Goal: Task Accomplishment & Management: Complete application form

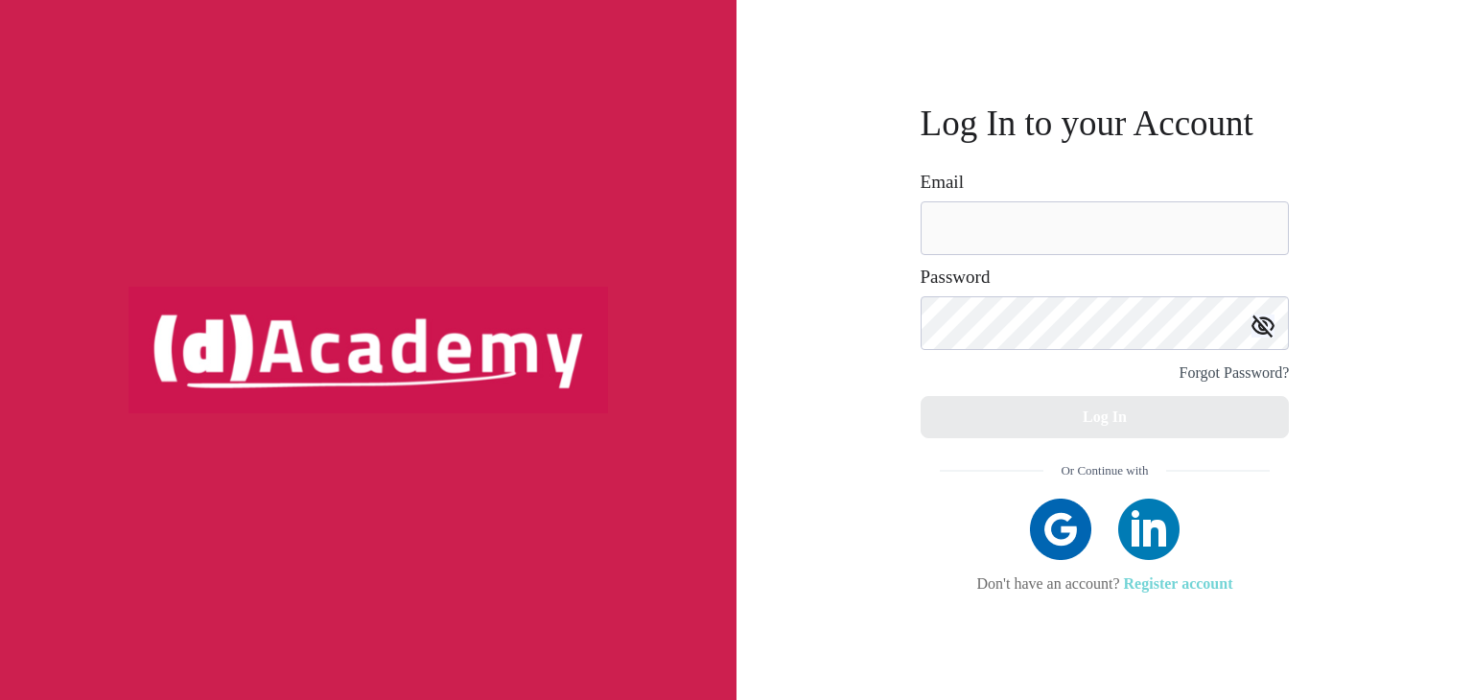
click at [1200, 584] on link "Register account" at bounding box center [1178, 583] width 109 height 16
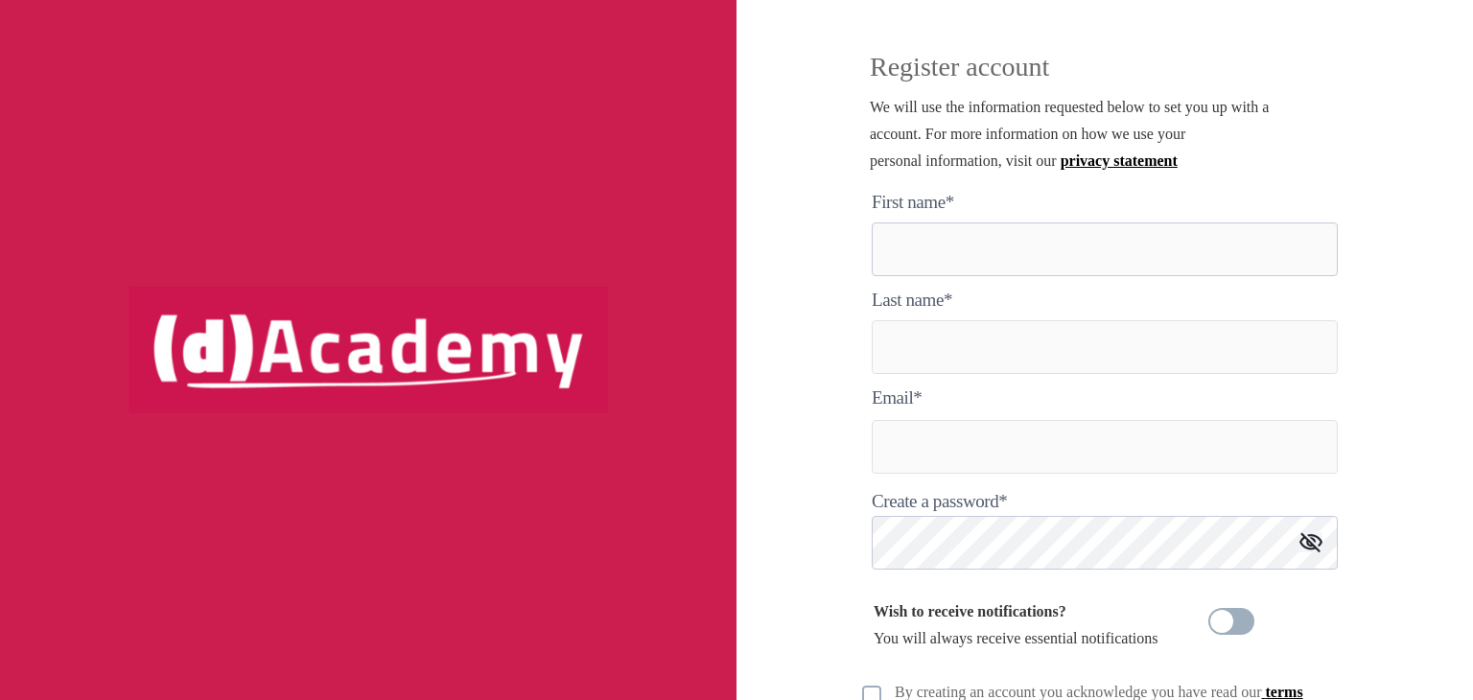
click at [949, 267] on here "text" at bounding box center [1105, 250] width 466 height 54
type here "*****"
type input "********"
type input "**********"
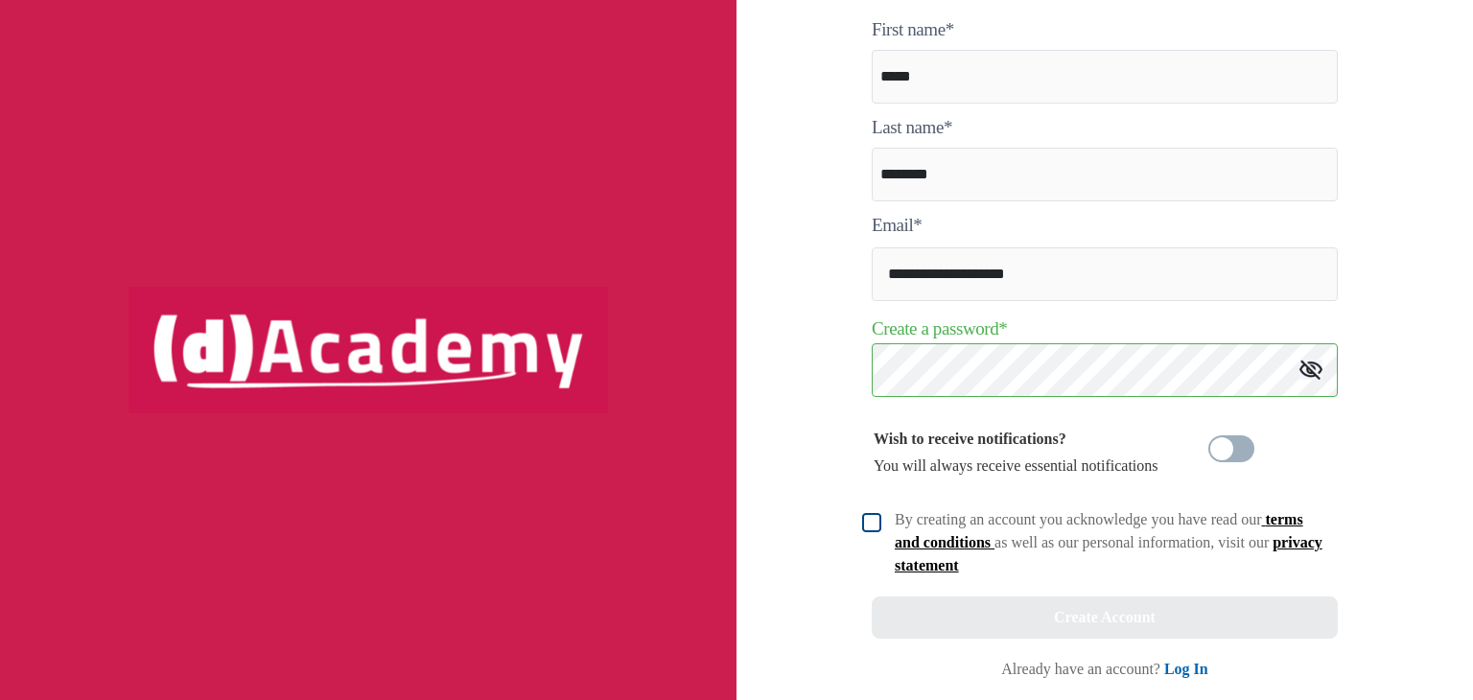
click at [874, 532] on img at bounding box center [871, 522] width 19 height 19
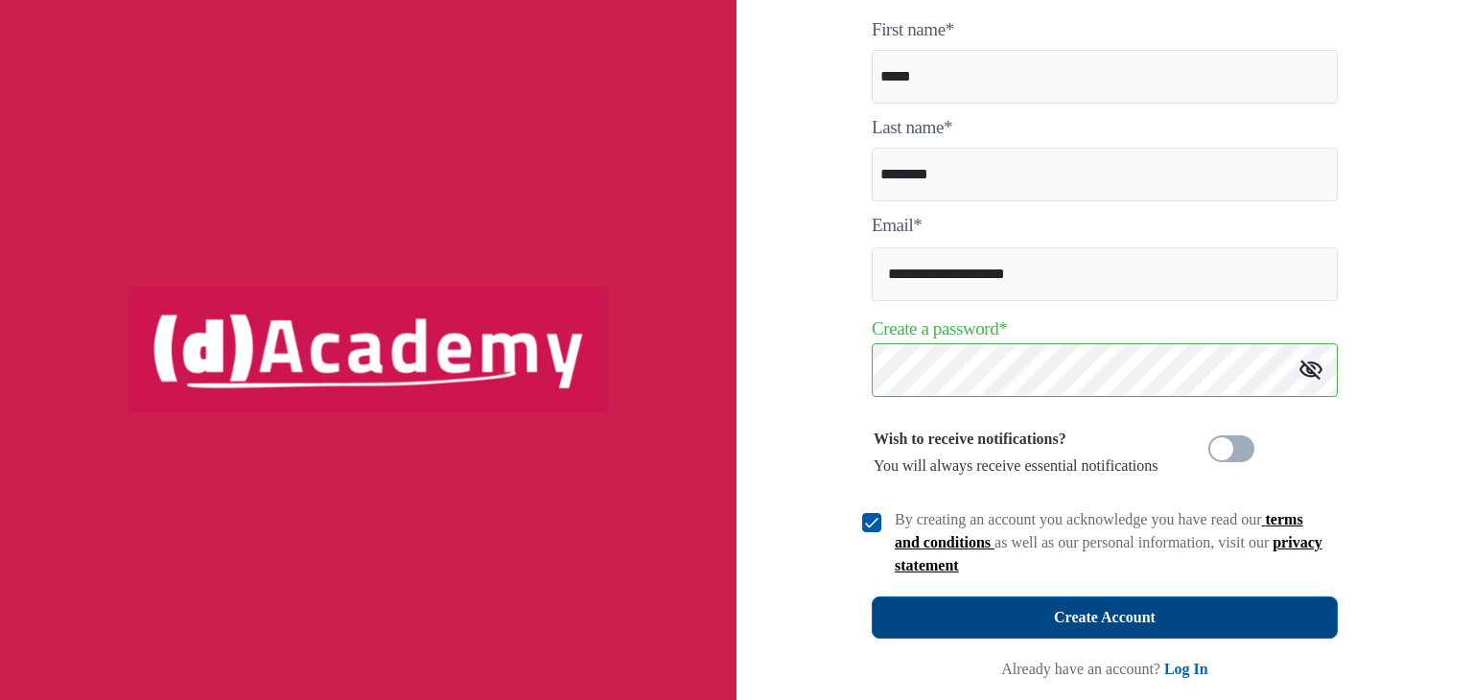
click at [1144, 612] on div "Create Account" at bounding box center [1105, 617] width 102 height 27
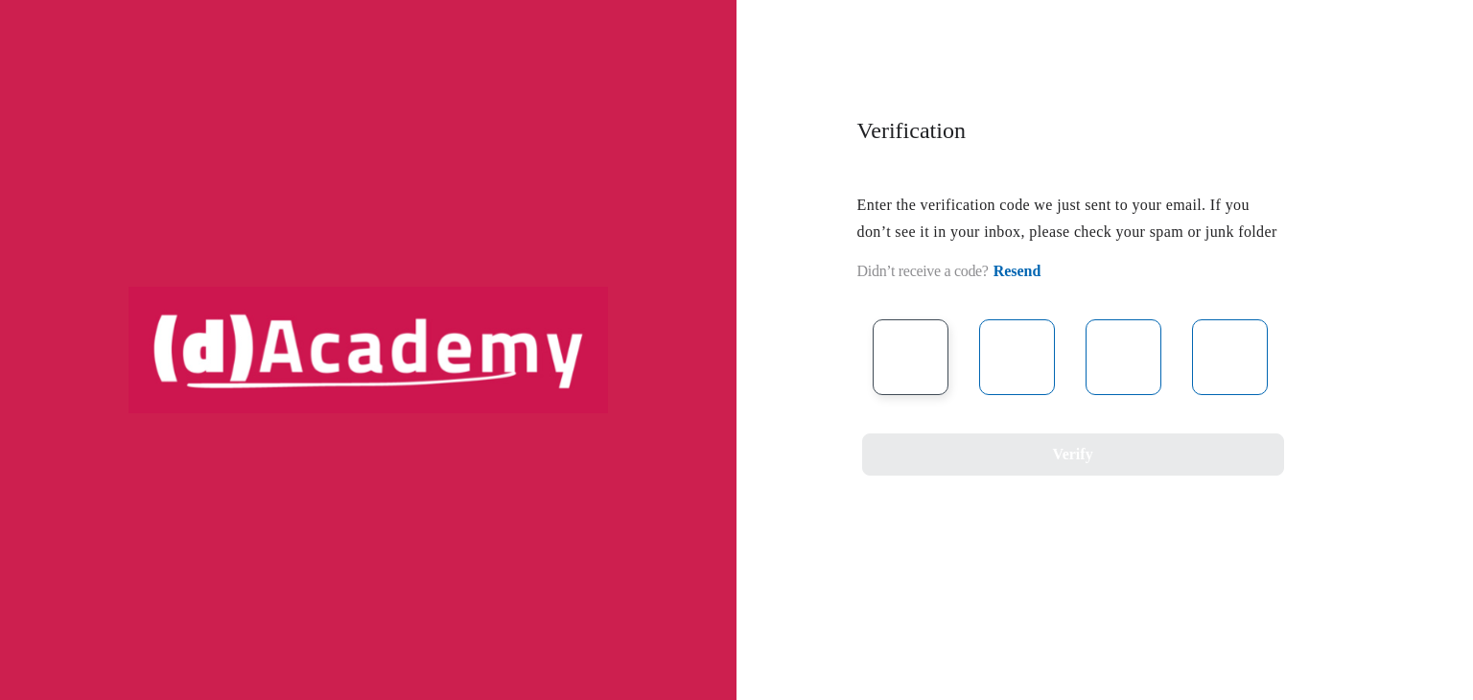
paste input "*"
type input "*"
click at [1004, 382] on input "text" at bounding box center [1017, 357] width 76 height 76
type input "*"
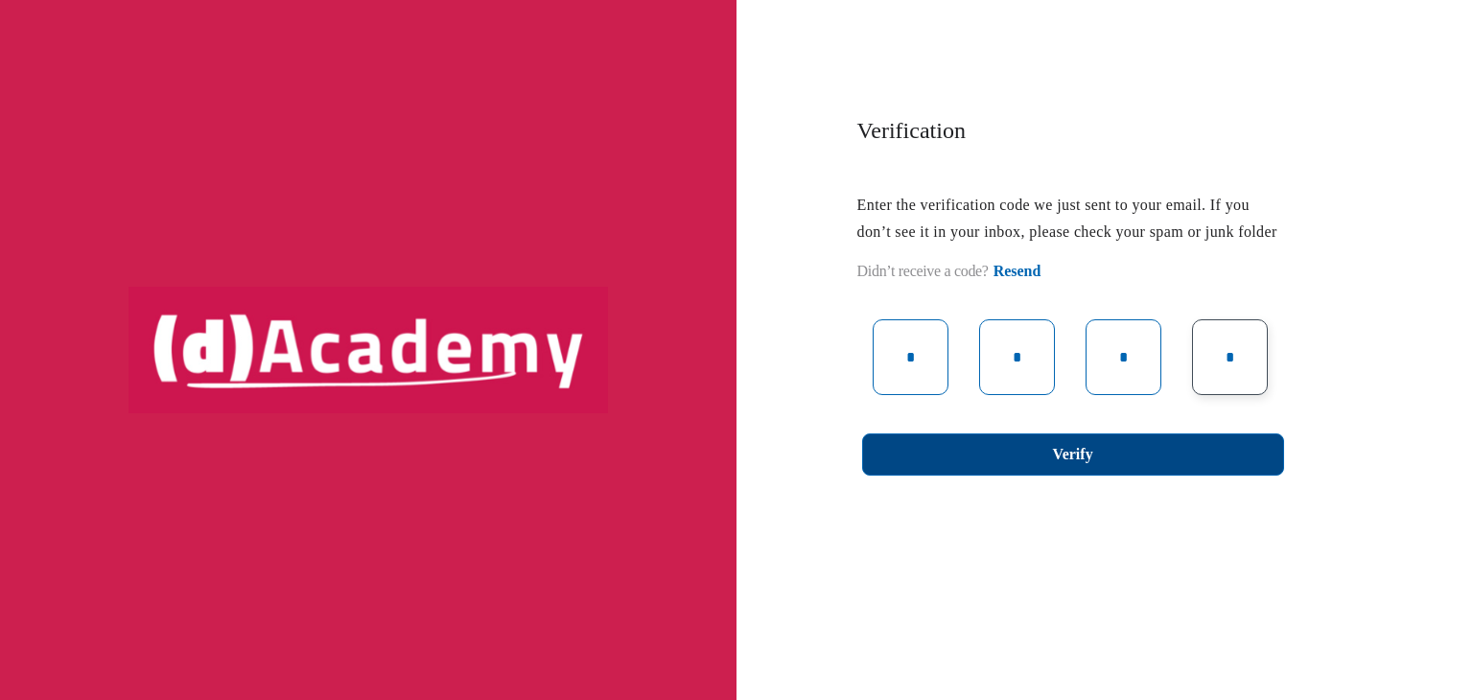
type input "*"
click at [1127, 476] on button "Verify" at bounding box center [1073, 455] width 422 height 42
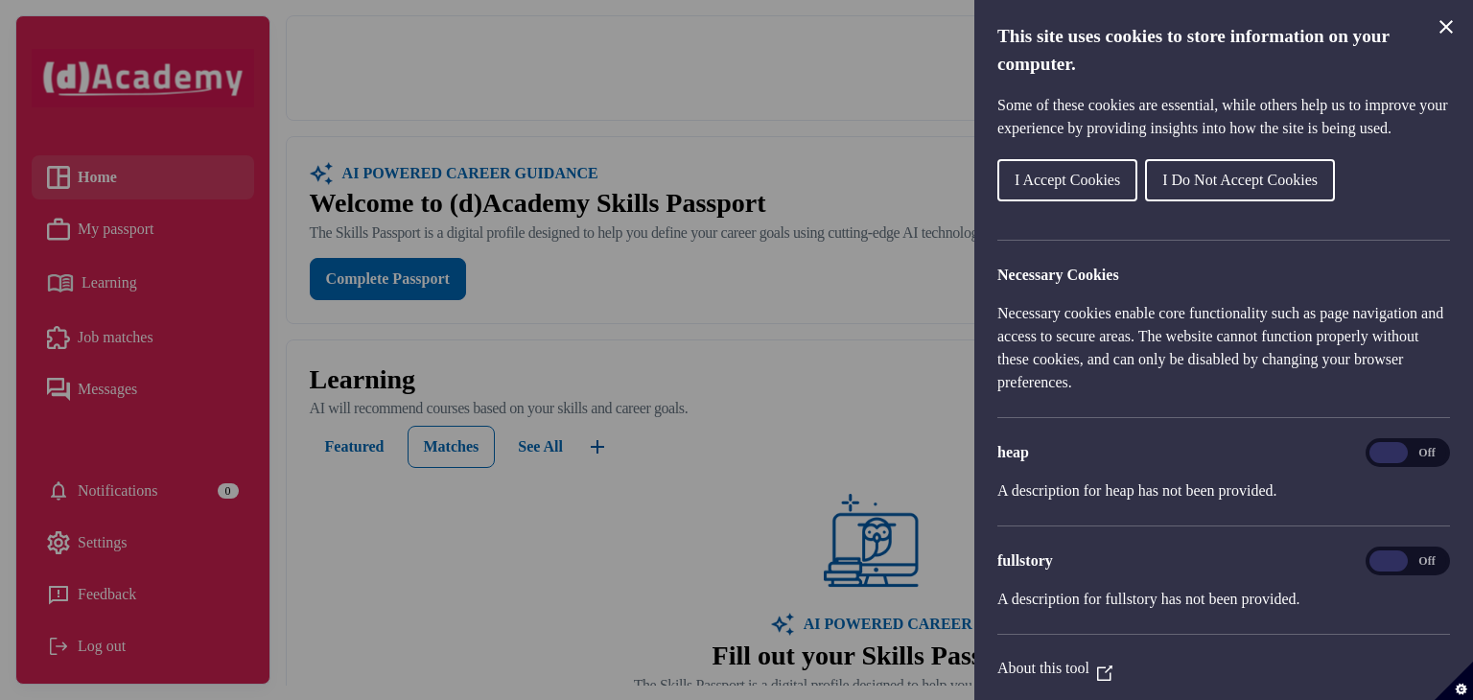
click at [1051, 201] on button "I Accept Cookies" at bounding box center [1067, 180] width 140 height 42
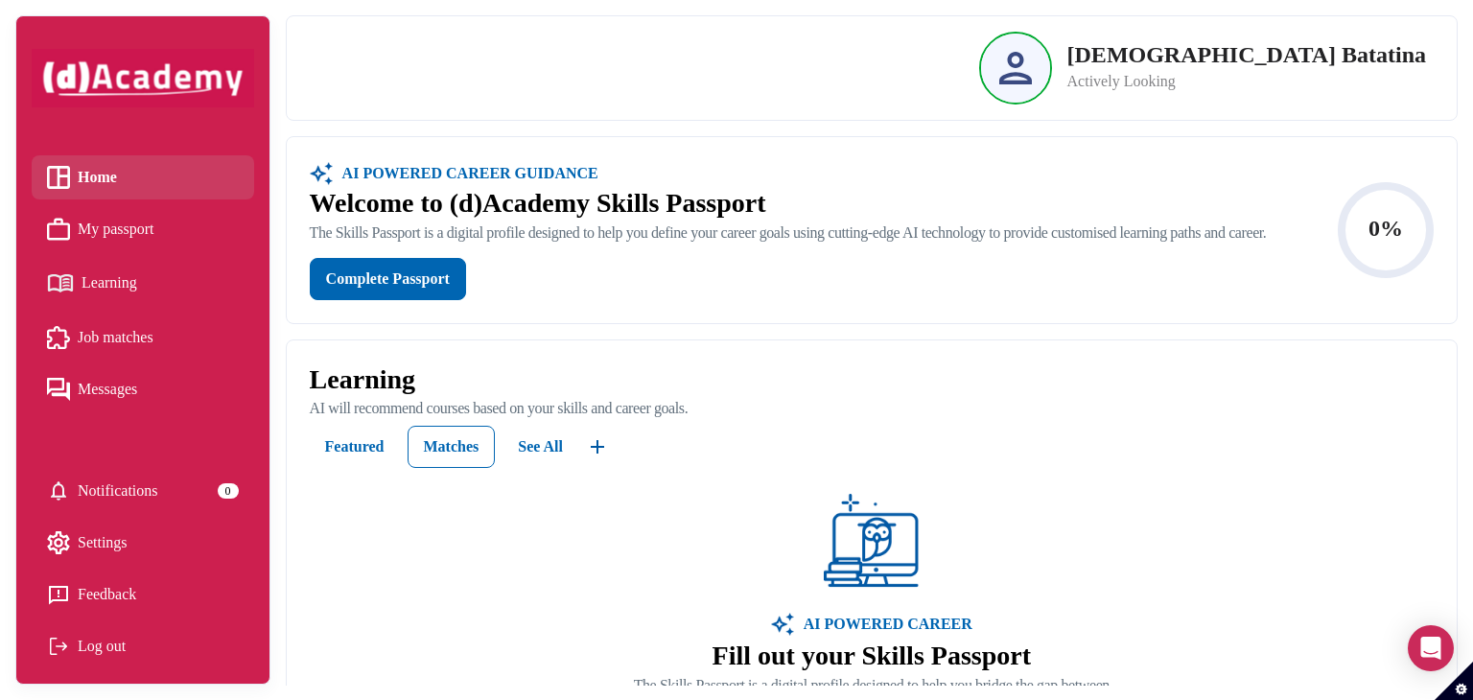
click at [1032, 72] on img at bounding box center [1015, 68] width 33 height 33
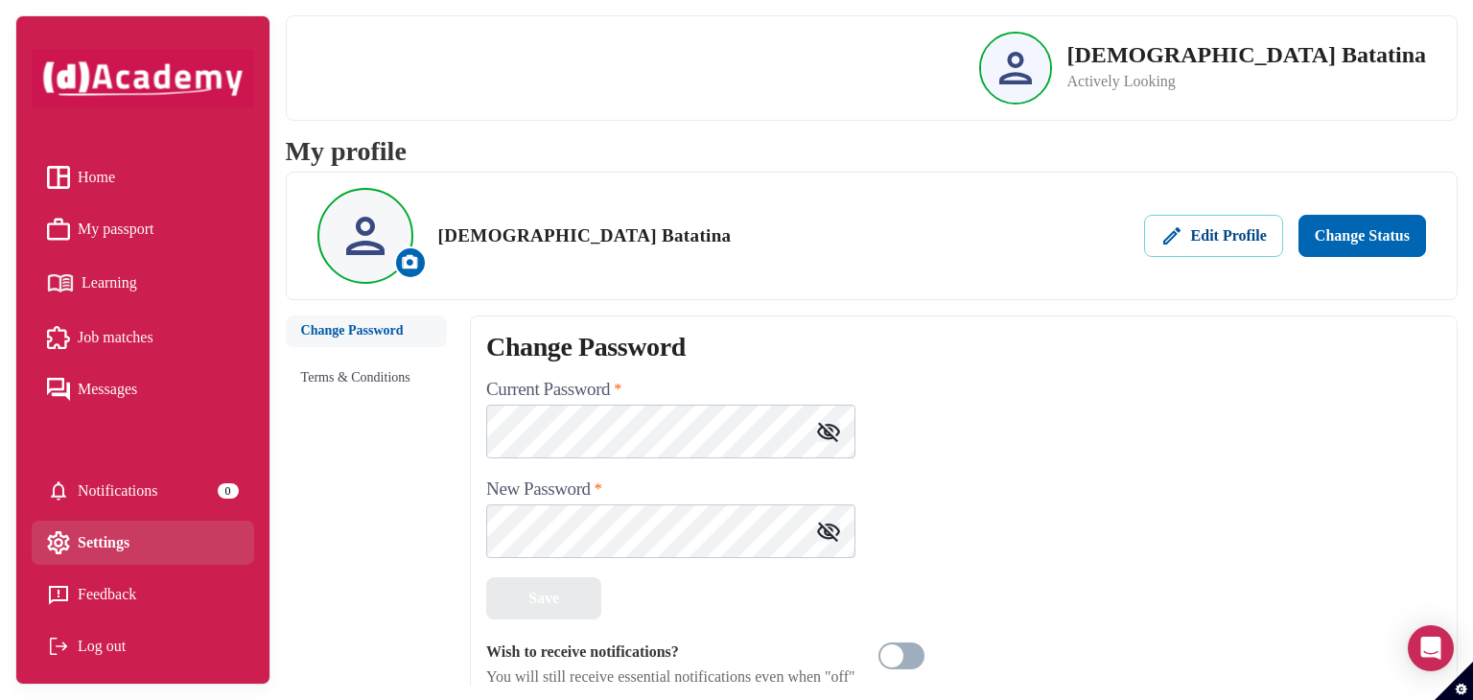
click at [1230, 233] on div "Edit Profile" at bounding box center [1213, 236] width 106 height 27
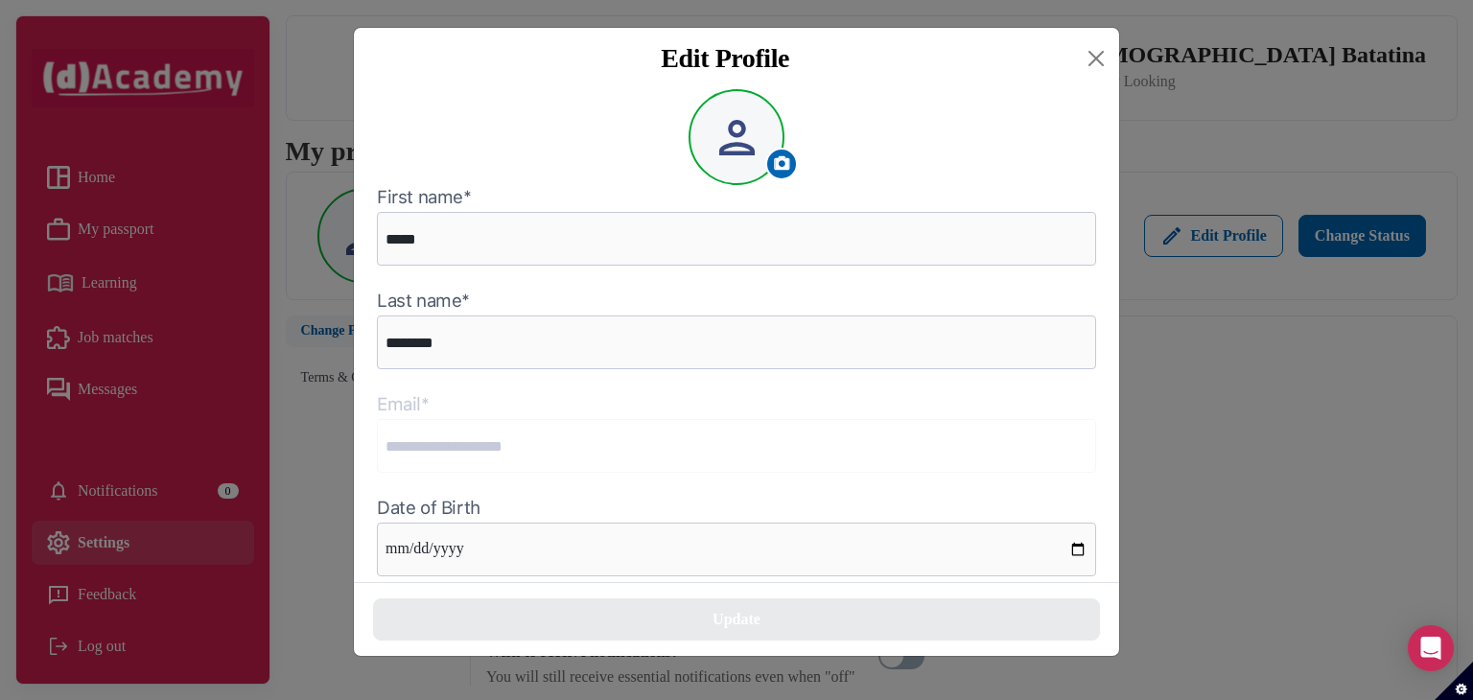
click at [768, 151] on div at bounding box center [737, 137] width 96 height 96
click at [785, 174] on img at bounding box center [782, 163] width 20 height 20
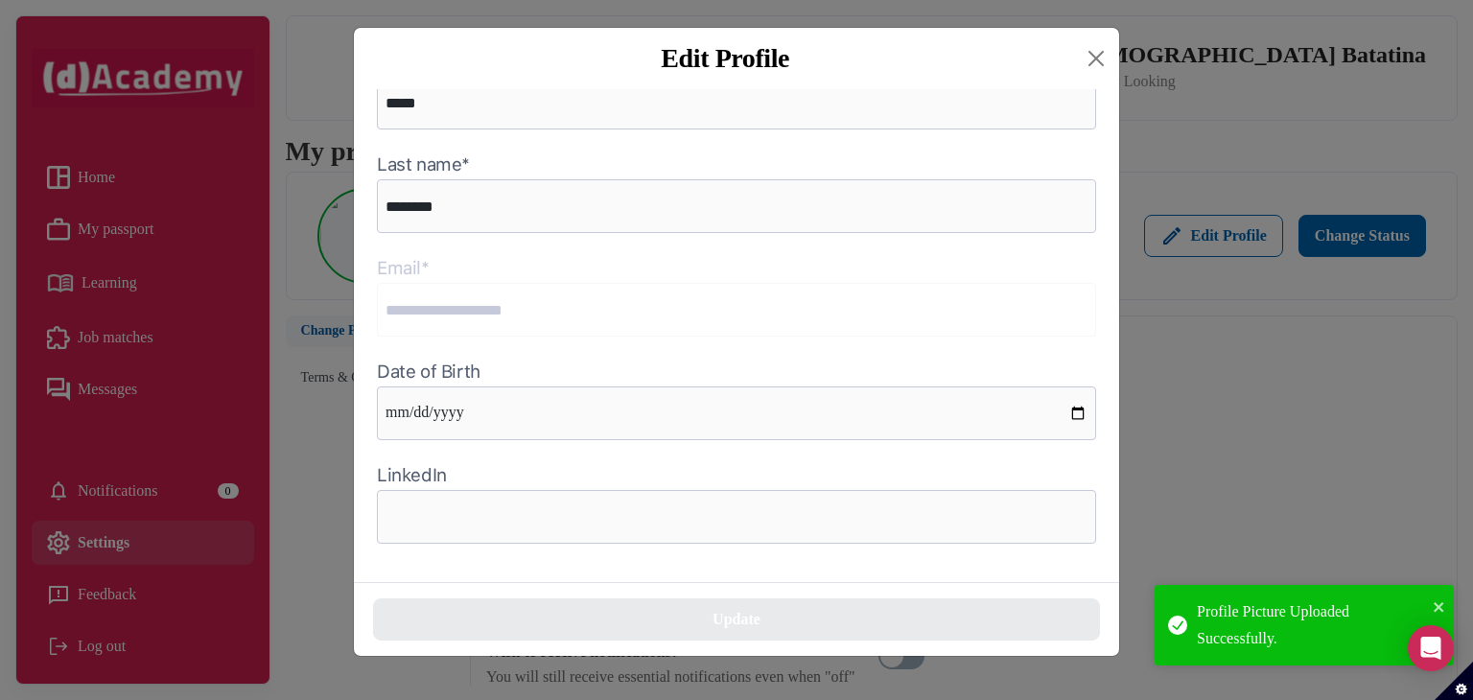
scroll to position [148, 0]
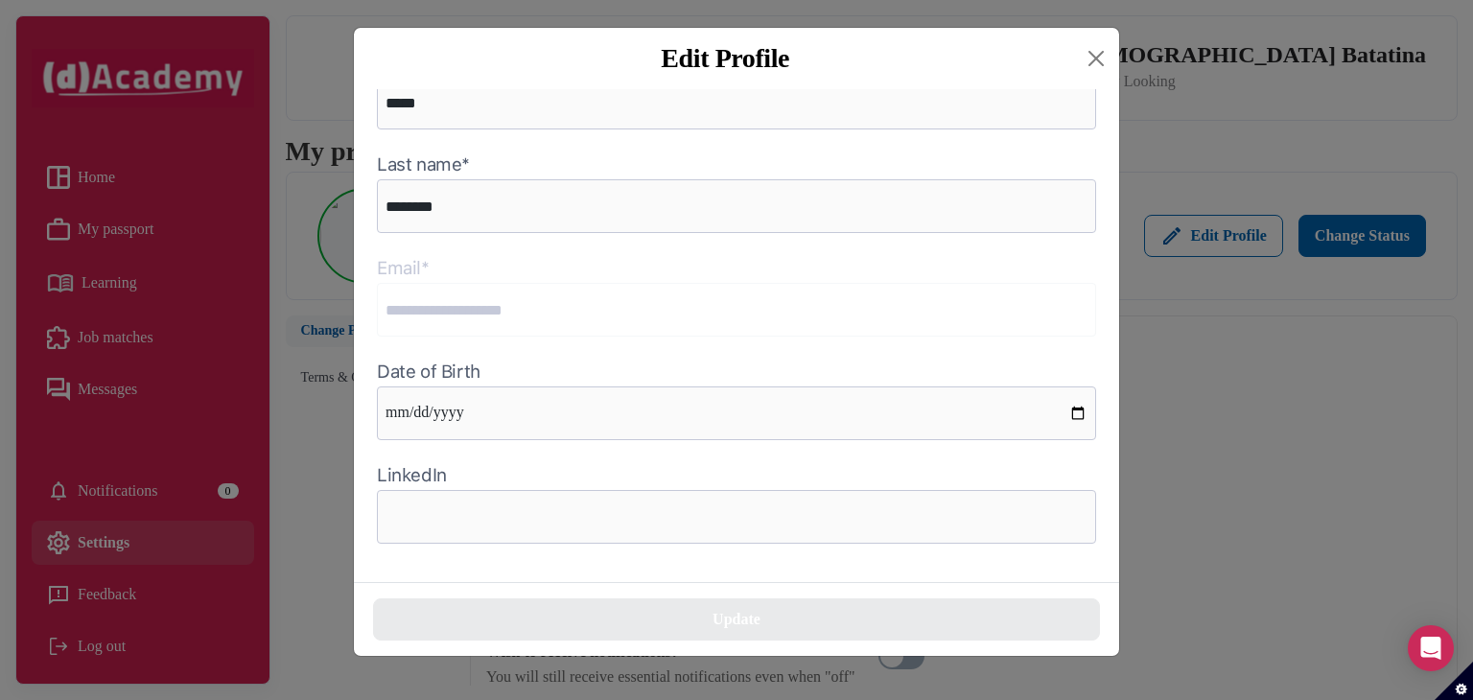
click at [687, 477] on div "**********" at bounding box center [736, 335] width 765 height 493
click at [672, 502] on input "text" at bounding box center [736, 517] width 719 height 54
click at [670, 512] on input "text" at bounding box center [736, 517] width 719 height 54
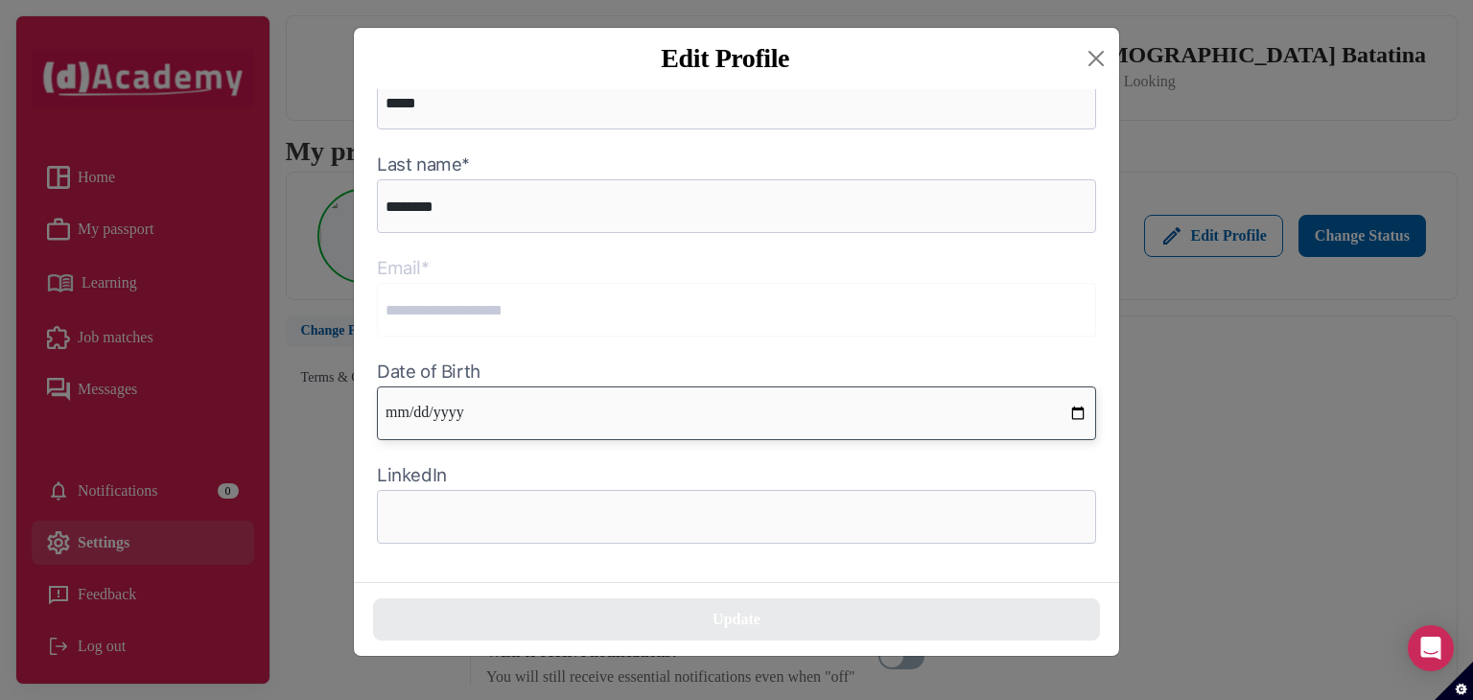
click at [611, 408] on input "date" at bounding box center [736, 414] width 719 height 54
click at [430, 417] on input "date" at bounding box center [736, 414] width 719 height 54
click at [428, 416] on input "date" at bounding box center [736, 414] width 719 height 54
click at [1086, 408] on input "date" at bounding box center [736, 414] width 719 height 54
click at [1070, 417] on input "date" at bounding box center [736, 414] width 719 height 54
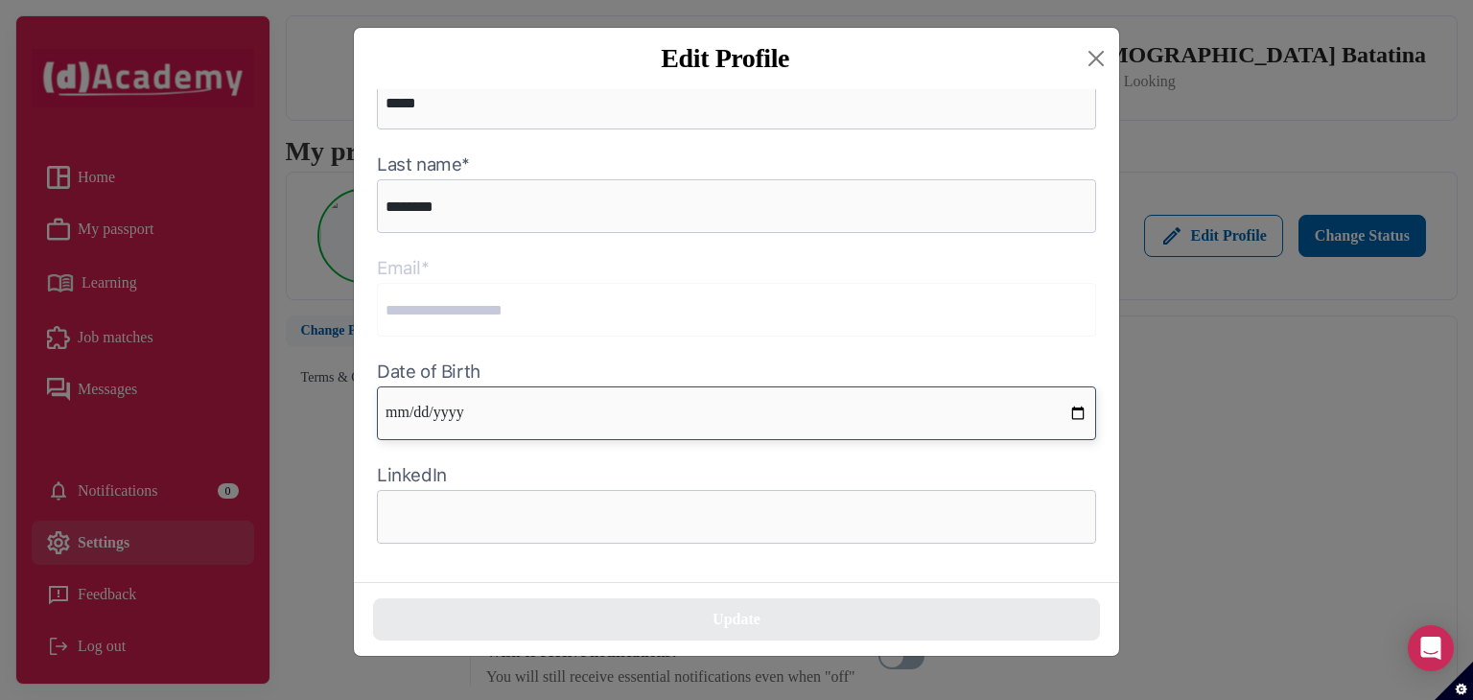
type input "**********"
click at [698, 576] on div "**********" at bounding box center [736, 335] width 765 height 493
click at [636, 515] on input "text" at bounding box center [736, 517] width 719 height 54
click at [638, 513] on input "text" at bounding box center [736, 517] width 719 height 54
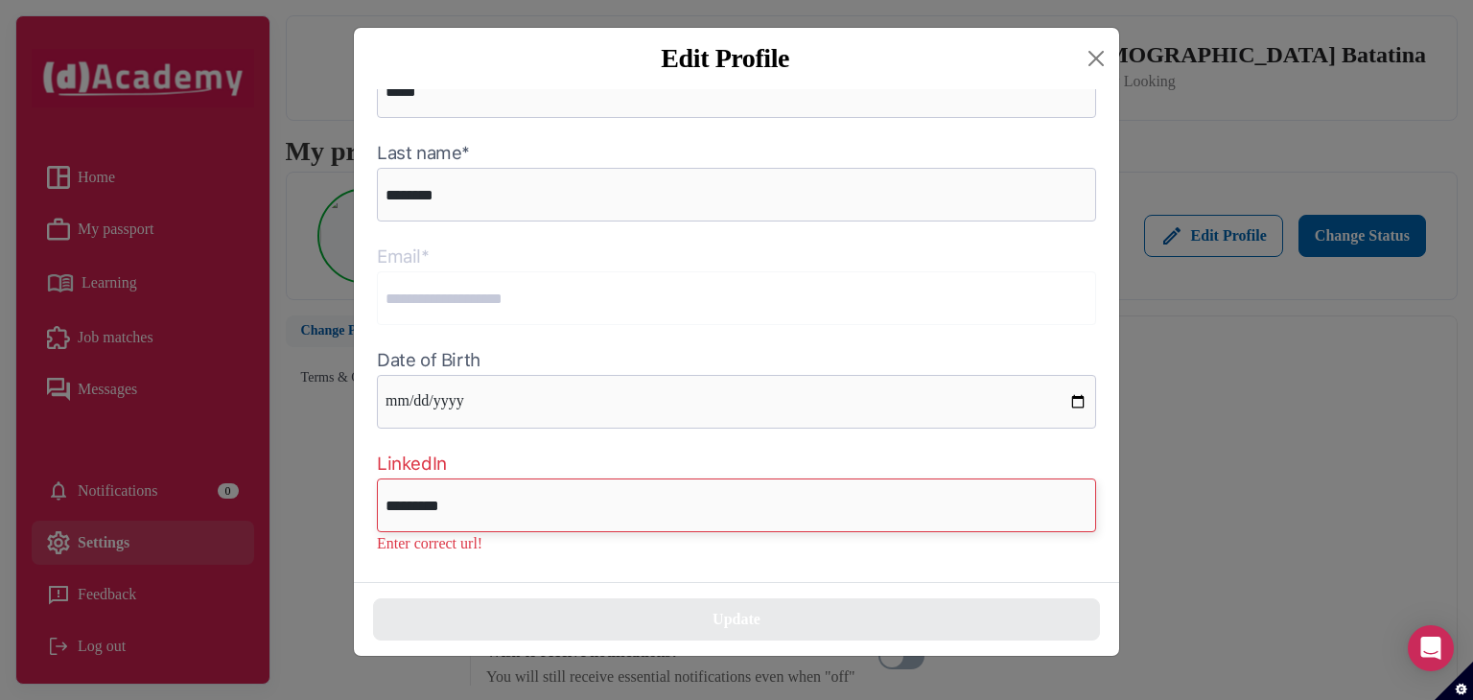
type input "**********"
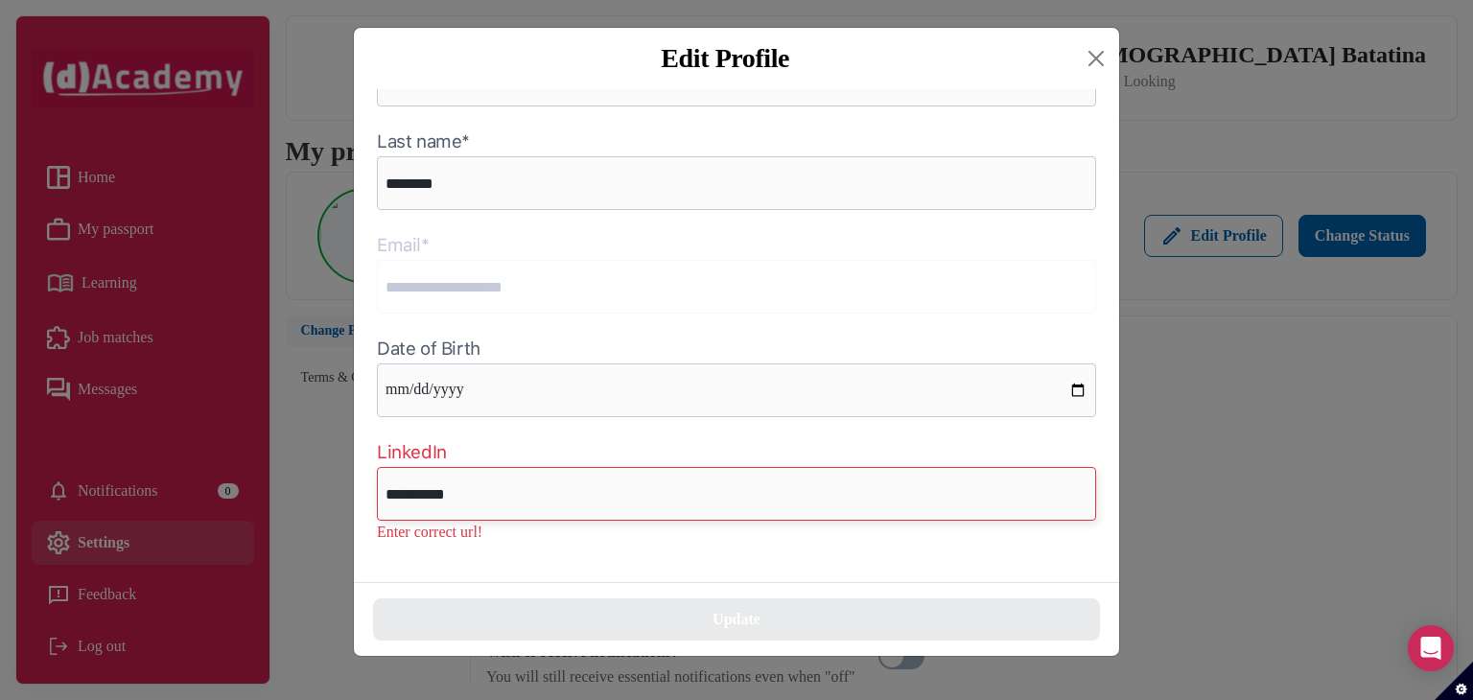
scroll to position [171, 0]
drag, startPoint x: 690, startPoint y: 482, endPoint x: 189, endPoint y: 485, distance: 500.6
click at [189, 485] on div "**********" at bounding box center [736, 350] width 1473 height 700
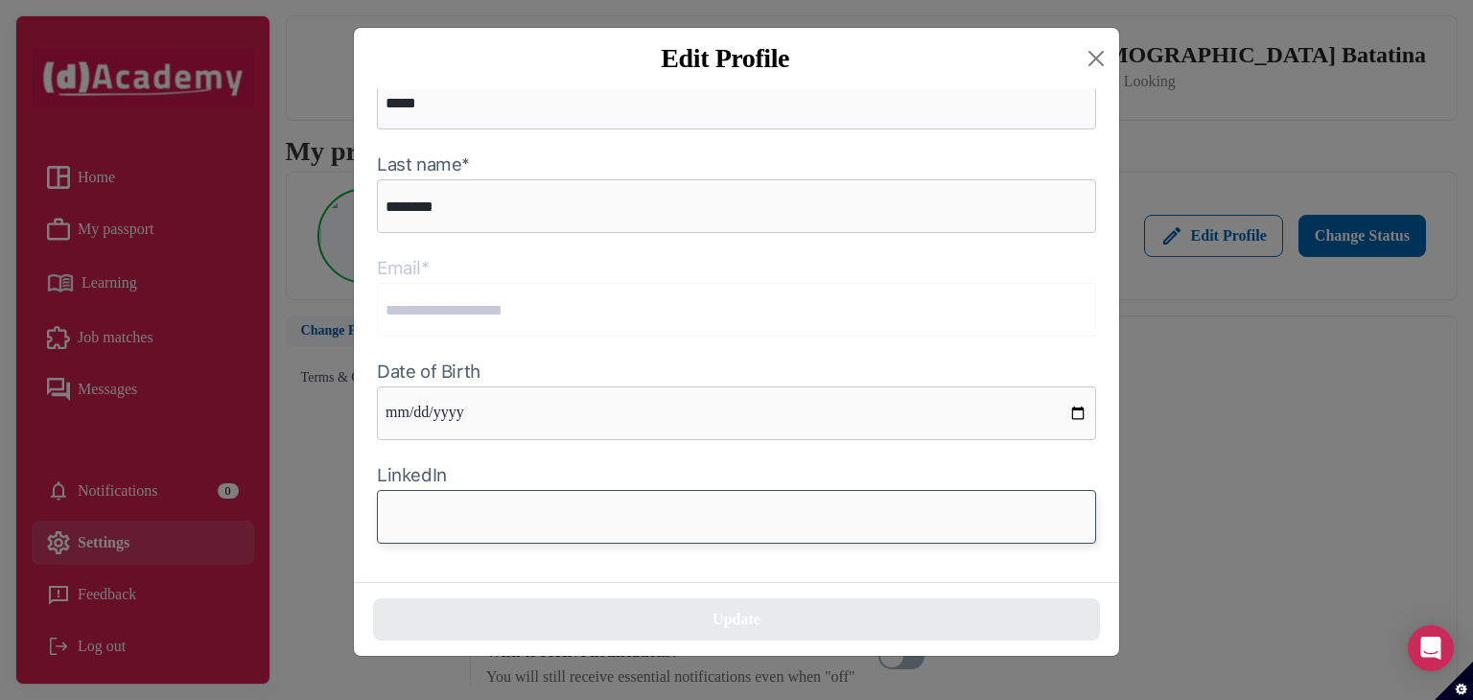
scroll to position [148, 0]
paste input "**********"
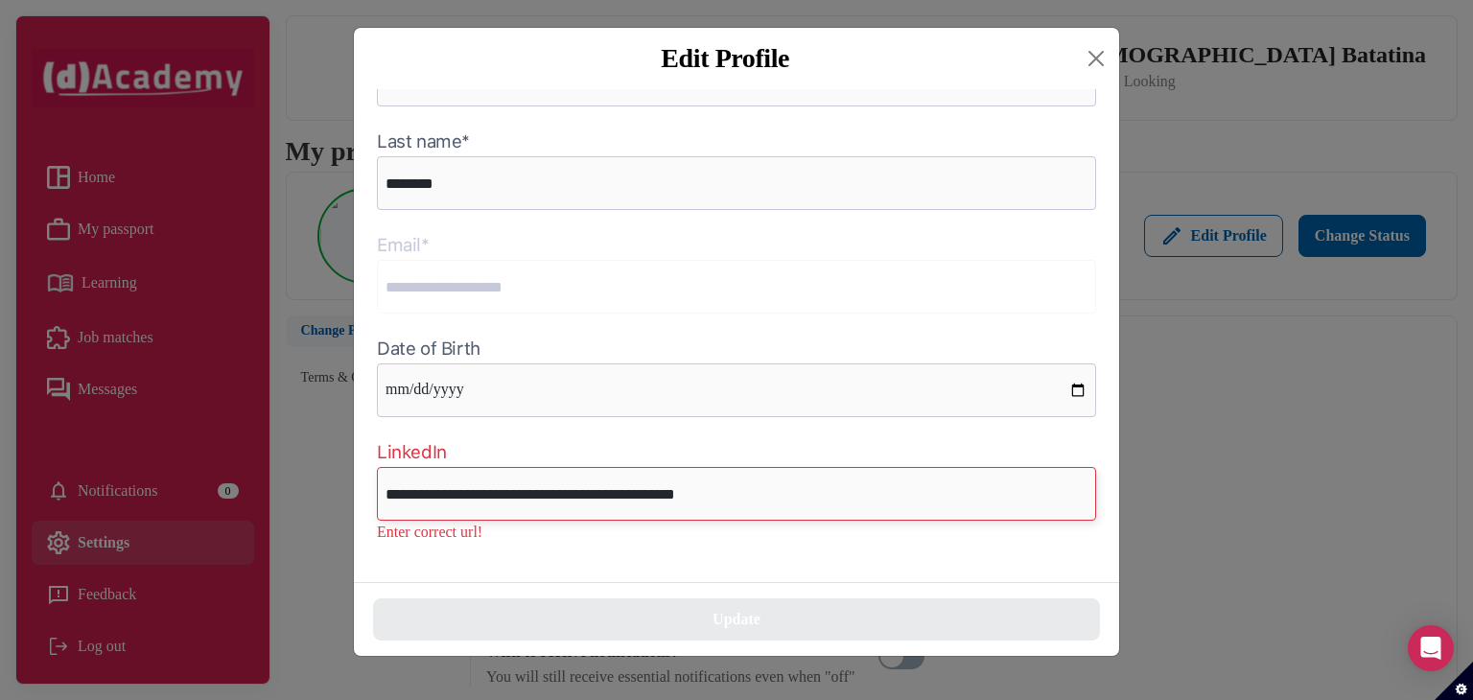
drag, startPoint x: 433, startPoint y: 501, endPoint x: 324, endPoint y: 496, distance: 108.5
click at [324, 496] on div "**********" at bounding box center [736, 350] width 1473 height 700
click at [472, 511] on input "**********" at bounding box center [736, 494] width 719 height 54
click at [735, 495] on input "**********" at bounding box center [736, 494] width 719 height 54
type input "**********"
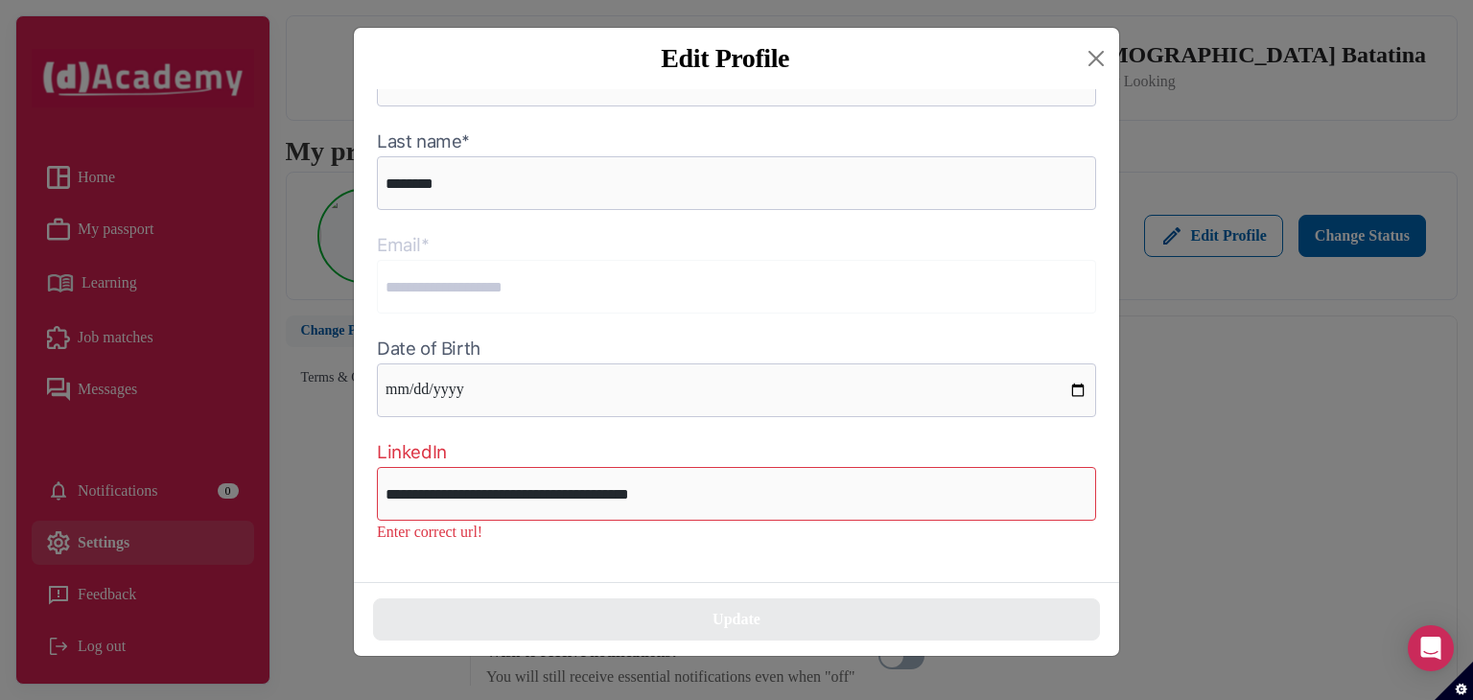
click at [744, 563] on div "**********" at bounding box center [736, 335] width 765 height 493
click at [641, 547] on div "**********" at bounding box center [736, 335] width 765 height 493
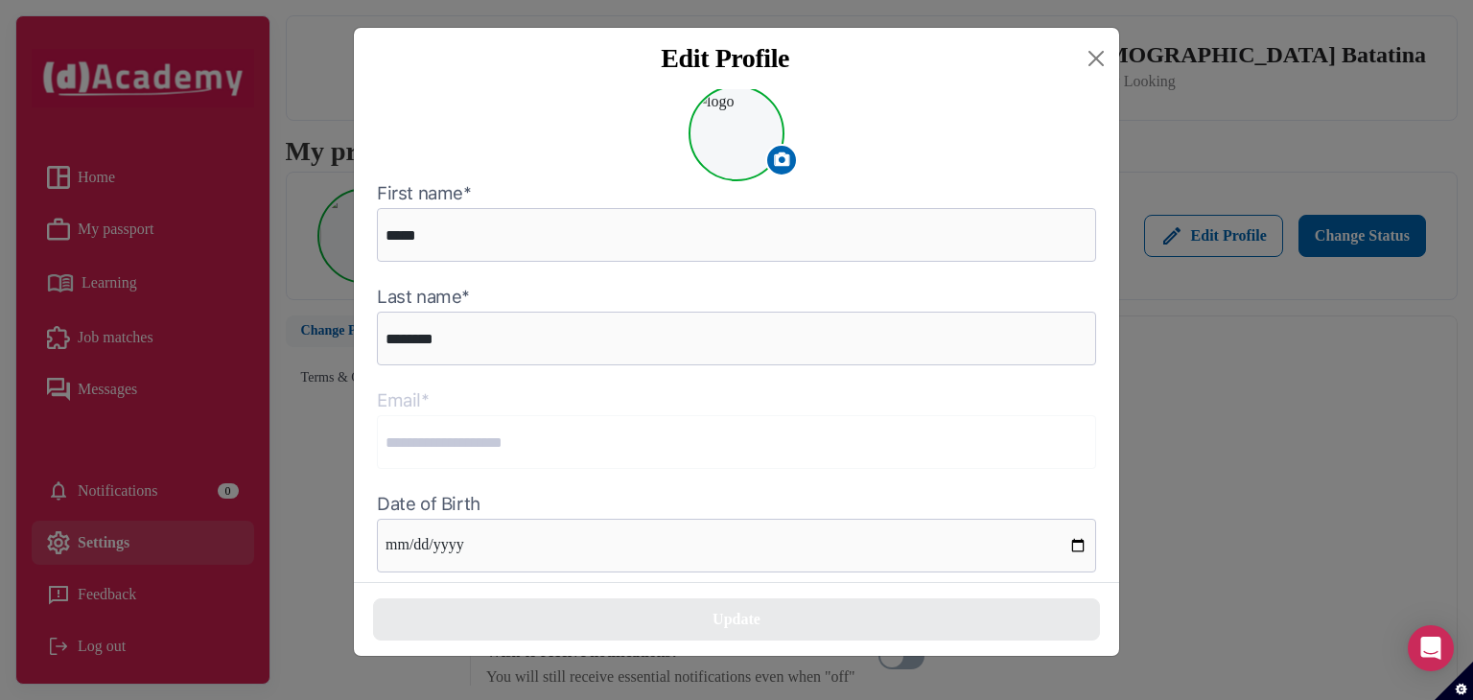
scroll to position [0, 0]
click at [905, 158] on div at bounding box center [736, 137] width 719 height 96
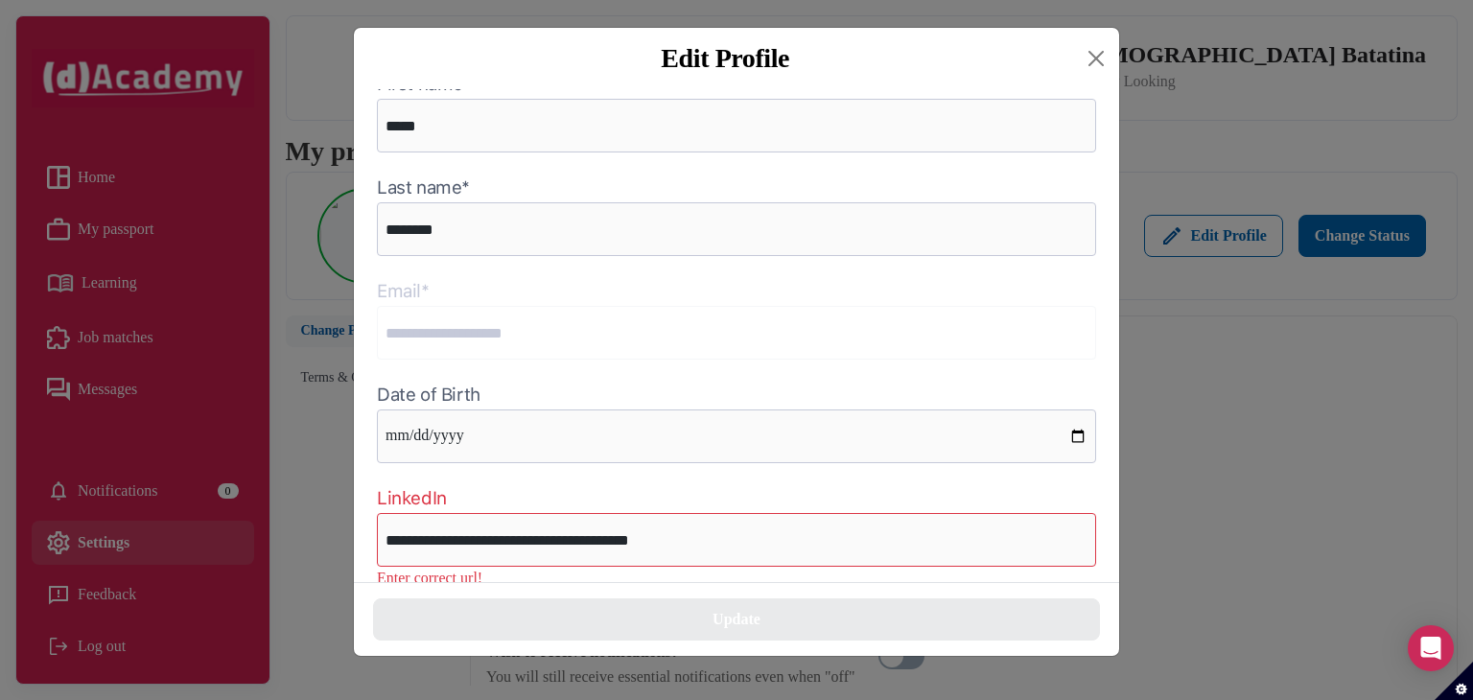
scroll to position [171, 0]
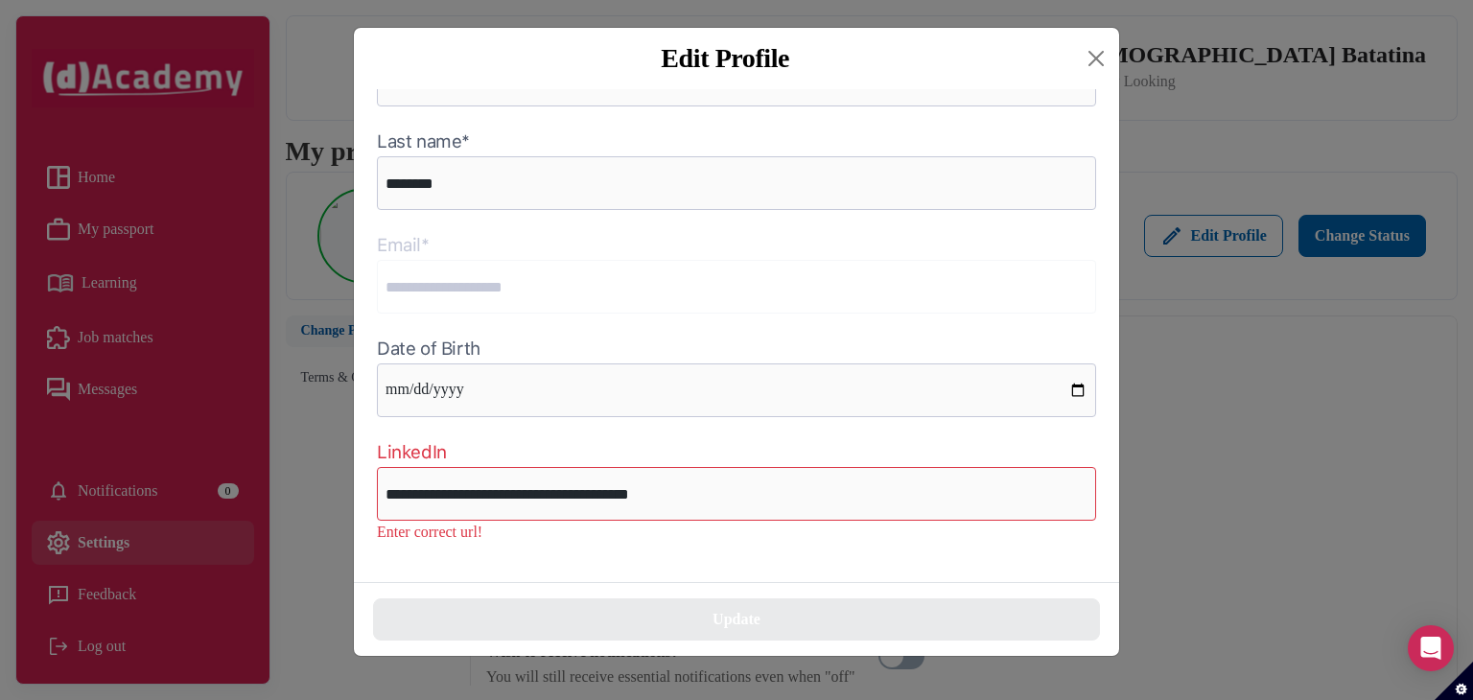
click at [892, 573] on div "**********" at bounding box center [736, 335] width 765 height 493
click at [846, 504] on input "**********" at bounding box center [736, 494] width 719 height 54
drag, startPoint x: 846, startPoint y: 504, endPoint x: 177, endPoint y: 501, distance: 668.5
click at [177, 501] on div "**********" at bounding box center [736, 350] width 1473 height 700
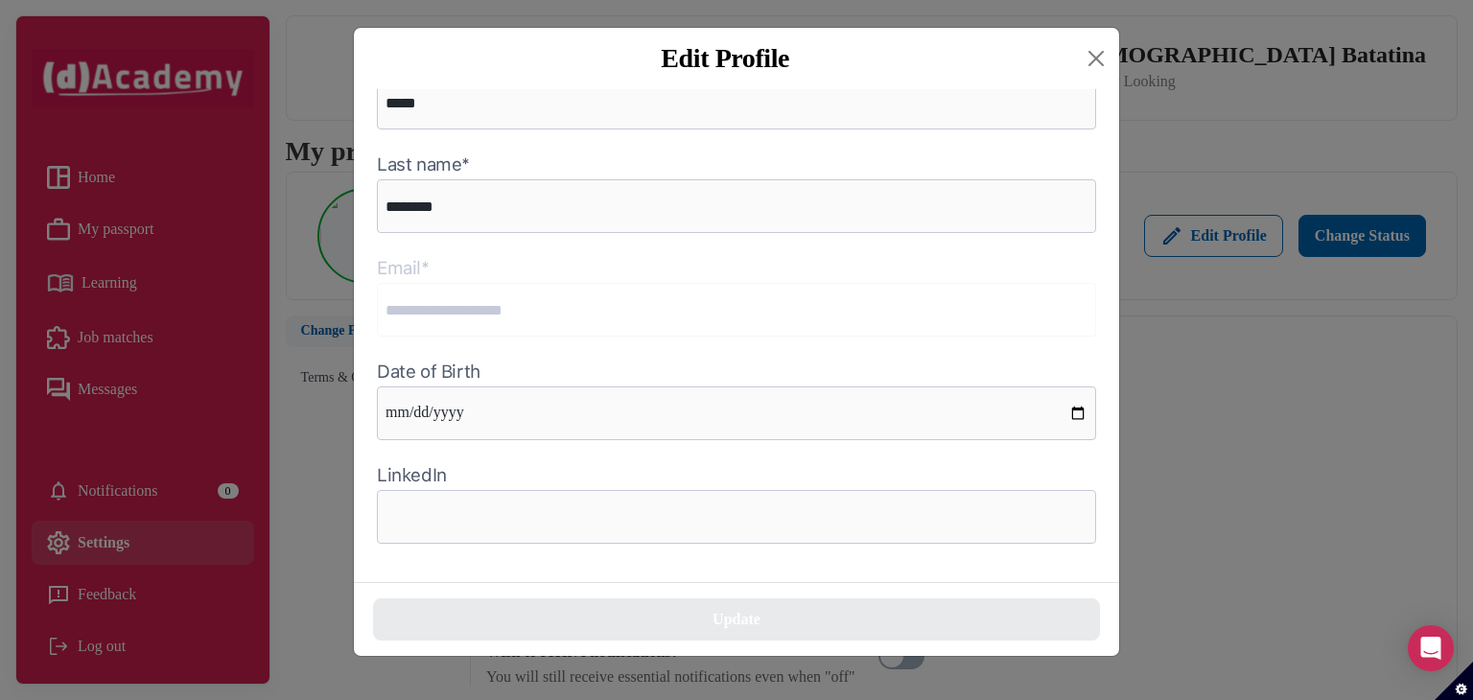
drag, startPoint x: 487, startPoint y: 553, endPoint x: 522, endPoint y: 568, distance: 37.4
click at [489, 553] on div "**********" at bounding box center [736, 335] width 765 height 493
drag, startPoint x: 522, startPoint y: 568, endPoint x: 542, endPoint y: 572, distance: 20.5
click at [525, 569] on div "**********" at bounding box center [736, 335] width 765 height 493
drag, startPoint x: 542, startPoint y: 572, endPoint x: 678, endPoint y: 590, distance: 137.4
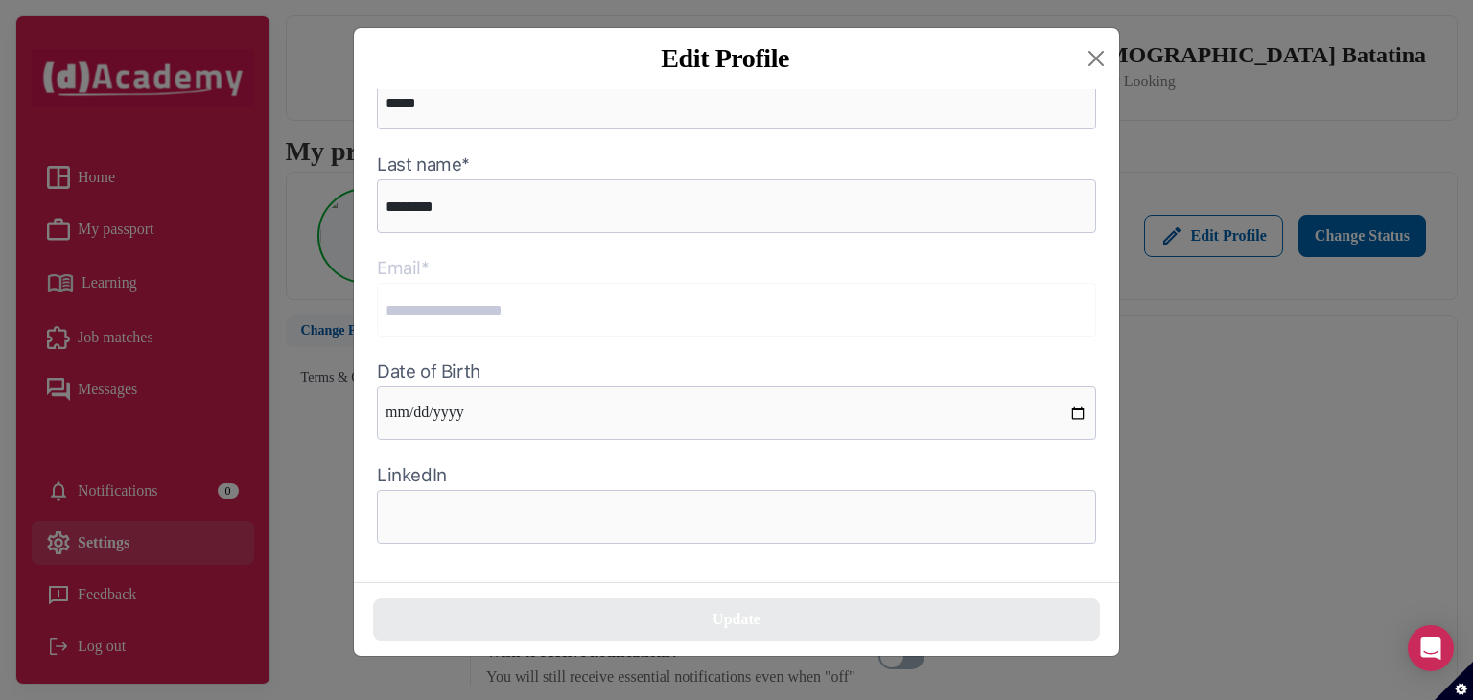
click at [547, 572] on div "**********" at bounding box center [736, 335] width 765 height 493
drag, startPoint x: 684, startPoint y: 591, endPoint x: 722, endPoint y: 613, distance: 44.3
click at [686, 592] on div "Update" at bounding box center [736, 619] width 765 height 74
click at [875, 653] on div "Update" at bounding box center [736, 619] width 765 height 74
click at [1090, 67] on button "Close" at bounding box center [1096, 58] width 31 height 31
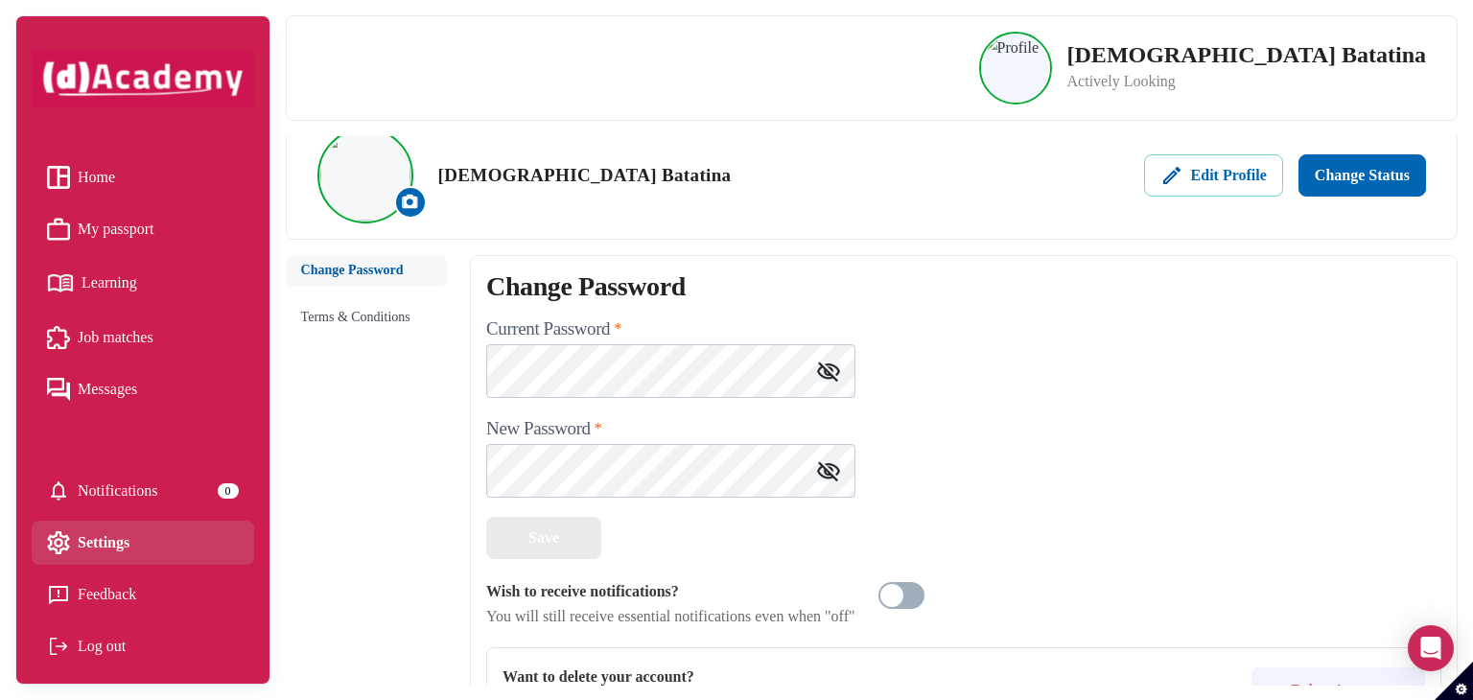
scroll to position [119, 0]
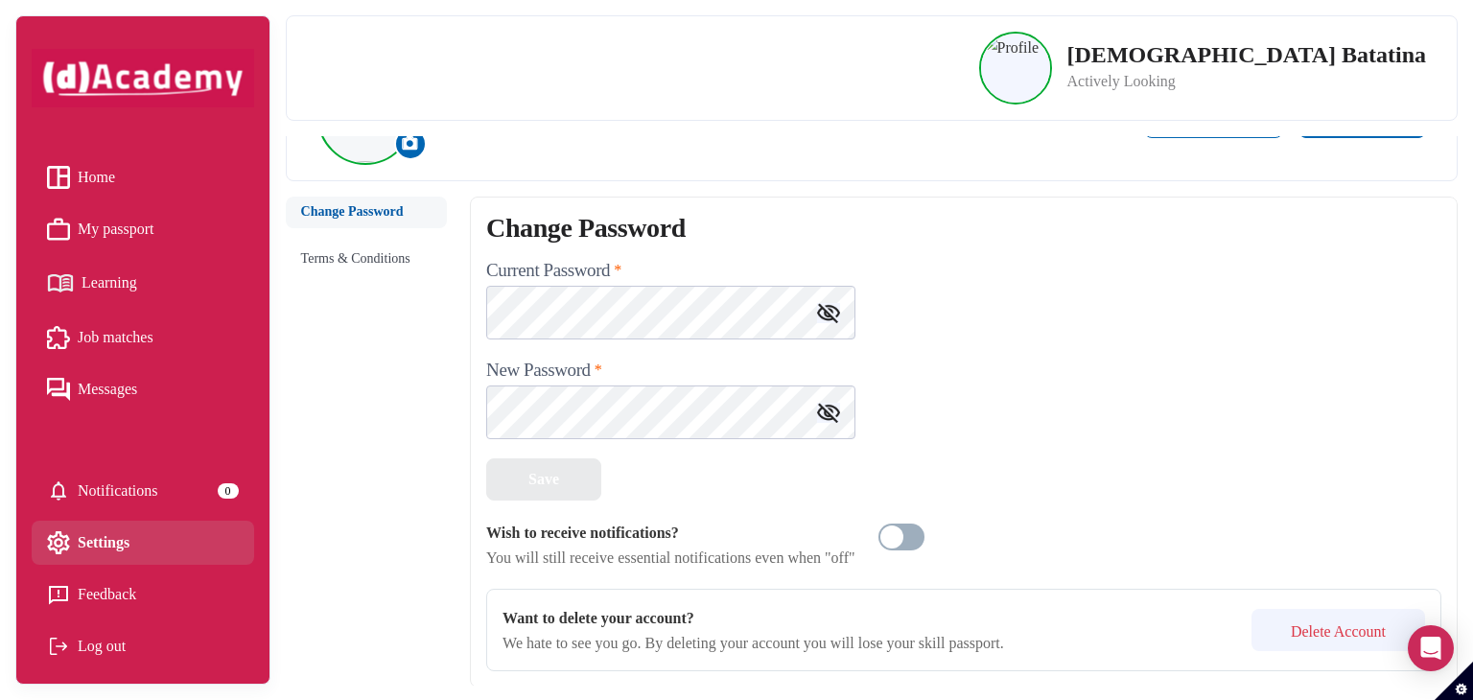
click at [119, 235] on span "My passport" at bounding box center [116, 229] width 77 height 29
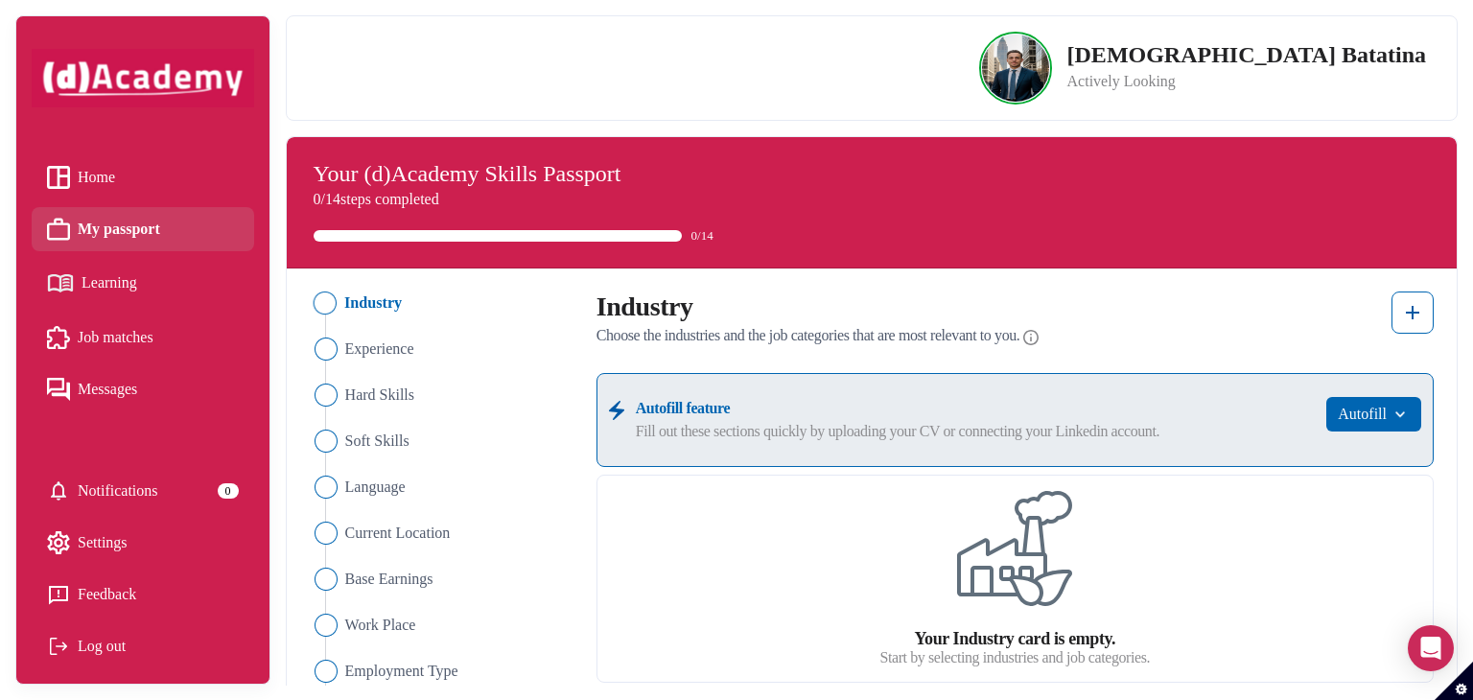
click at [357, 302] on span "Industry" at bounding box center [373, 303] width 58 height 23
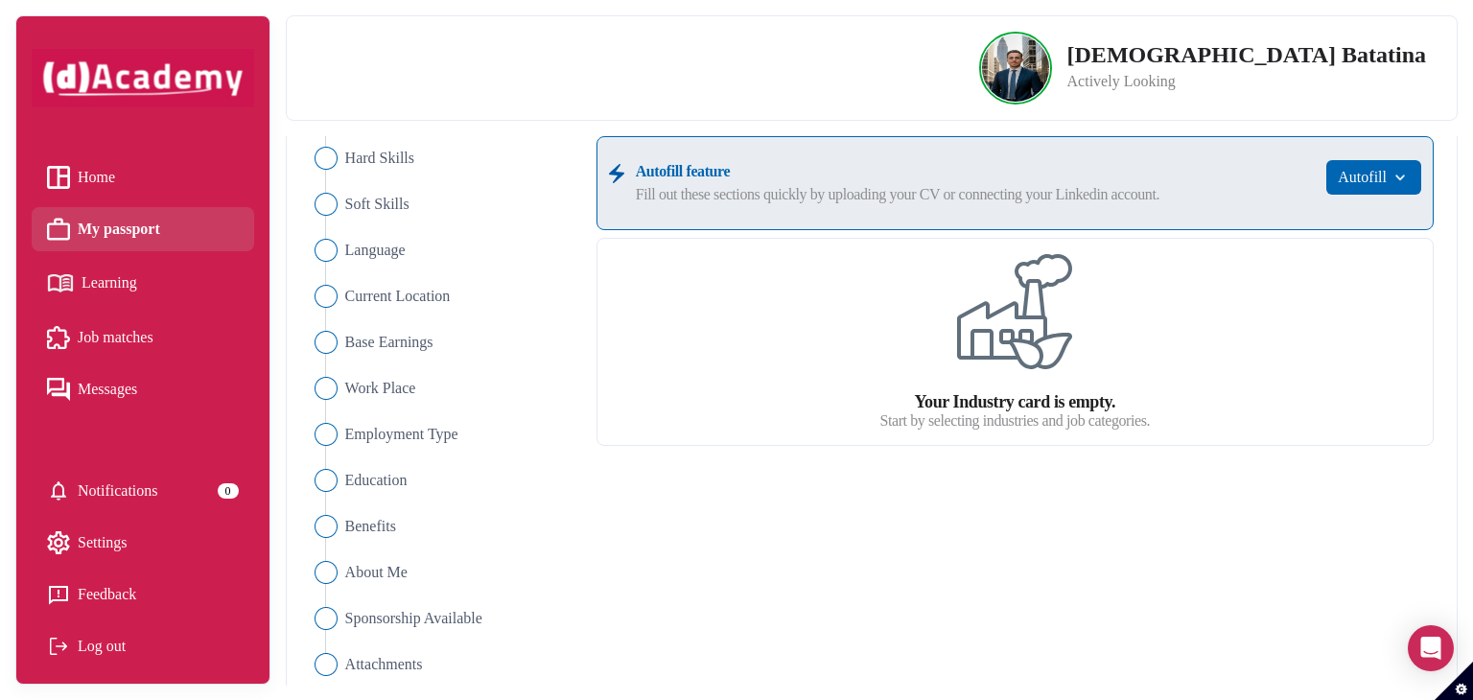
scroll to position [250, 0]
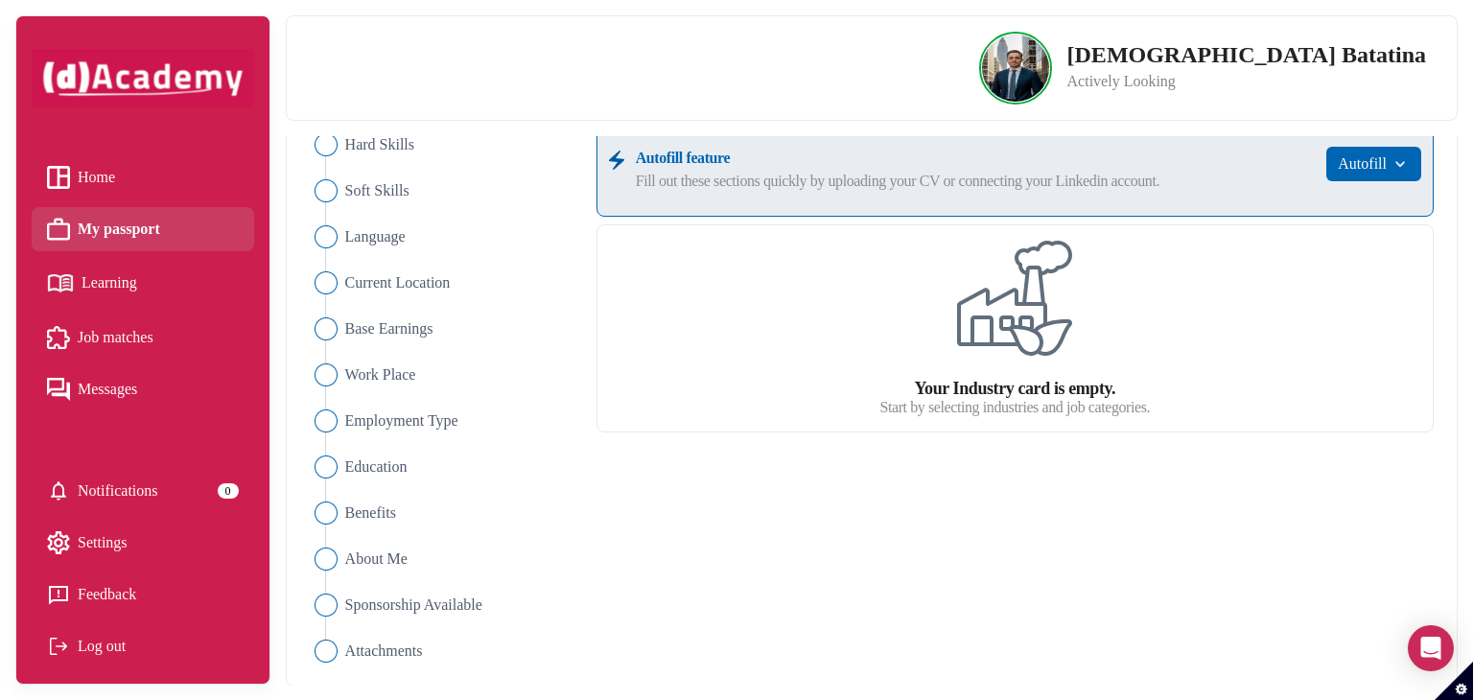
click at [112, 285] on span "Learning" at bounding box center [110, 283] width 56 height 29
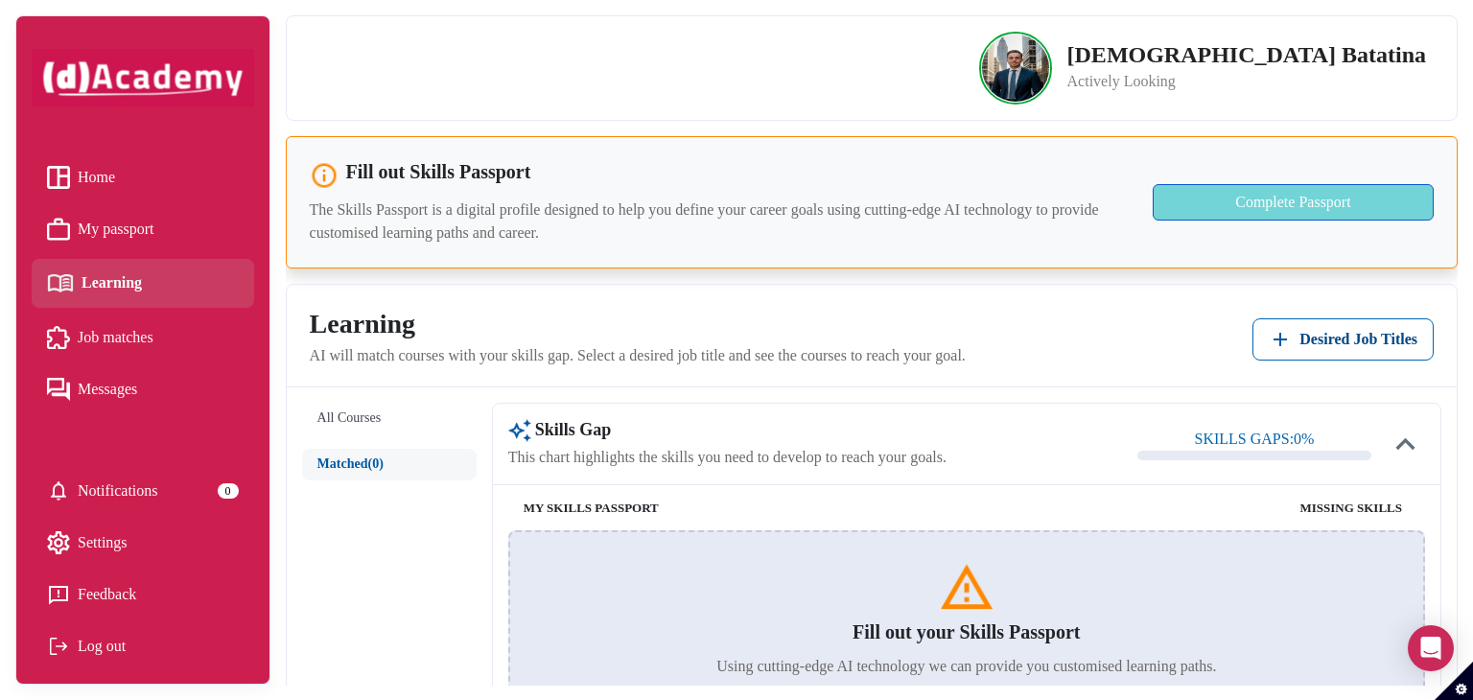
click at [1335, 204] on div "Complete Passport" at bounding box center [1293, 202] width 256 height 23
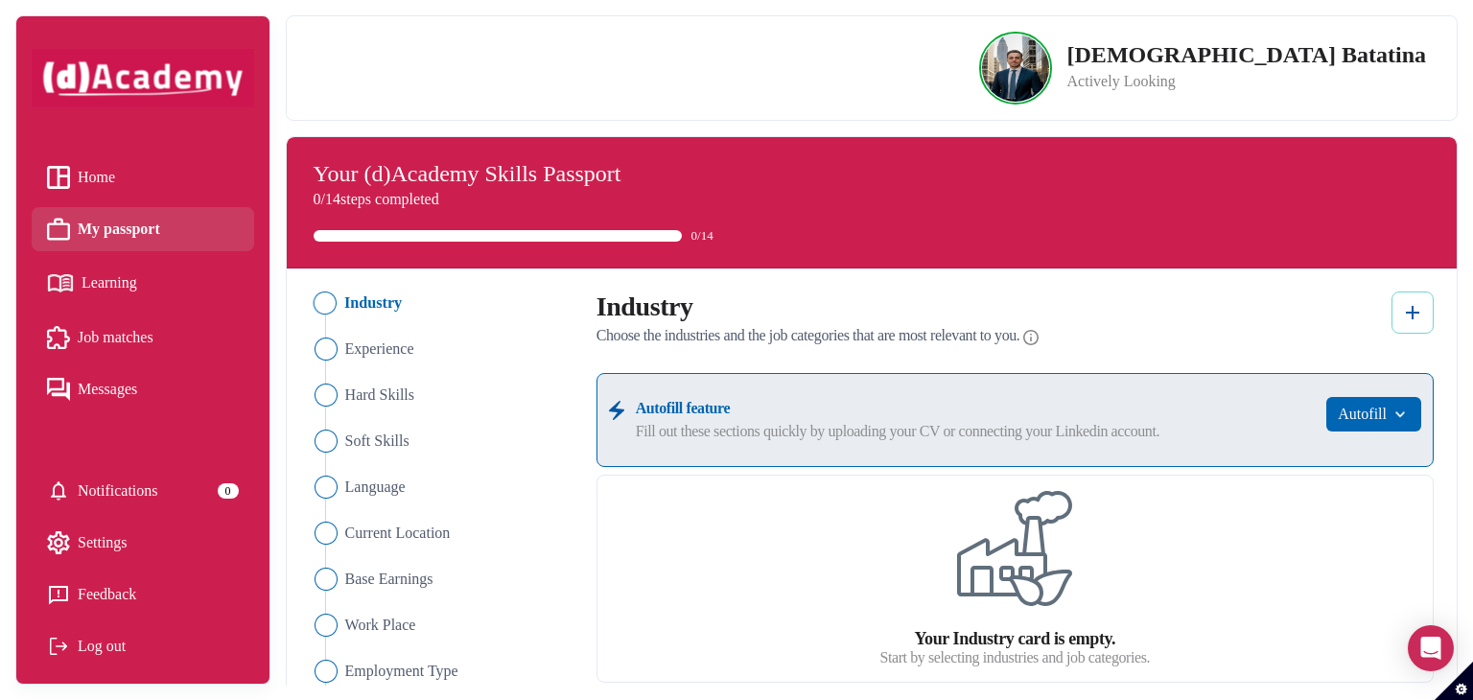
click at [1415, 305] on img at bounding box center [1412, 312] width 23 height 23
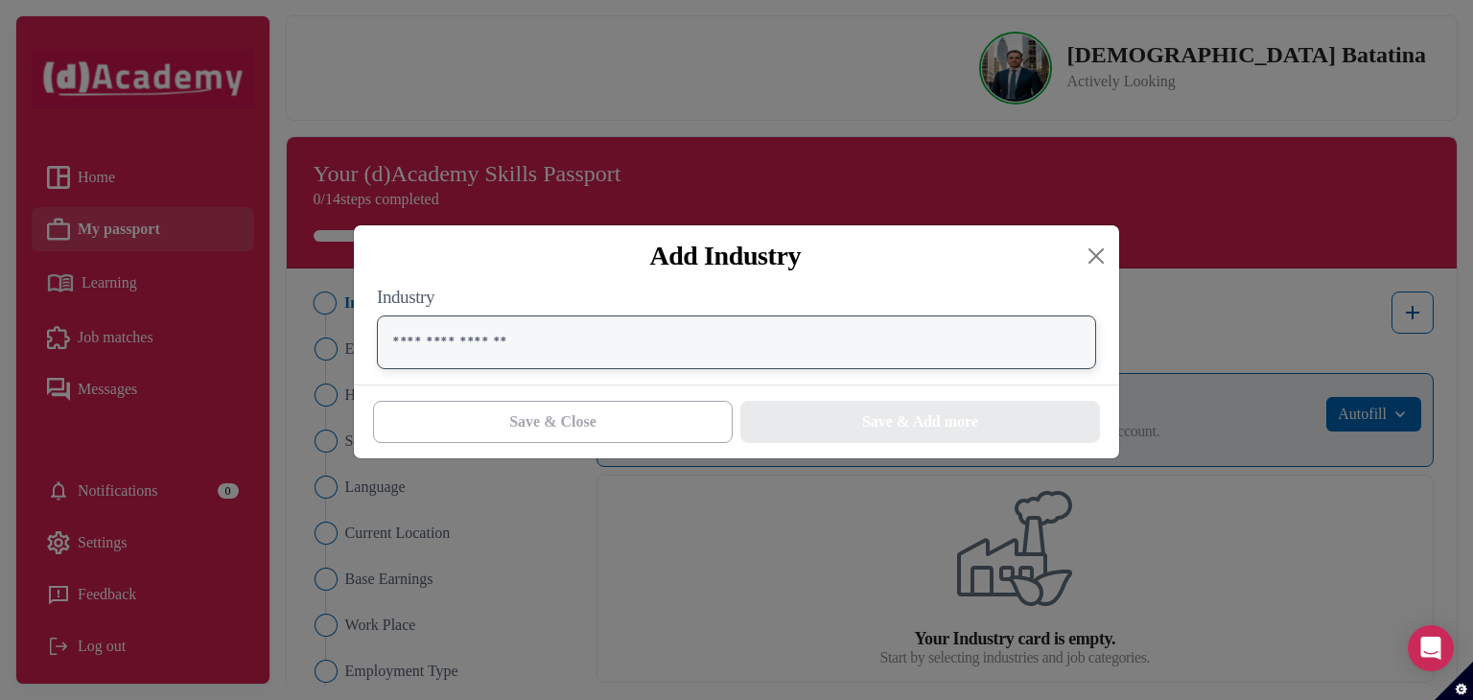
click at [835, 345] on input "text" at bounding box center [736, 343] width 719 height 54
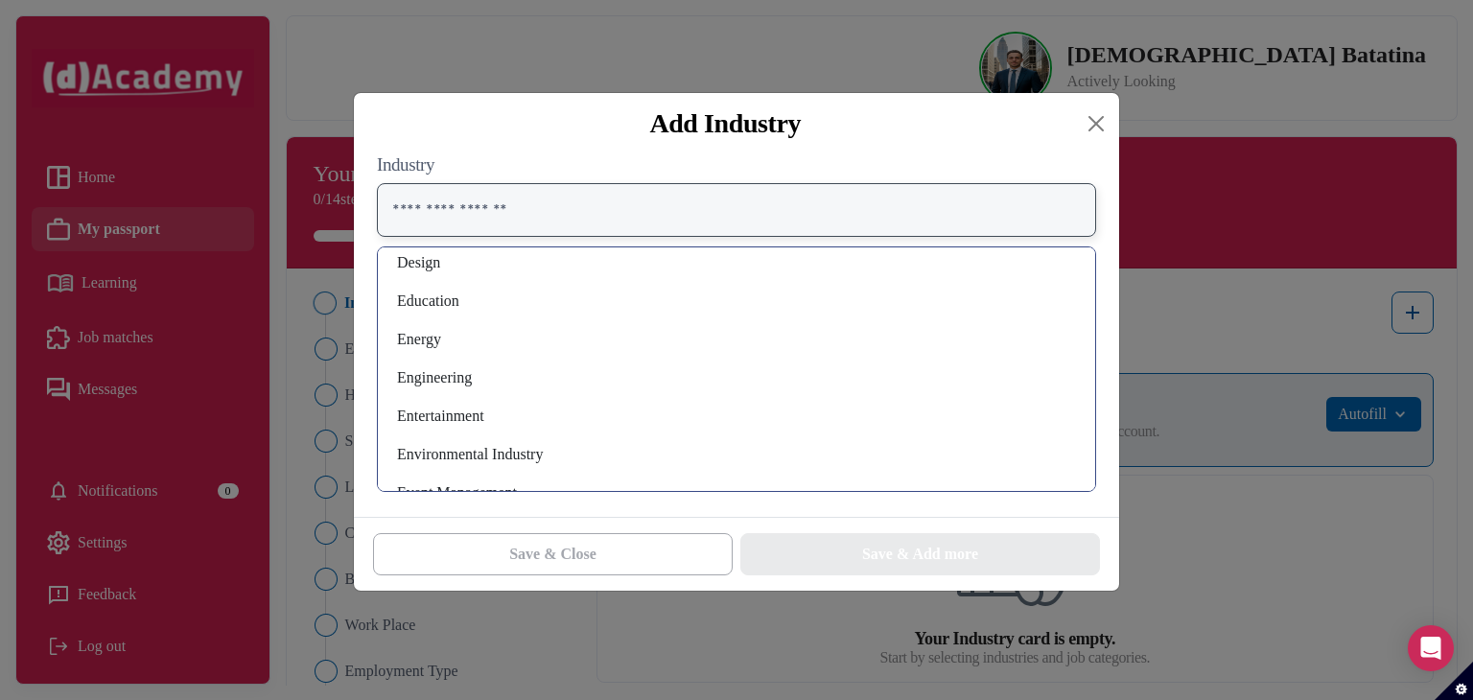
scroll to position [480, 0]
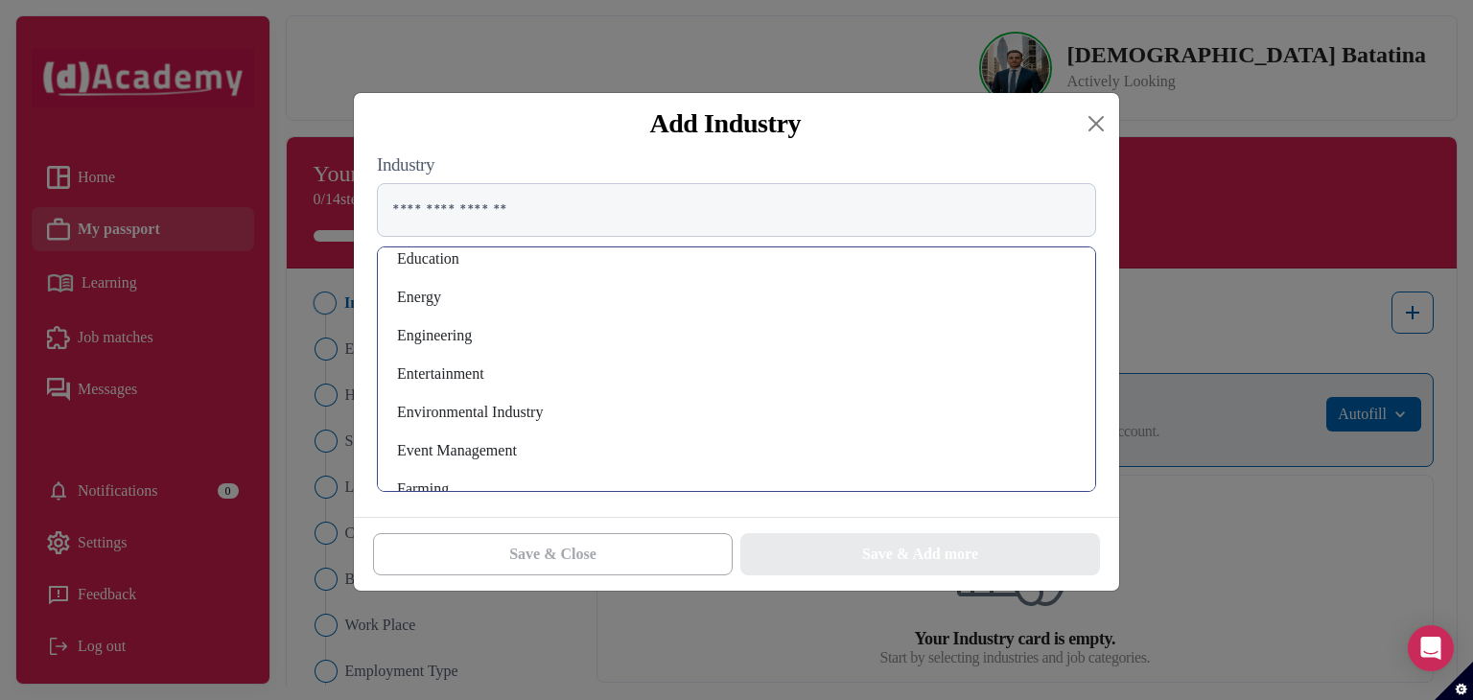
click at [541, 339] on div "Engineering" at bounding box center [736, 335] width 687 height 31
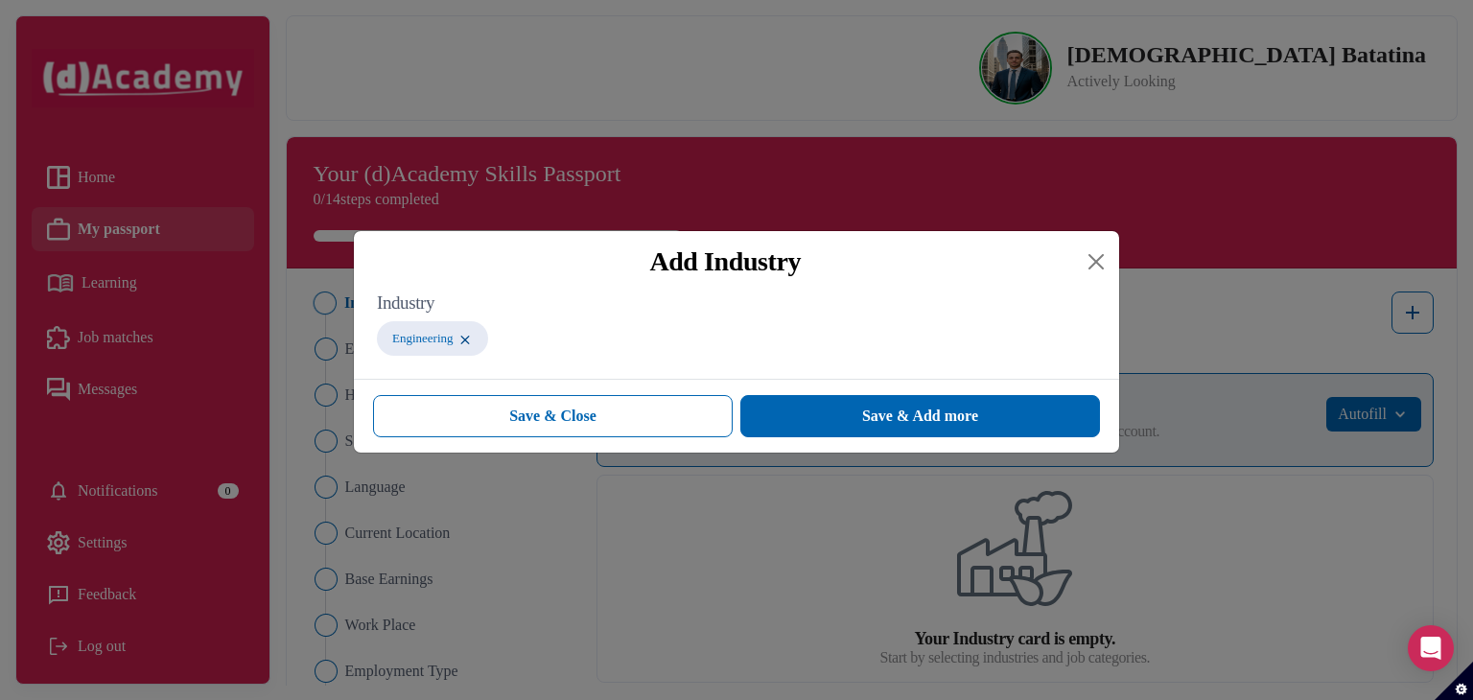
click at [806, 362] on div "Industry Engineering" at bounding box center [736, 328] width 719 height 71
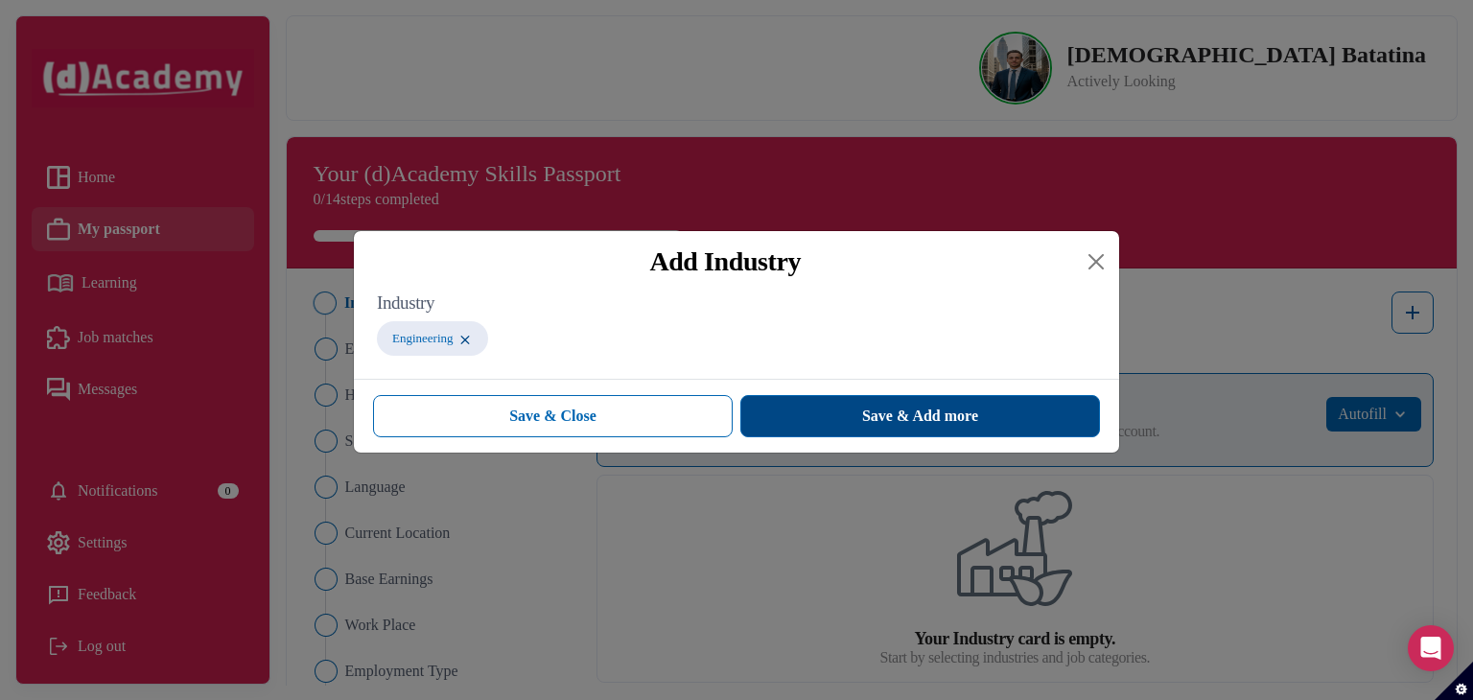
click at [882, 412] on span "Save & Add more" at bounding box center [920, 416] width 116 height 23
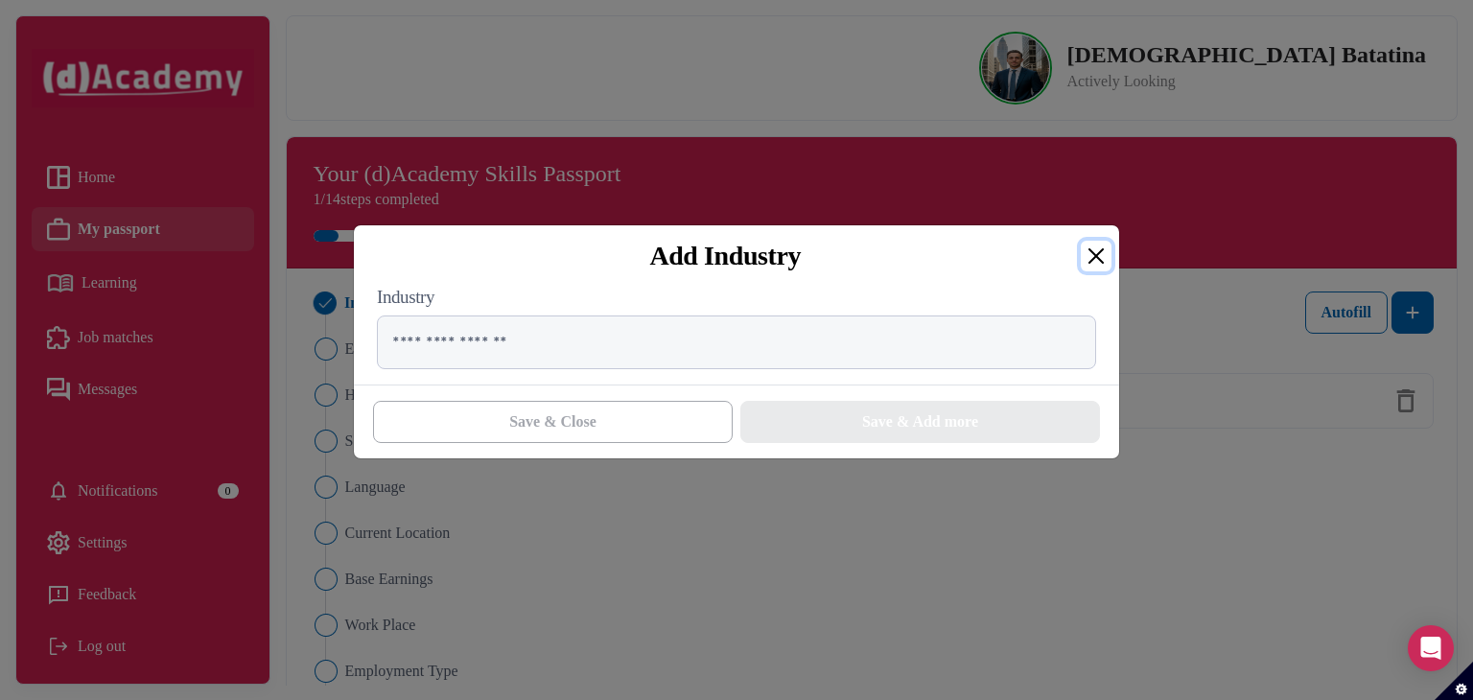
click at [1106, 257] on button "Close" at bounding box center [1096, 256] width 31 height 31
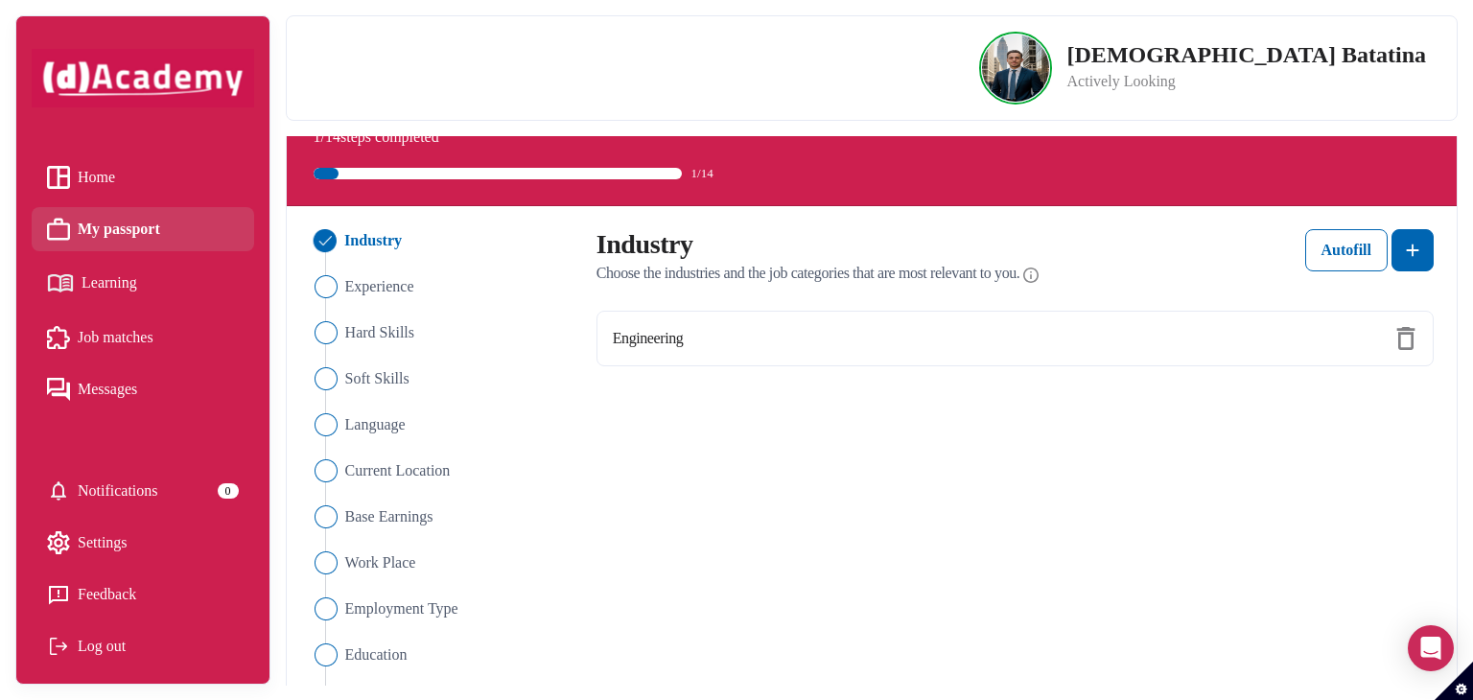
scroll to position [96, 0]
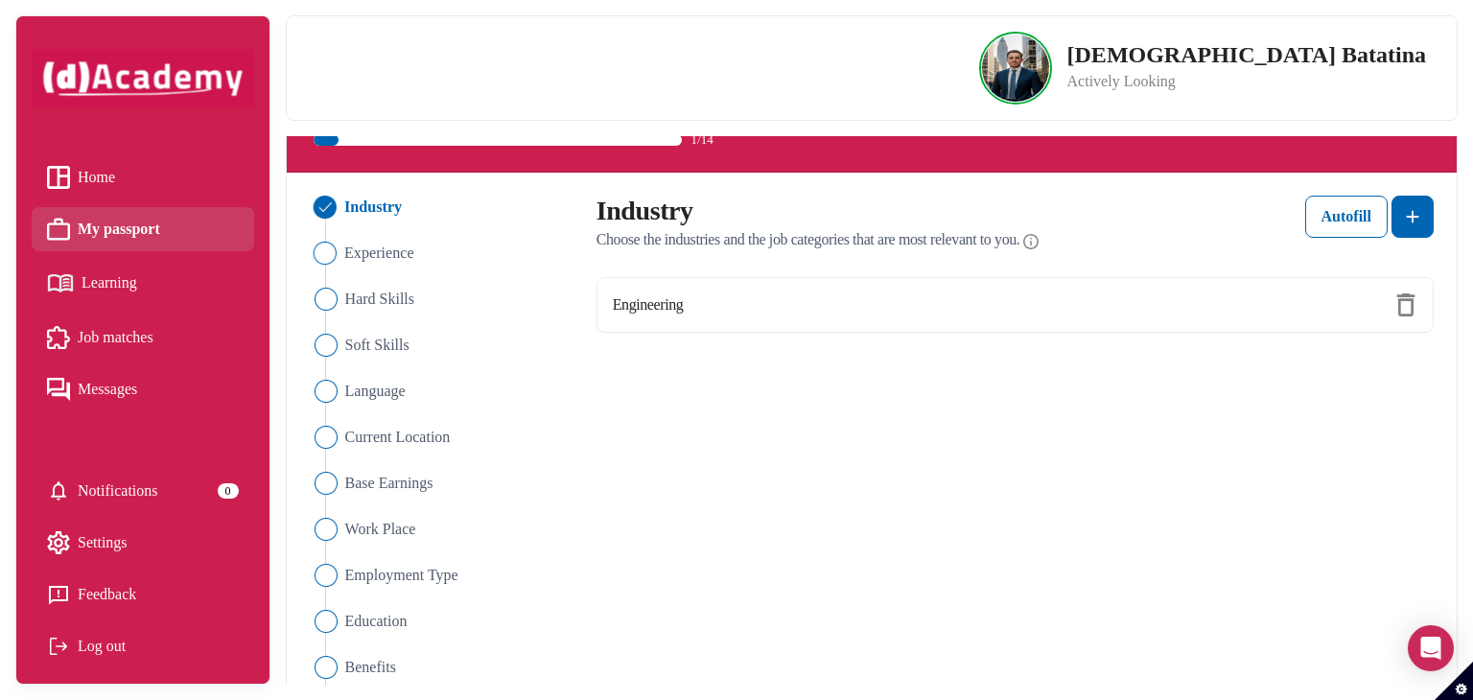
click at [344, 254] on span "Experience" at bounding box center [379, 253] width 70 height 23
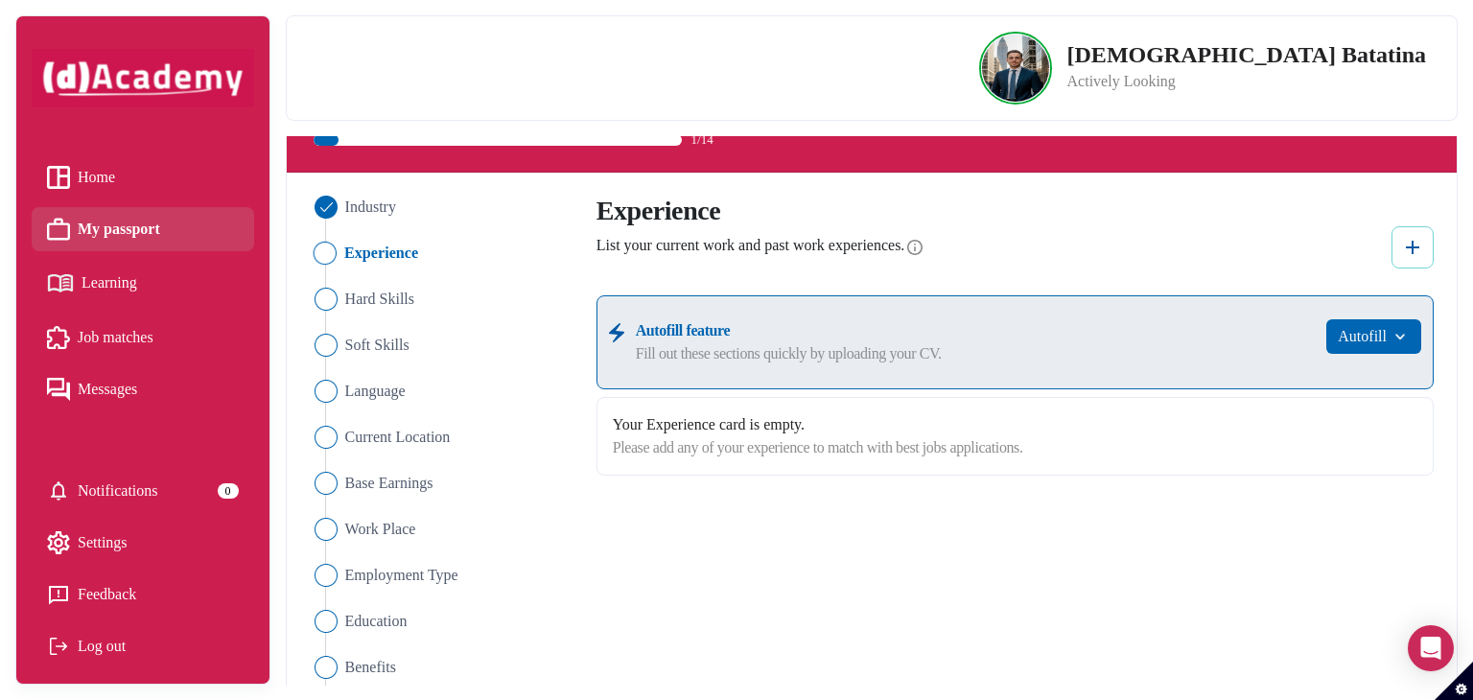
click at [1395, 257] on button at bounding box center [1413, 247] width 42 height 42
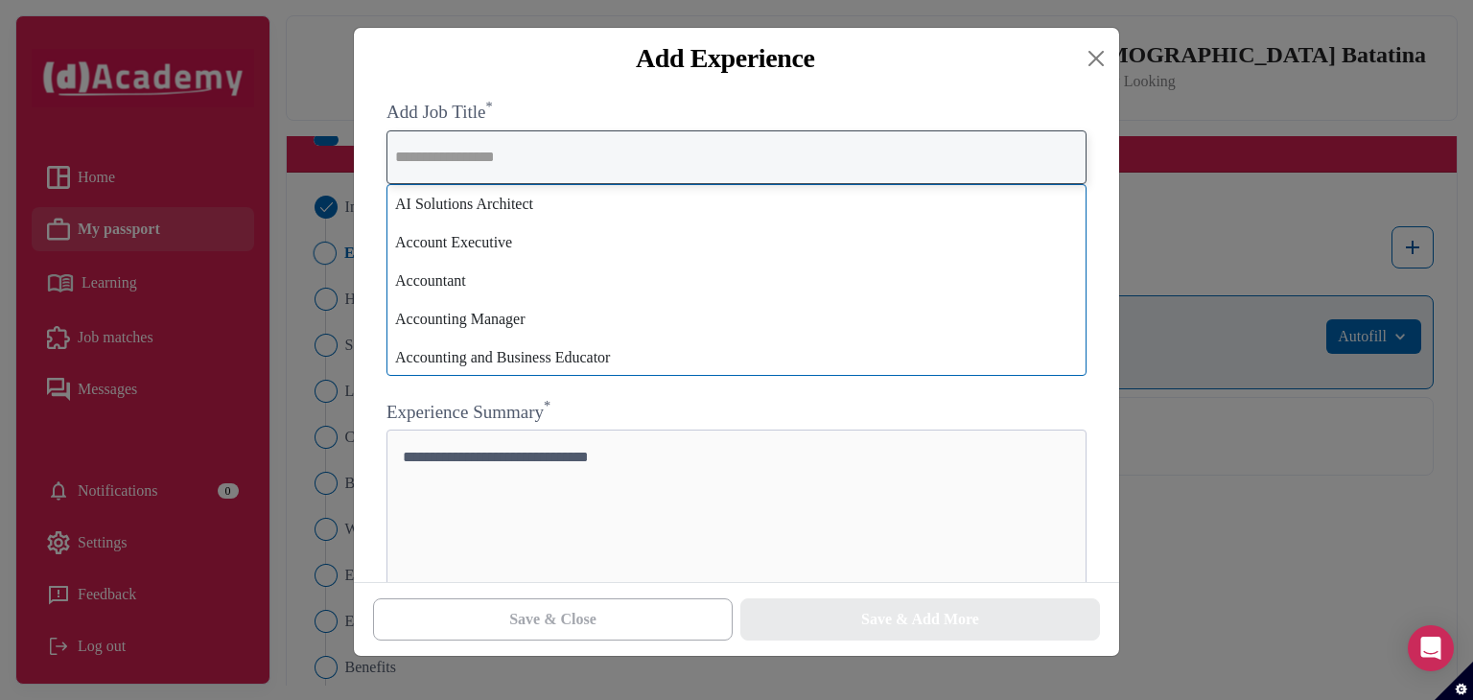
click at [671, 159] on input "text" at bounding box center [737, 157] width 700 height 54
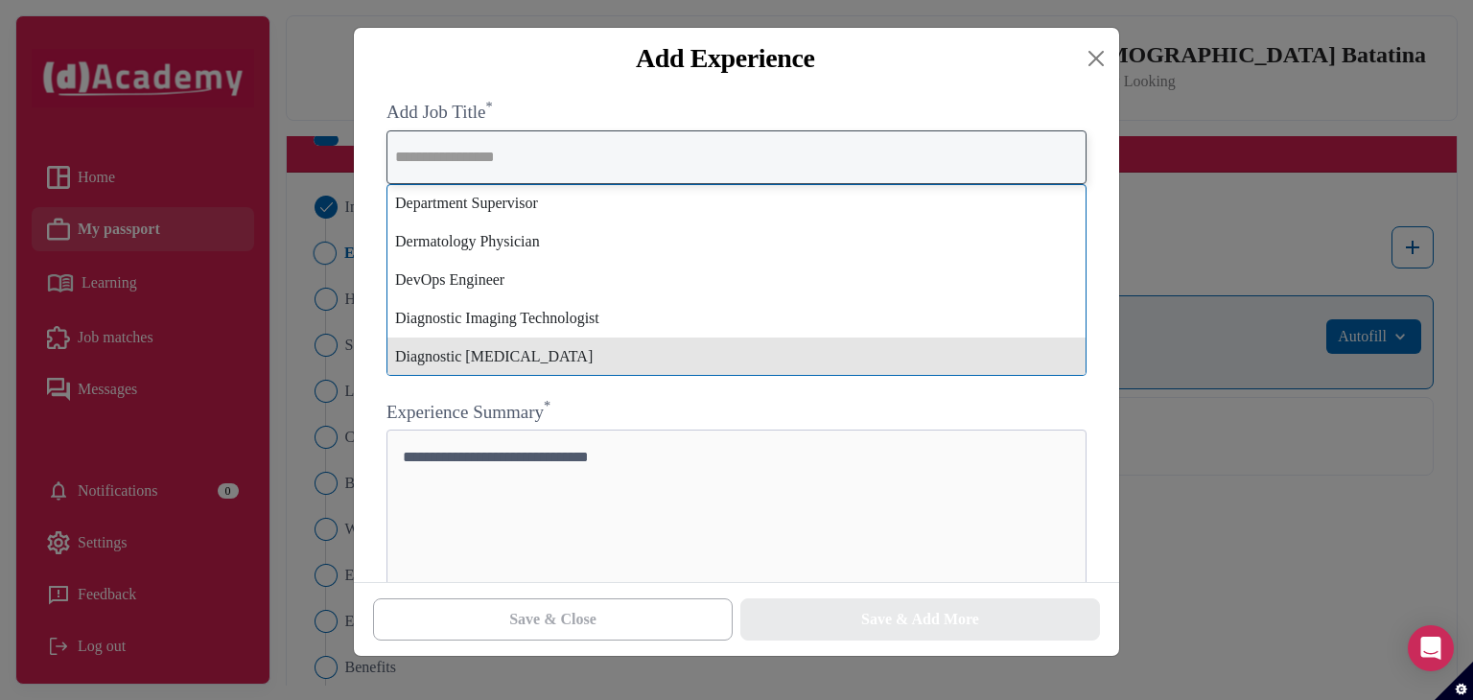
scroll to position [5754, 0]
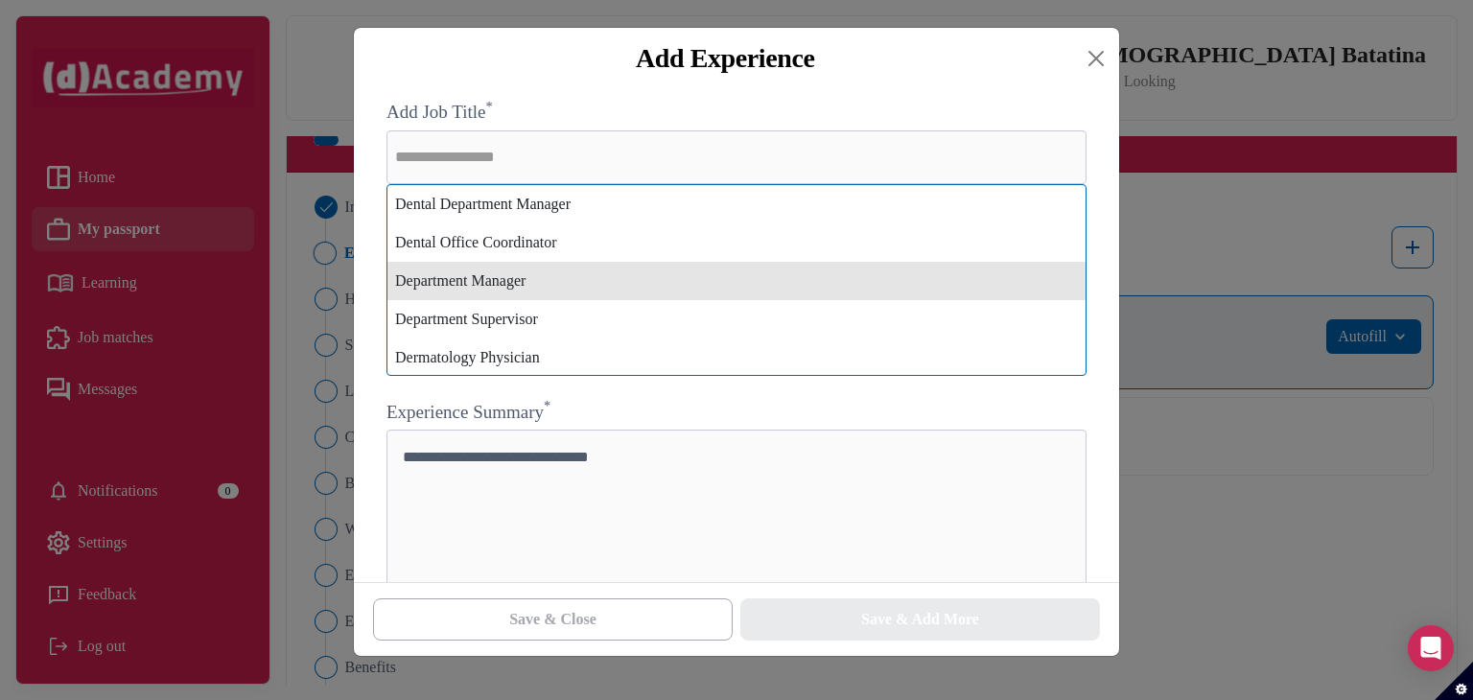
click at [733, 278] on div "Department Manager" at bounding box center [736, 281] width 698 height 38
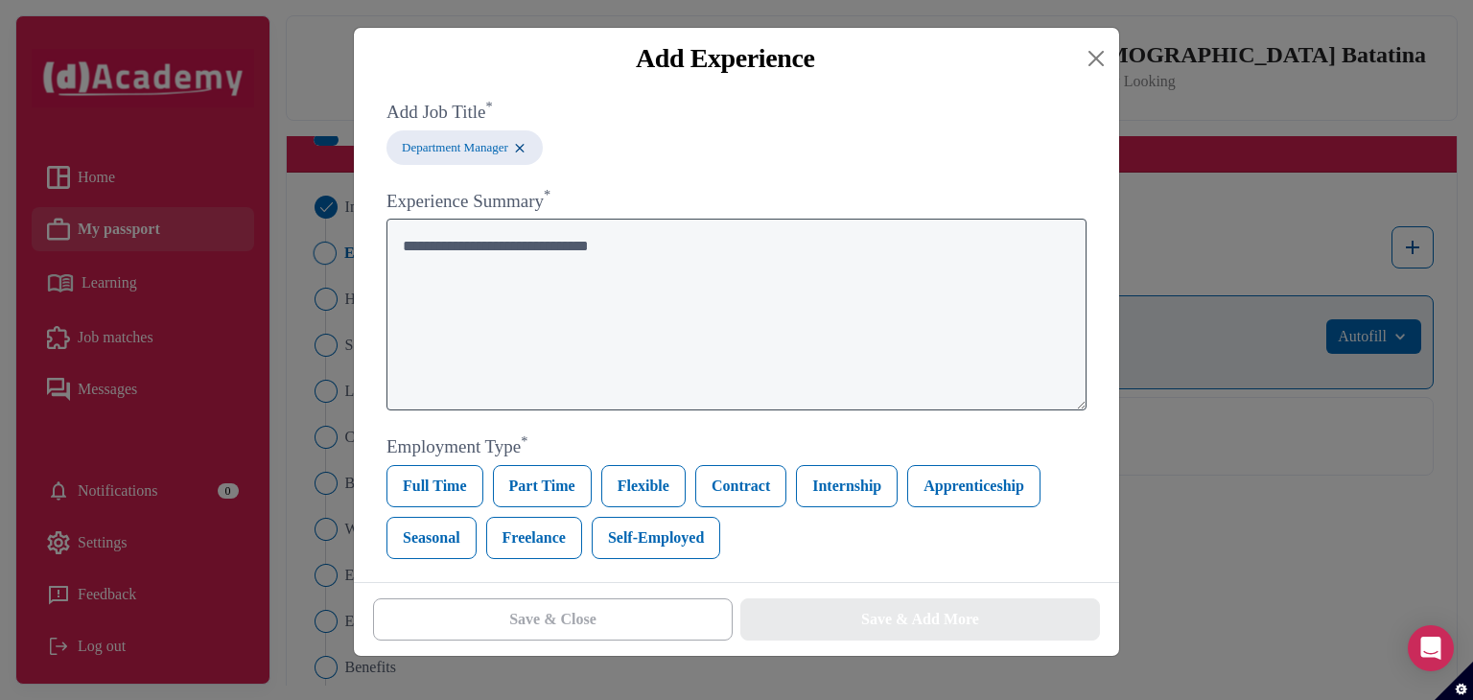
click at [727, 289] on textarea at bounding box center [737, 315] width 700 height 192
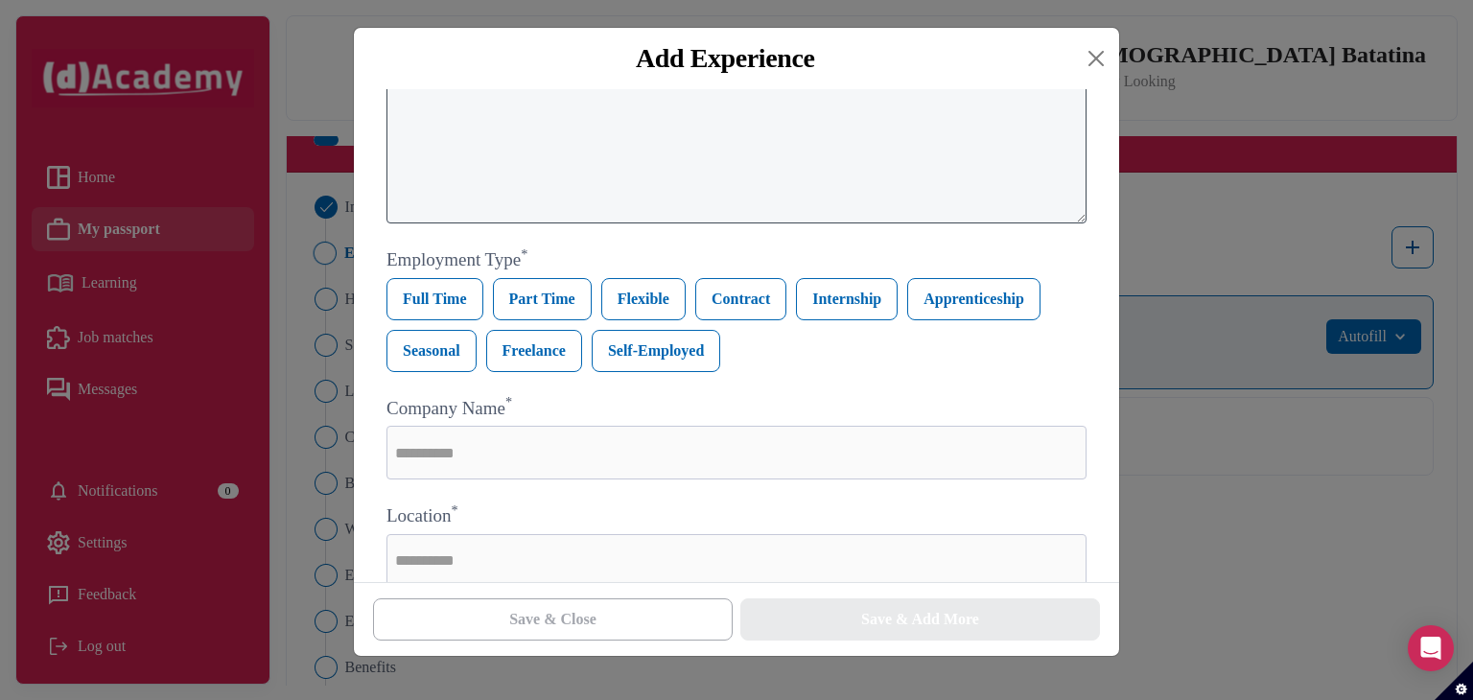
scroll to position [192, 0]
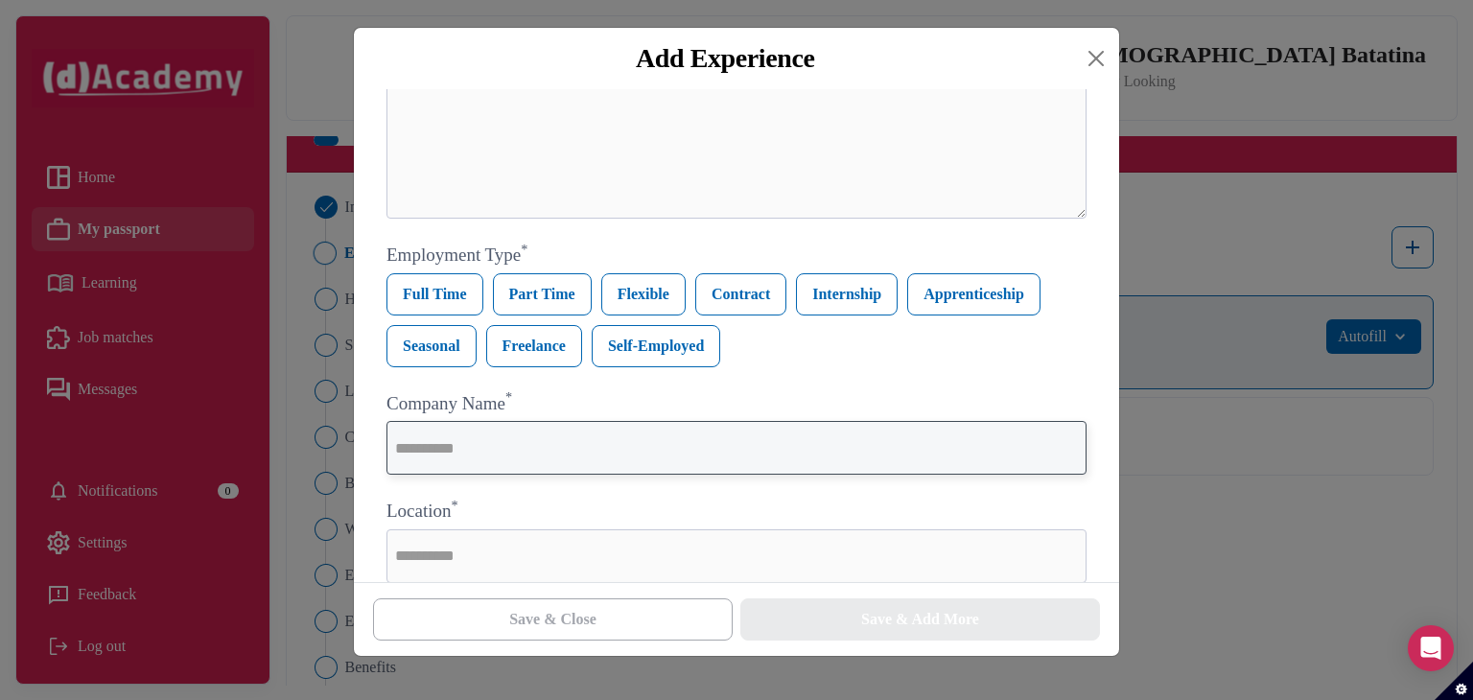
click at [637, 442] on input "text" at bounding box center [737, 448] width 700 height 54
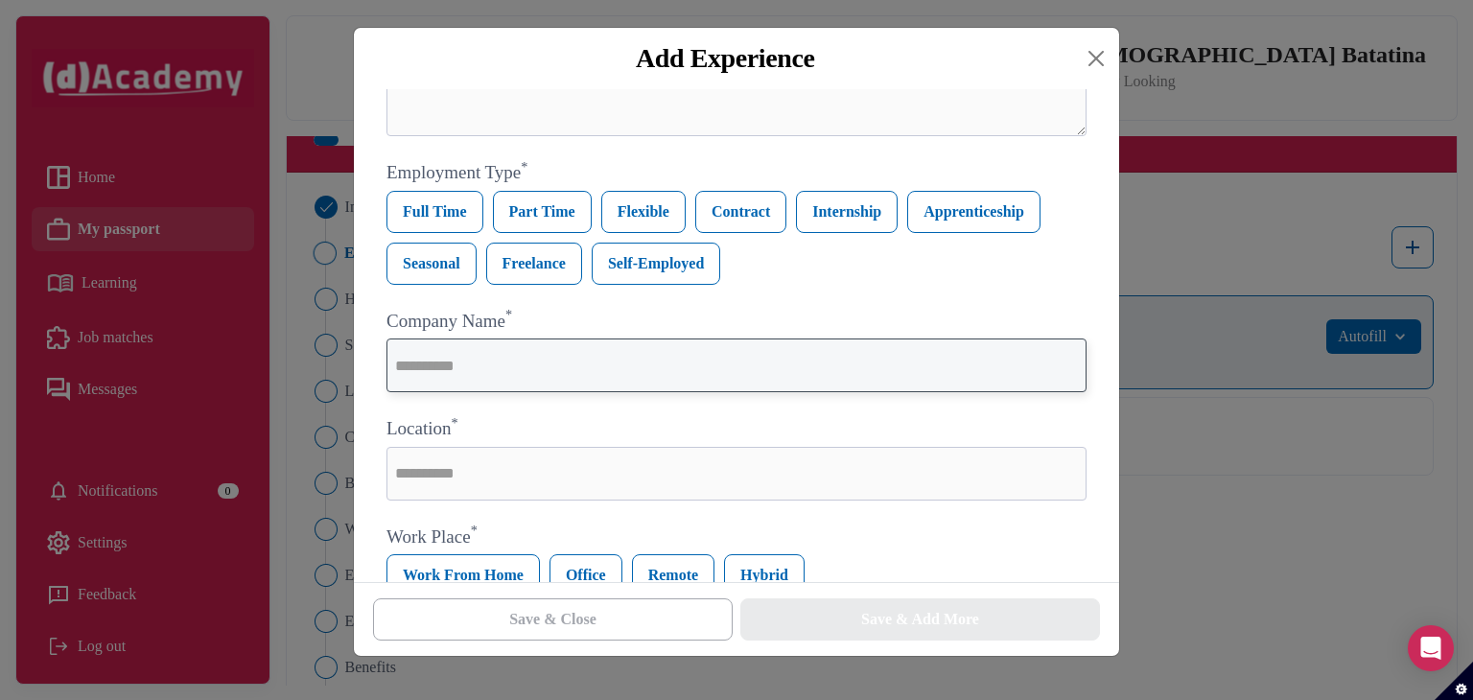
scroll to position [384, 0]
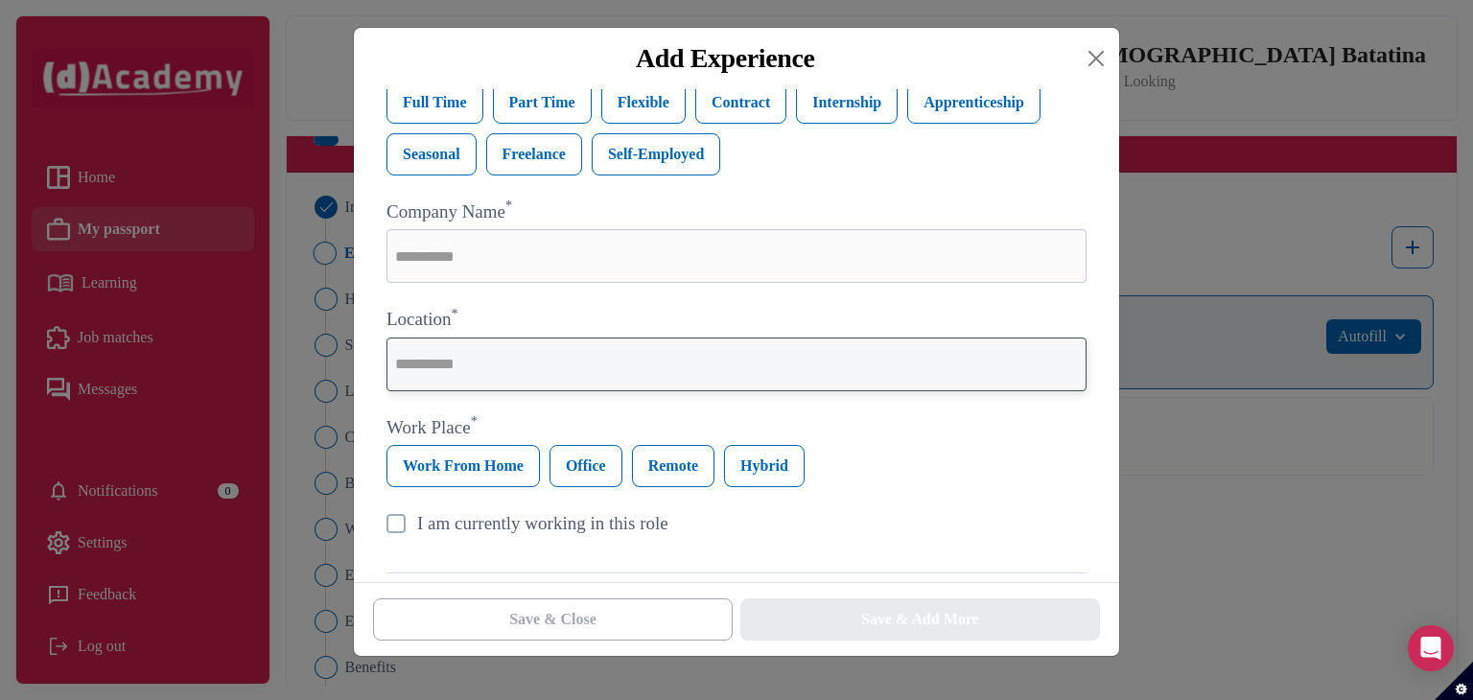
click at [587, 381] on input "text" at bounding box center [737, 365] width 700 height 54
type input "*"
type input "*******"
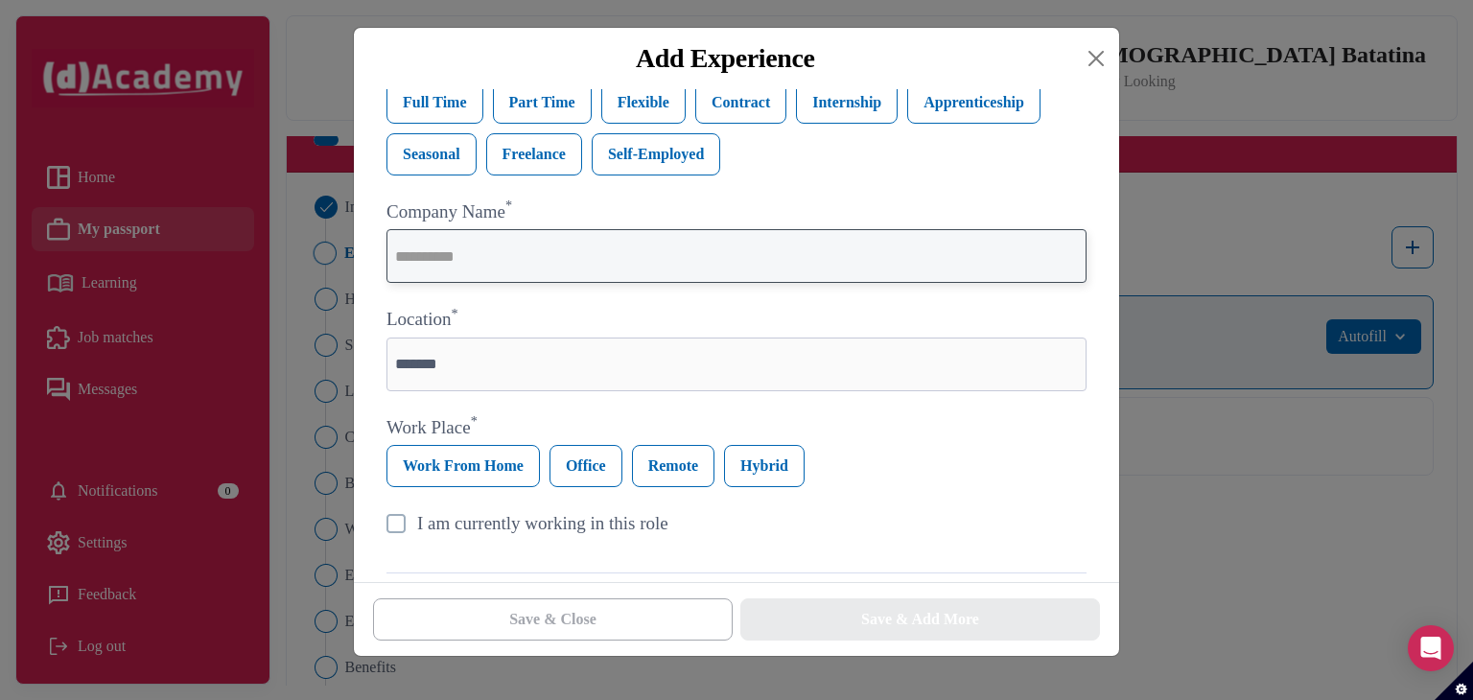
click at [589, 283] on input "text" at bounding box center [737, 256] width 700 height 54
type input "****"
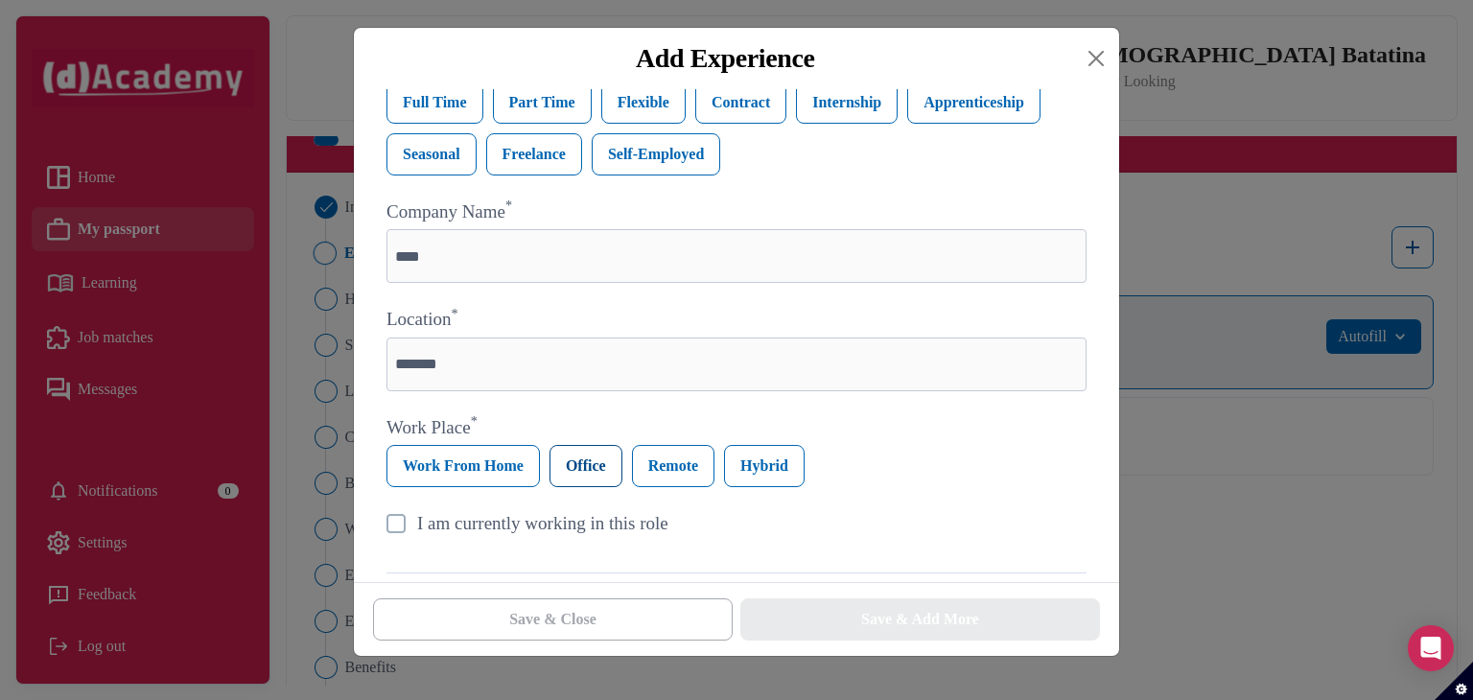
click at [610, 464] on label "Office" at bounding box center [586, 466] width 73 height 42
click at [480, 466] on label "Work From Home" at bounding box center [463, 466] width 153 height 42
click at [600, 468] on label "Office" at bounding box center [586, 466] width 73 height 42
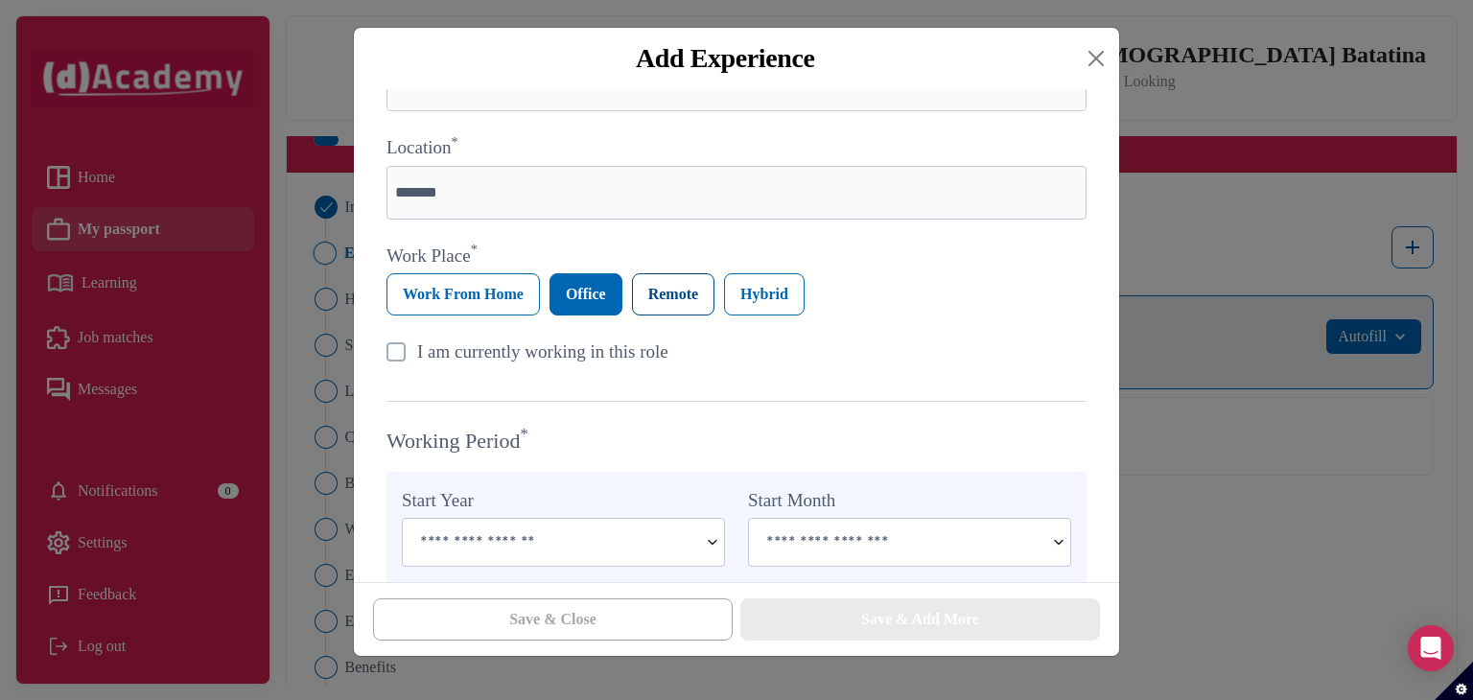
scroll to position [575, 0]
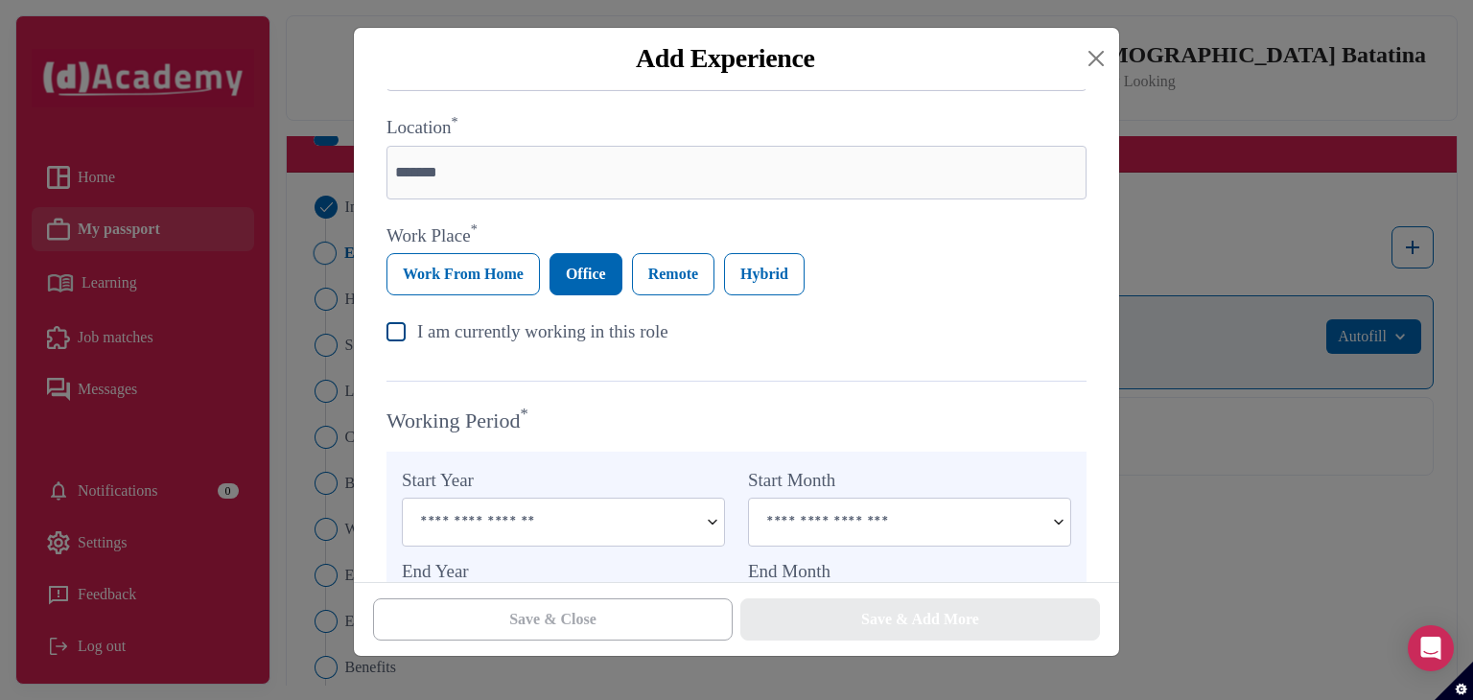
click at [399, 341] on img at bounding box center [396, 331] width 19 height 19
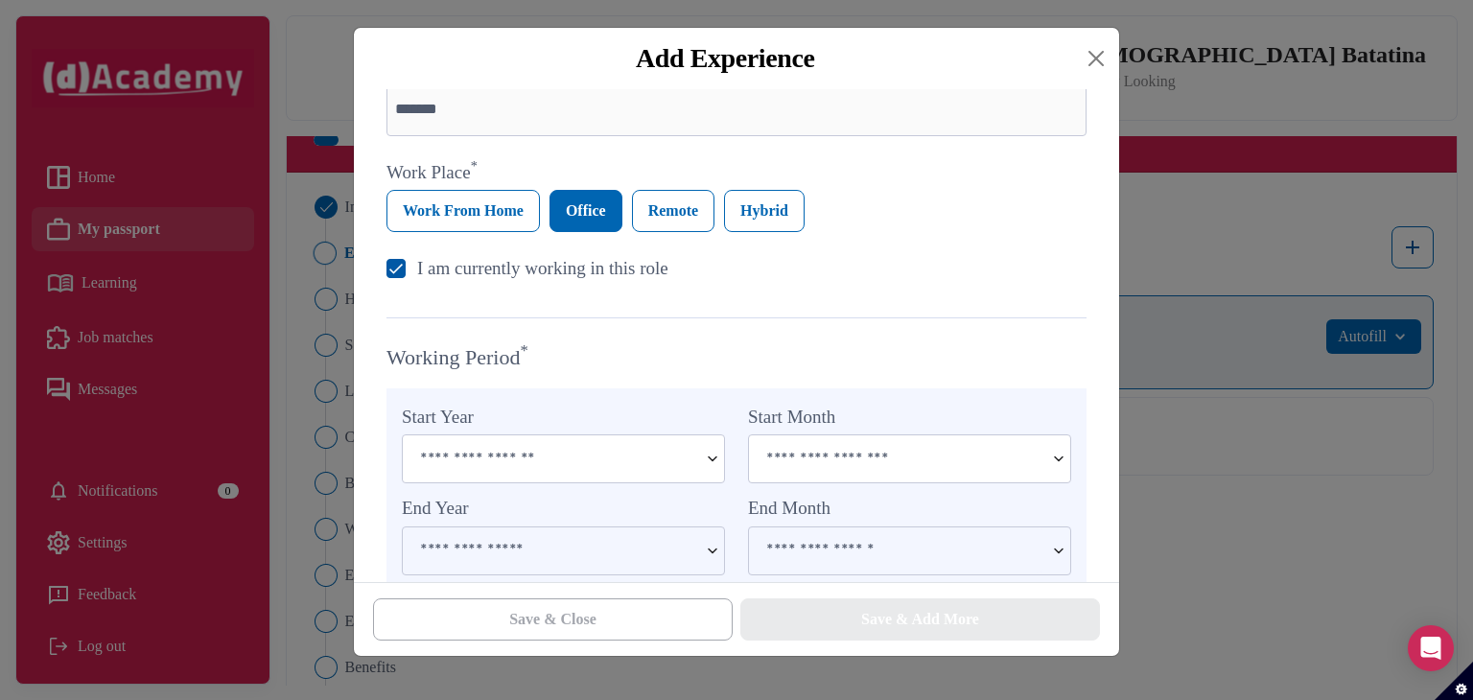
scroll to position [671, 0]
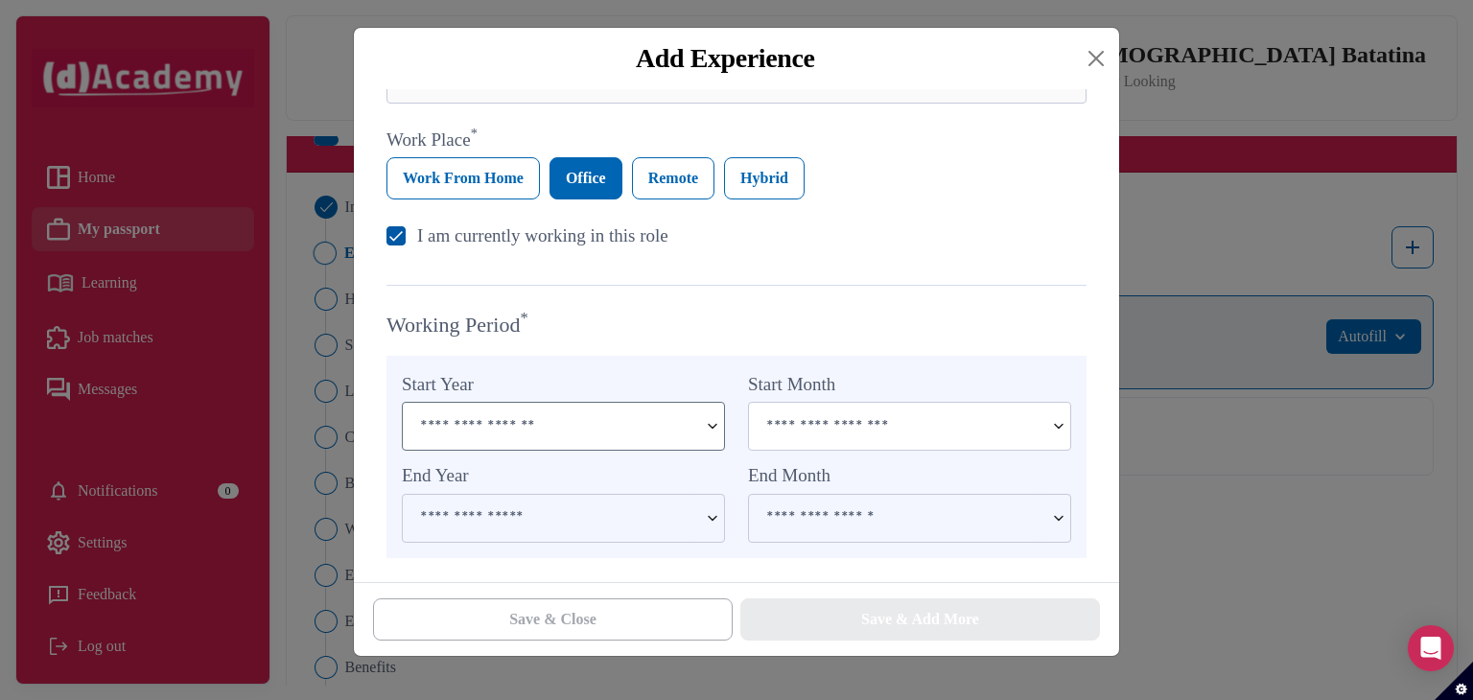
click at [587, 449] on input at bounding box center [550, 426] width 295 height 46
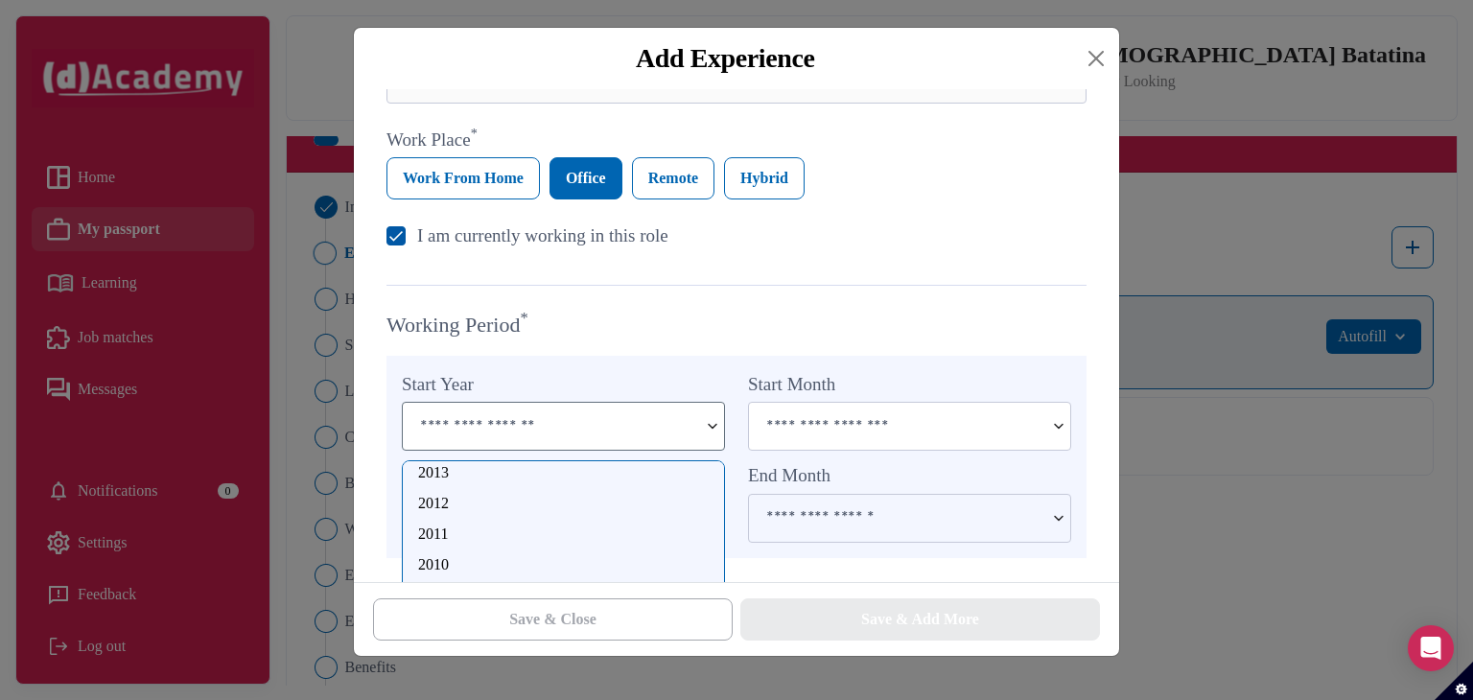
click at [453, 563] on div "2010" at bounding box center [563, 564] width 291 height 23
type input "****"
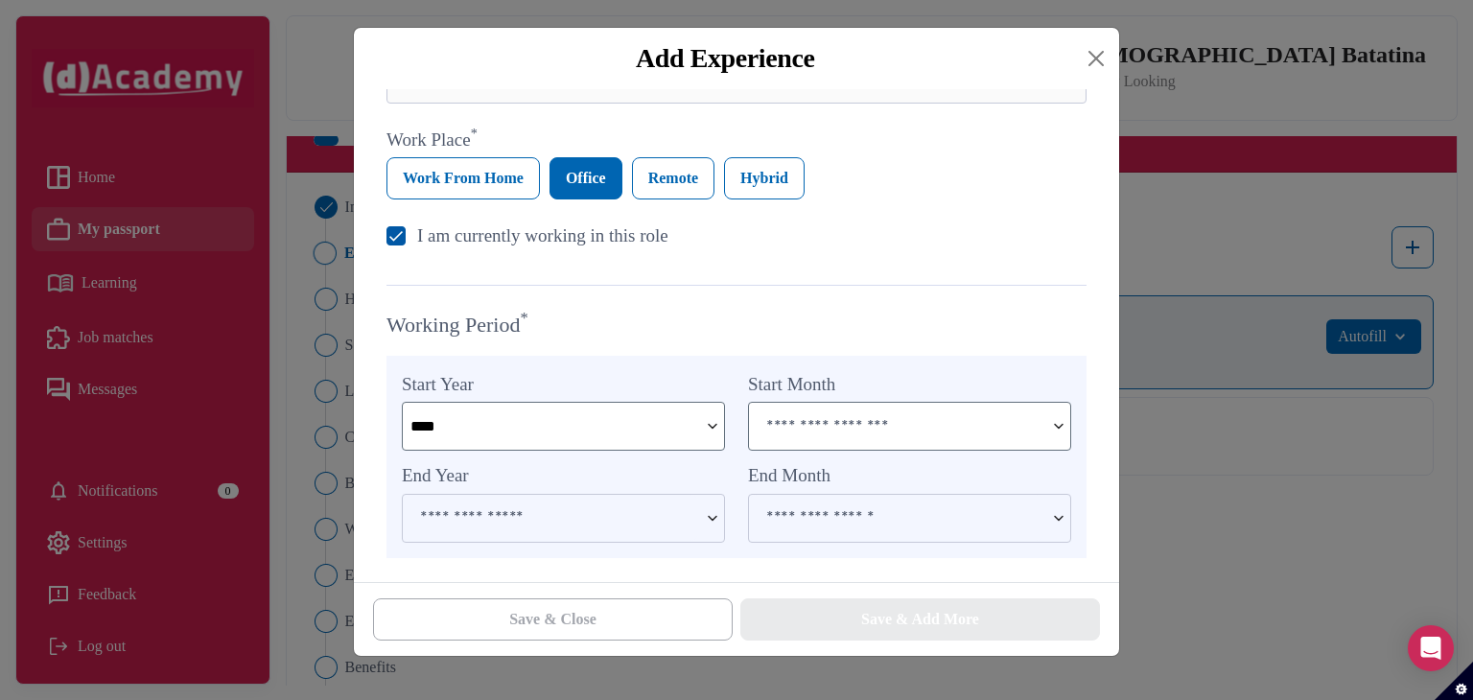
click at [826, 430] on input at bounding box center [896, 426] width 295 height 46
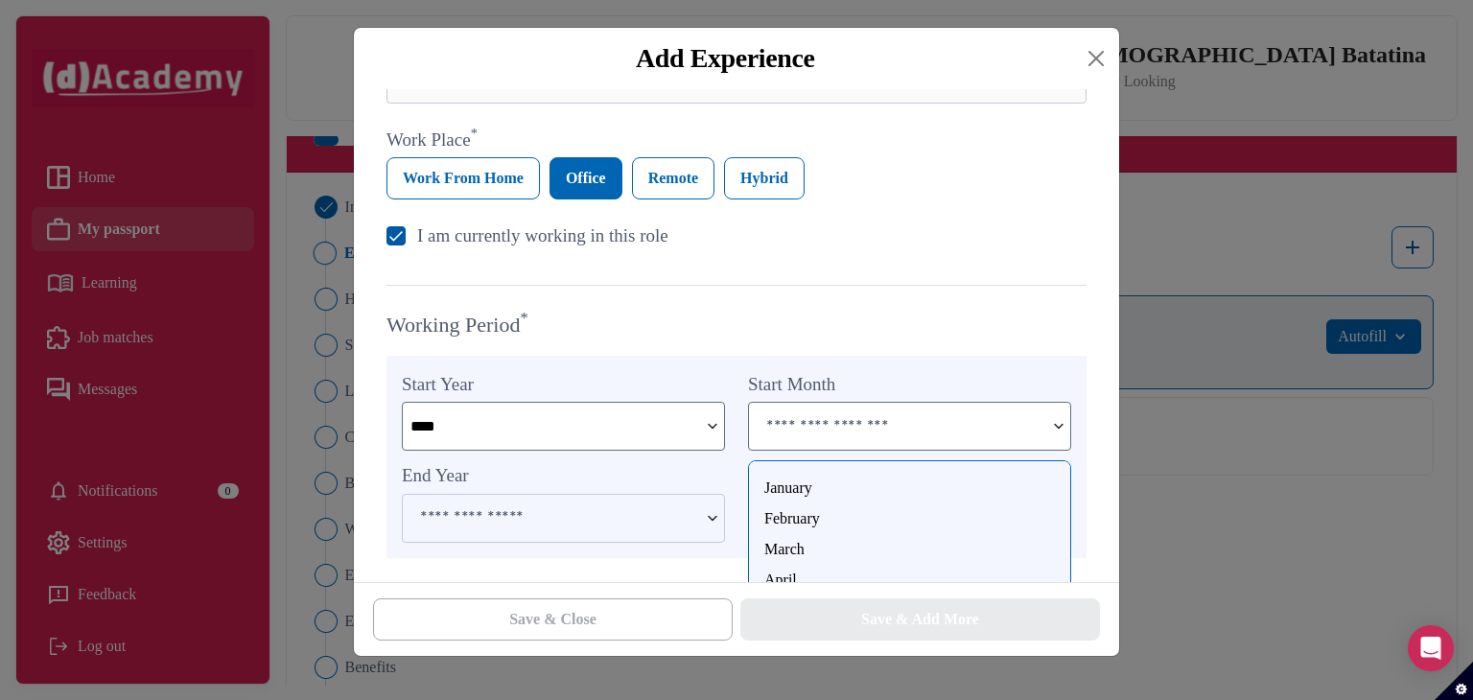
click at [829, 490] on div "January" at bounding box center [909, 488] width 291 height 23
type input "*******"
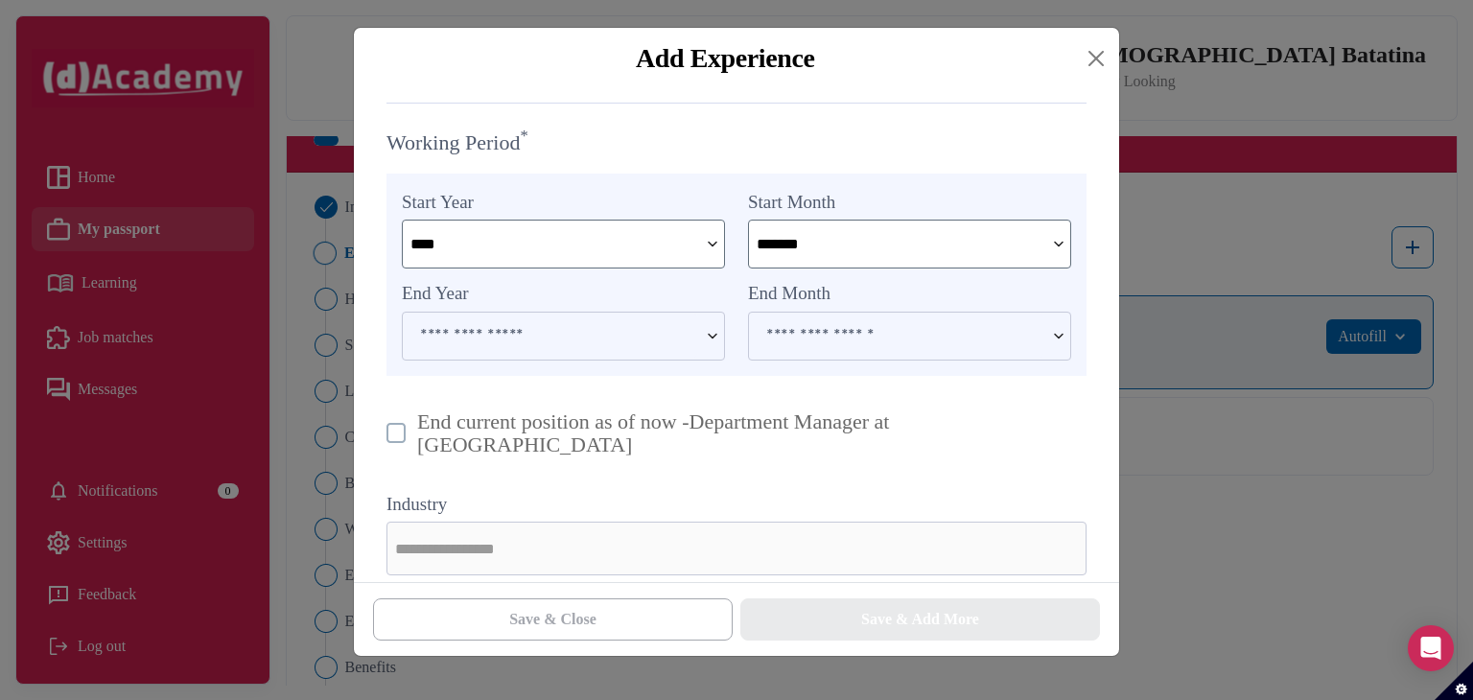
scroll to position [662, 0]
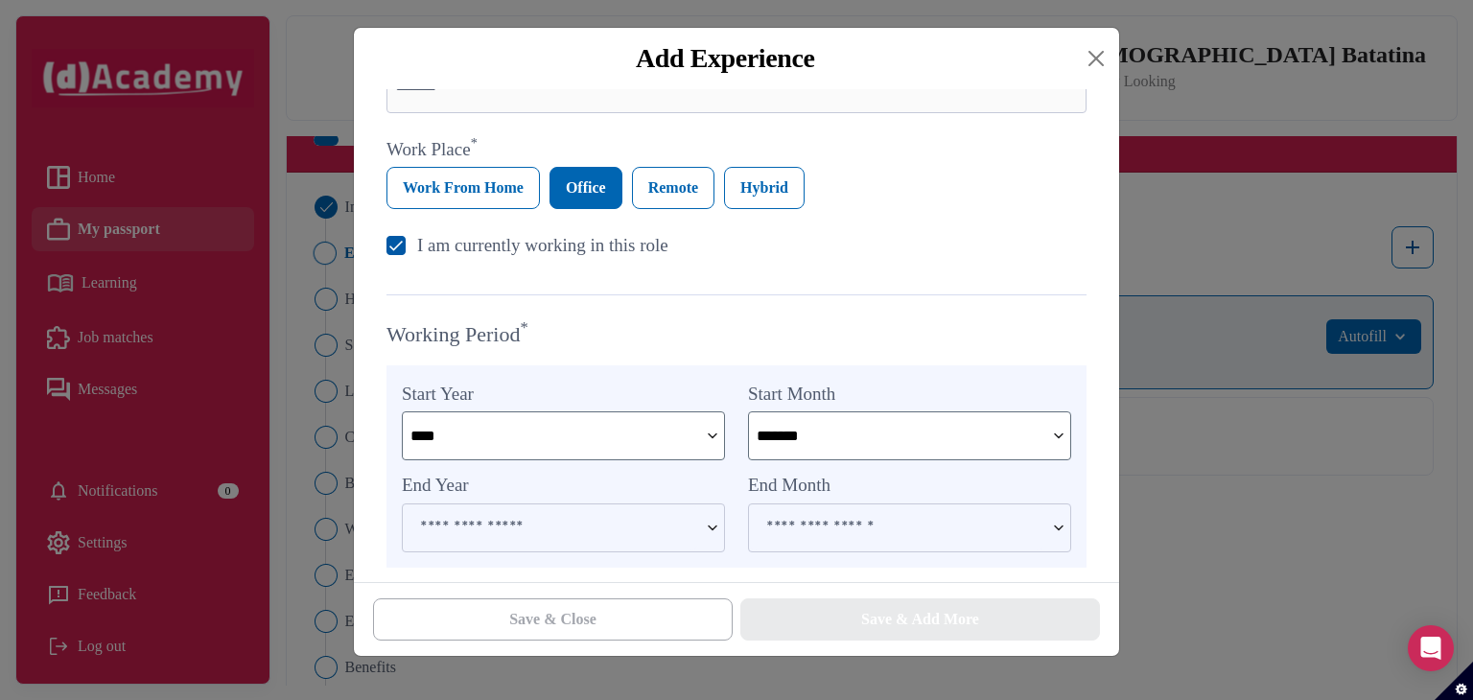
click at [387, 244] on img at bounding box center [396, 245] width 19 height 19
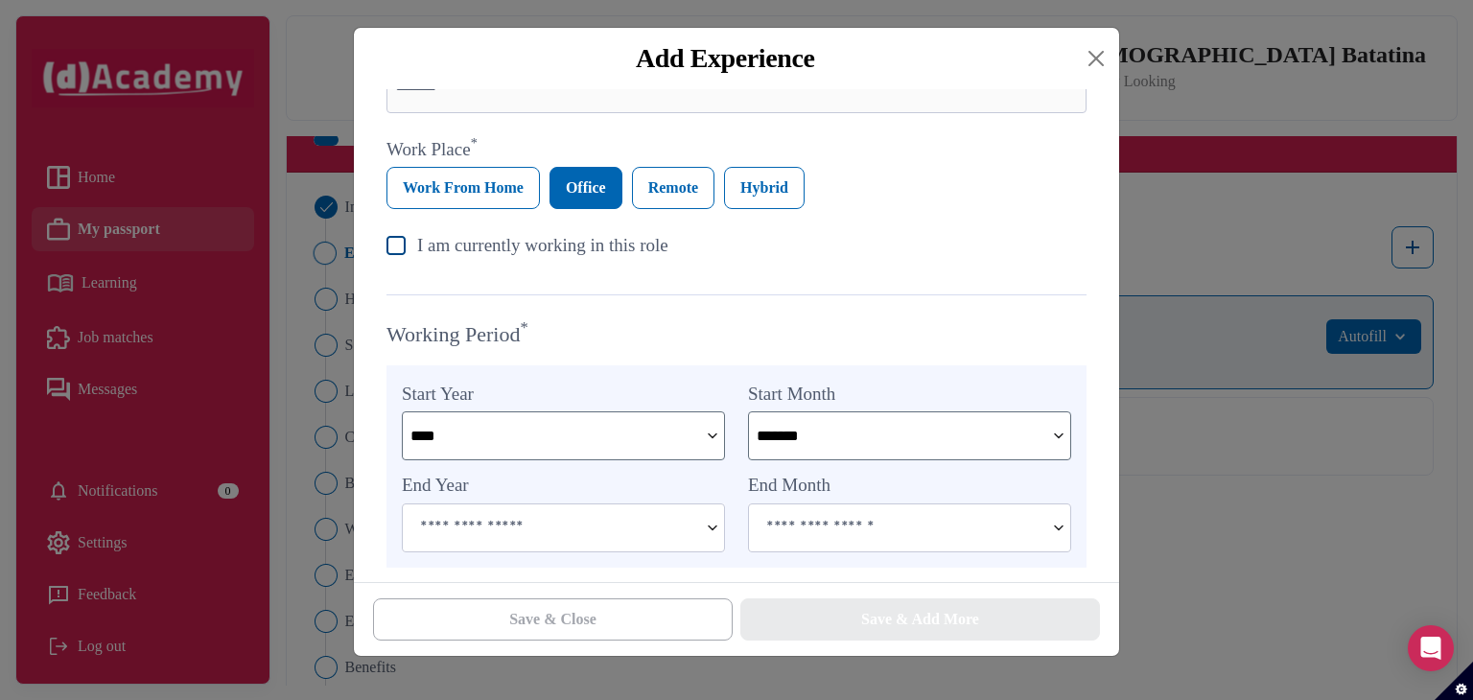
click at [394, 250] on img at bounding box center [396, 245] width 19 height 19
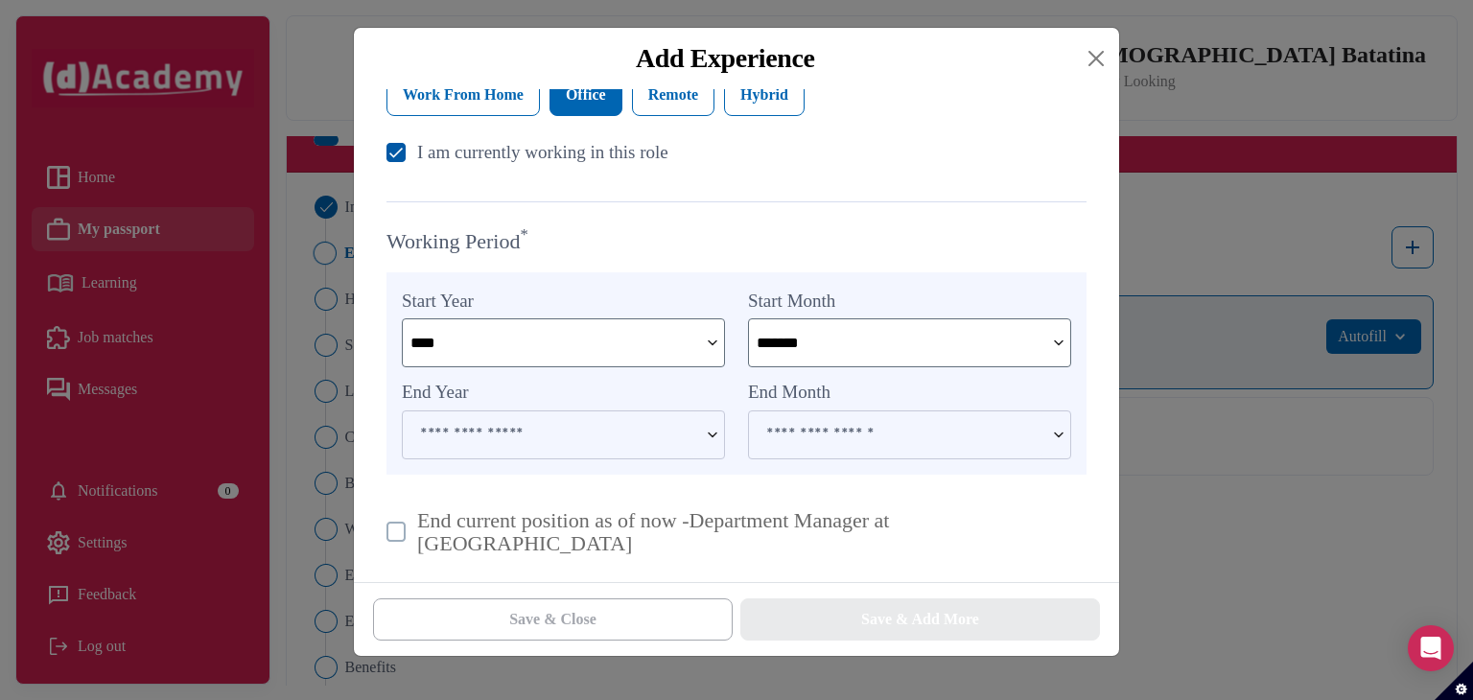
scroll to position [854, 0]
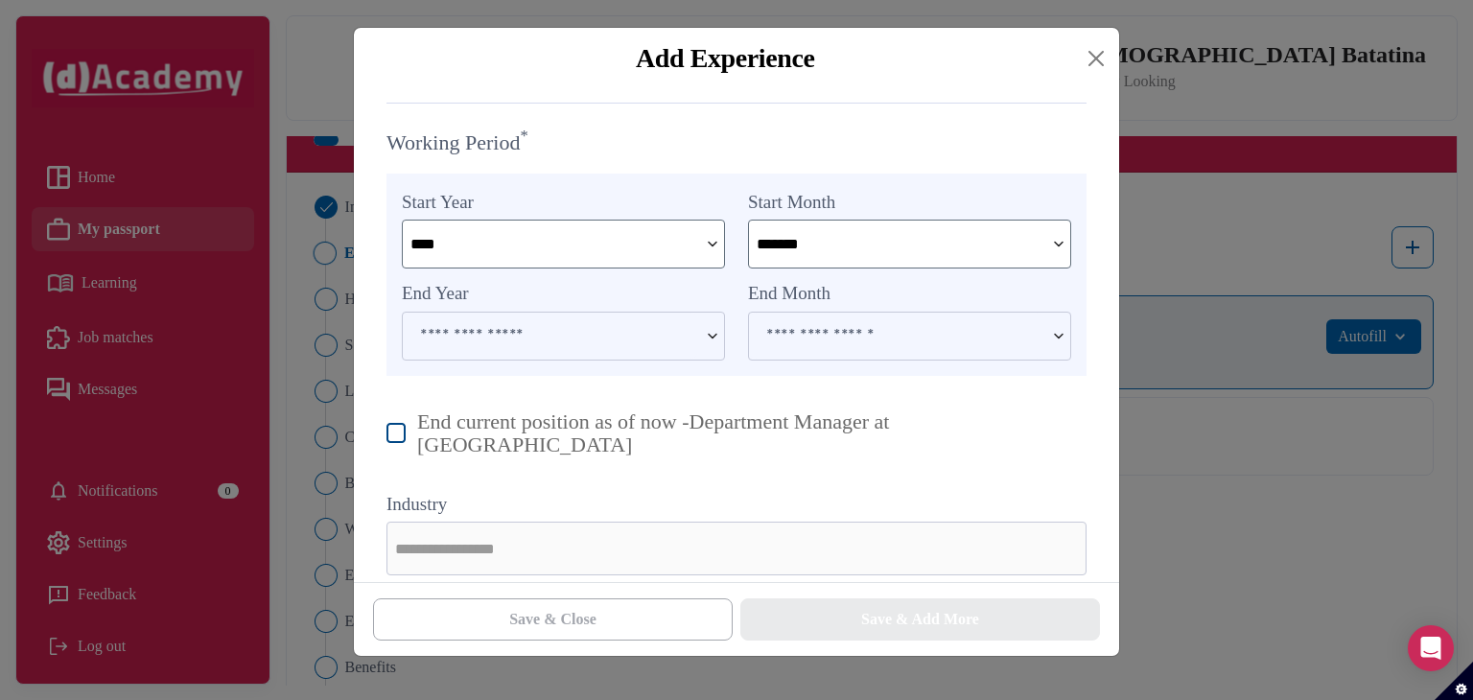
click at [401, 427] on img at bounding box center [396, 433] width 19 height 20
type input "****"
type input "*********"
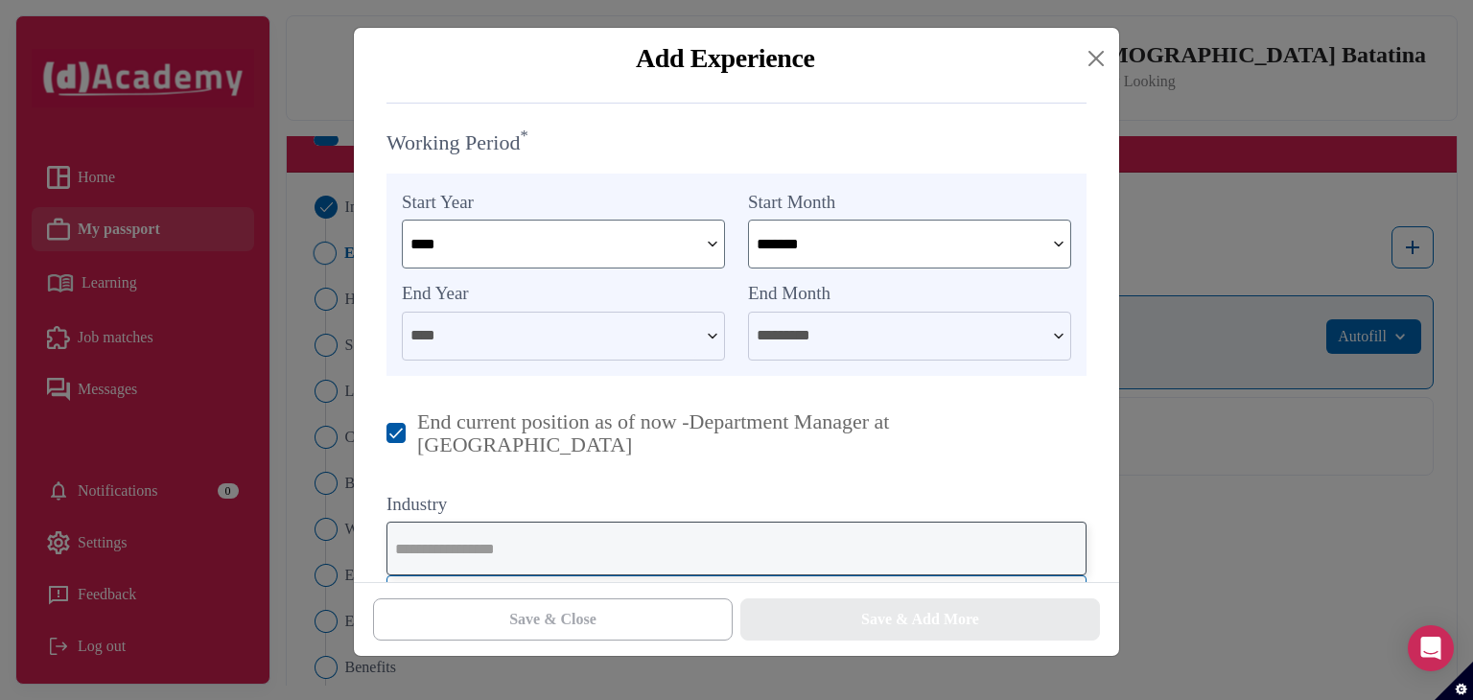
click at [693, 527] on input "text" at bounding box center [737, 549] width 700 height 54
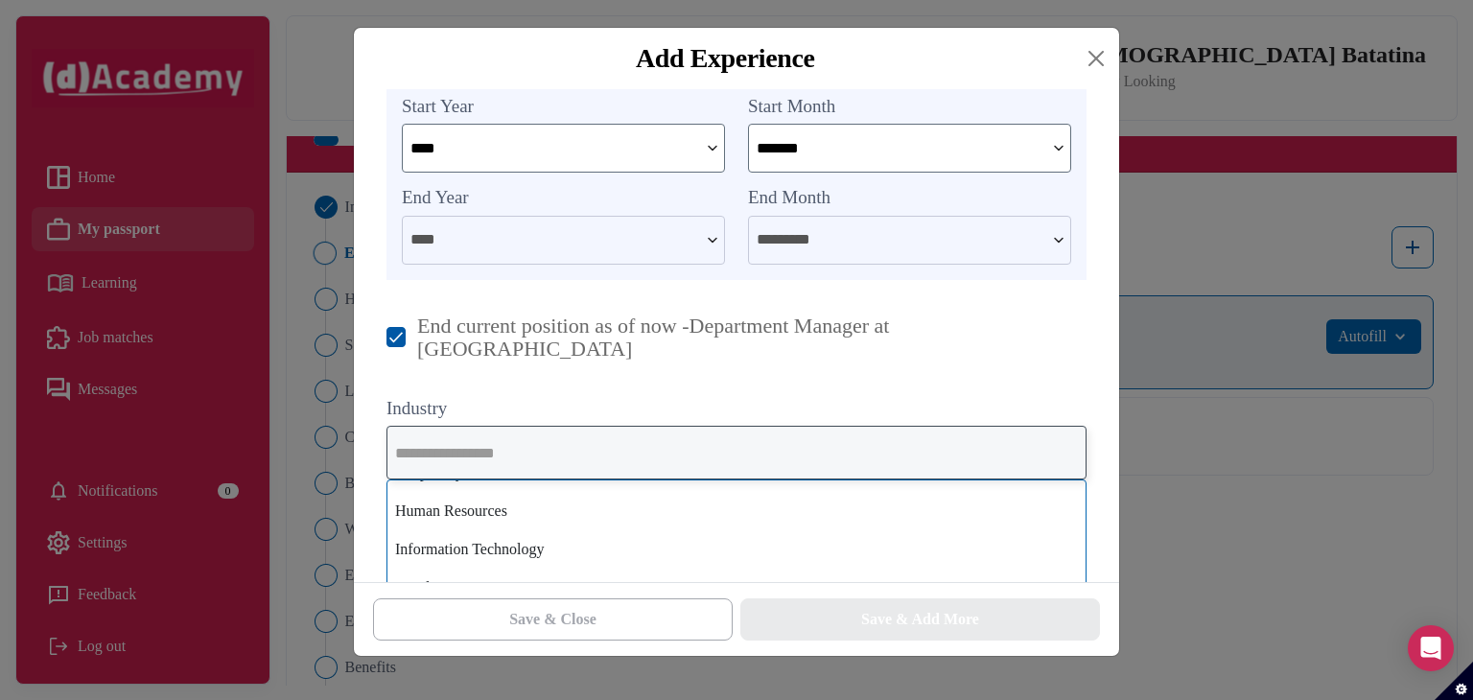
scroll to position [1055, 0]
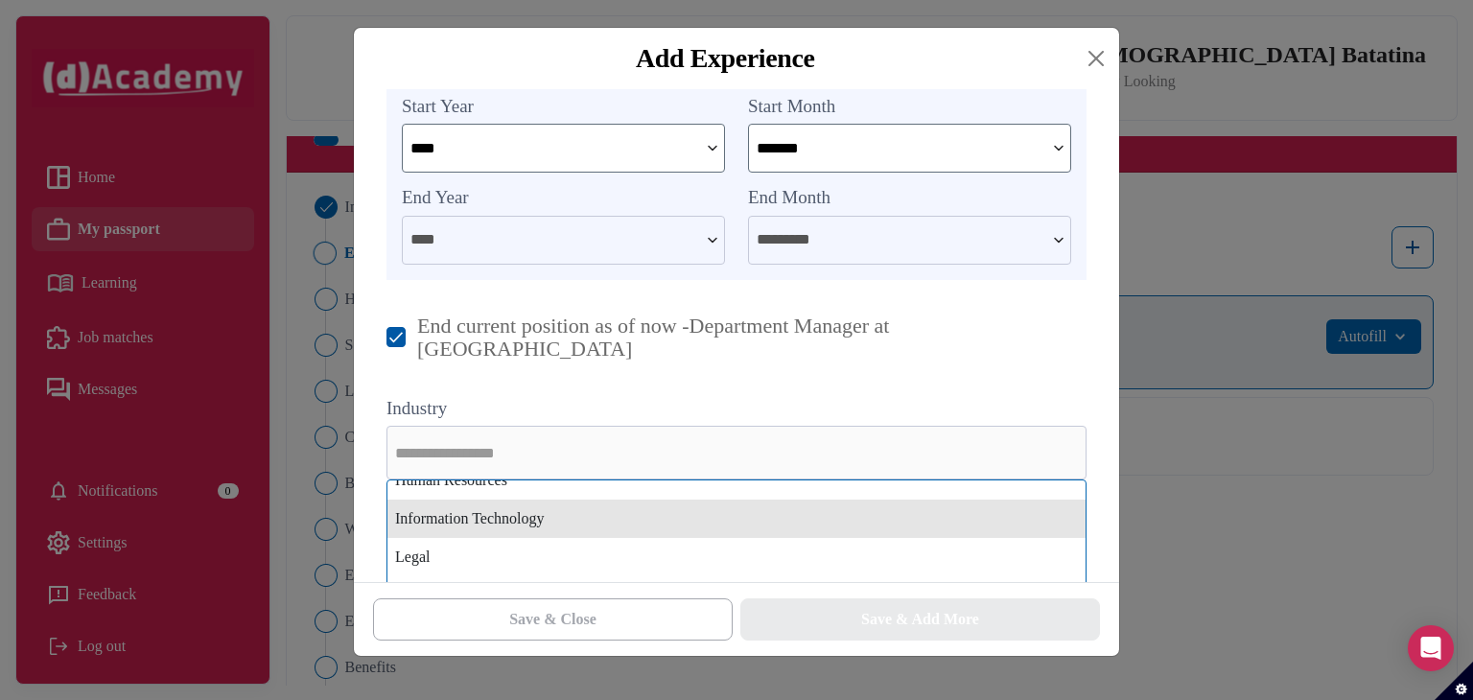
click at [690, 502] on div "Information Technology" at bounding box center [736, 519] width 698 height 38
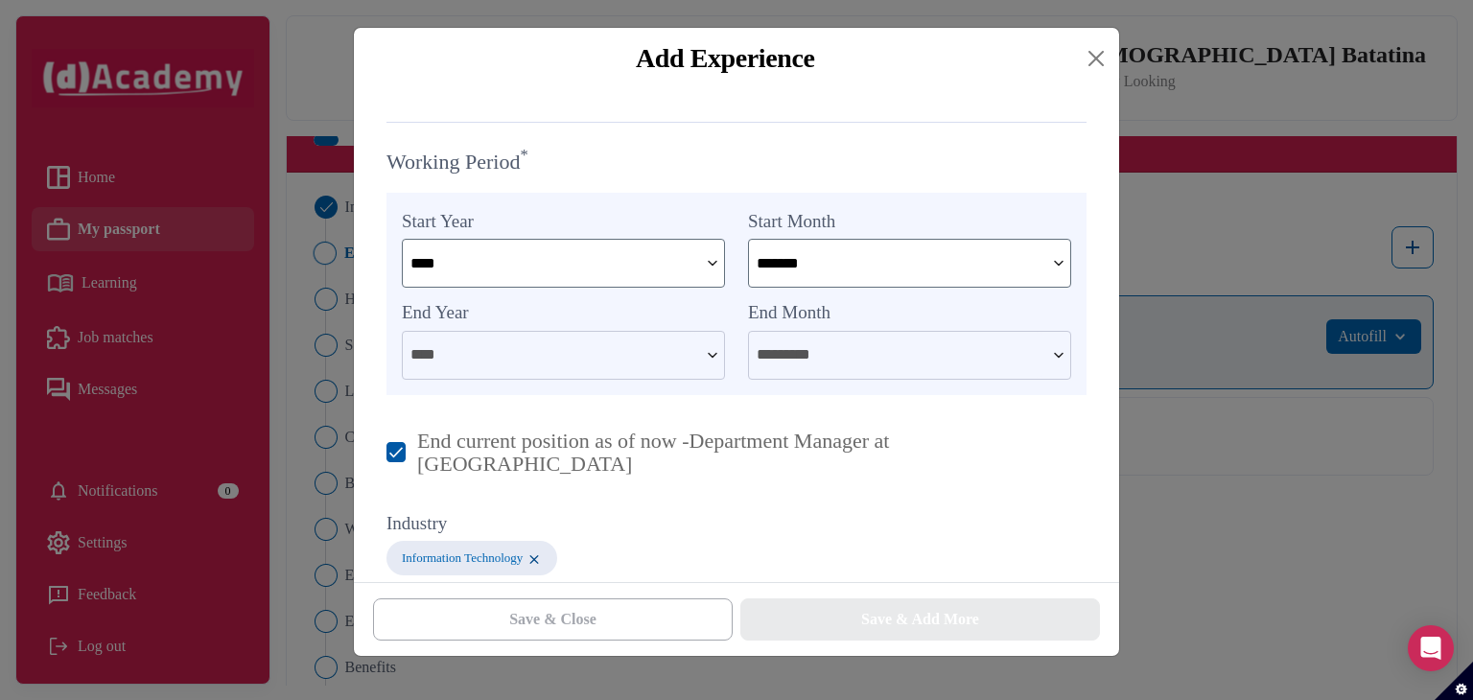
click at [706, 514] on label "Industry" at bounding box center [737, 524] width 700 height 28
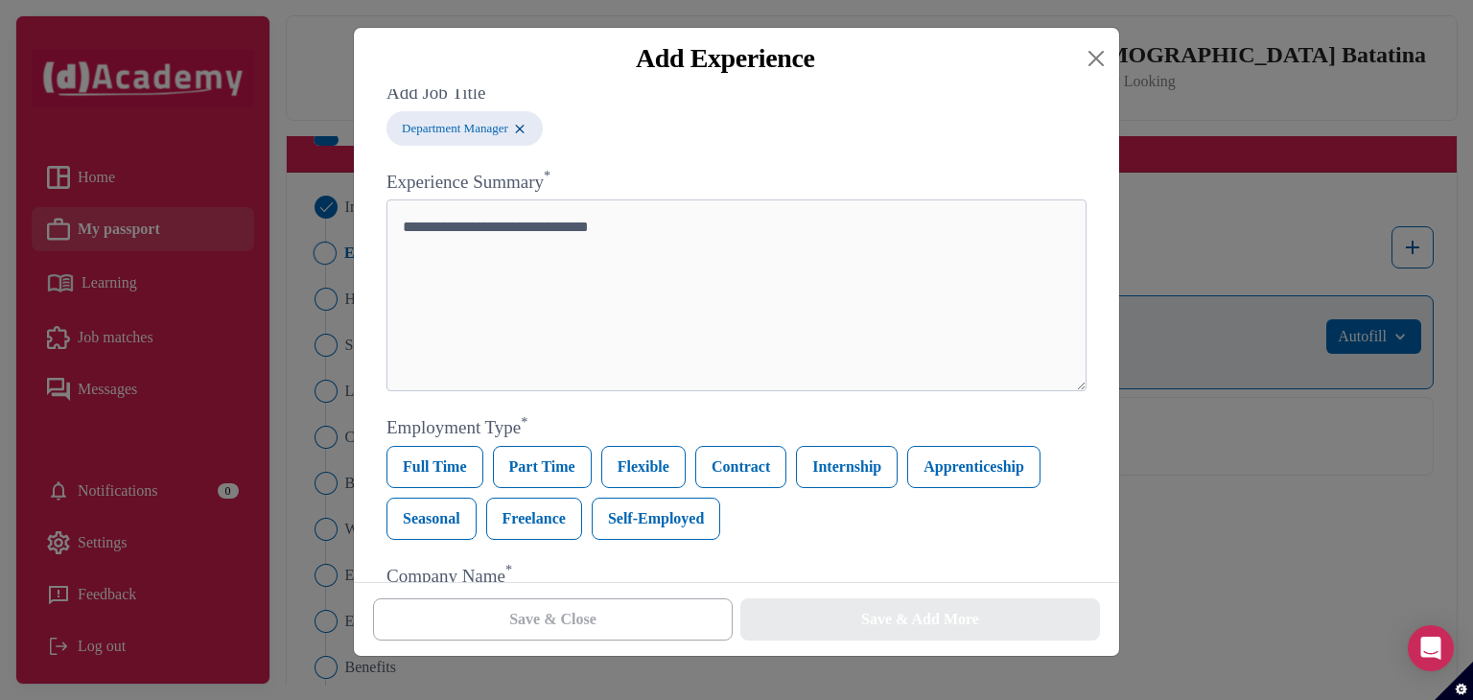
scroll to position [0, 0]
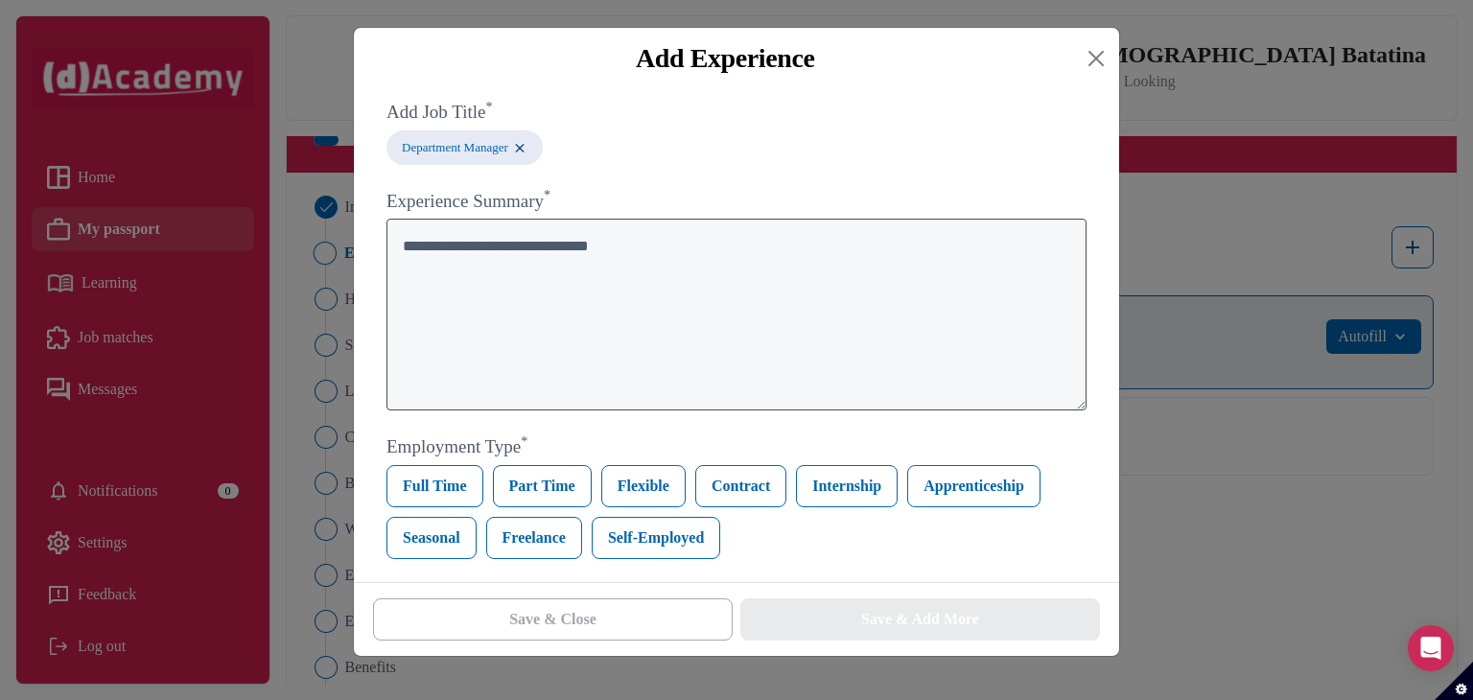
click at [709, 335] on textarea at bounding box center [737, 315] width 700 height 192
click at [605, 272] on textarea at bounding box center [737, 315] width 700 height 192
paste textarea "**********"
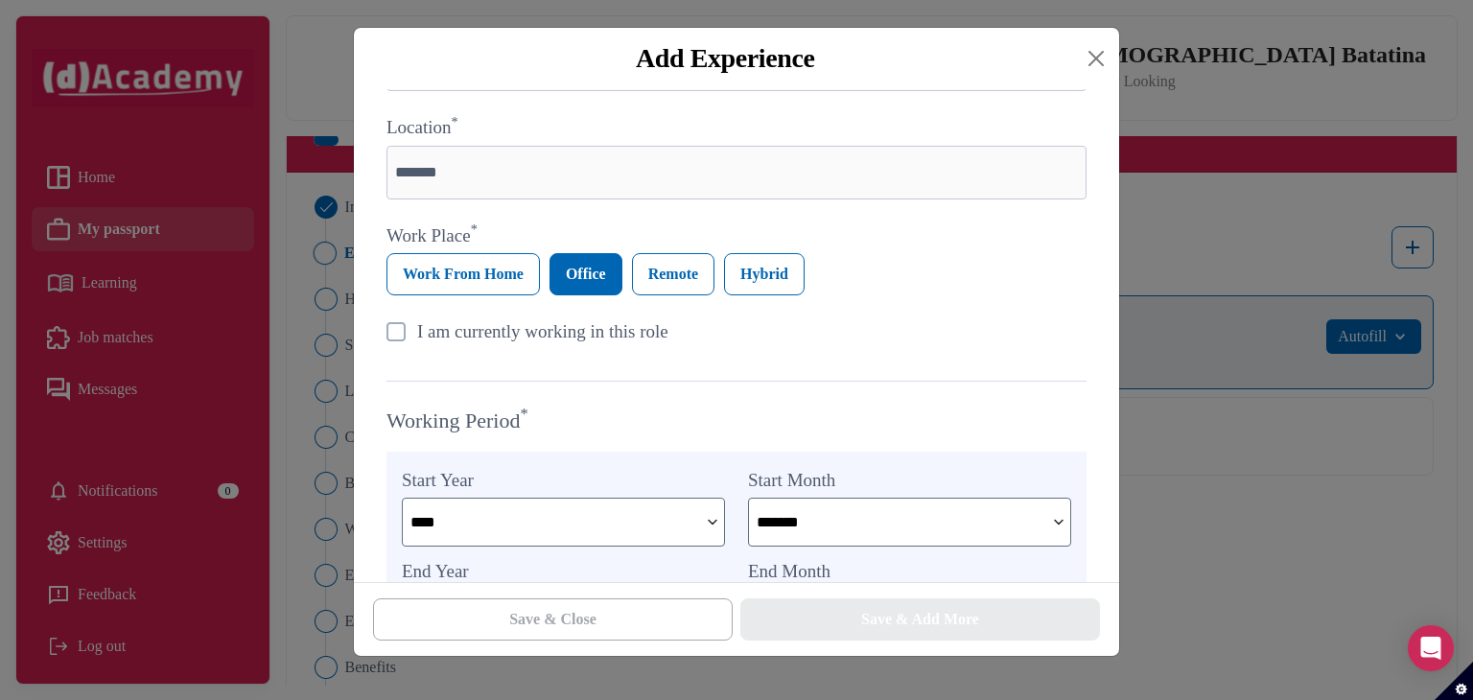
scroll to position [834, 0]
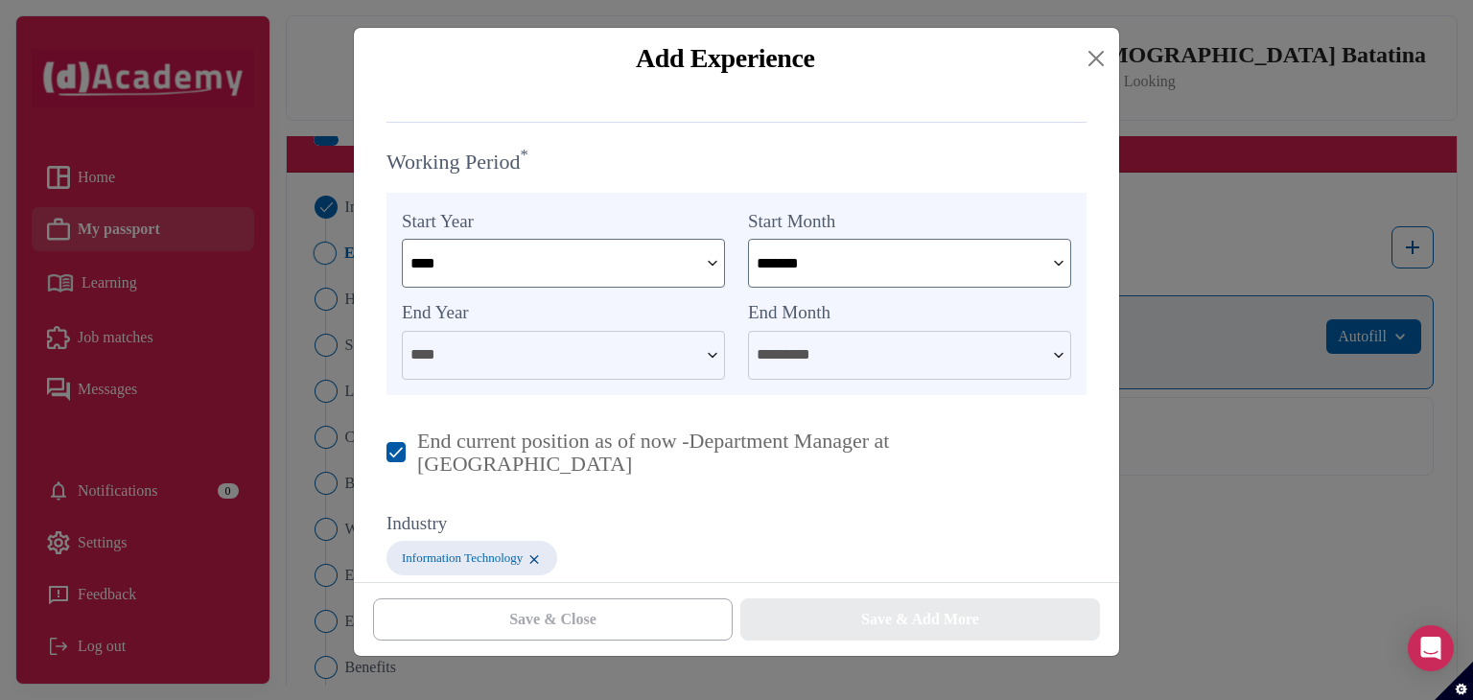
type textarea "**********"
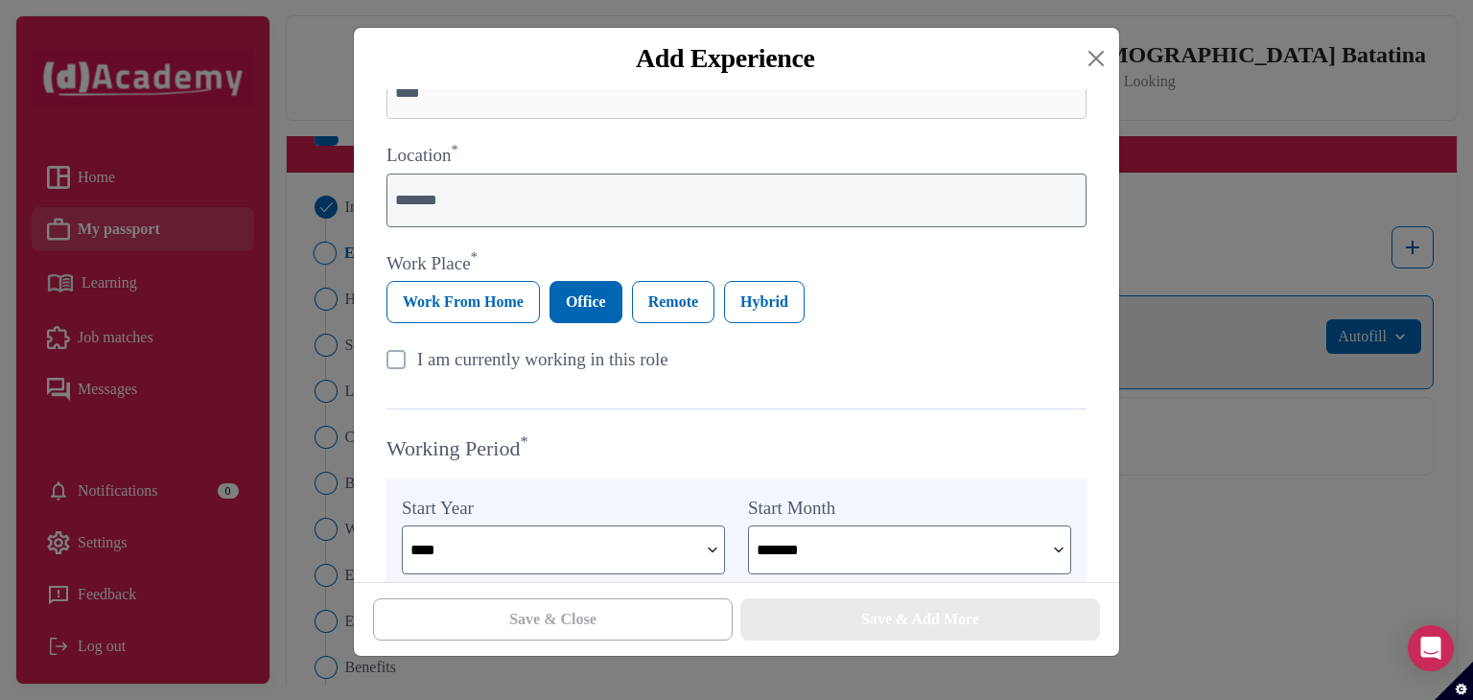
scroll to position [547, 0]
click at [402, 367] on img at bounding box center [396, 360] width 19 height 19
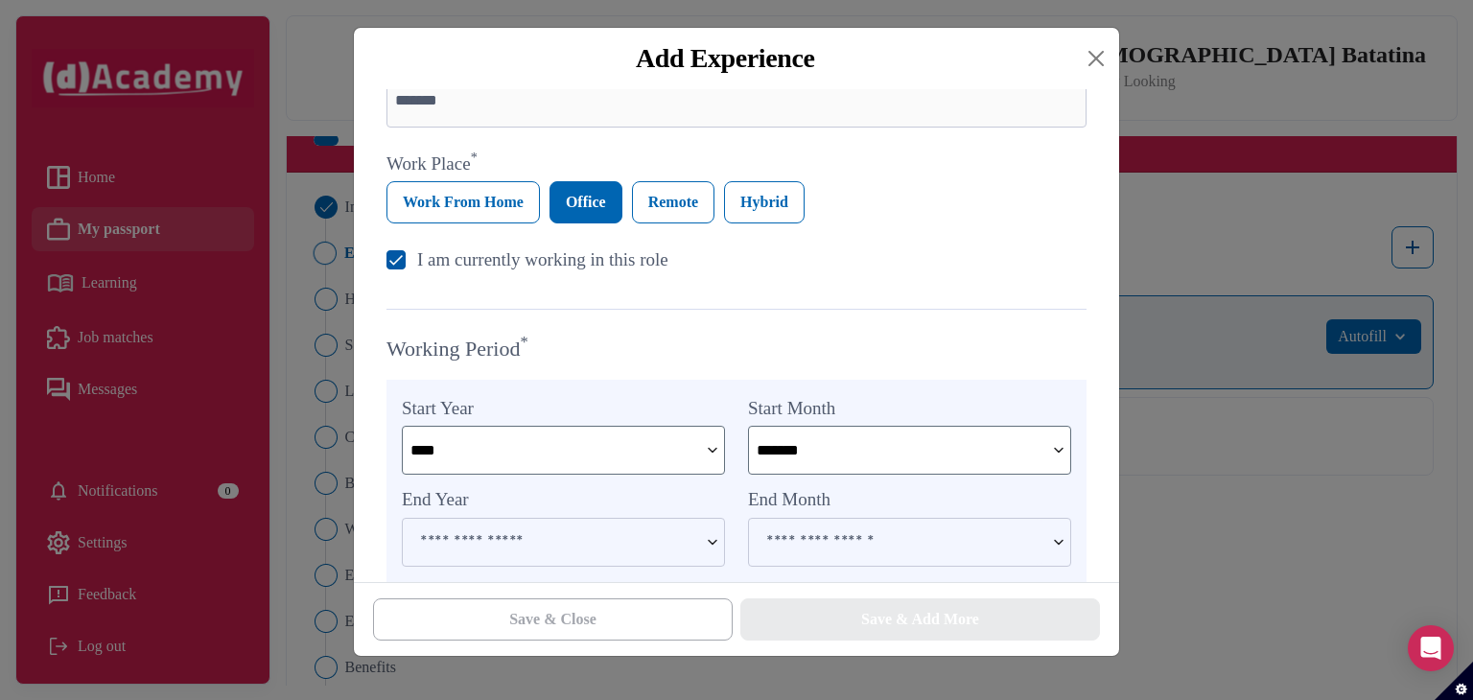
scroll to position [834, 0]
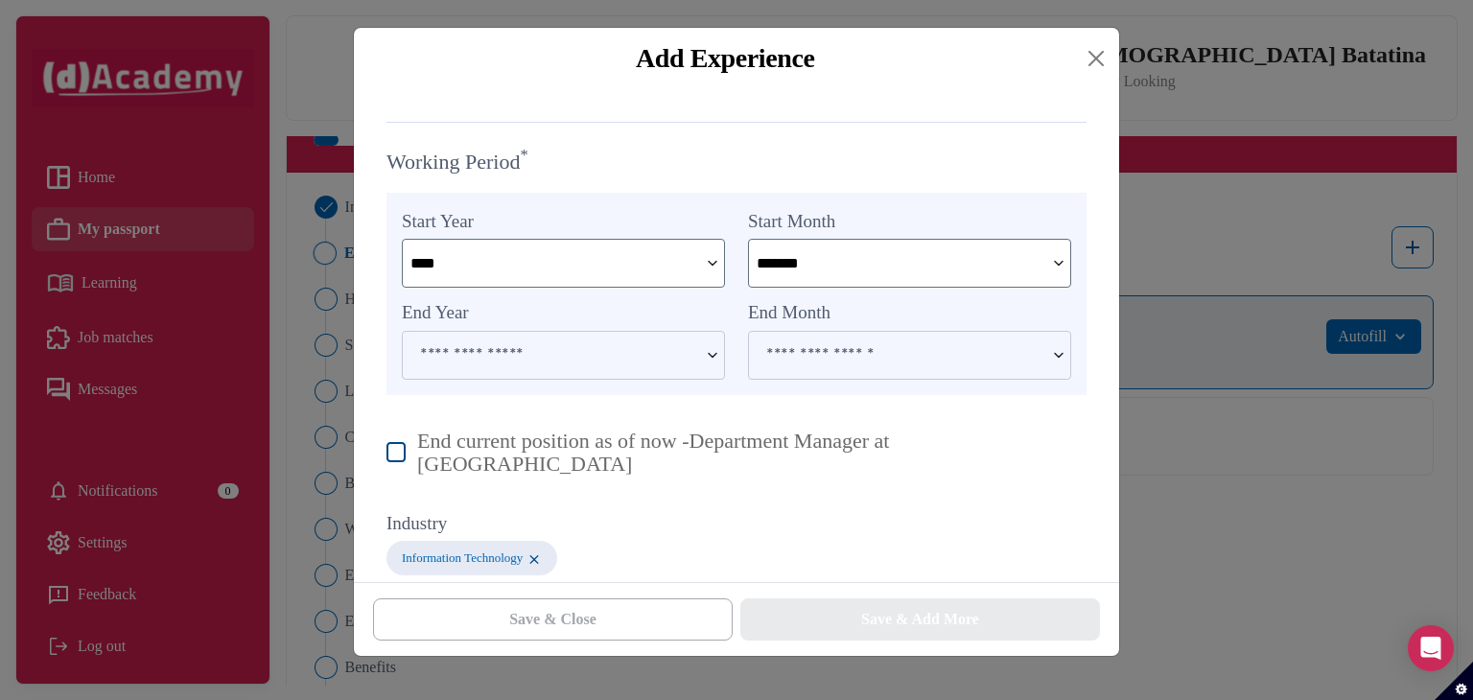
click at [526, 443] on p "End current position as of now - Department Manager at ASCE" at bounding box center [751, 453] width 669 height 46
type input "****"
type input "*********"
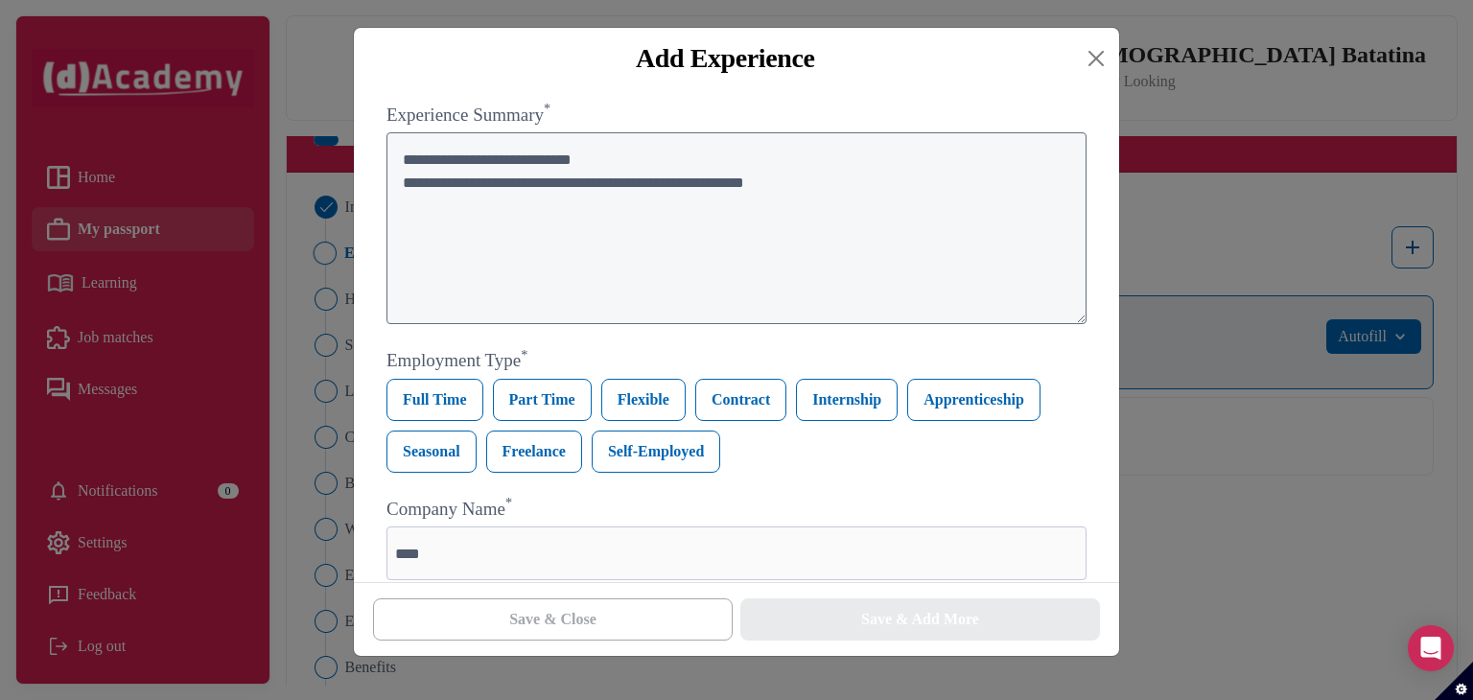
scroll to position [67, 0]
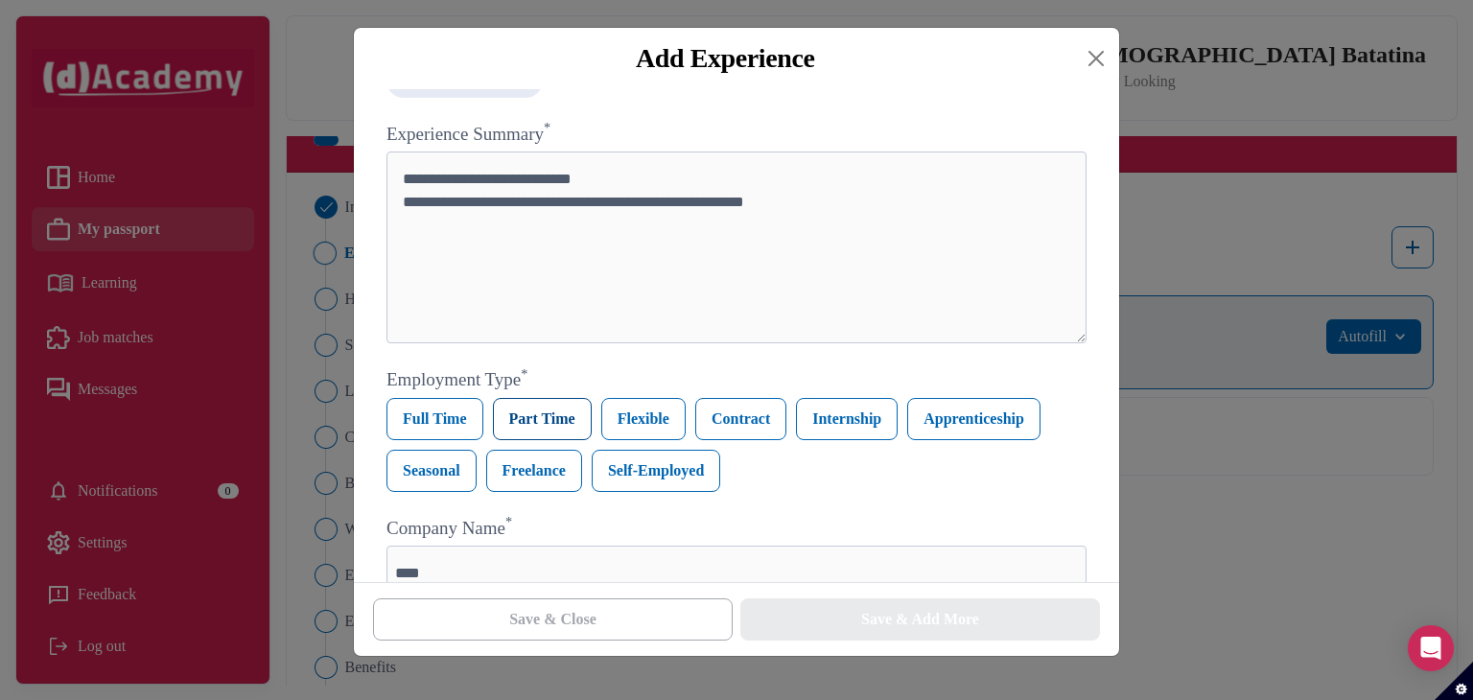
click at [543, 428] on label "Part Time" at bounding box center [542, 419] width 99 height 42
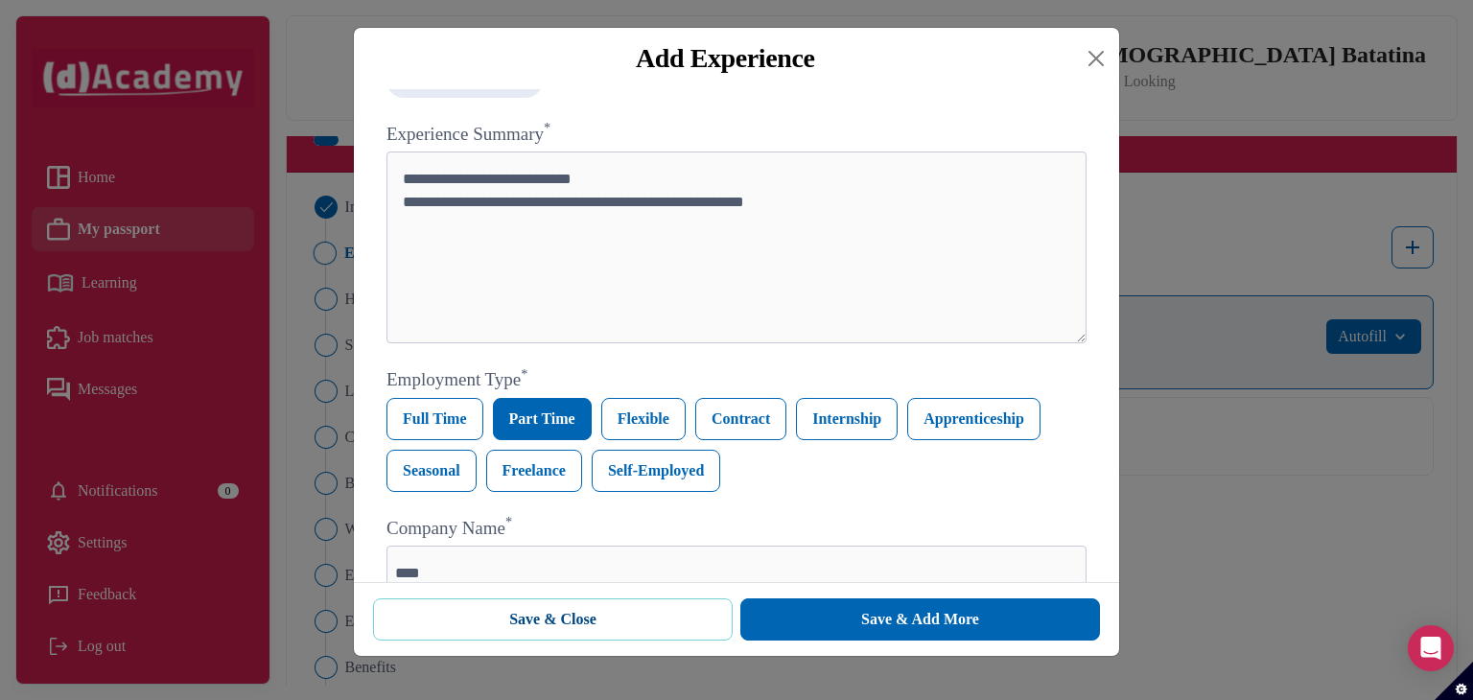
drag, startPoint x: 671, startPoint y: 622, endPoint x: 690, endPoint y: 611, distance: 21.6
click at [671, 621] on button "Save & Close" at bounding box center [553, 619] width 360 height 42
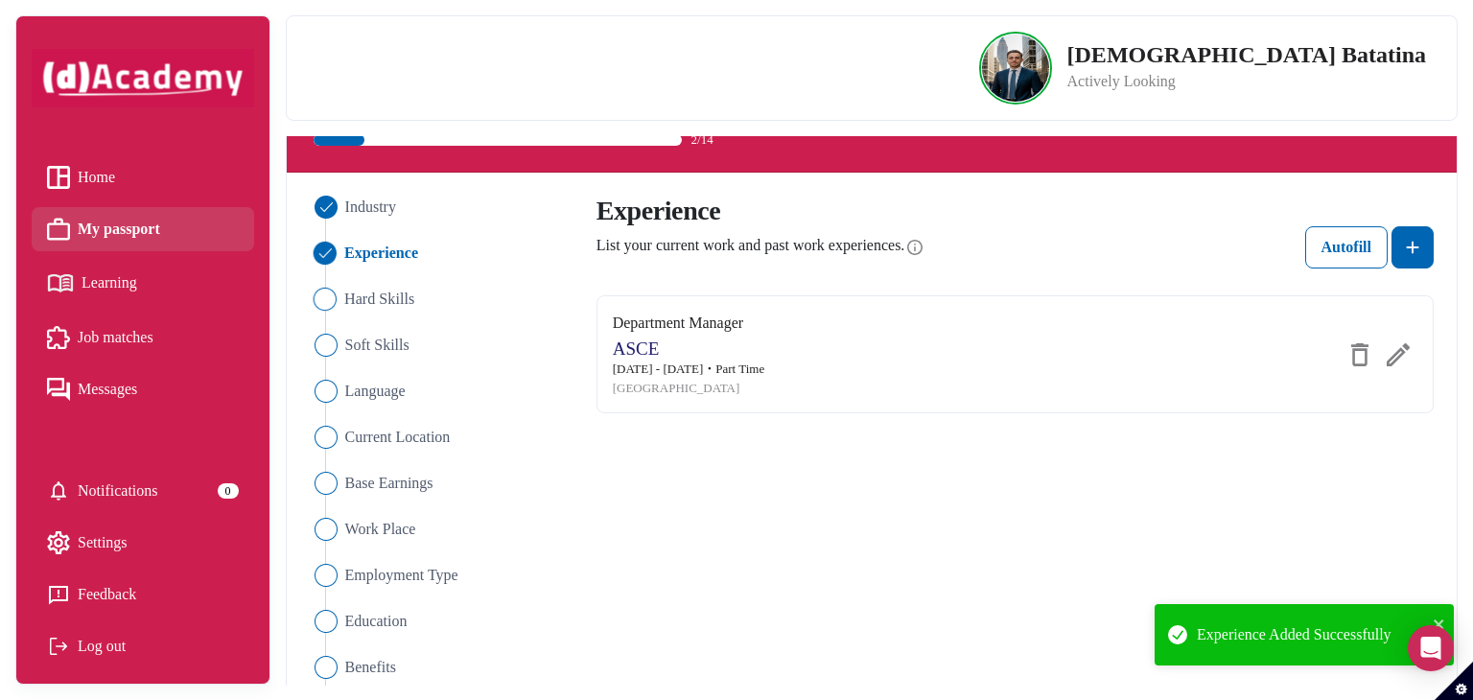
click at [405, 301] on span "Hard Skills" at bounding box center [379, 299] width 70 height 23
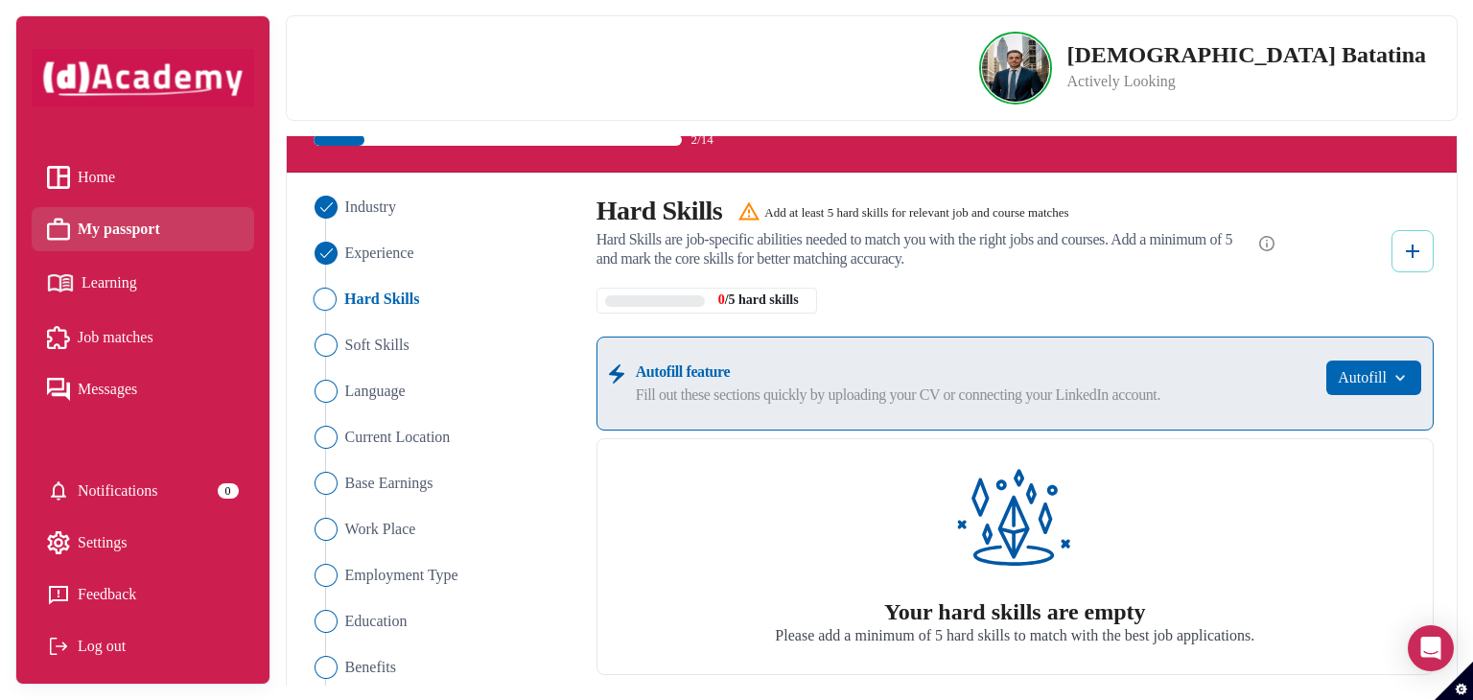
click at [1400, 245] on button at bounding box center [1413, 251] width 42 height 42
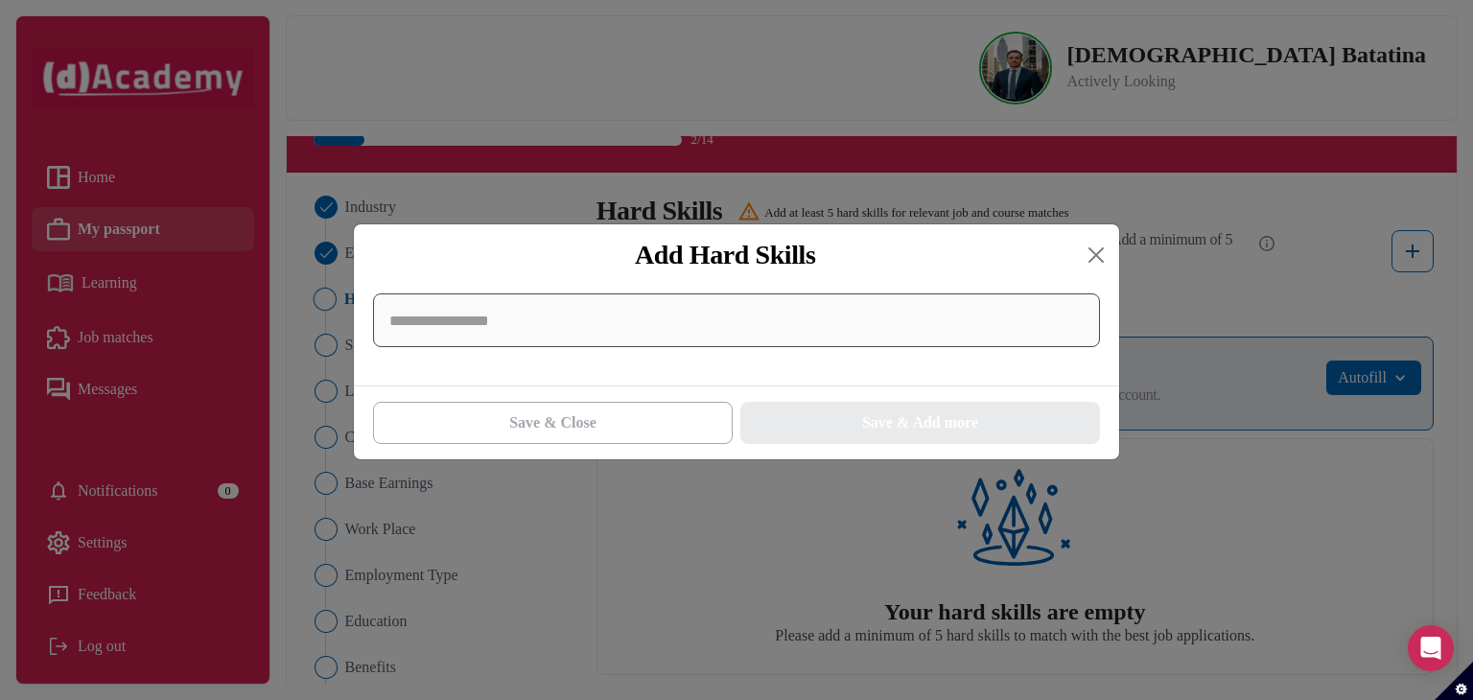
click at [667, 330] on input at bounding box center [736, 320] width 727 height 54
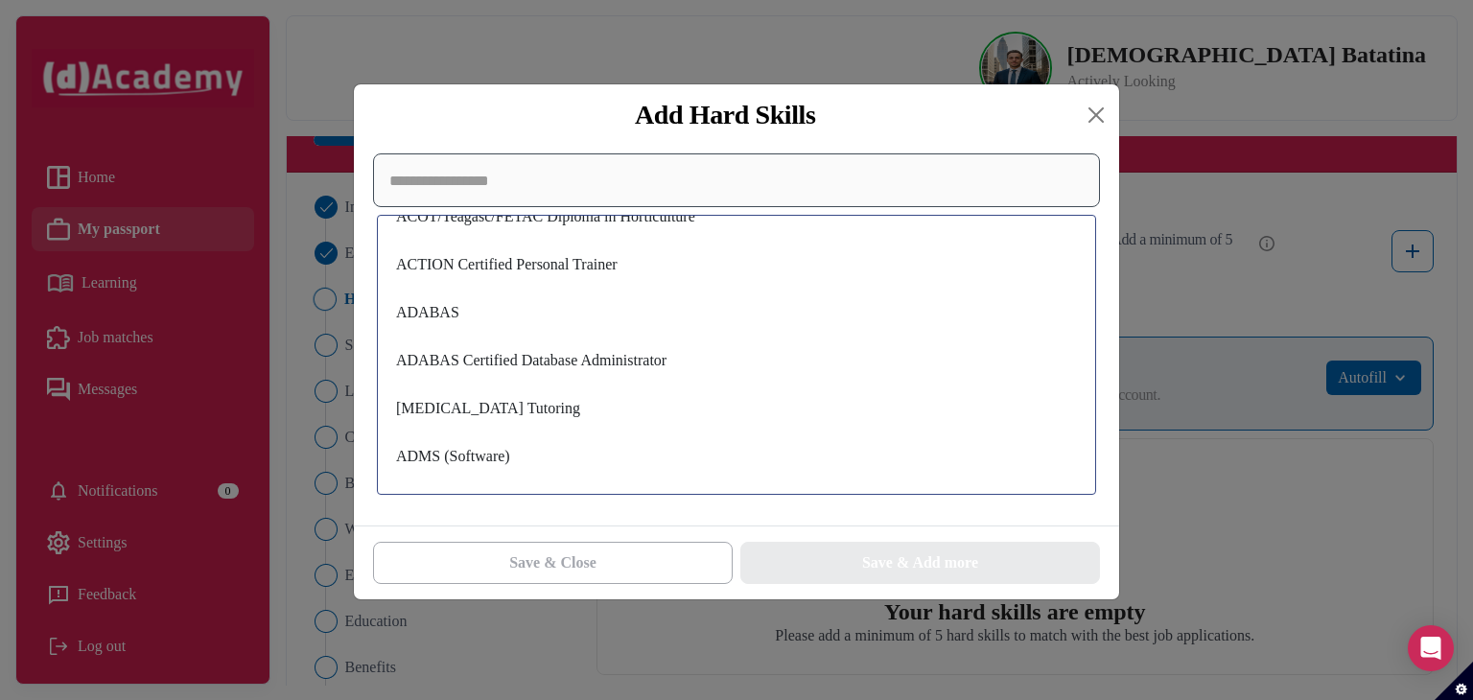
scroll to position [5946, 0]
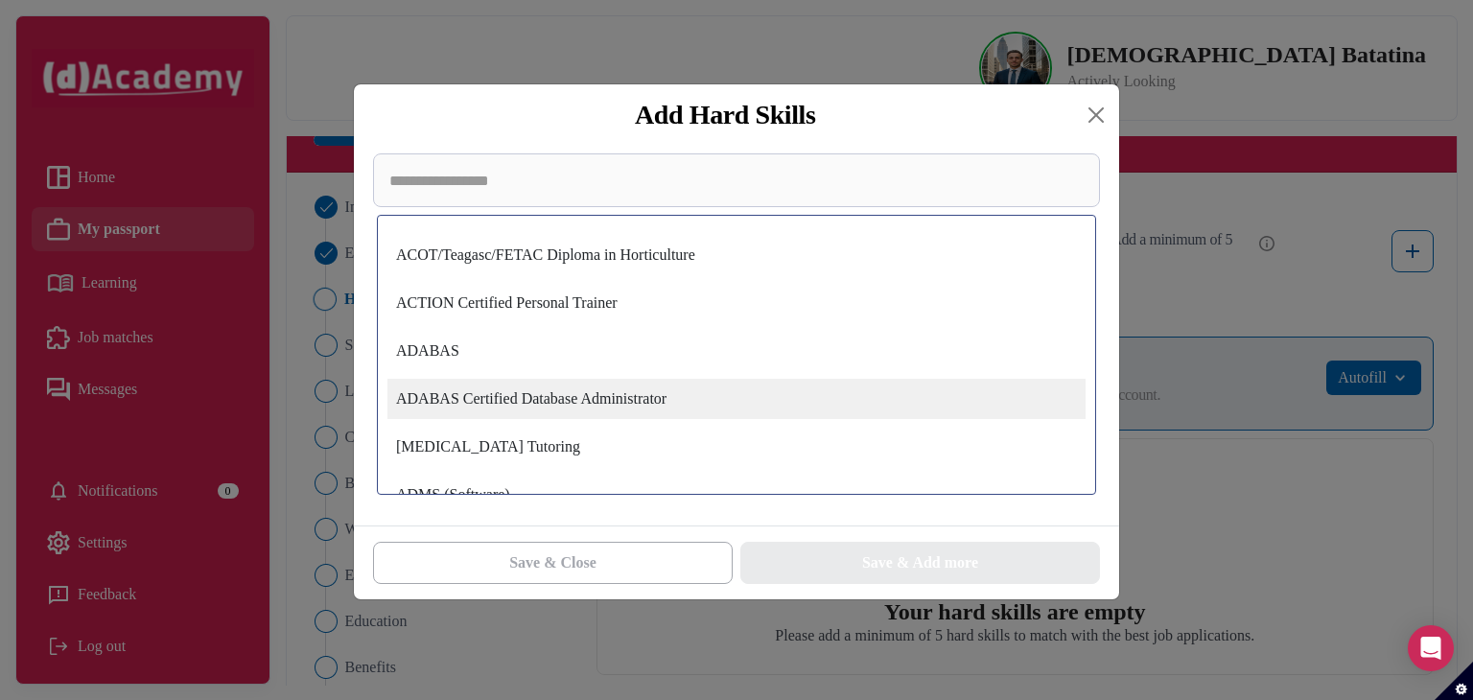
click at [673, 410] on div "ADABAS Certified Database Administrator" at bounding box center [736, 399] width 698 height 40
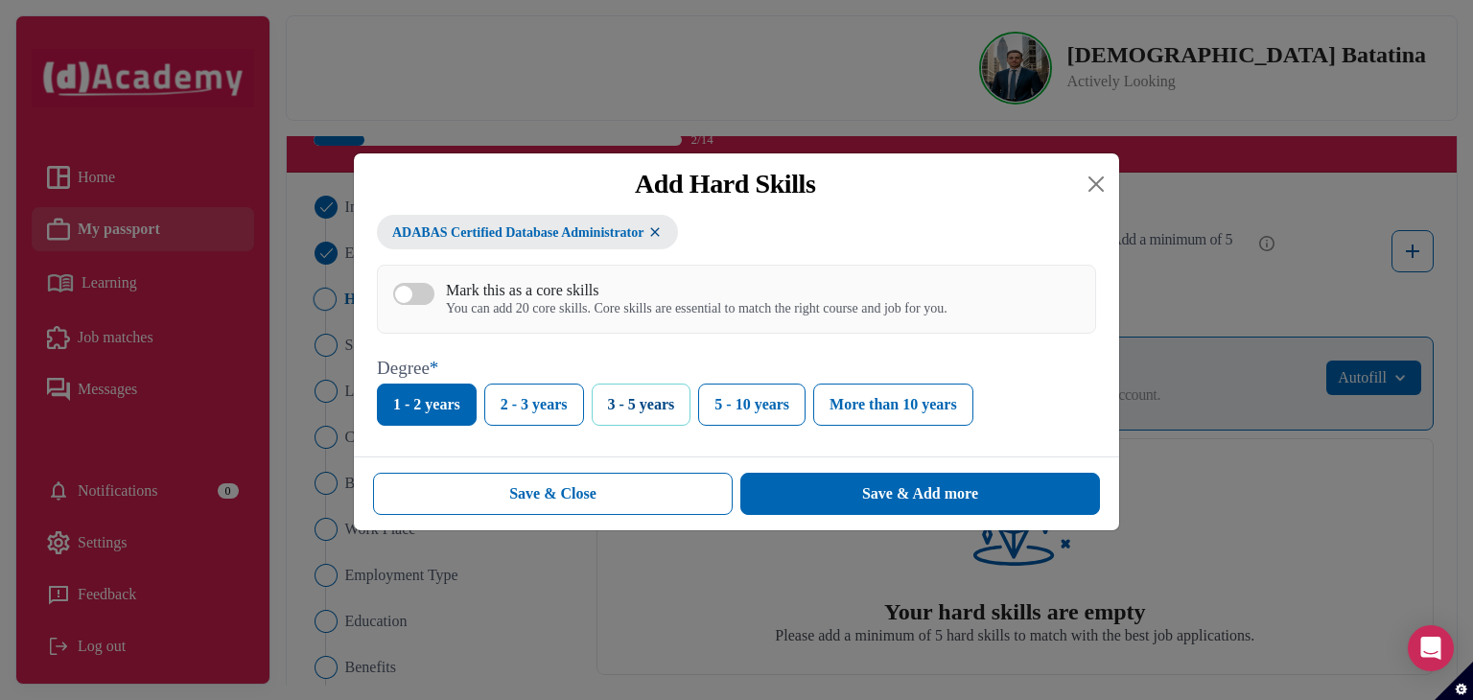
click at [668, 409] on button "3 - 5 years" at bounding box center [642, 405] width 100 height 42
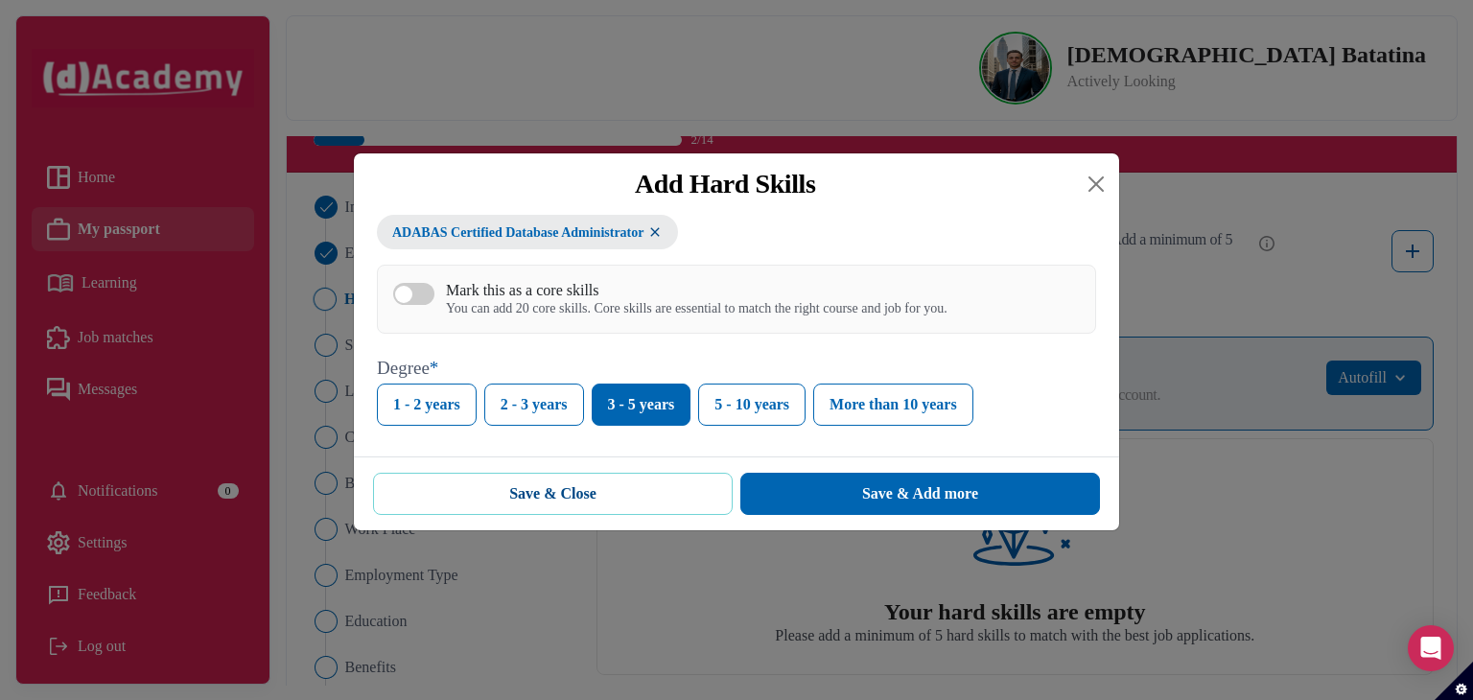
click at [689, 491] on button "Save & Close" at bounding box center [553, 494] width 360 height 42
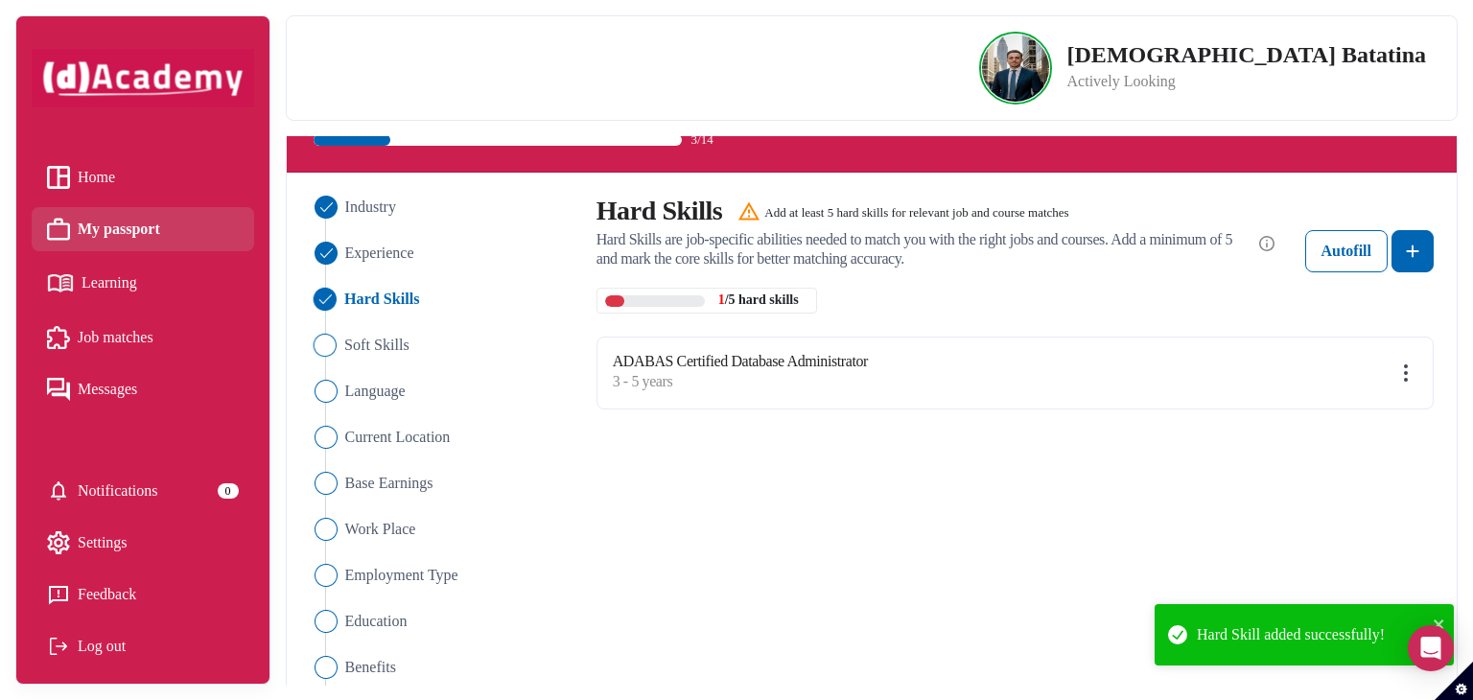
click at [413, 339] on Skills "Soft Skills" at bounding box center [441, 345] width 267 height 23
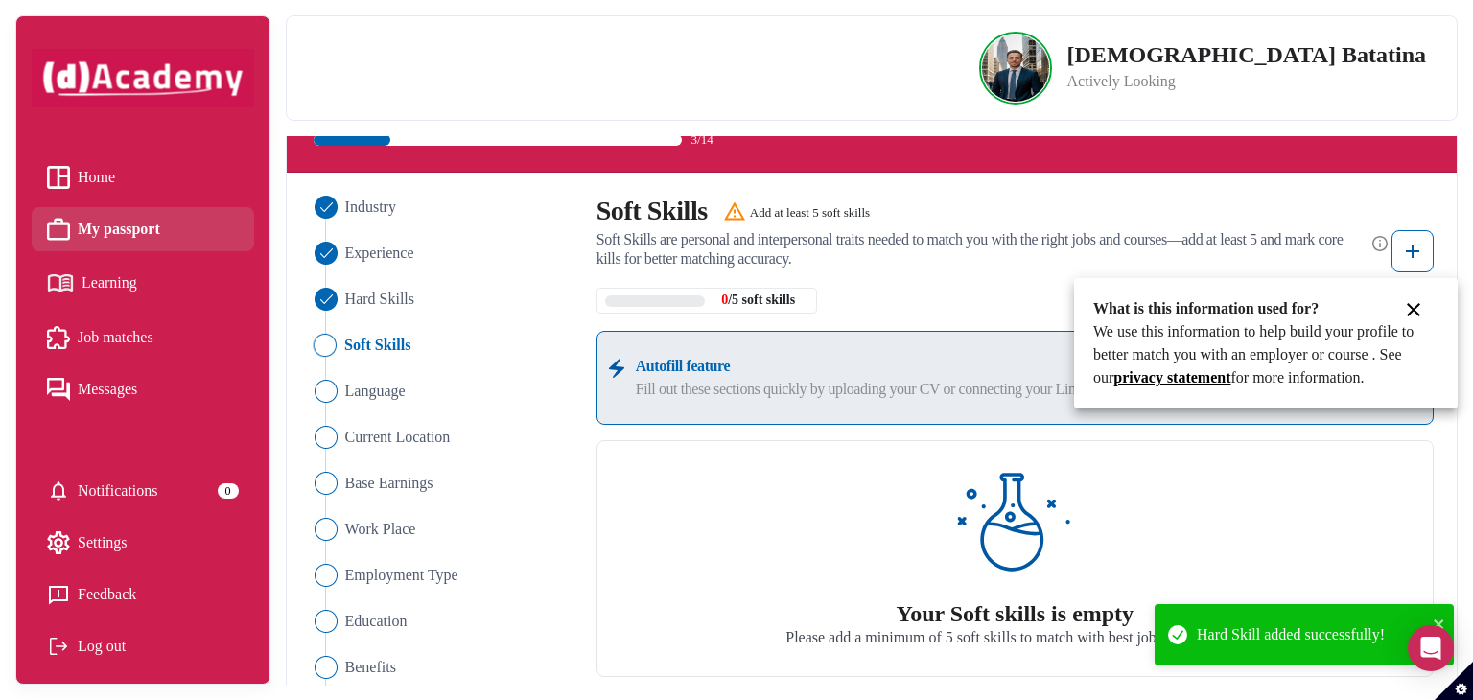
click at [1412, 255] on div at bounding box center [736, 350] width 1473 height 700
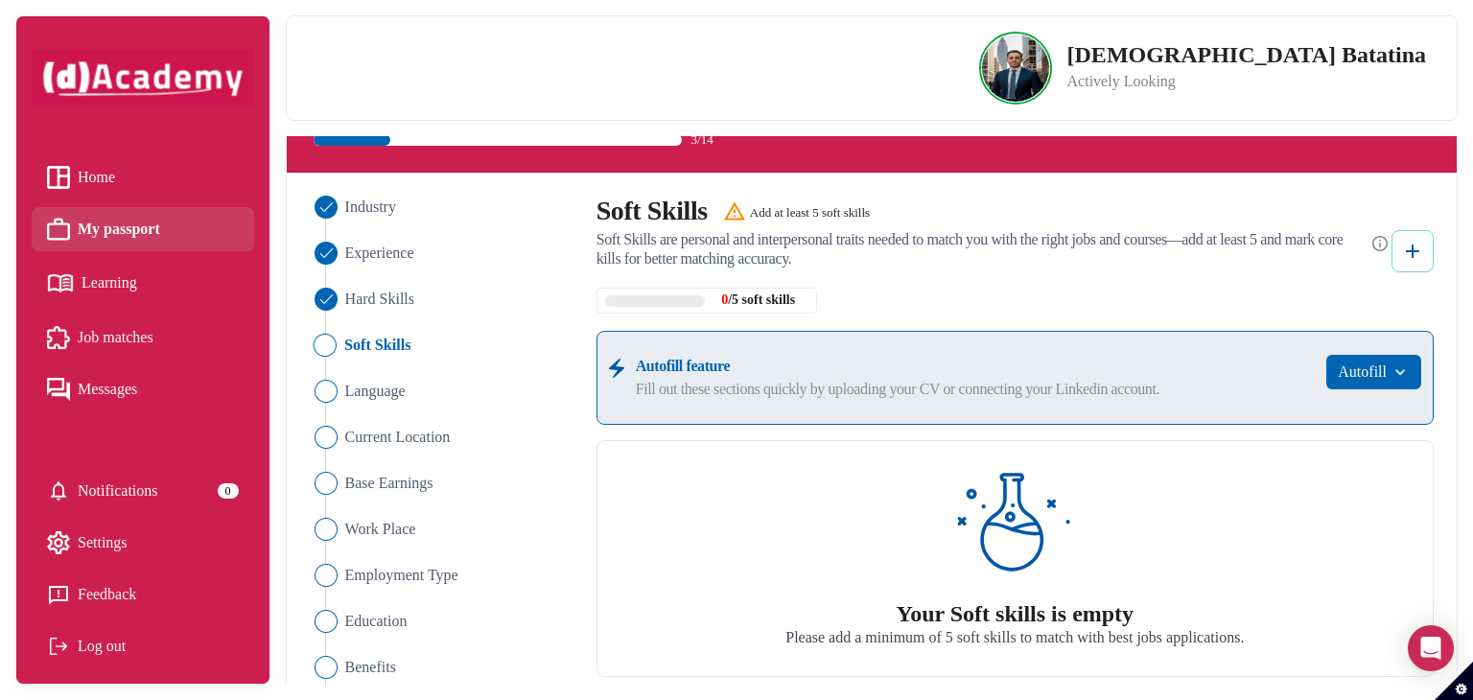
click at [1418, 246] on img at bounding box center [1412, 251] width 23 height 23
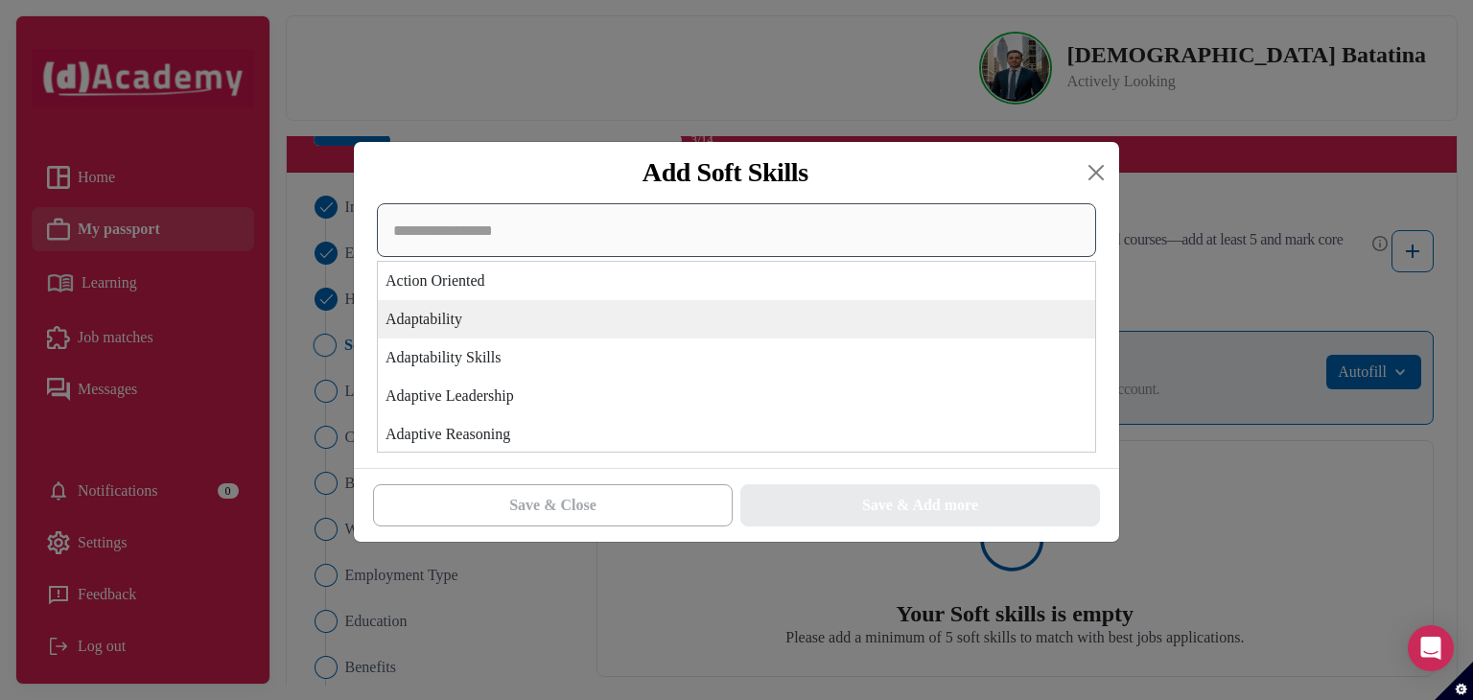
click at [798, 339] on div "Action Oriented Adaptability Adaptability Skills Adaptive Leadership Adaptive R…" at bounding box center [736, 327] width 719 height 249
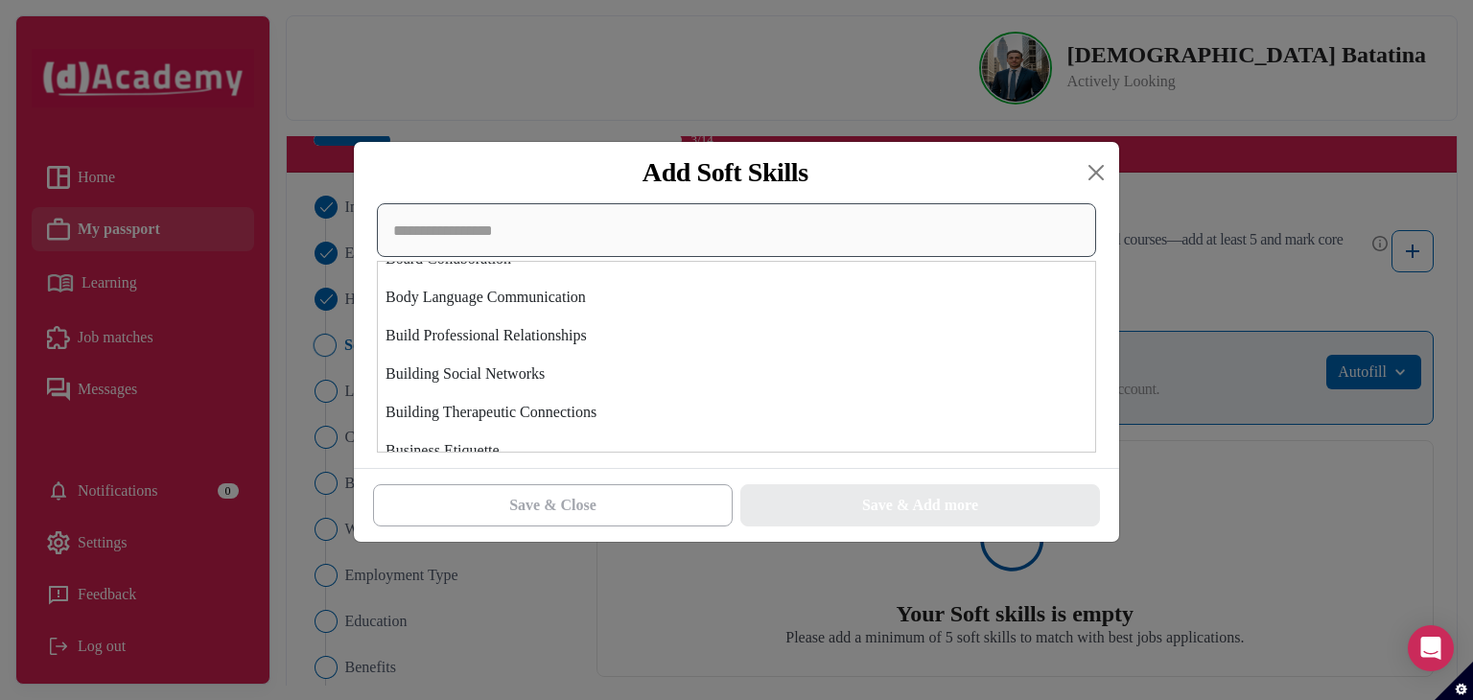
scroll to position [575, 0]
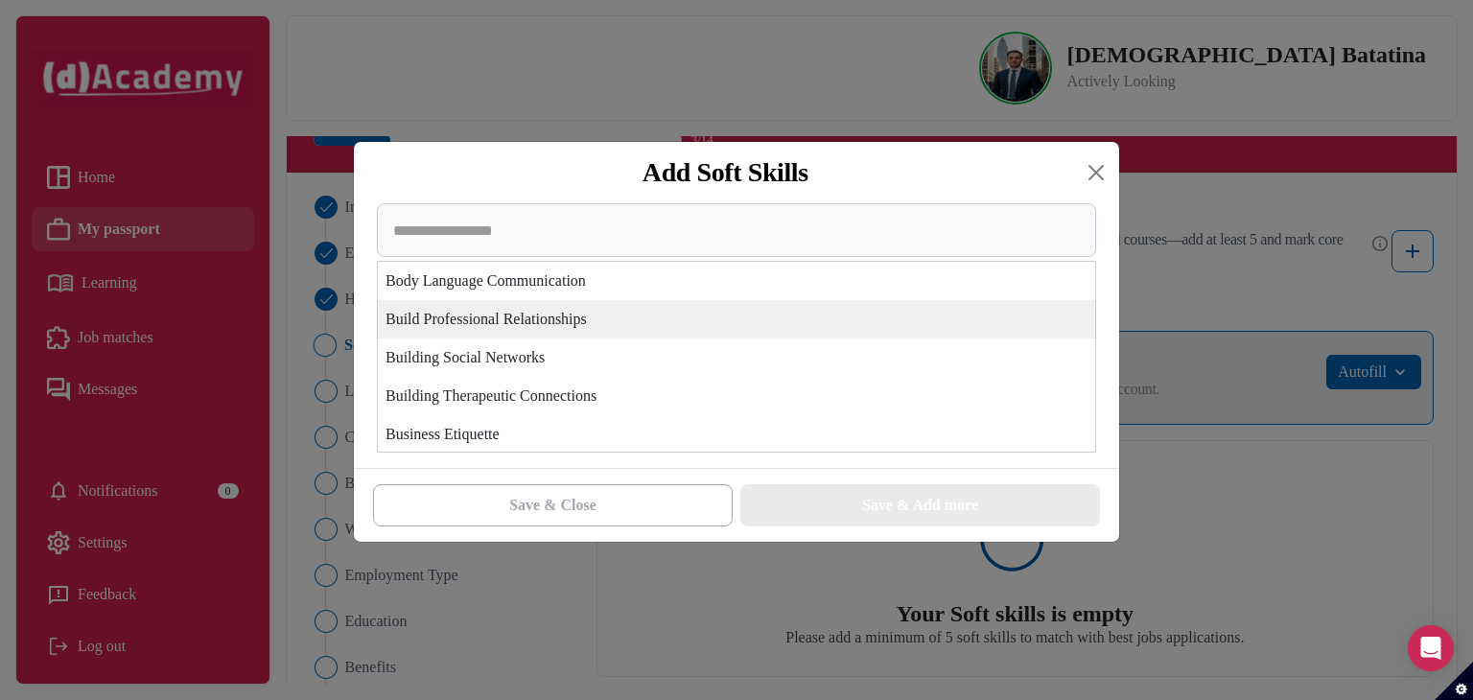
click at [724, 328] on div "Build Professional Relationships" at bounding box center [736, 319] width 717 height 38
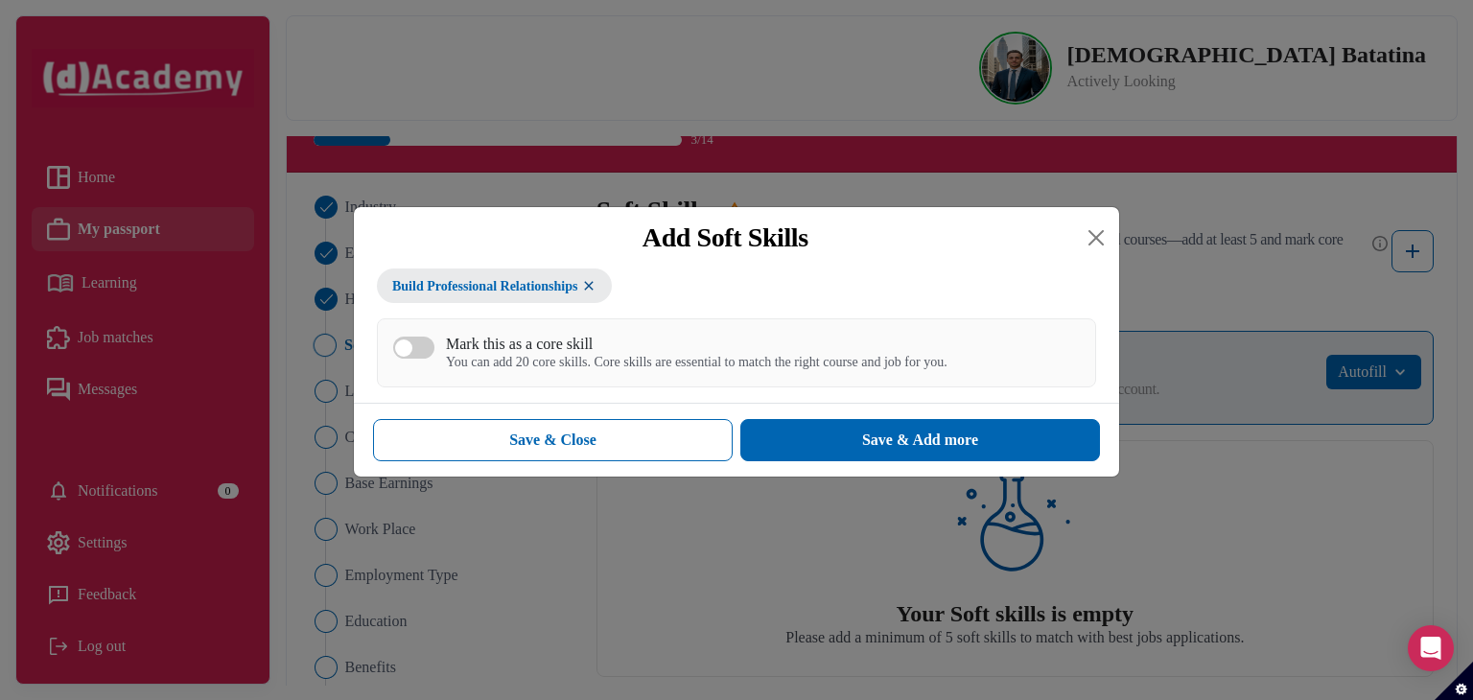
click at [633, 292] on div "Build Professional Relationships Mark this as a core skill You can add 20 core …" at bounding box center [736, 328] width 719 height 119
click at [606, 285] on button "Build Professional Relationships" at bounding box center [494, 286] width 235 height 35
click at [593, 286] on img at bounding box center [588, 285] width 15 height 16
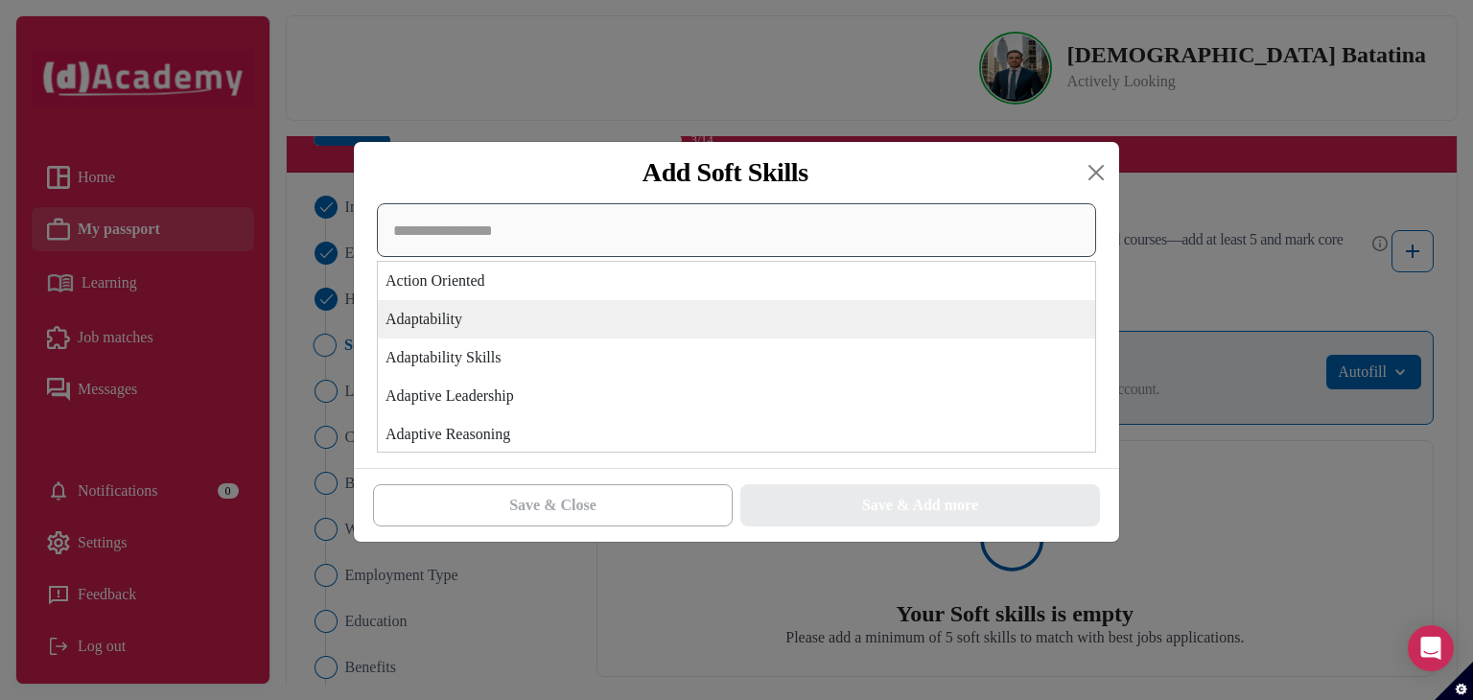
click at [614, 316] on div "Action Oriented Adaptability Adaptability Skills Adaptive Leadership Adaptive R…" at bounding box center [736, 327] width 719 height 249
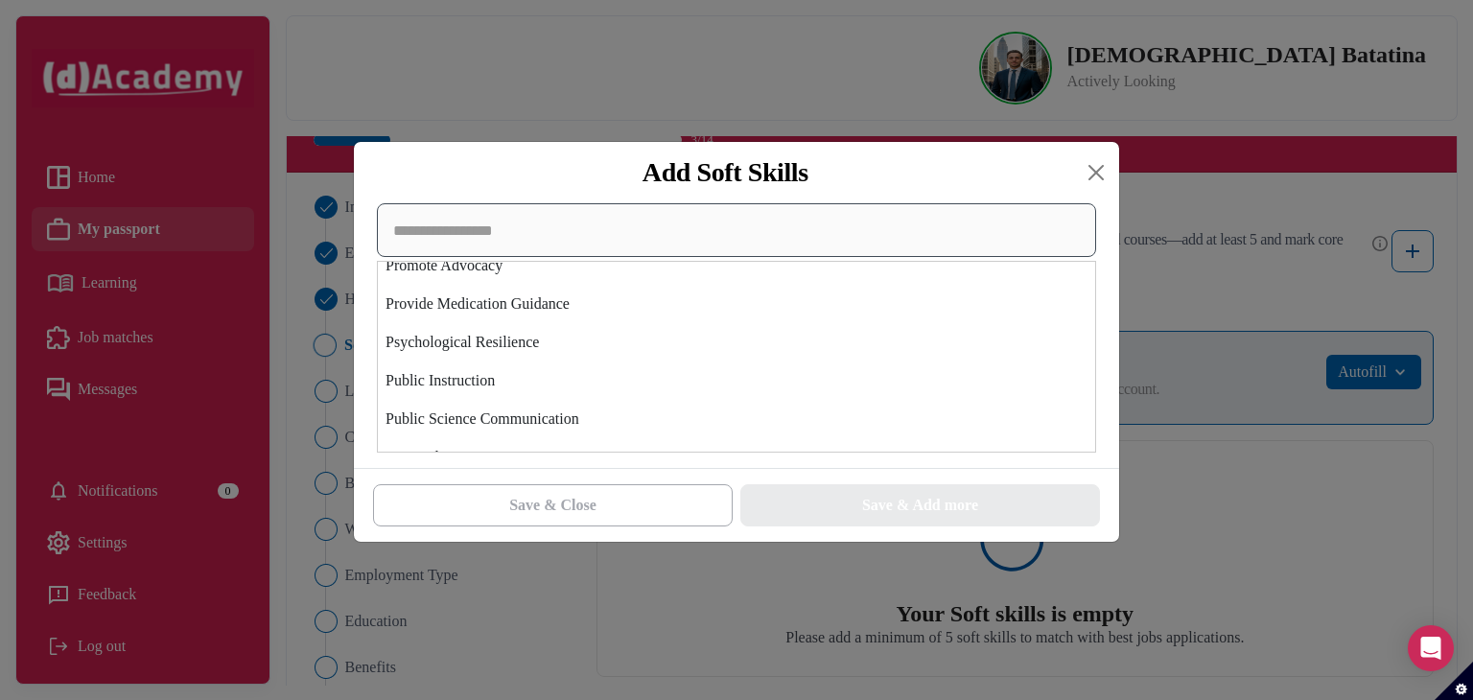
scroll to position [5659, 0]
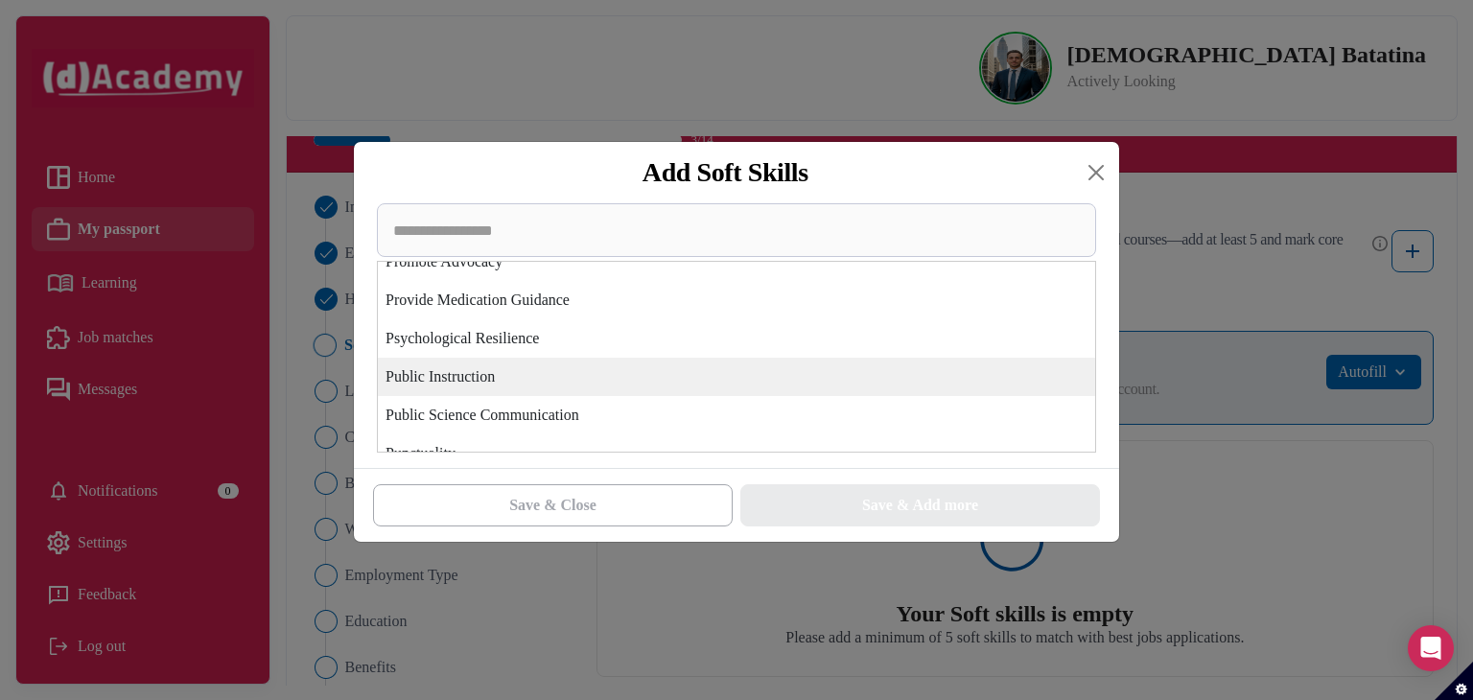
click at [645, 377] on div "Public Instruction" at bounding box center [736, 377] width 717 height 38
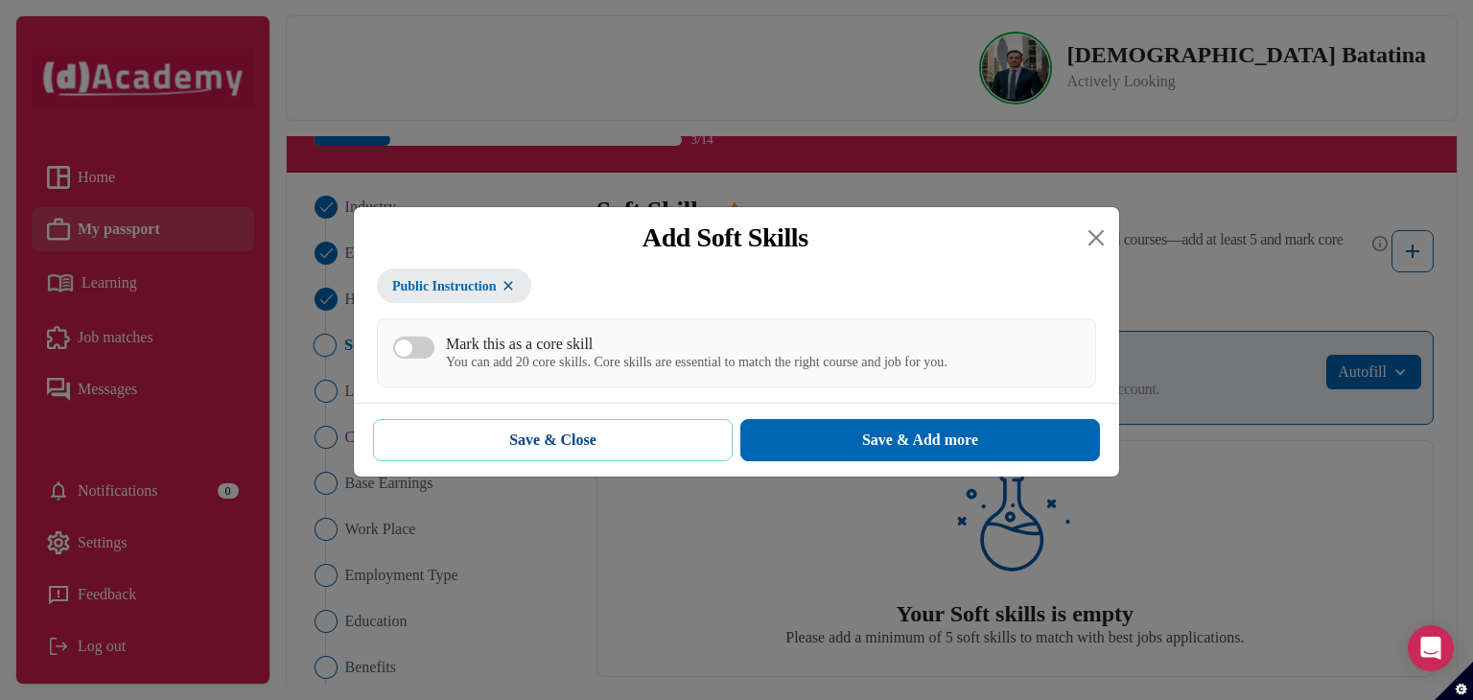
click at [652, 431] on button "Save & Close" at bounding box center [553, 440] width 360 height 42
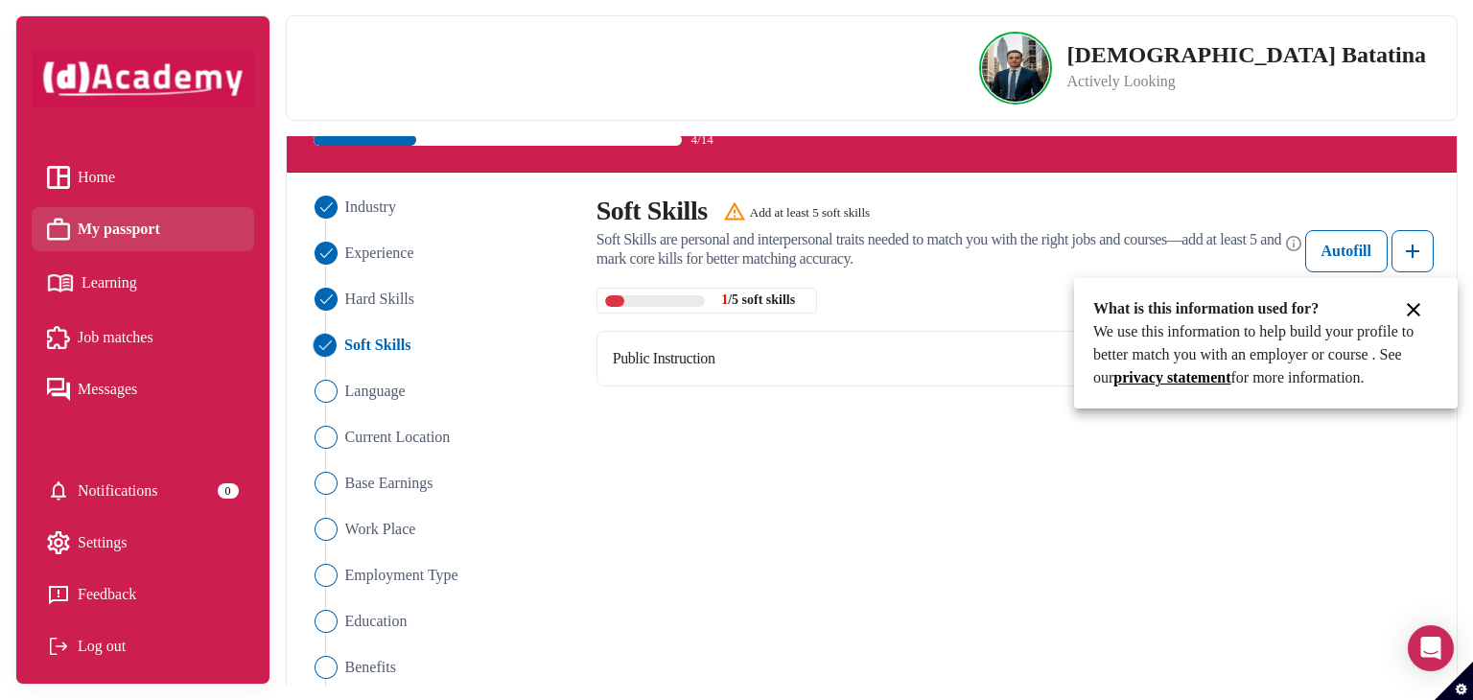
click at [364, 394] on div at bounding box center [736, 350] width 1473 height 700
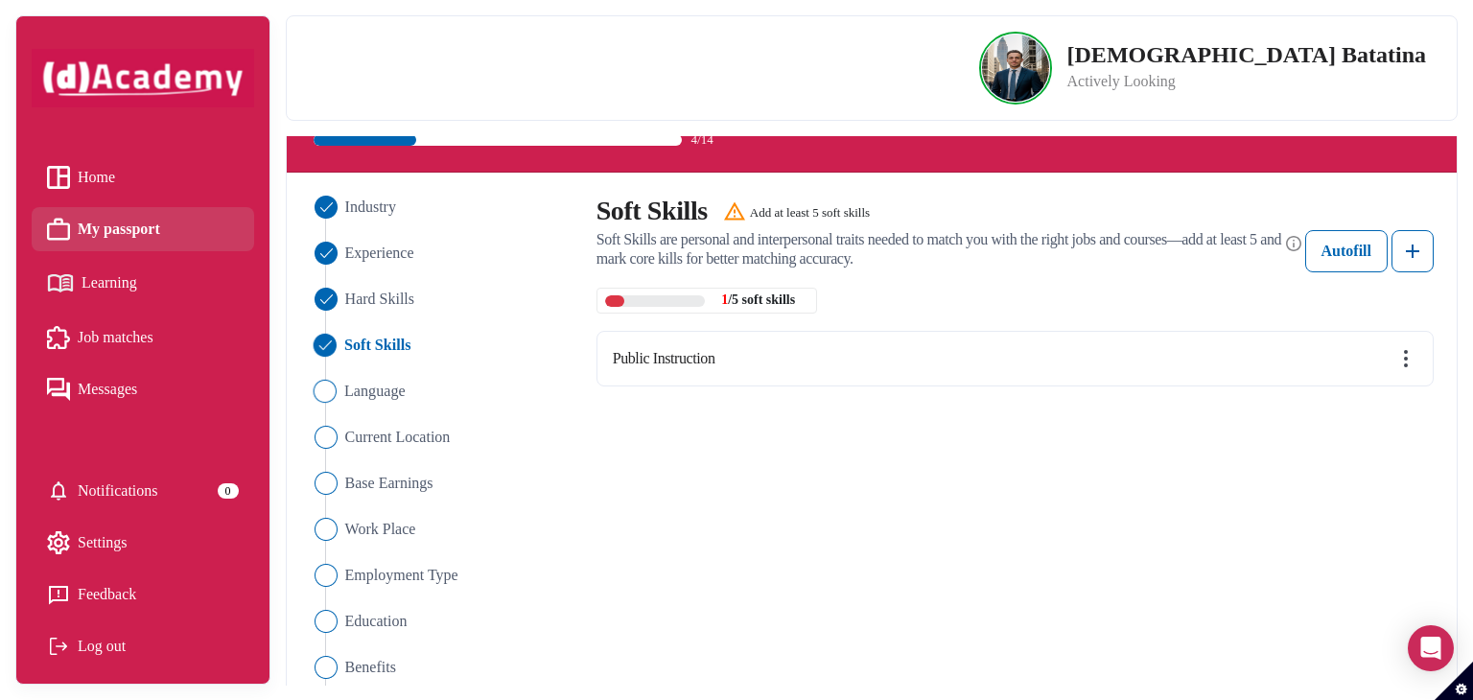
click at [341, 394] on li "Language" at bounding box center [441, 391] width 267 height 23
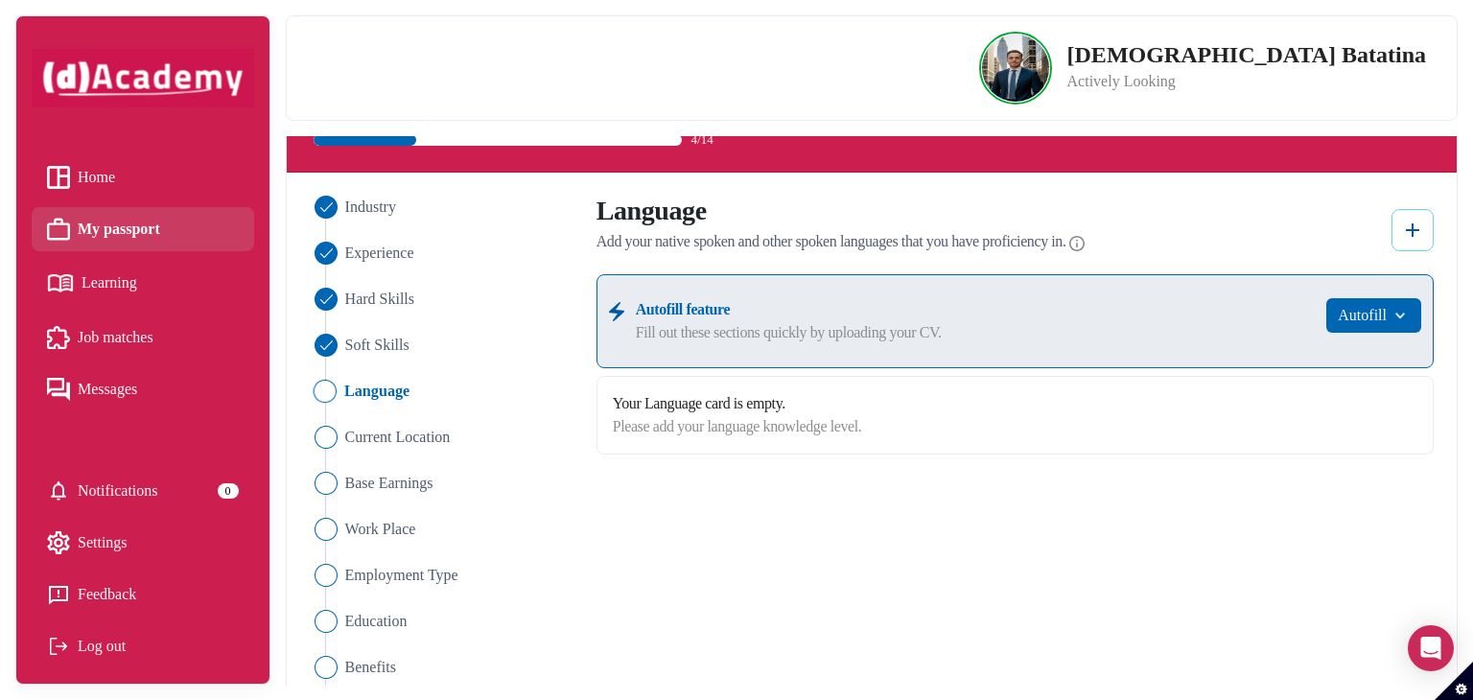
click at [1413, 233] on img at bounding box center [1412, 230] width 23 height 23
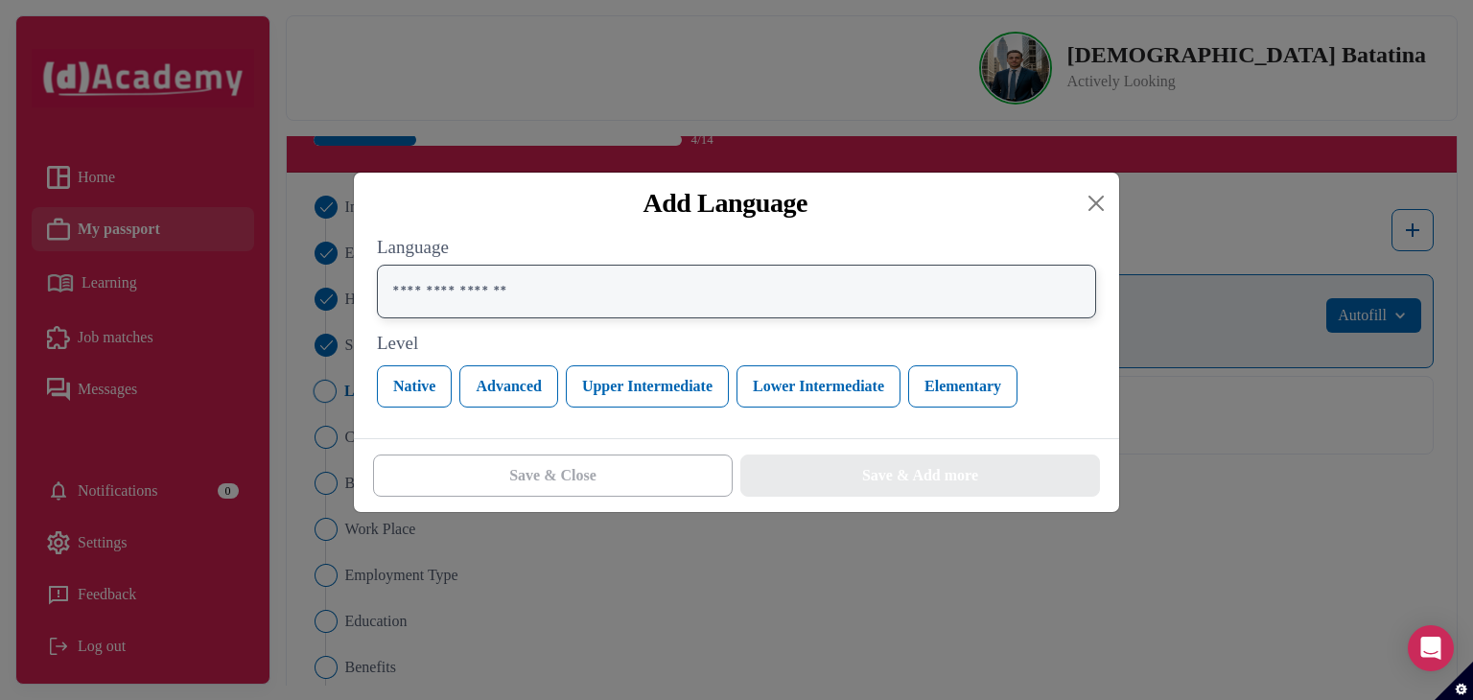
click at [585, 299] on input "text" at bounding box center [736, 292] width 719 height 54
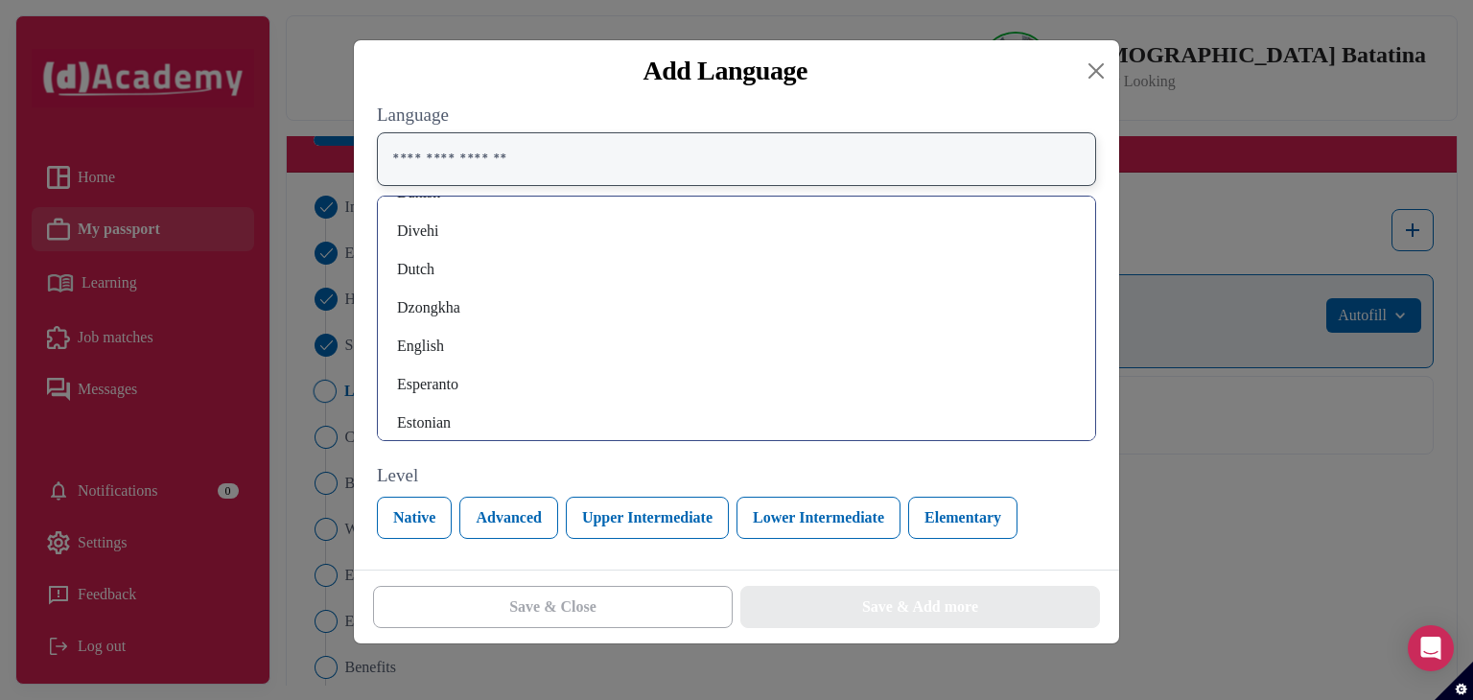
scroll to position [1439, 0]
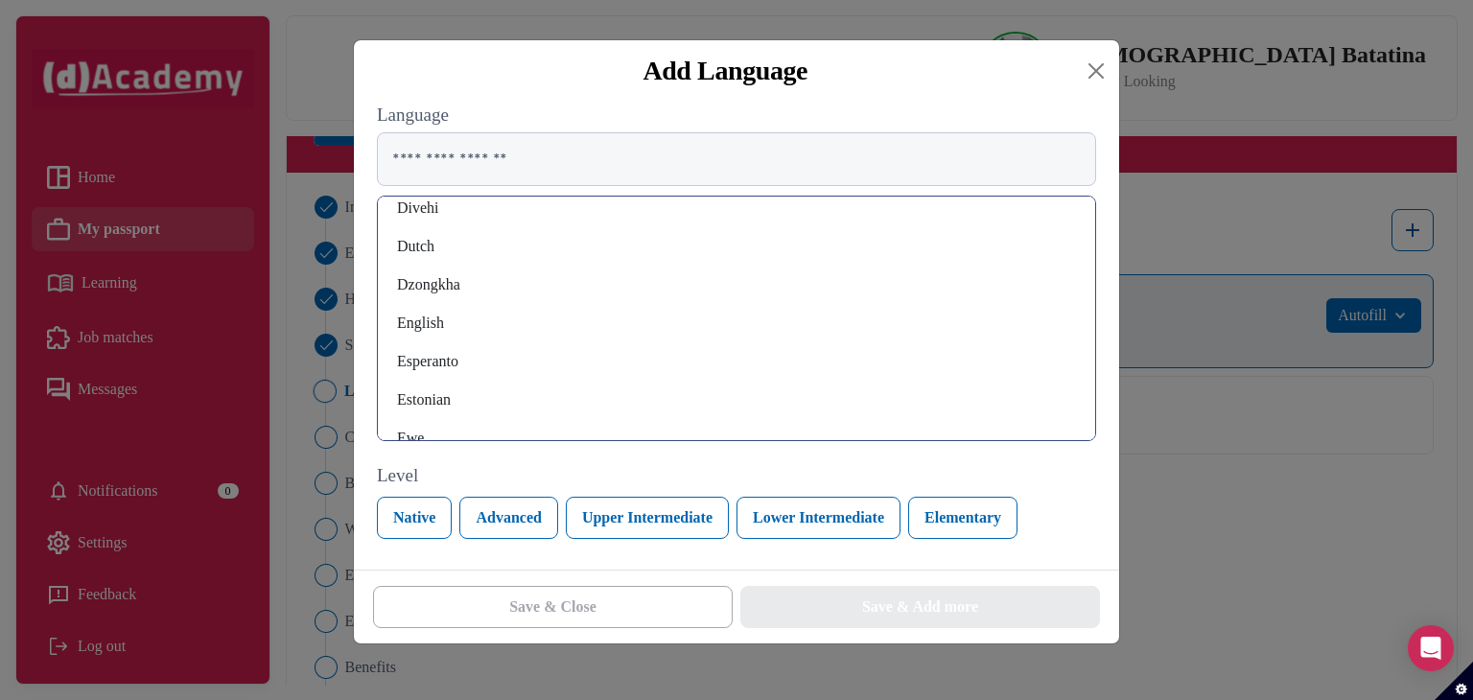
click at [442, 333] on div "English" at bounding box center [736, 323] width 687 height 31
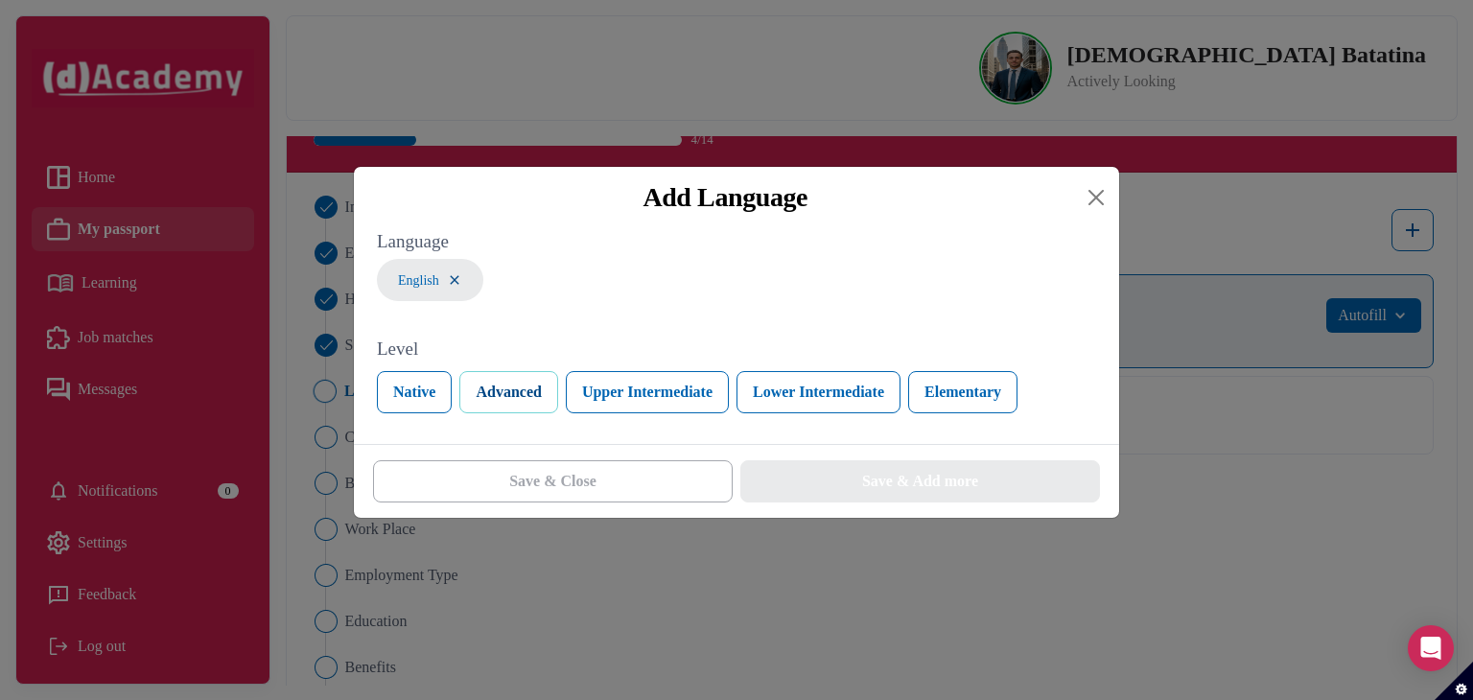
click at [522, 396] on button "Advanced" at bounding box center [508, 392] width 98 height 42
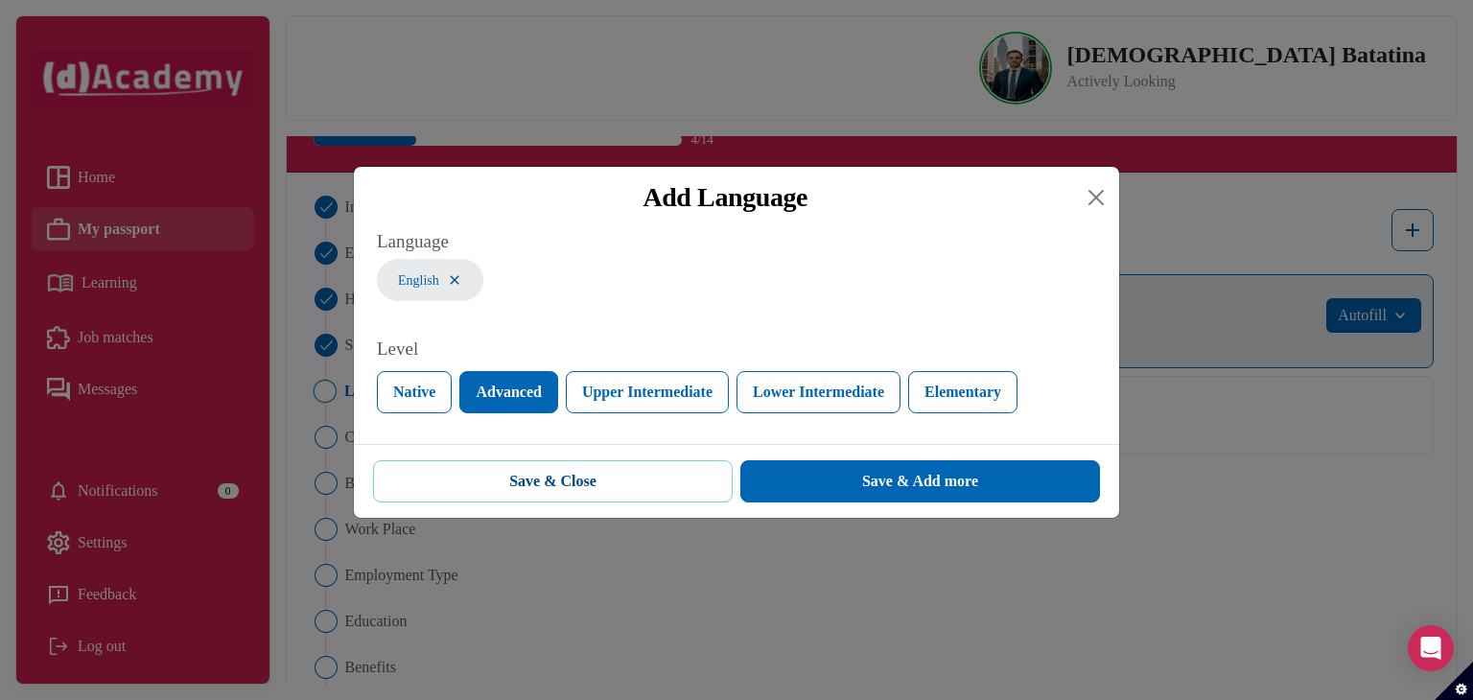
click at [691, 483] on button "Save & Close" at bounding box center [553, 481] width 360 height 42
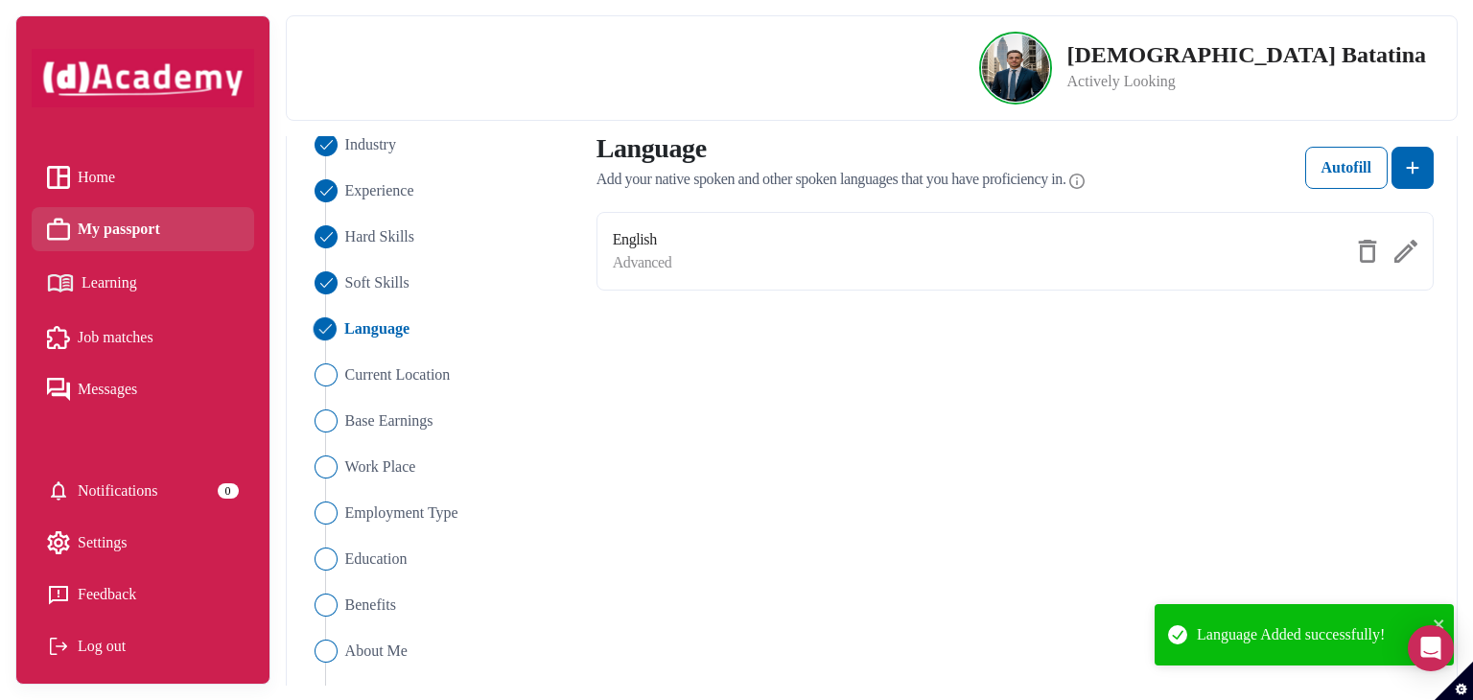
scroll to position [192, 0]
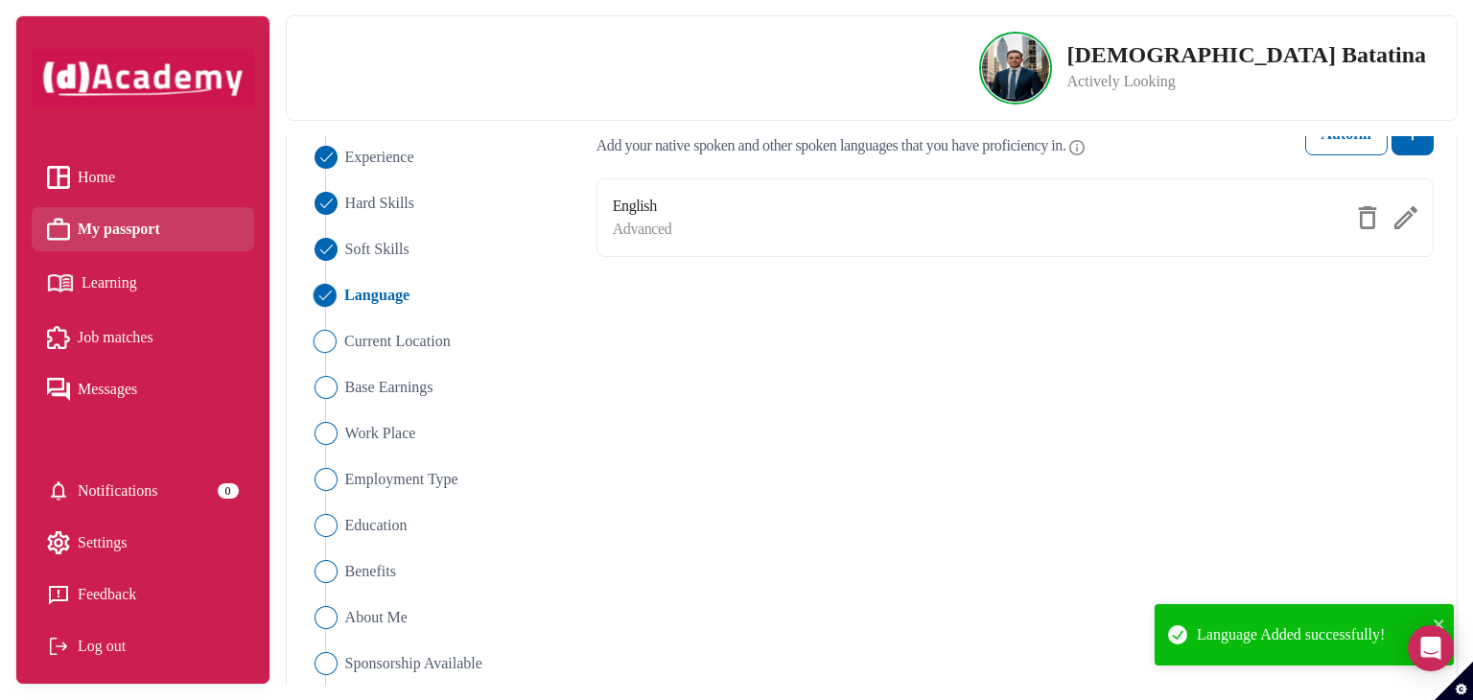
click at [437, 342] on span "Current Location" at bounding box center [397, 341] width 106 height 23
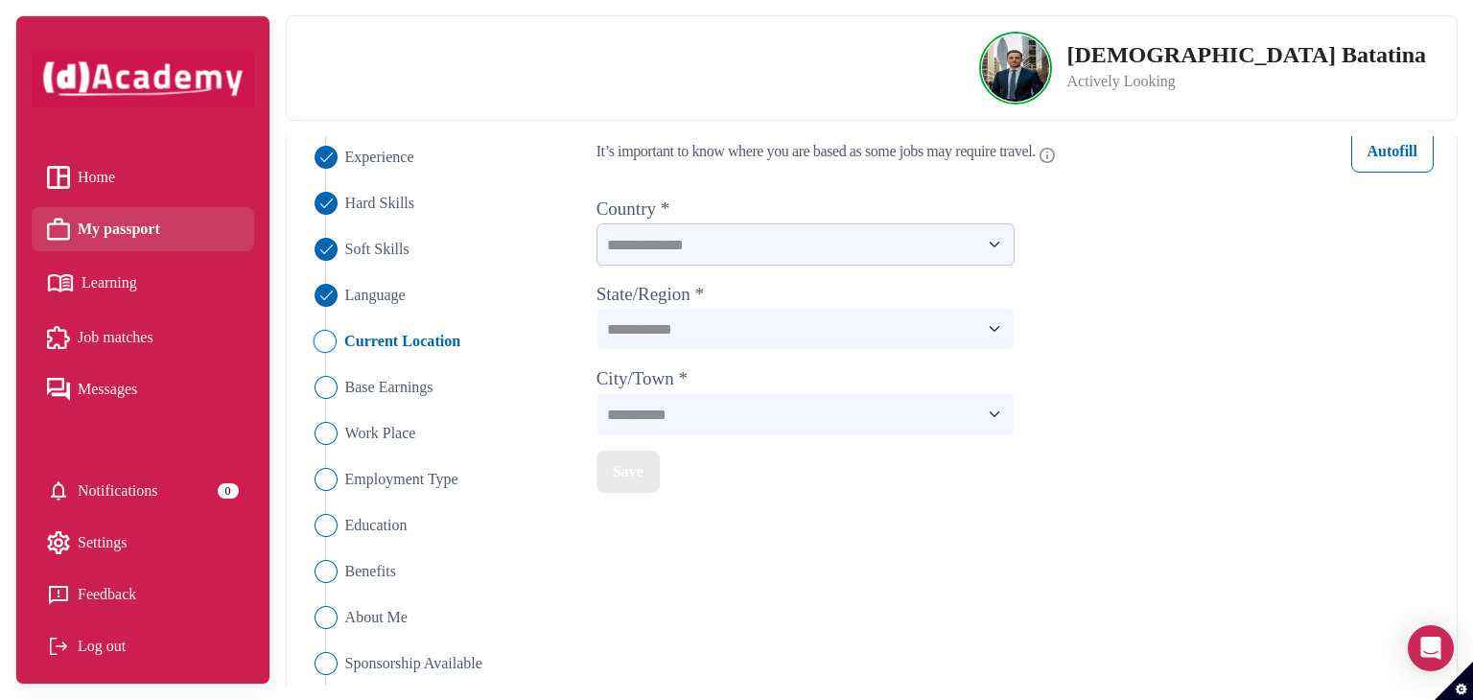
click at [717, 246] on select "**********" at bounding box center [806, 244] width 419 height 42
select select "*******"
click at [597, 223] on select "**********" at bounding box center [806, 244] width 419 height 42
click at [689, 335] on select "**********" at bounding box center [806, 329] width 419 height 42
select select "********"
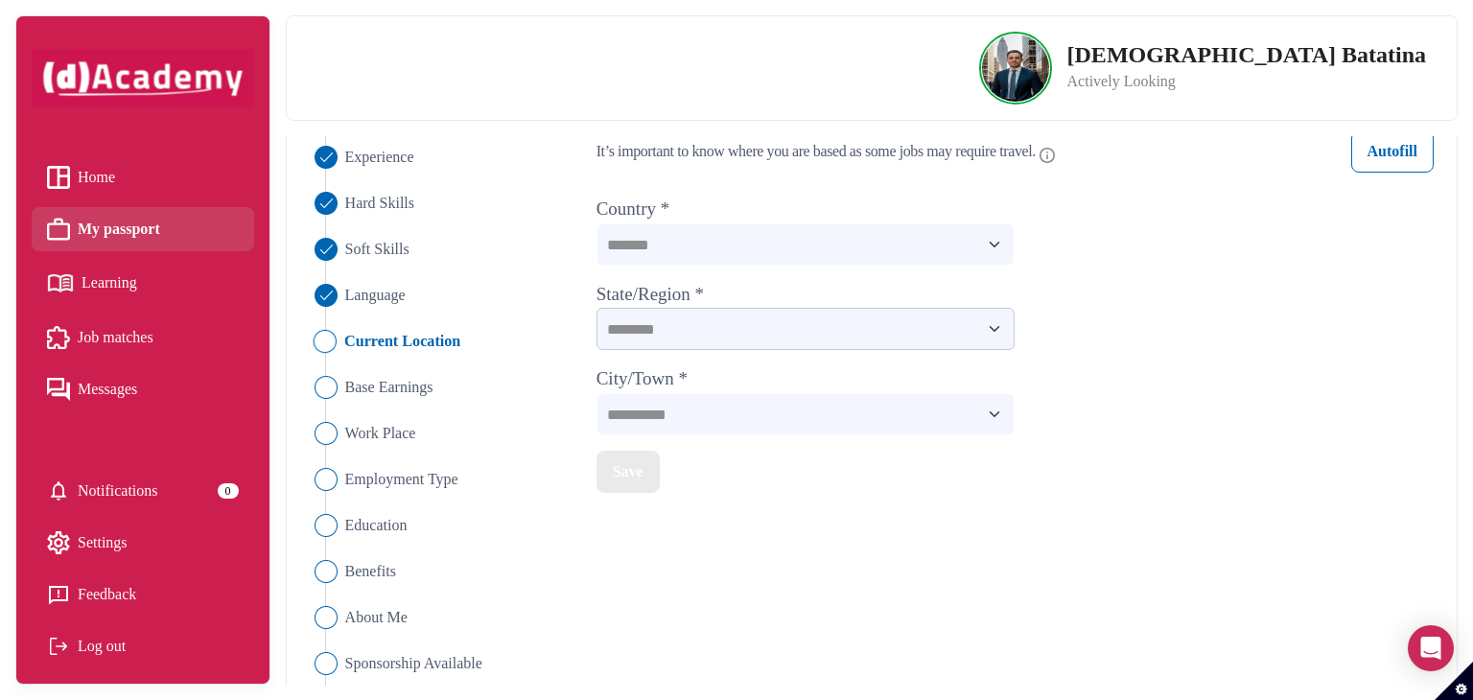
click at [597, 308] on select "**********" at bounding box center [806, 329] width 419 height 42
click at [691, 416] on select "**********" at bounding box center [806, 414] width 419 height 42
select select "******"
click at [597, 393] on select "**********" at bounding box center [806, 414] width 419 height 42
click at [645, 457] on button "Save" at bounding box center [628, 472] width 63 height 42
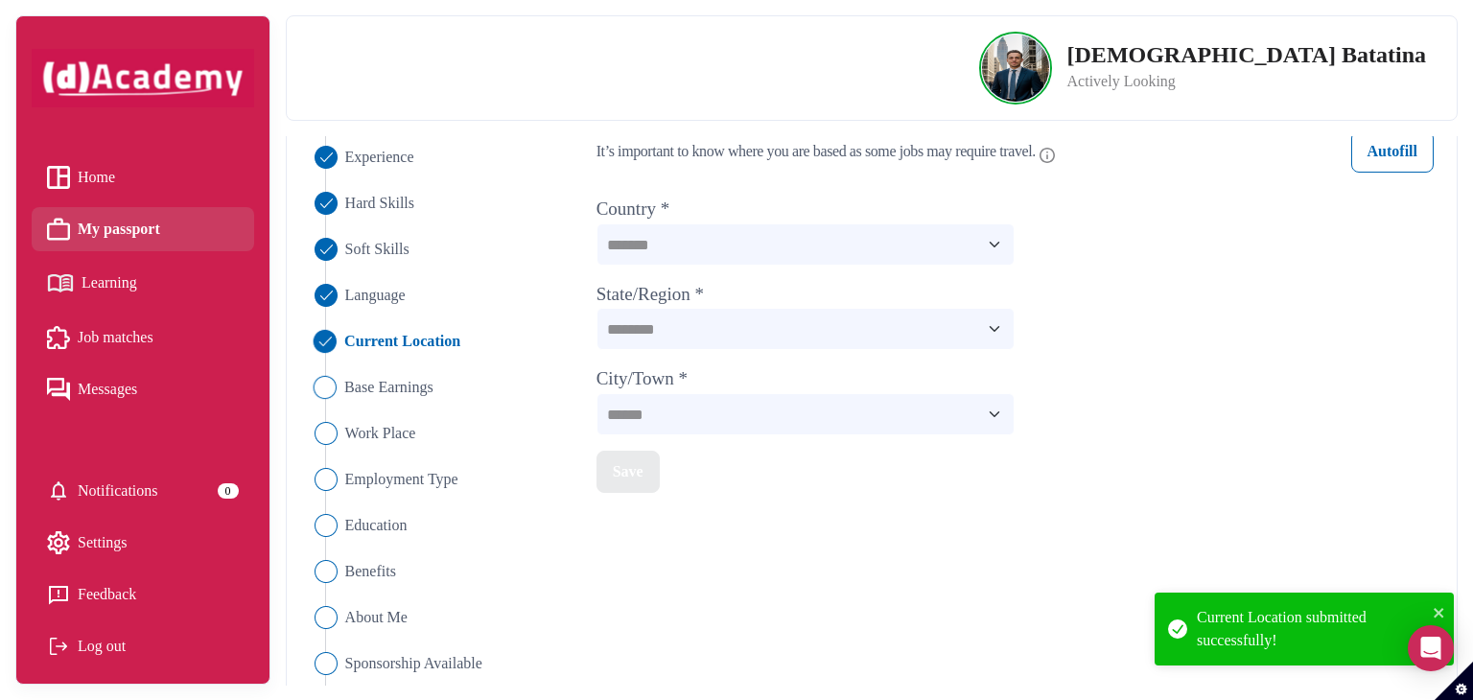
click at [380, 385] on span "Base Earnings" at bounding box center [388, 387] width 89 height 23
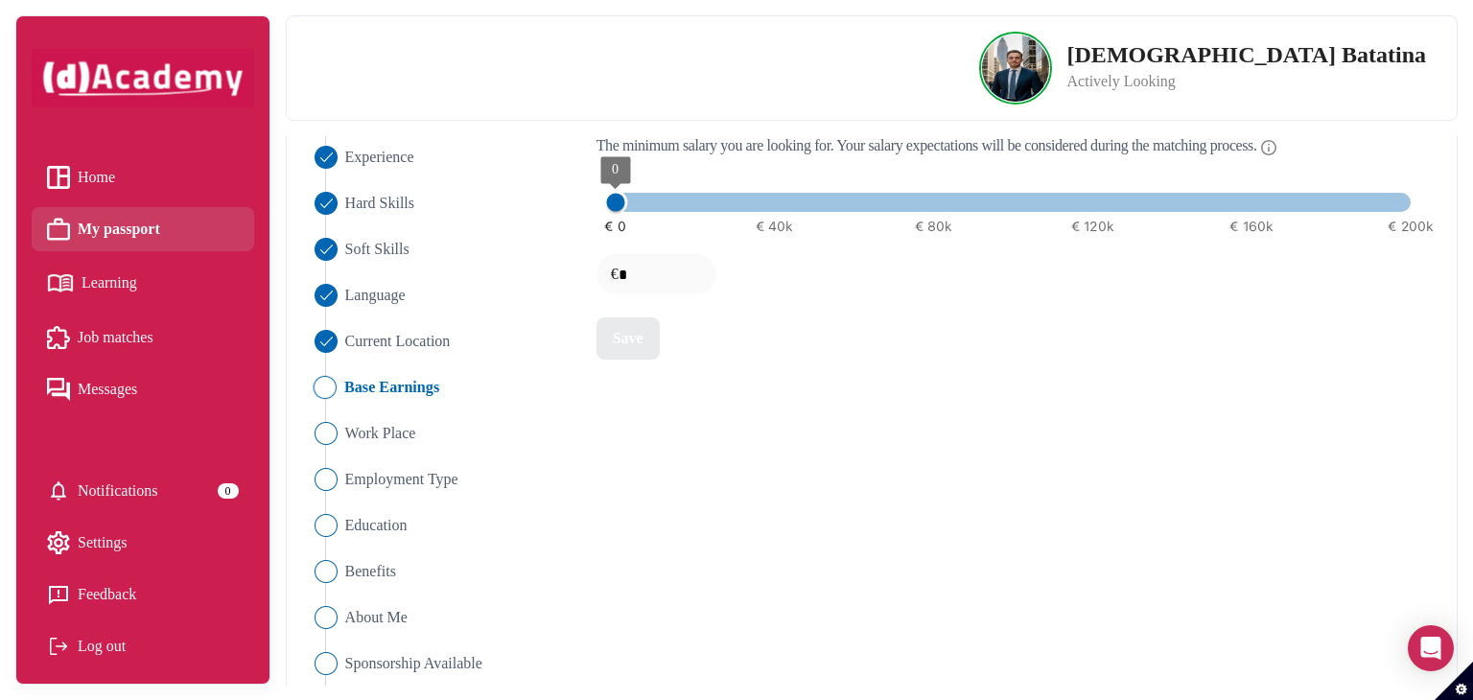
type input "******"
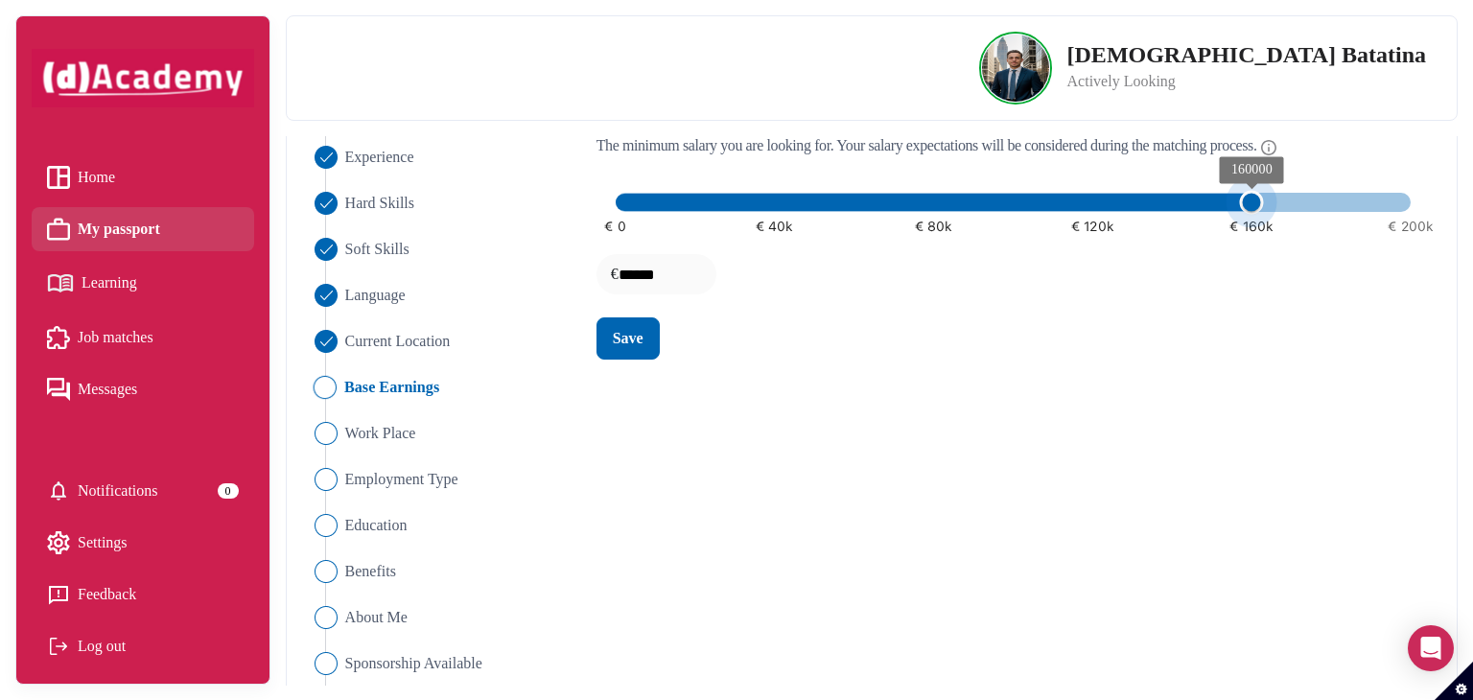
click at [1247, 203] on span "€ 0 € 40k € 80k € 120k € 160k € 200k 160000" at bounding box center [1014, 202] width 796 height 29
type input "******"
click at [1401, 205] on span "€ 0 € 40k € 80k € 120k € 160k € 200k 160000" at bounding box center [1014, 202] width 796 height 29
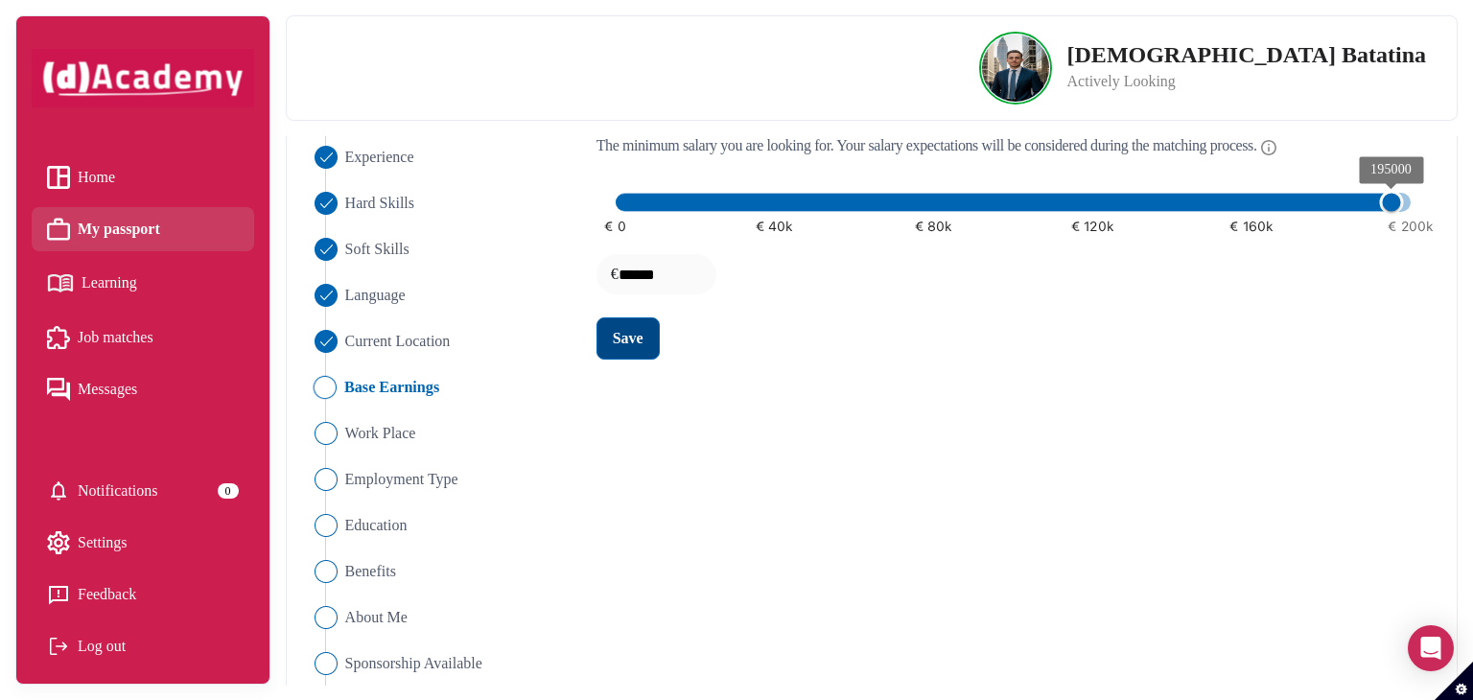
click at [640, 342] on div "Save" at bounding box center [628, 338] width 31 height 23
type input "******"
drag, startPoint x: 1395, startPoint y: 199, endPoint x: 1426, endPoint y: 194, distance: 32.2
click at [1423, 194] on span "200000" at bounding box center [1411, 203] width 24 height 24
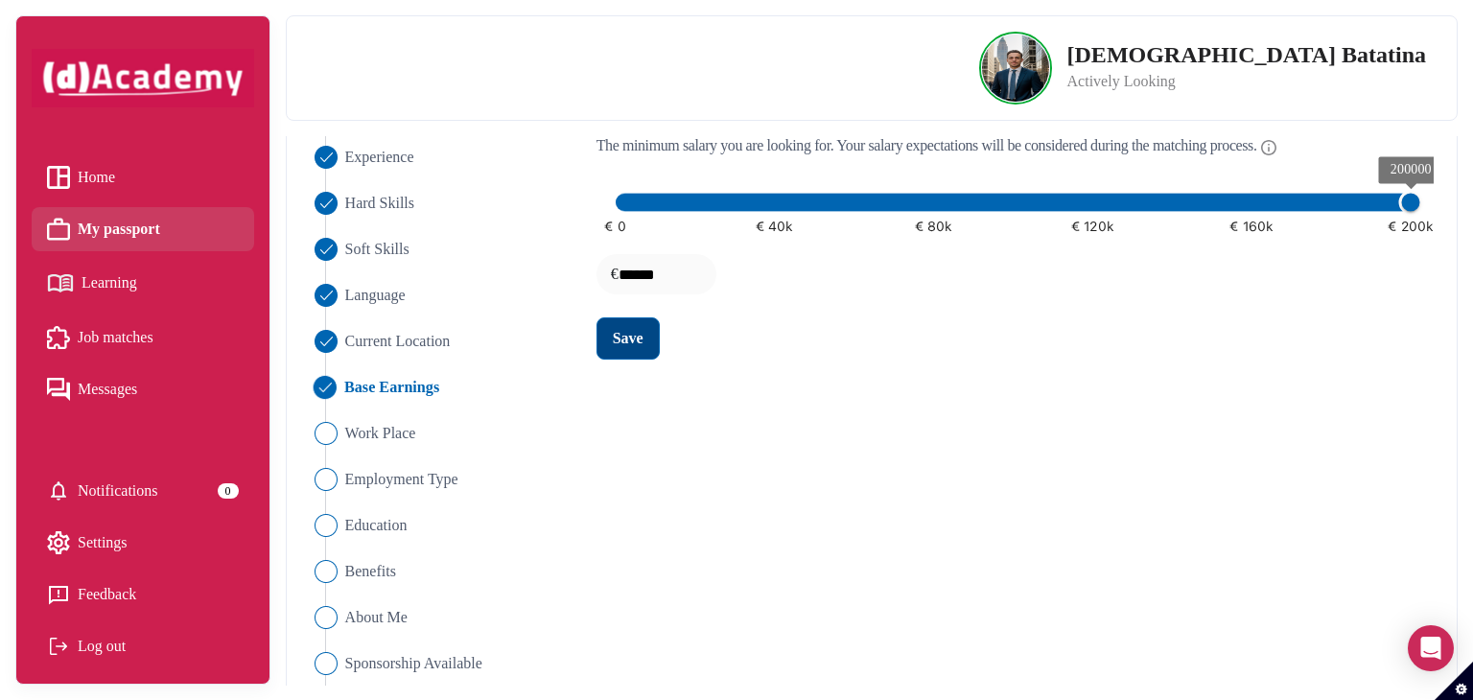
click at [633, 347] on div "Save" at bounding box center [628, 338] width 31 height 23
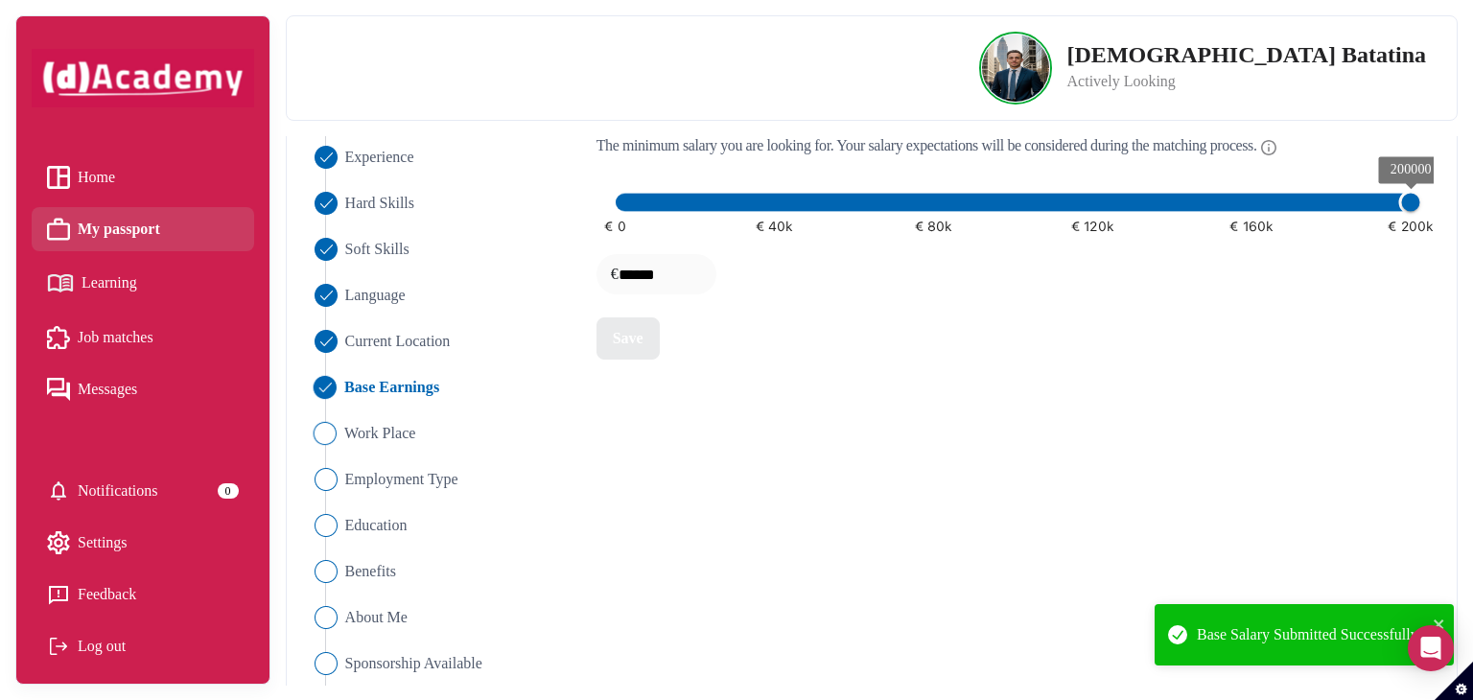
click at [411, 429] on span "Work Place" at bounding box center [380, 433] width 72 height 23
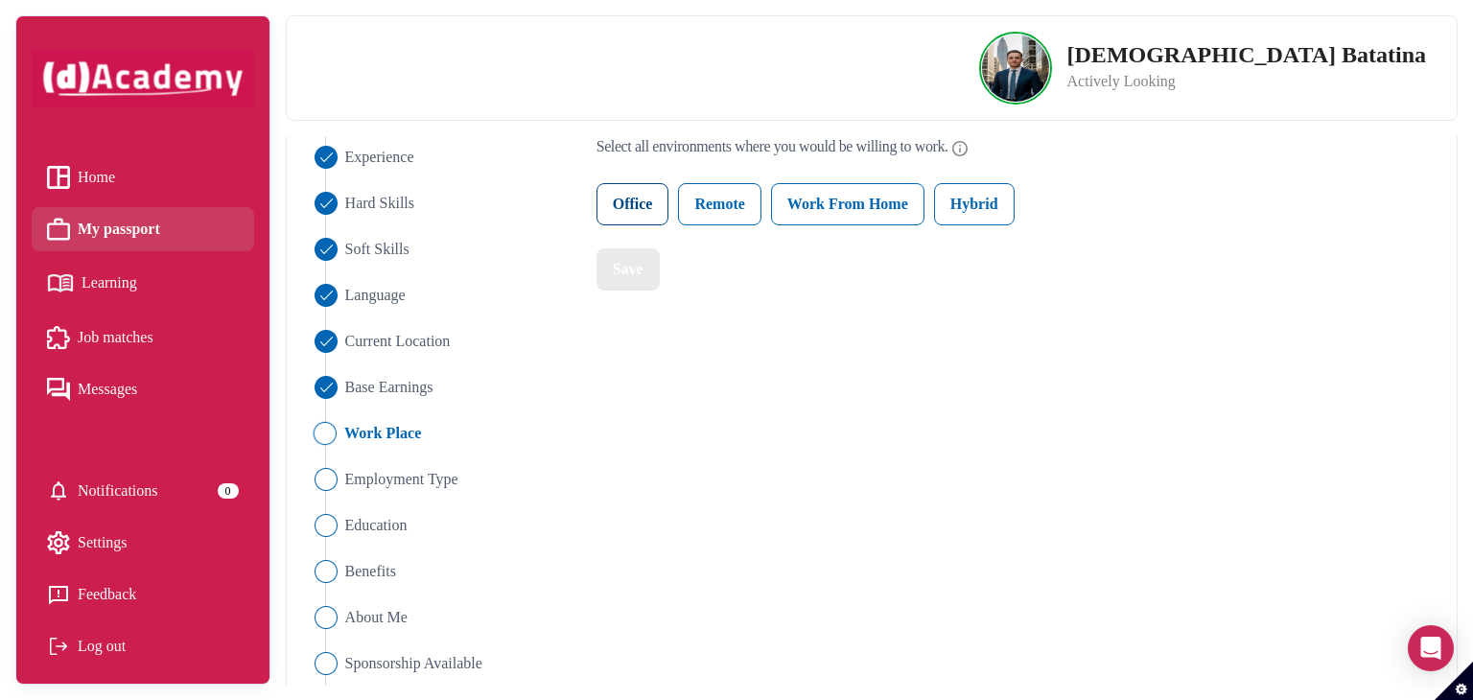
click at [656, 204] on label "Office" at bounding box center [633, 204] width 73 height 42
click at [737, 204] on label "Remote" at bounding box center [719, 204] width 82 height 42
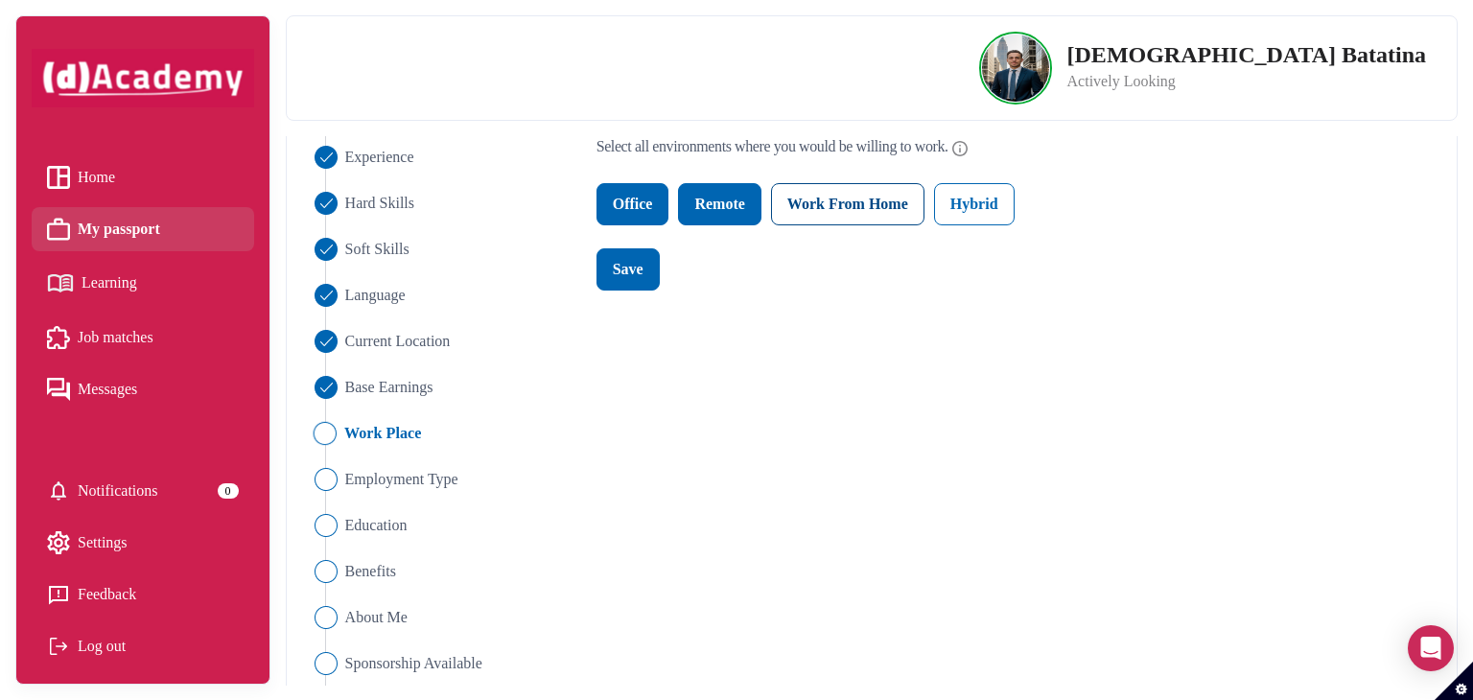
drag, startPoint x: 847, startPoint y: 213, endPoint x: 890, endPoint y: 213, distance: 43.2
click at [849, 213] on label "Work From Home" at bounding box center [847, 204] width 153 height 42
click at [999, 204] on label "Hybrid" at bounding box center [974, 204] width 81 height 42
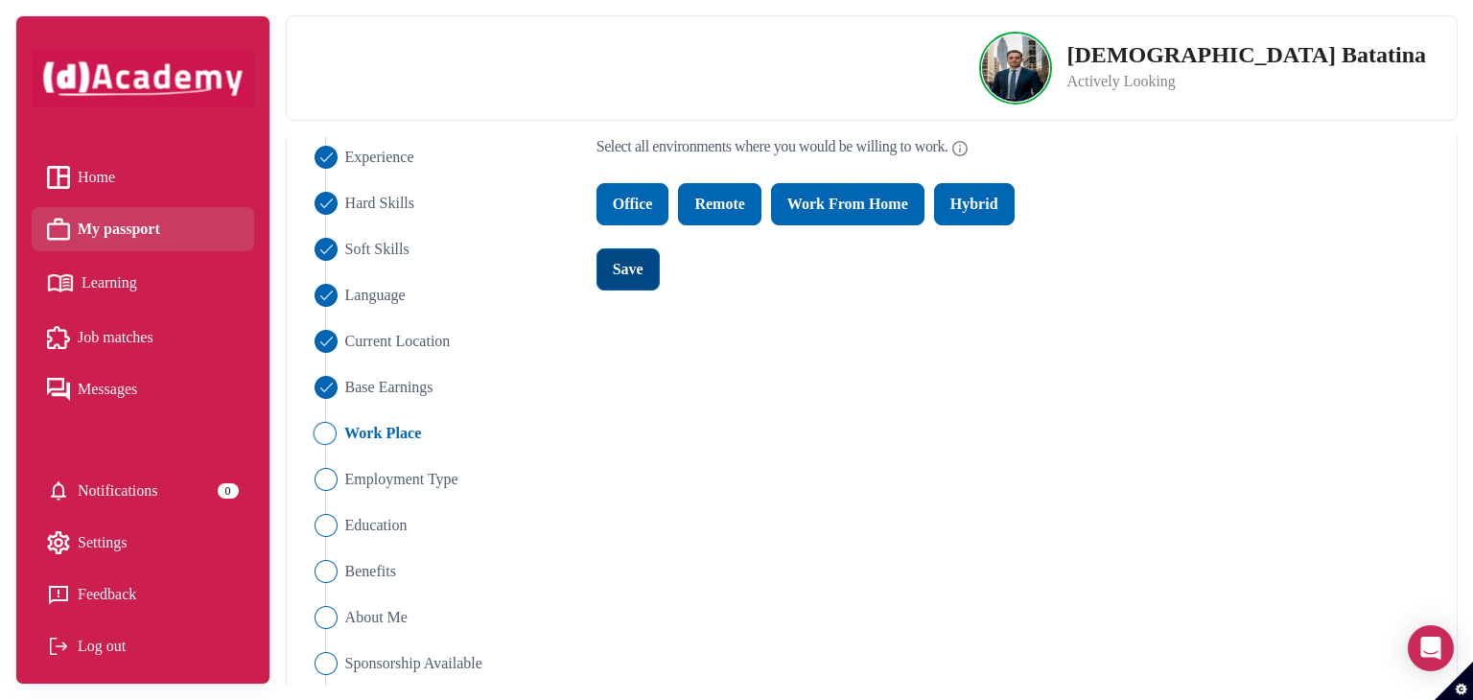
click at [652, 261] on button "Save" at bounding box center [628, 269] width 63 height 42
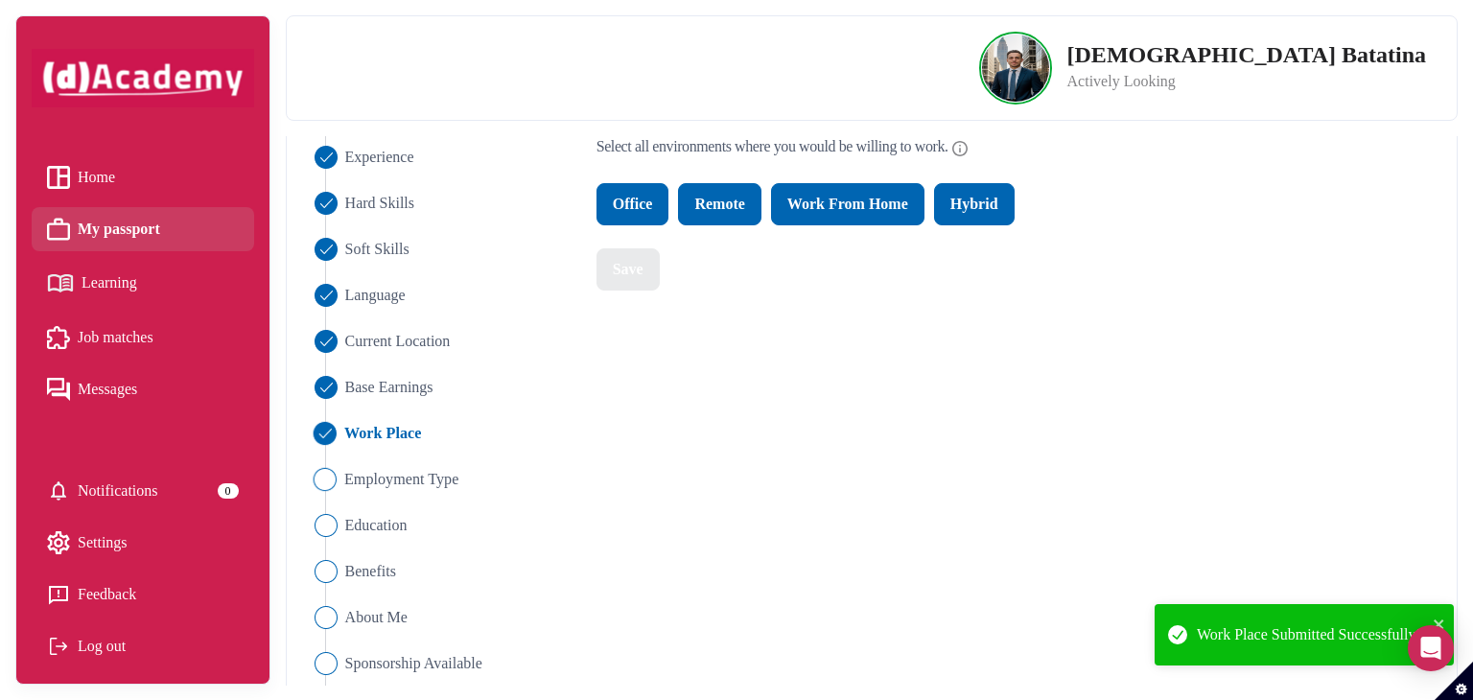
click at [395, 481] on span "Employment Type" at bounding box center [401, 479] width 114 height 23
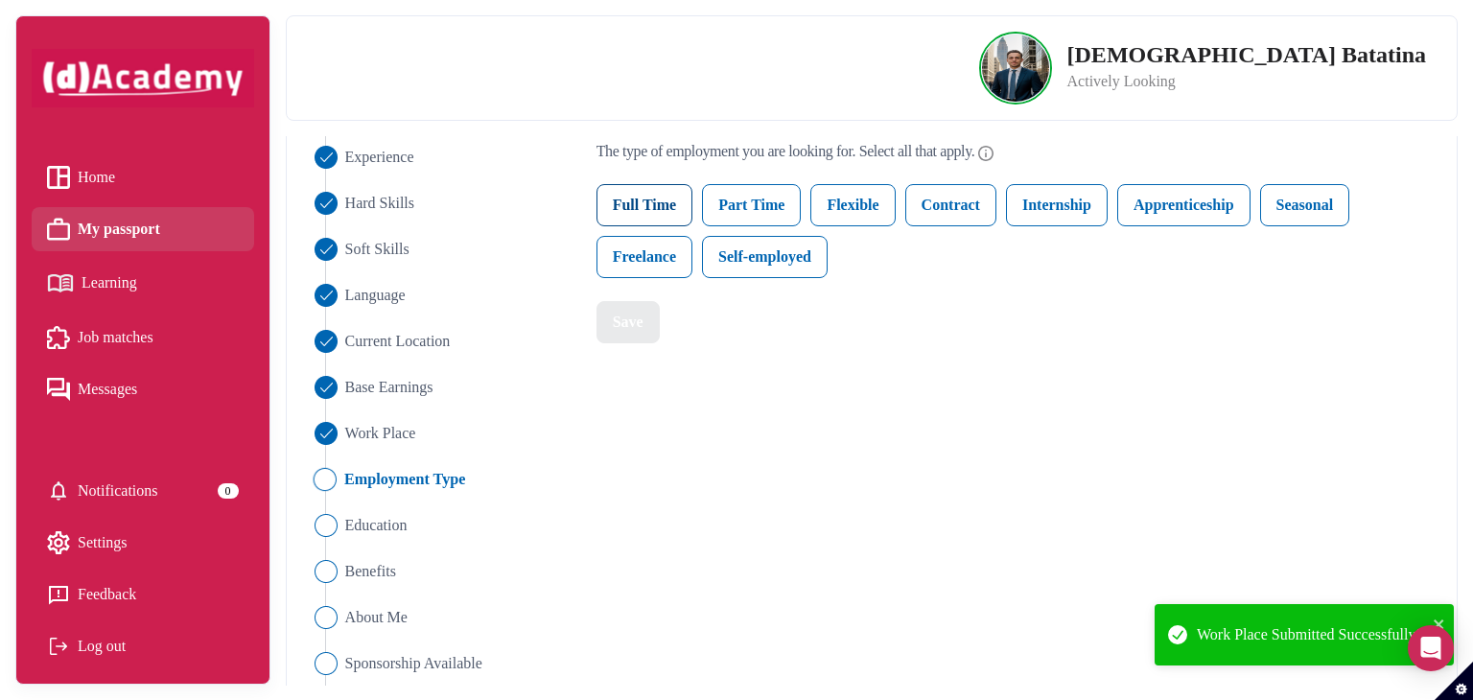
click at [657, 203] on label "Full Time" at bounding box center [645, 205] width 97 height 42
drag, startPoint x: 744, startPoint y: 203, endPoint x: 859, endPoint y: 203, distance: 115.1
click at [750, 203] on label "Part Time" at bounding box center [751, 205] width 99 height 42
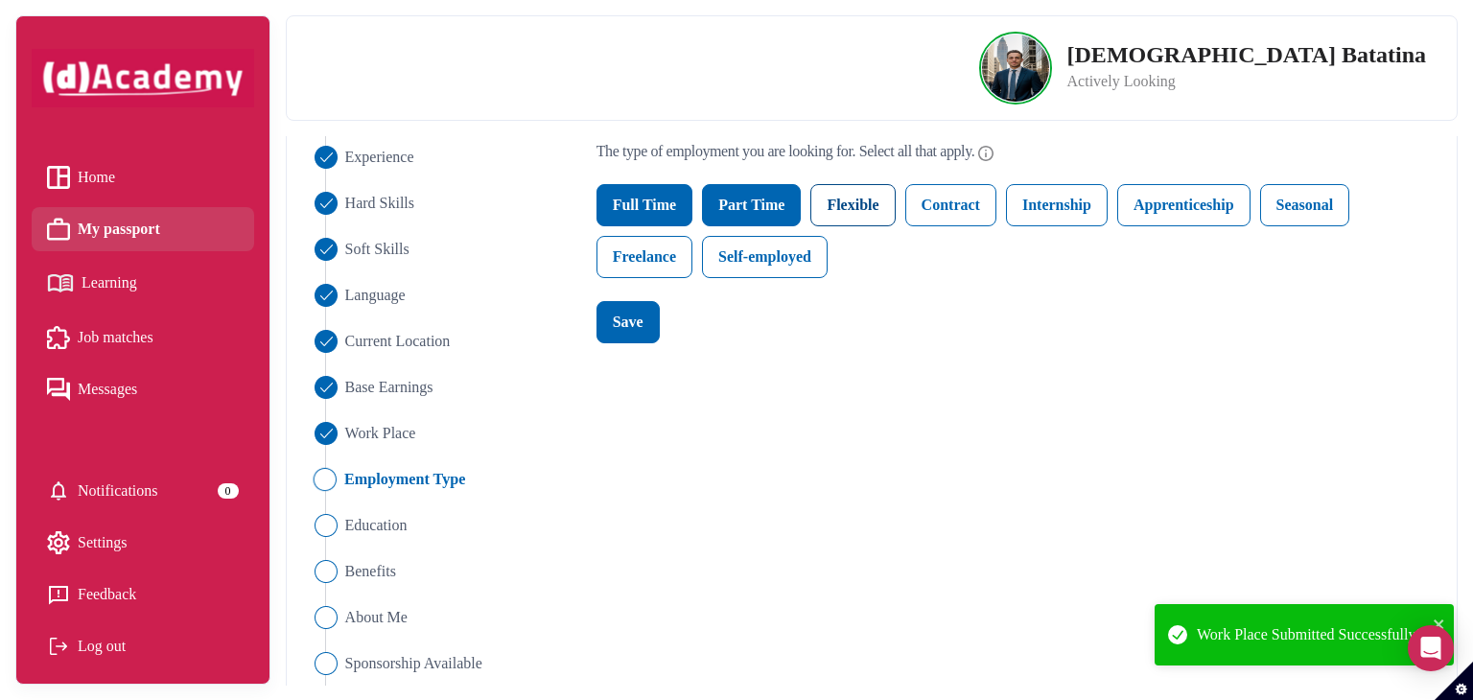
click at [867, 202] on label "Flexible" at bounding box center [852, 205] width 84 height 42
drag, startPoint x: 936, startPoint y: 202, endPoint x: 1025, endPoint y: 202, distance: 89.2
click at [941, 202] on label "Contract" at bounding box center [950, 205] width 91 height 42
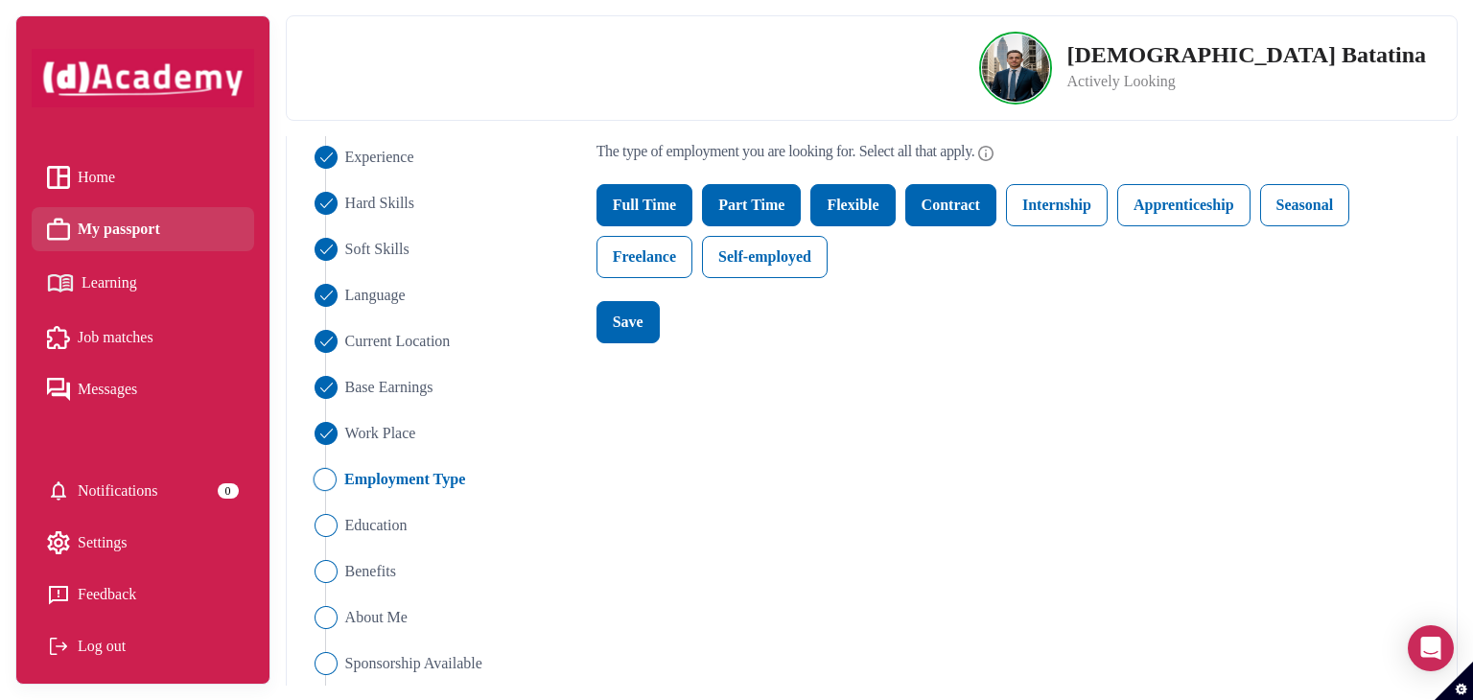
drag, startPoint x: 1049, startPoint y: 200, endPoint x: 1116, endPoint y: 206, distance: 67.4
click at [1061, 204] on label "Internship" at bounding box center [1057, 205] width 102 height 42
click at [1185, 207] on label "Apprenticeship" at bounding box center [1183, 205] width 133 height 42
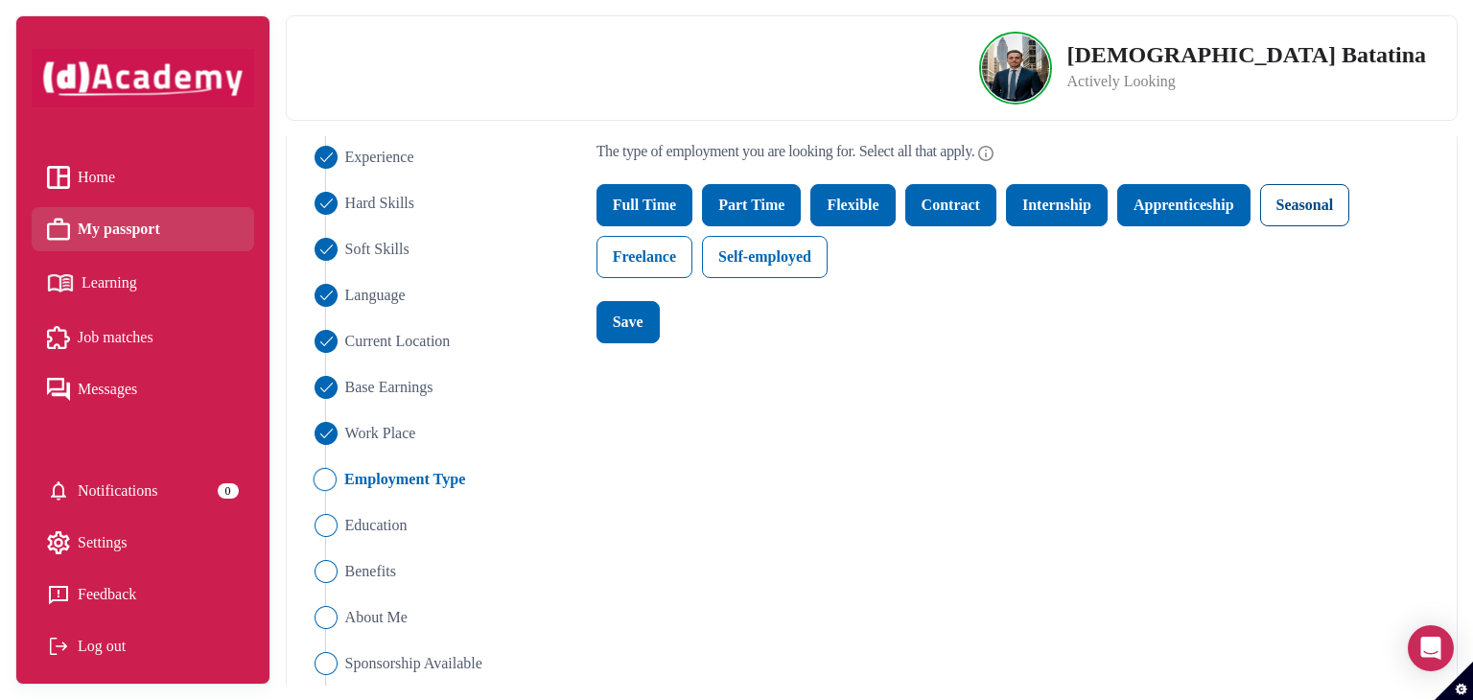
click at [1285, 204] on label "Seasonal" at bounding box center [1305, 205] width 90 height 42
click at [746, 257] on label "Self-employed" at bounding box center [765, 257] width 126 height 42
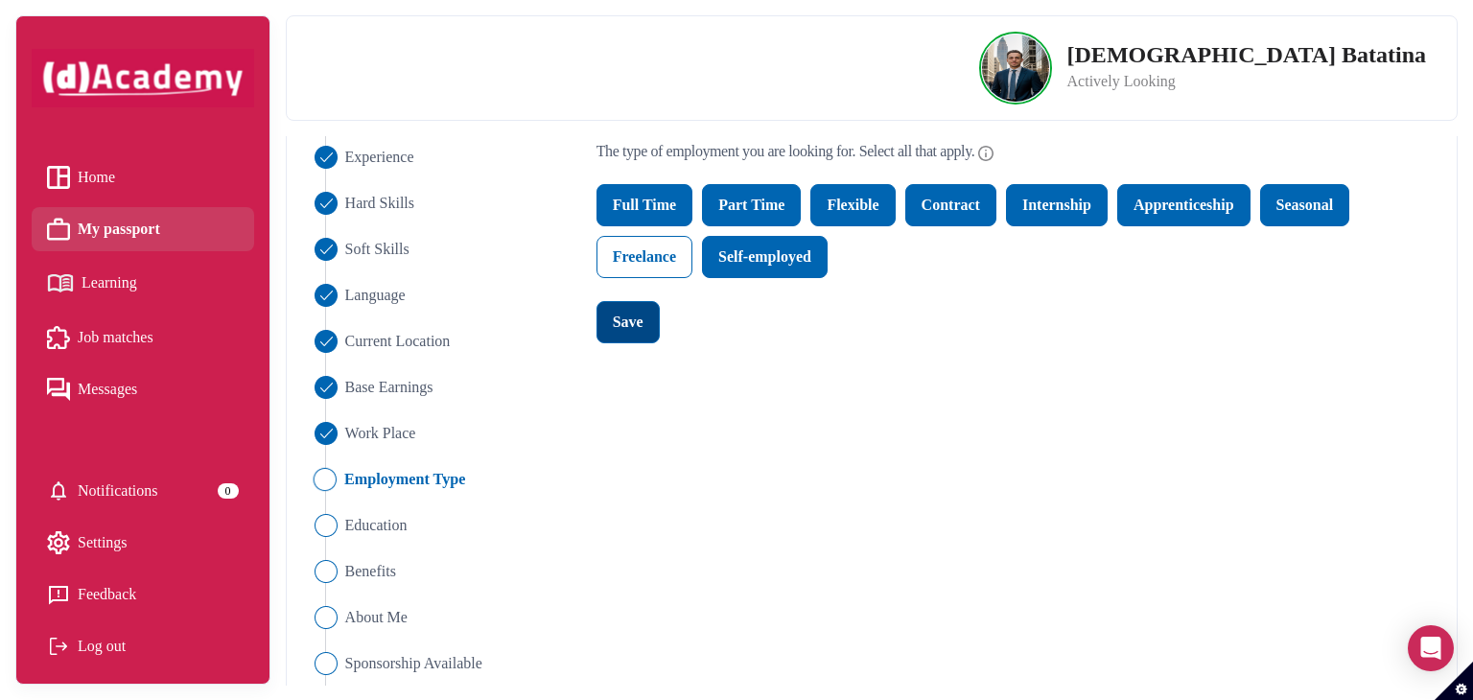
click at [620, 313] on div "Save" at bounding box center [628, 322] width 31 height 23
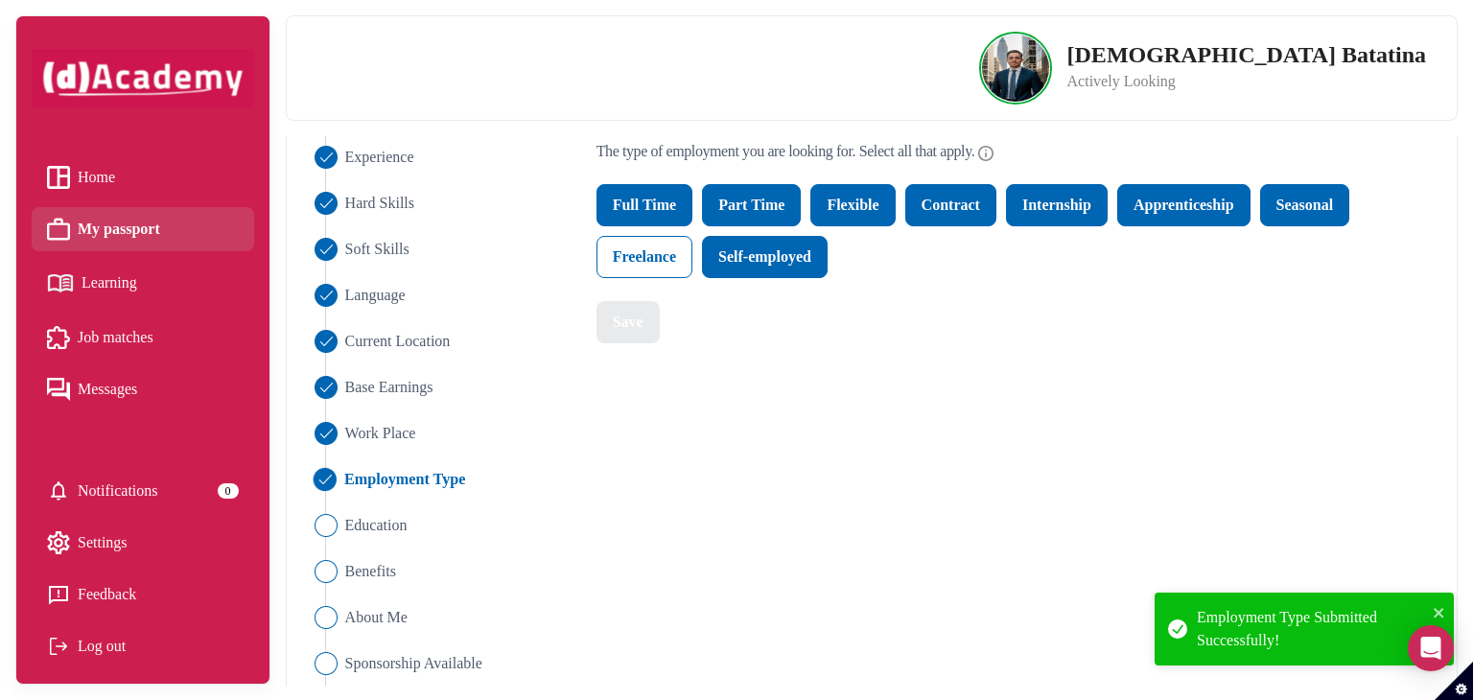
scroll to position [250, 0]
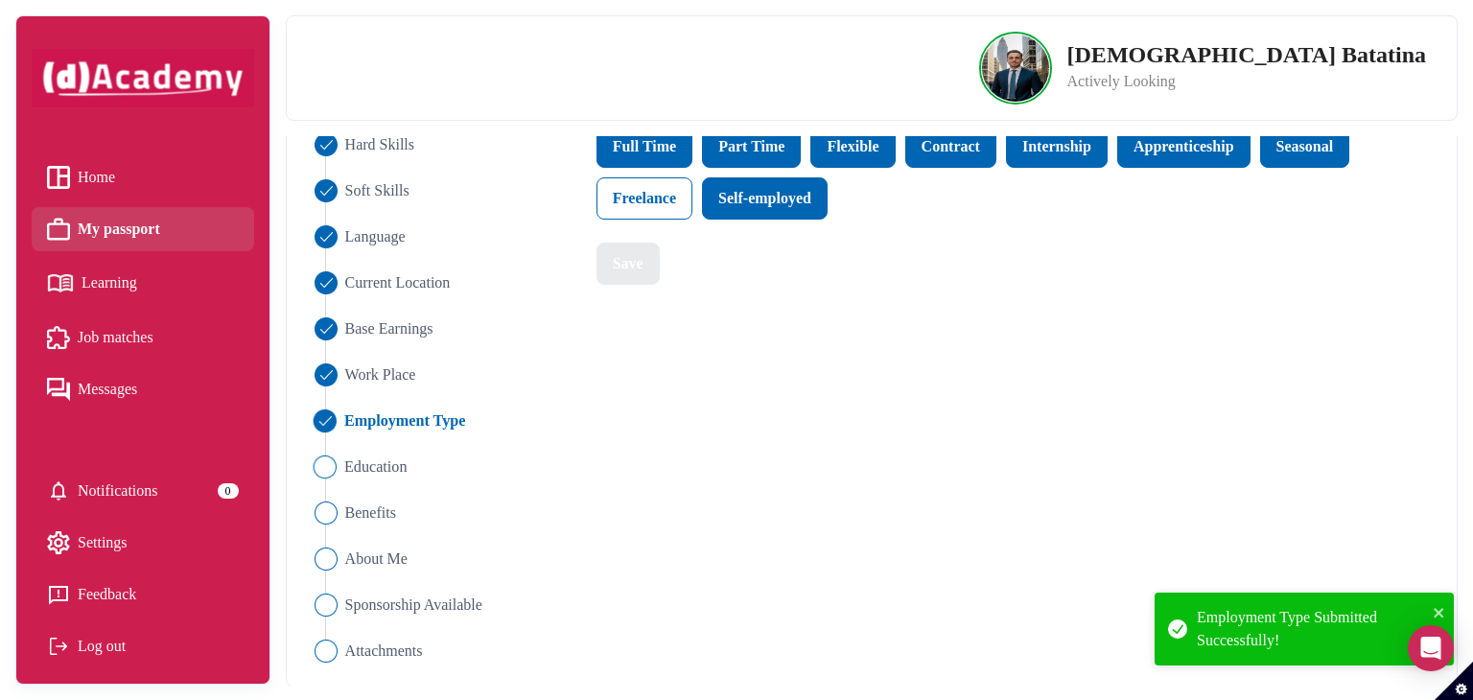
click at [375, 469] on span "Education" at bounding box center [375, 467] width 63 height 23
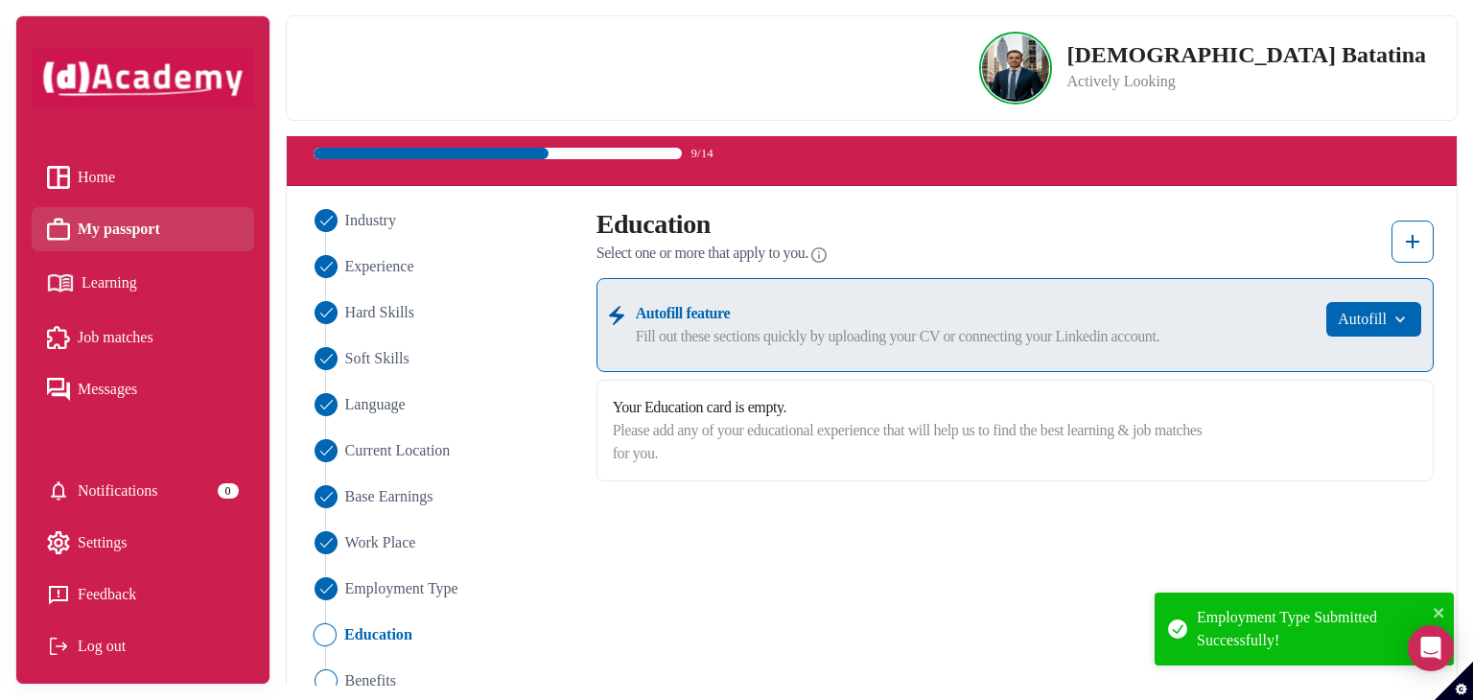
scroll to position [59, 0]
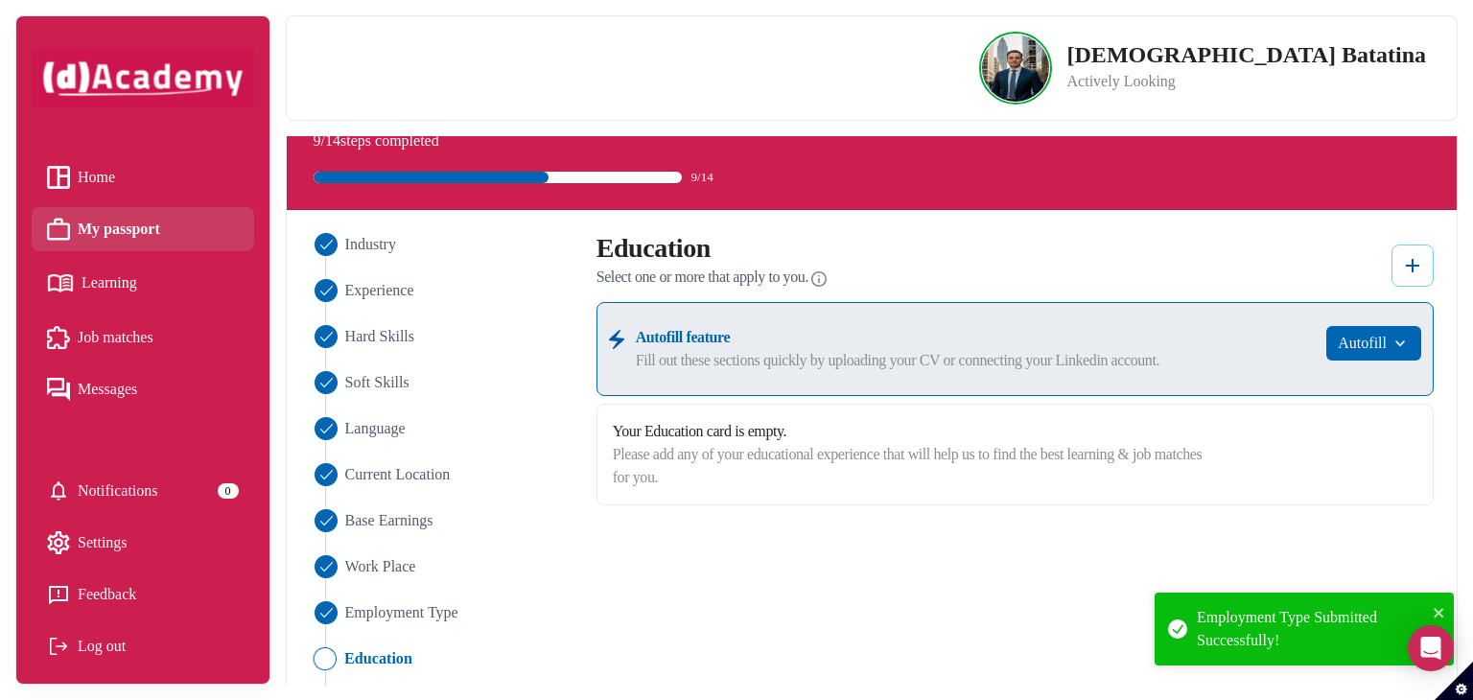
click at [1416, 247] on button at bounding box center [1413, 266] width 42 height 42
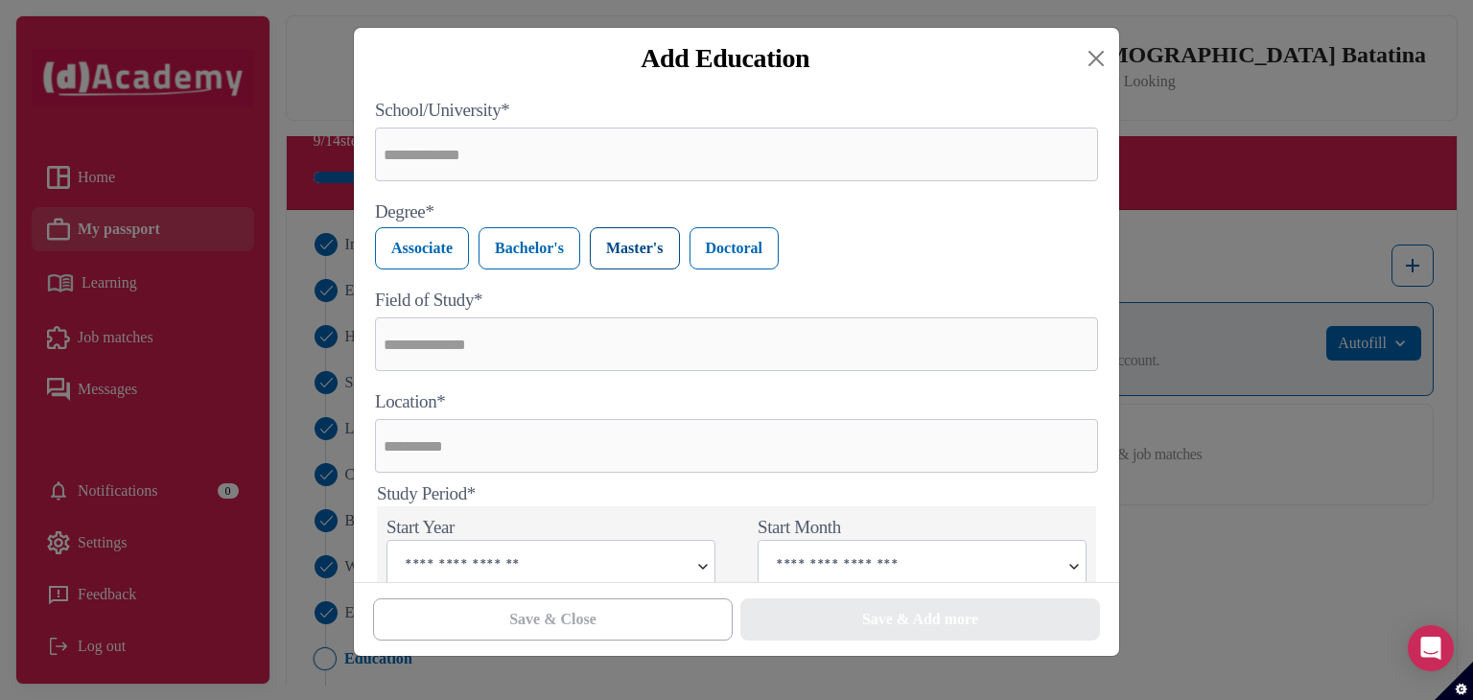
click at [624, 254] on label "Master's" at bounding box center [635, 248] width 90 height 42
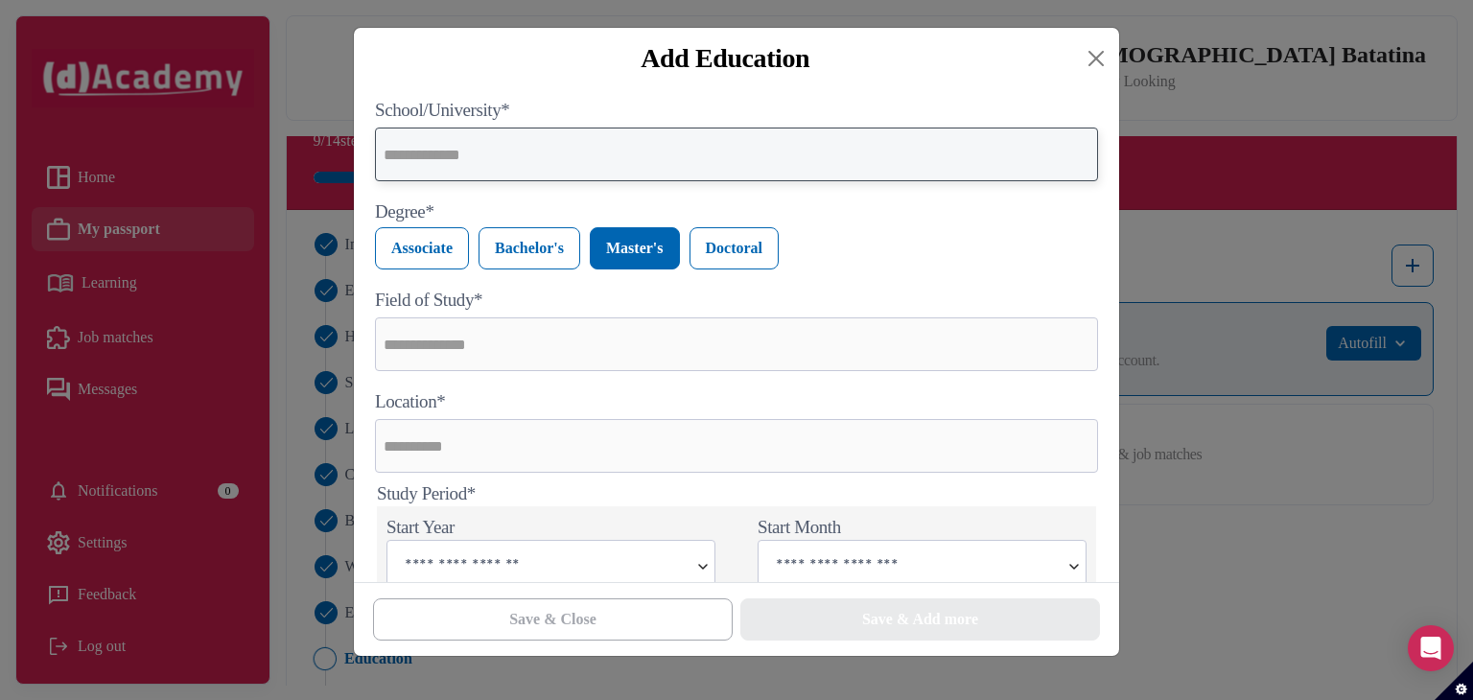
click at [602, 174] on input "text" at bounding box center [736, 155] width 723 height 54
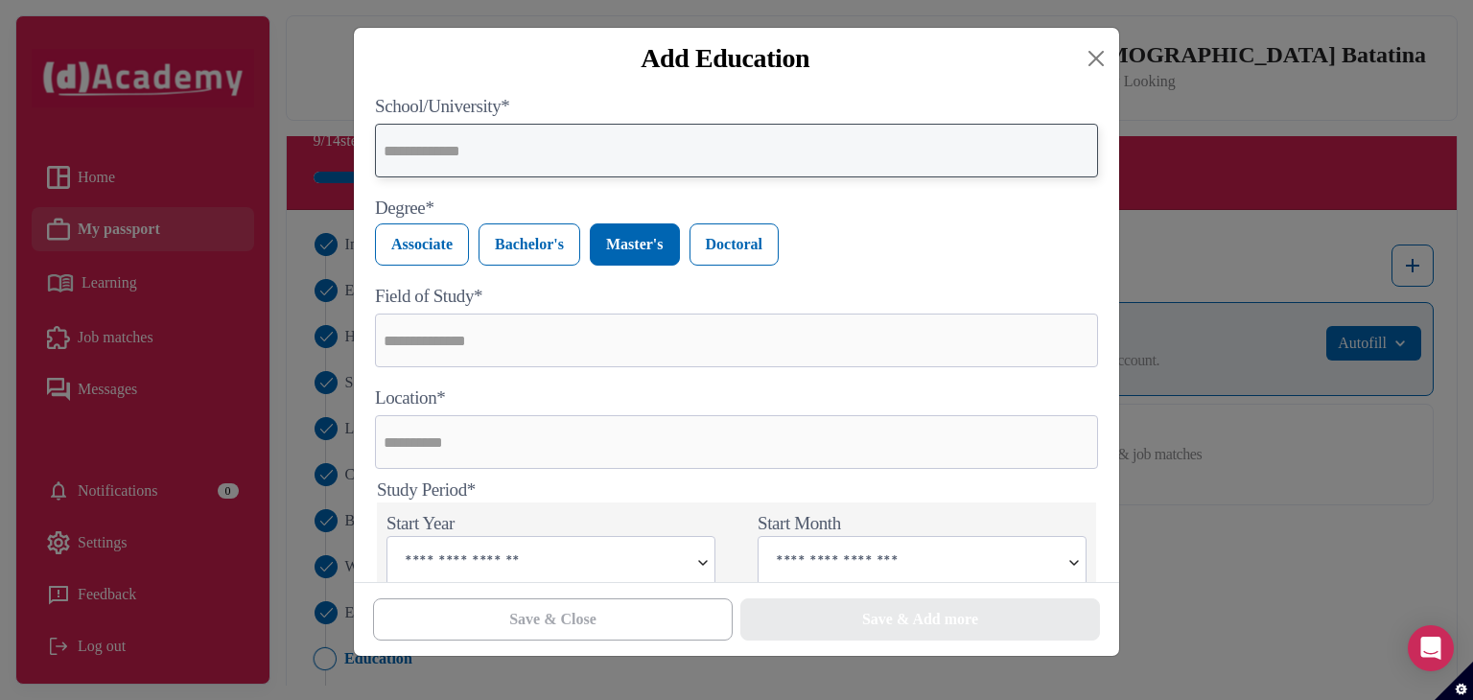
scroll to position [0, 0]
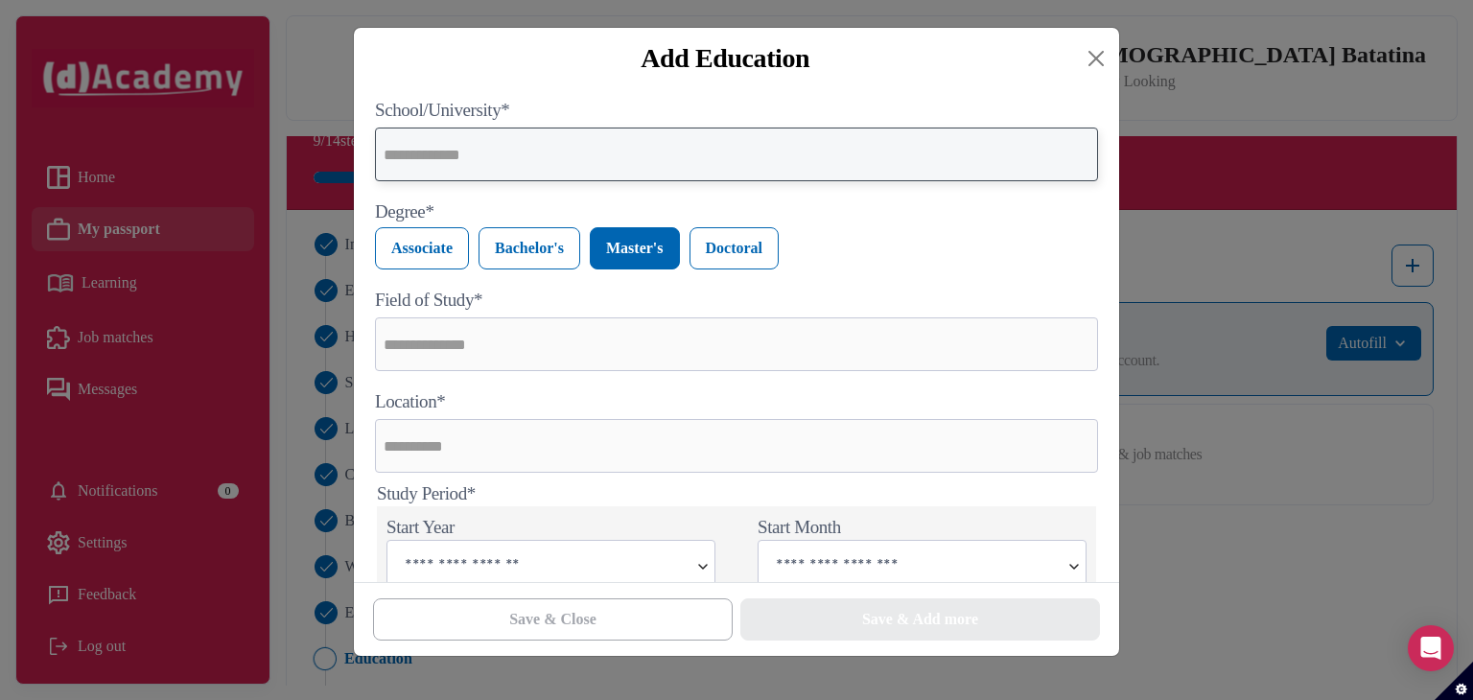
click at [583, 169] on input "text" at bounding box center [736, 155] width 723 height 54
type input "**********"
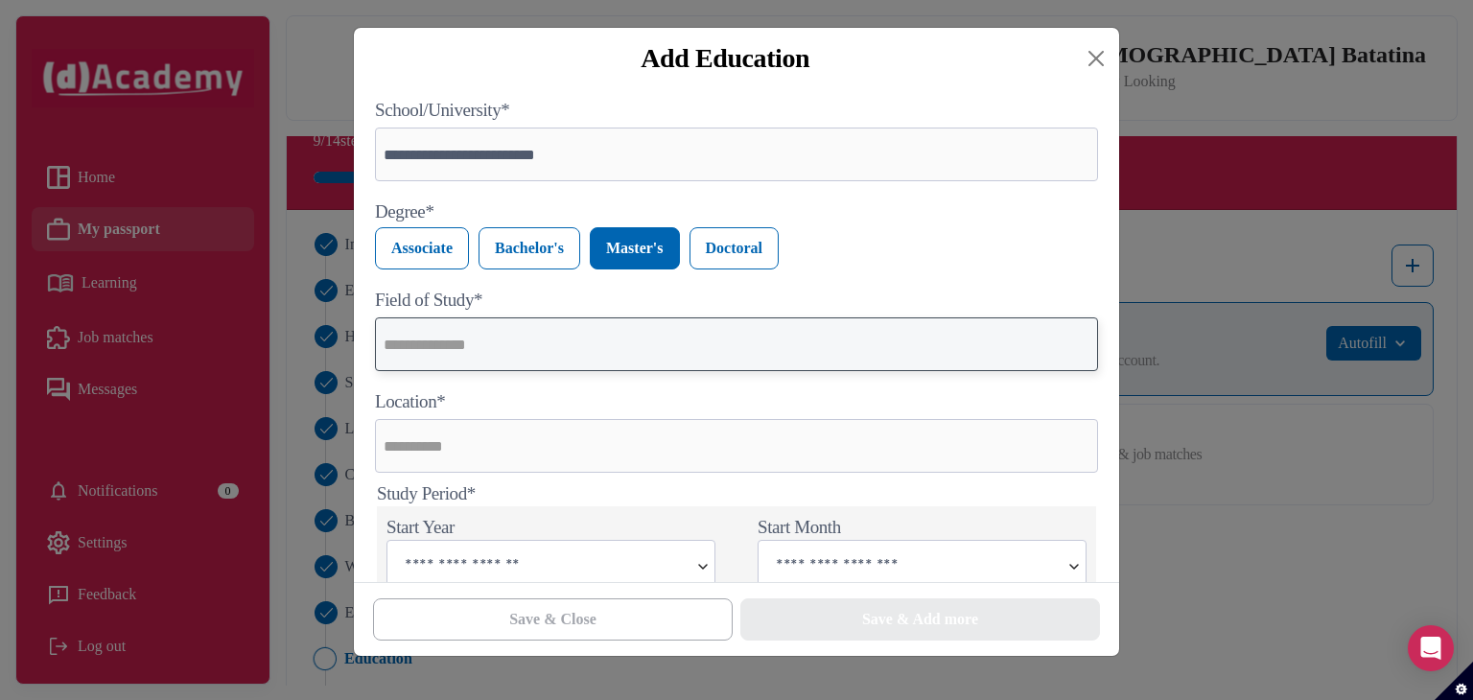
click at [525, 335] on input "text" at bounding box center [736, 344] width 723 height 54
type input "*"
type input "**********"
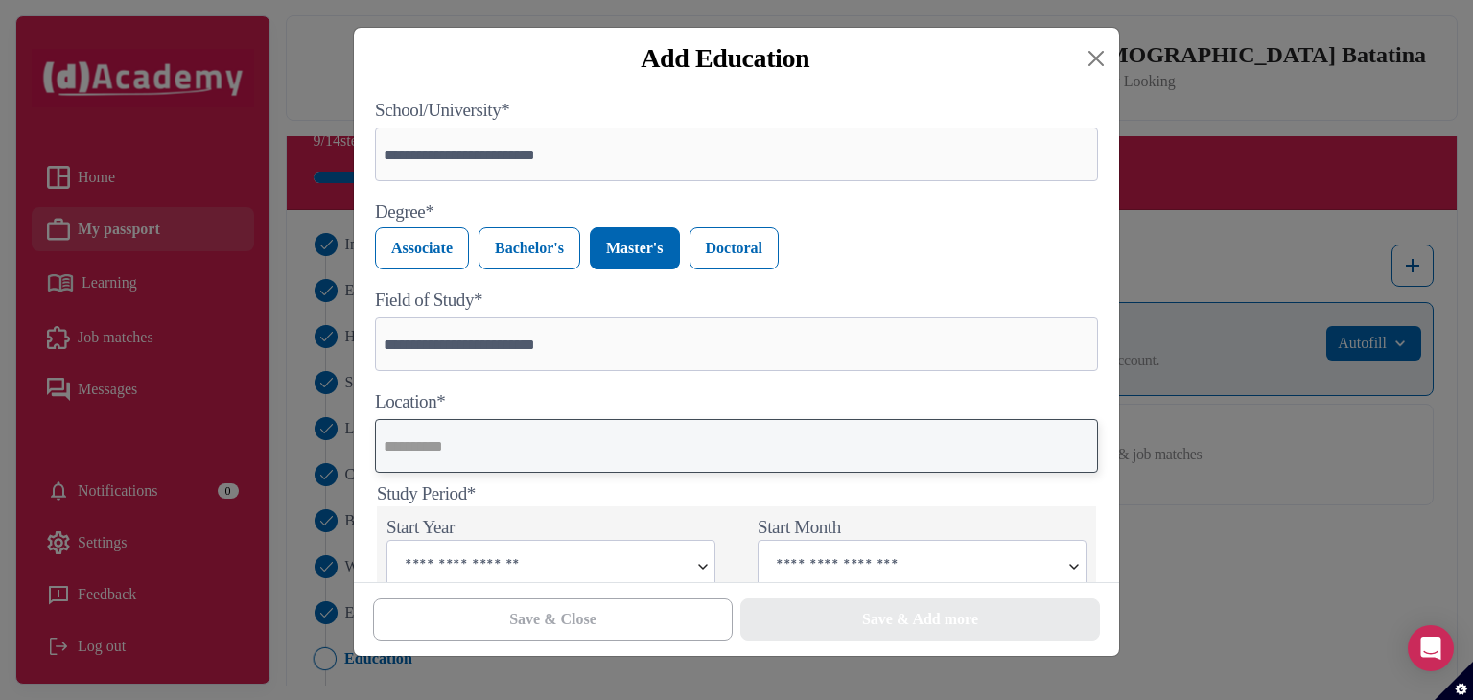
click at [487, 445] on input "text" at bounding box center [736, 446] width 723 height 54
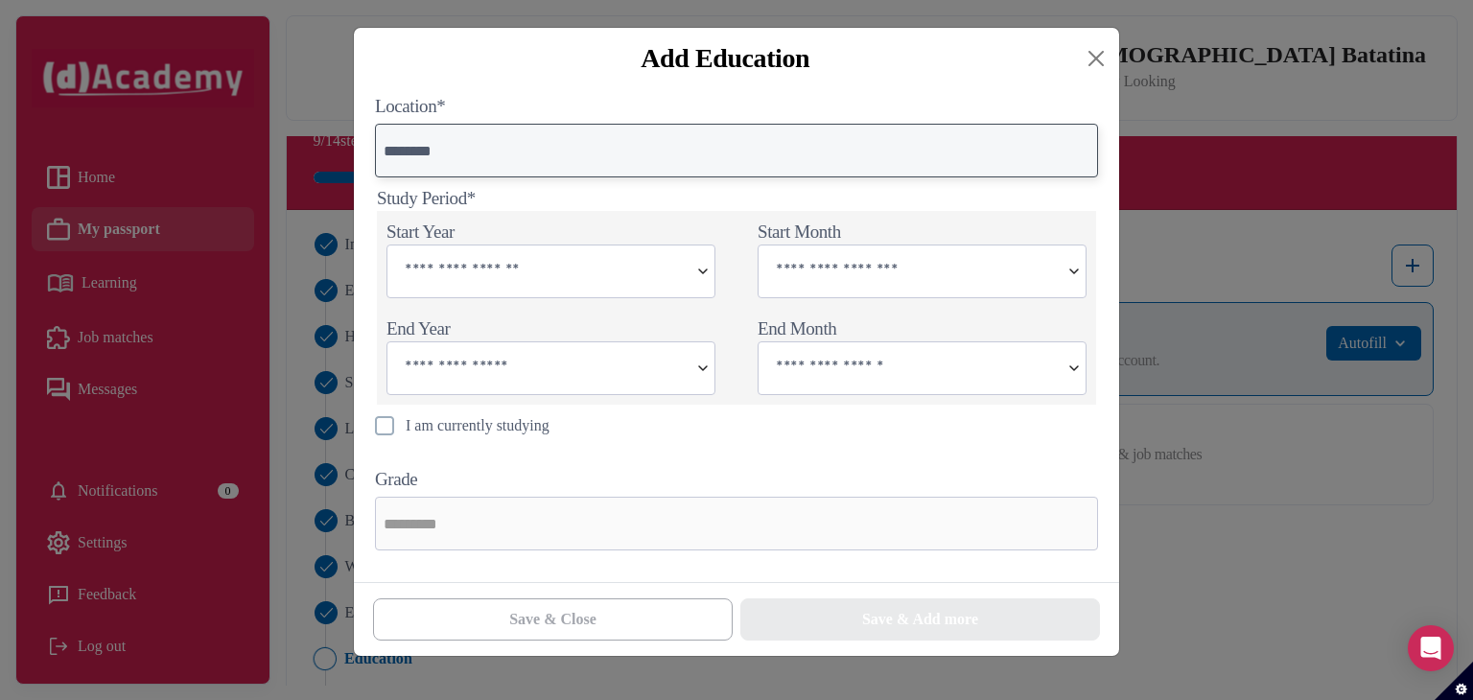
scroll to position [304, 0]
type input "*******"
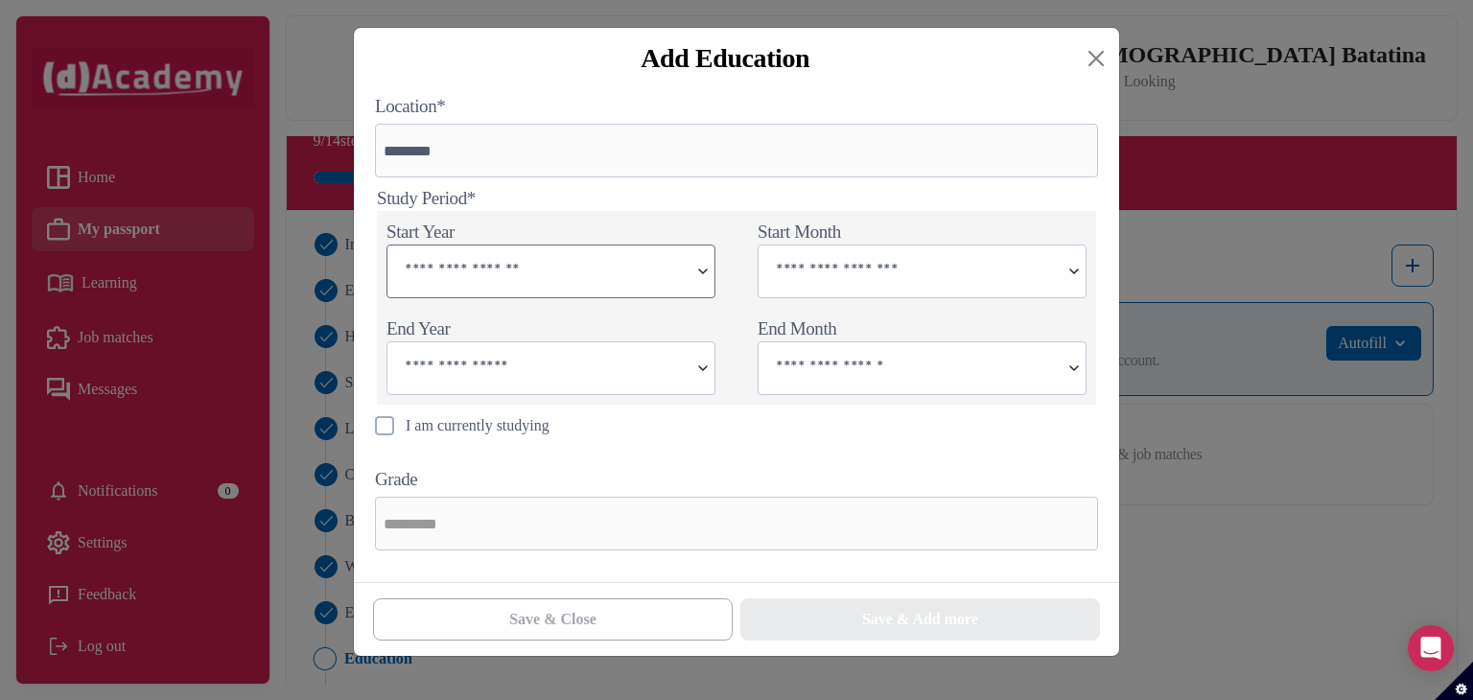
click at [521, 257] on input "text" at bounding box center [537, 270] width 301 height 48
type input "****"
click at [886, 373] on input "text" at bounding box center [909, 366] width 301 height 48
click at [876, 268] on input "text" at bounding box center [909, 270] width 301 height 48
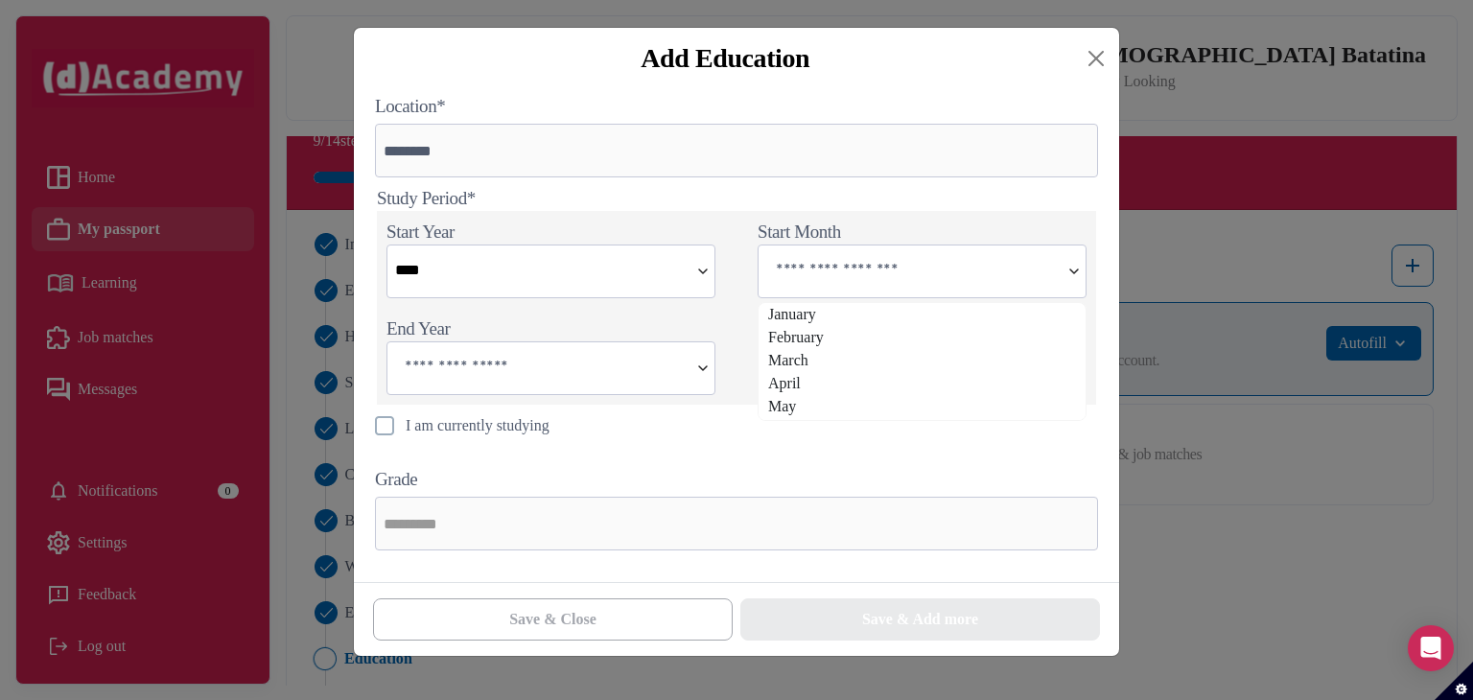
type input "*******"
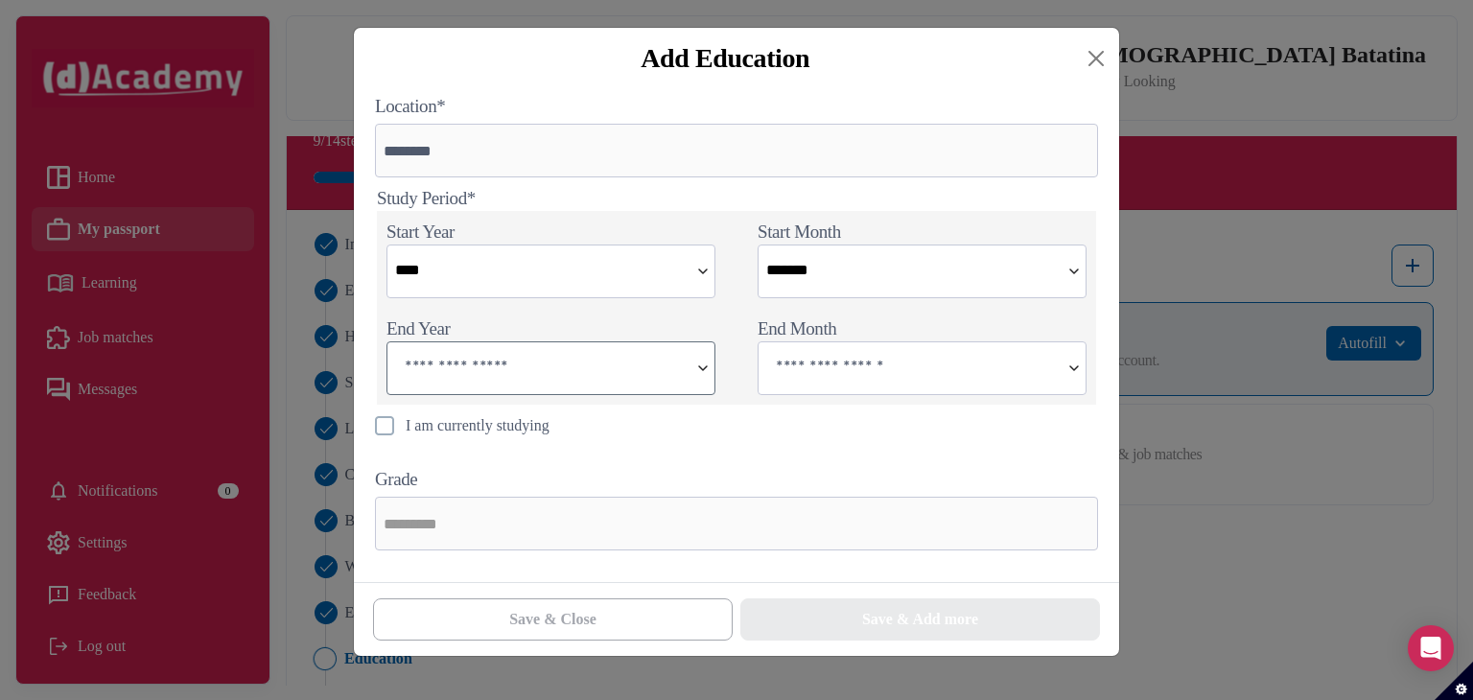
click at [559, 358] on input "text" at bounding box center [537, 366] width 301 height 48
type input "****"
click at [905, 365] on input "text" at bounding box center [909, 366] width 301 height 48
type input "********"
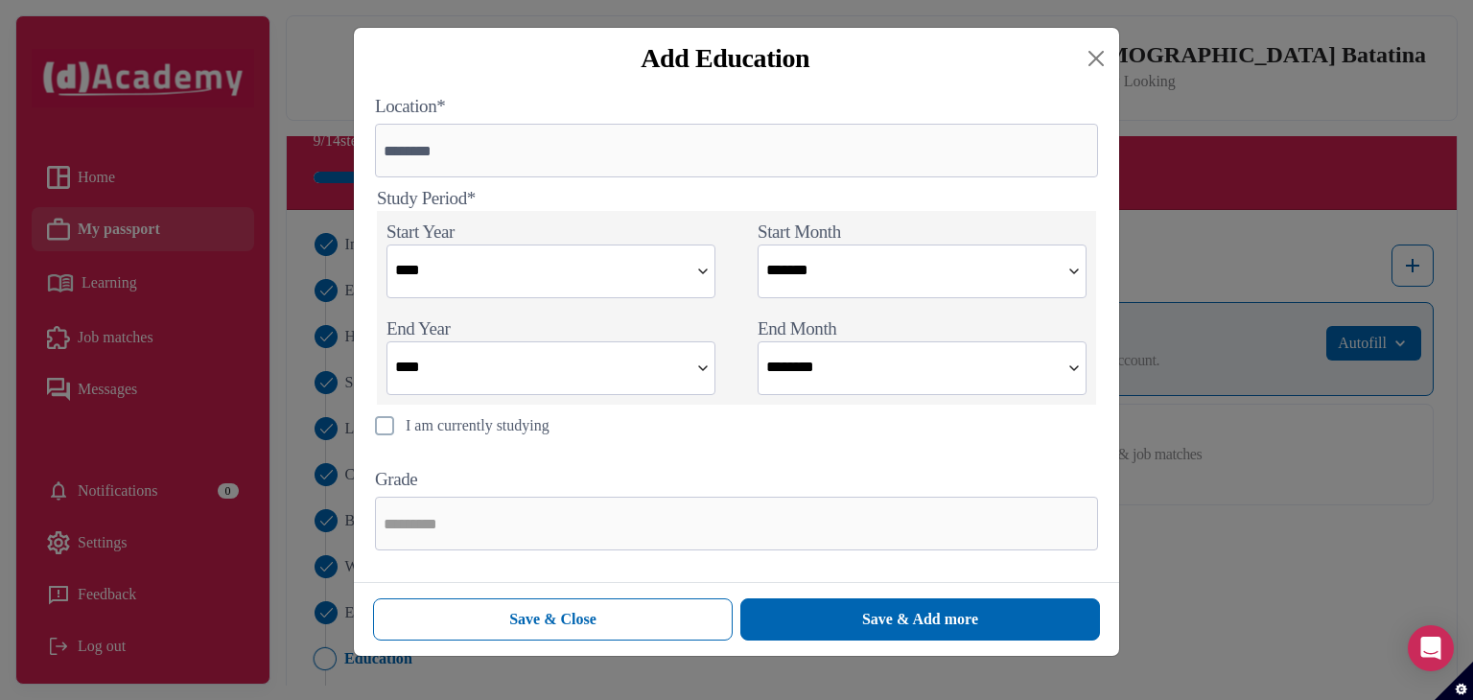
click at [663, 487] on div "Grade" at bounding box center [736, 509] width 742 height 102
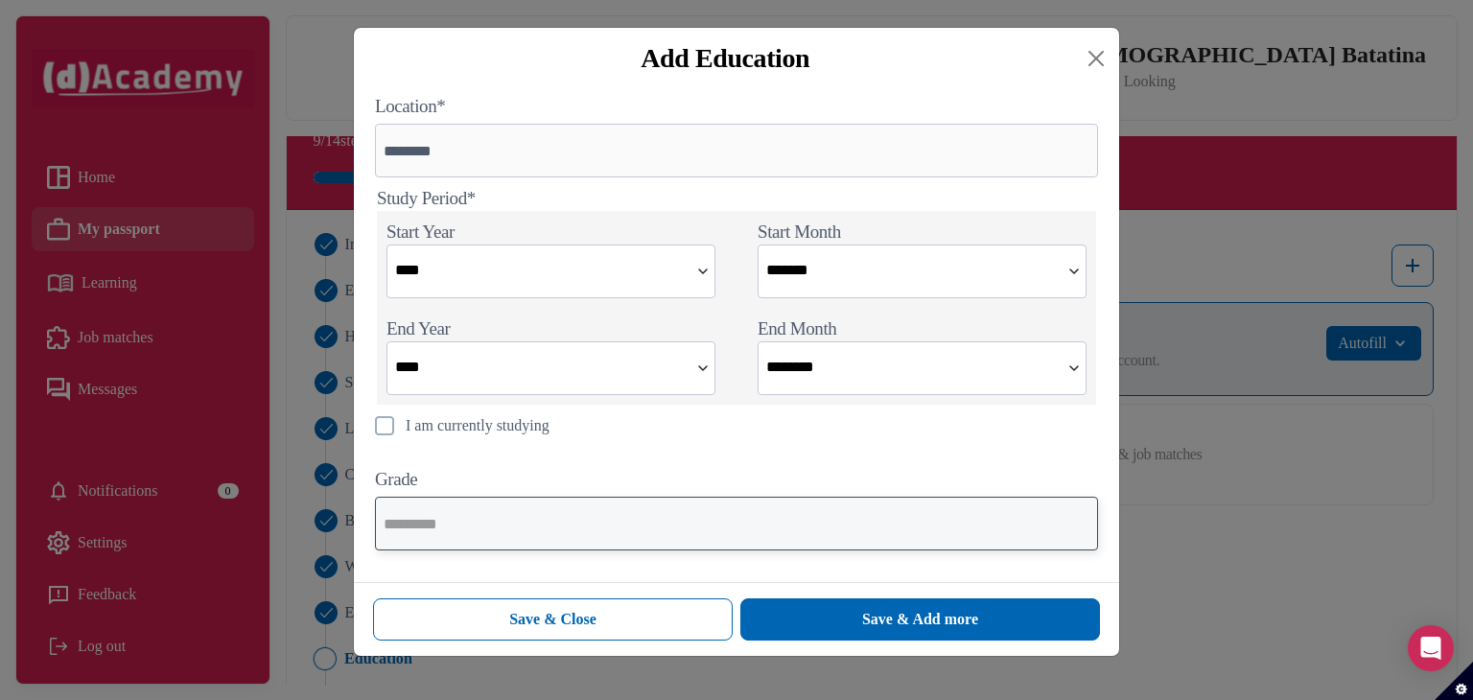
click at [634, 517] on input "text" at bounding box center [736, 524] width 723 height 54
type input "*"
type input "***"
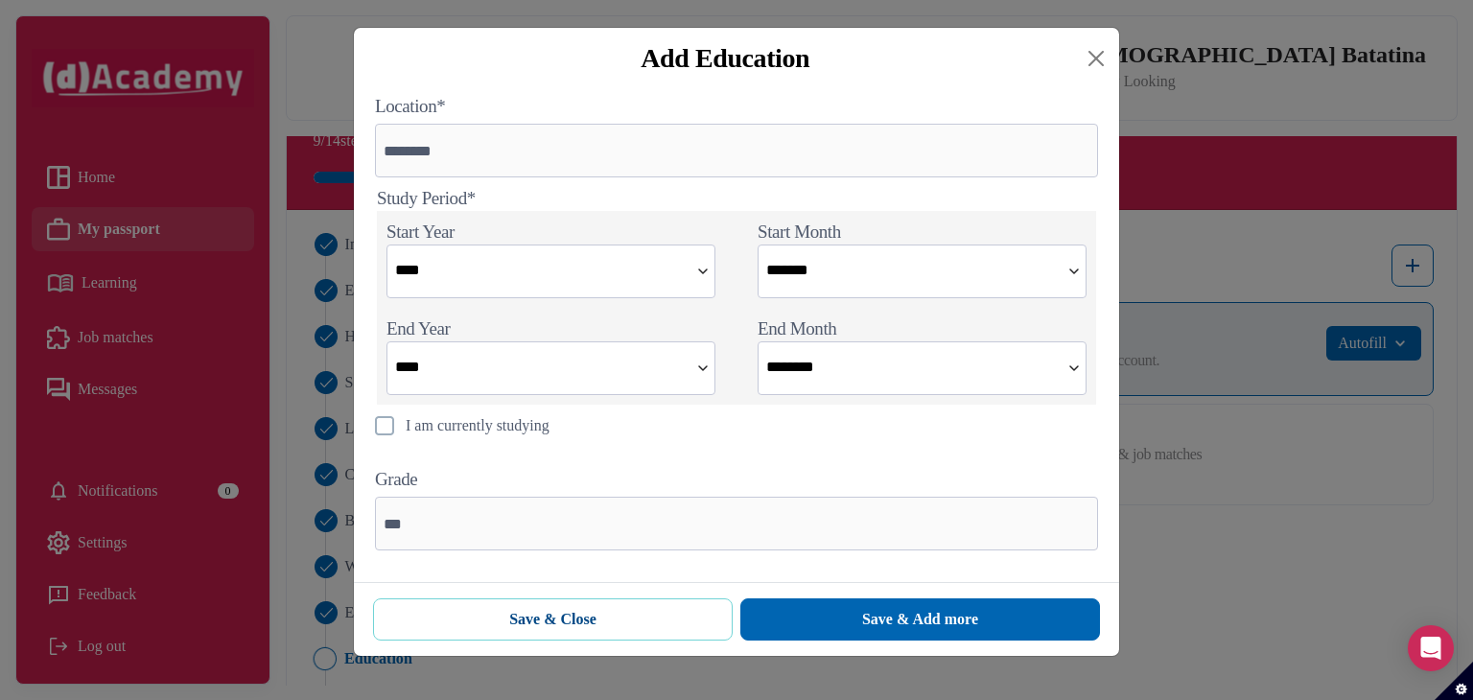
click at [659, 625] on button "Save & Close" at bounding box center [553, 619] width 360 height 42
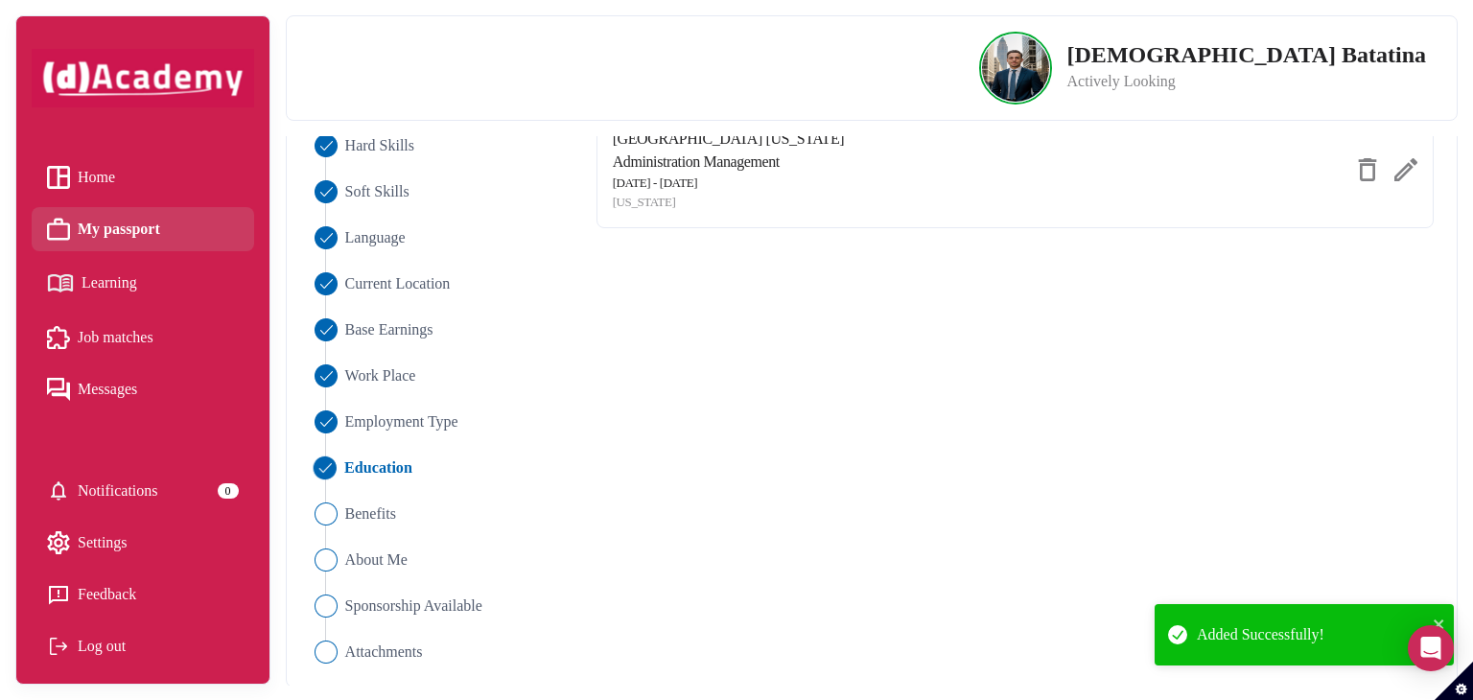
scroll to position [250, 0]
click at [387, 508] on span "Benefits" at bounding box center [370, 513] width 52 height 23
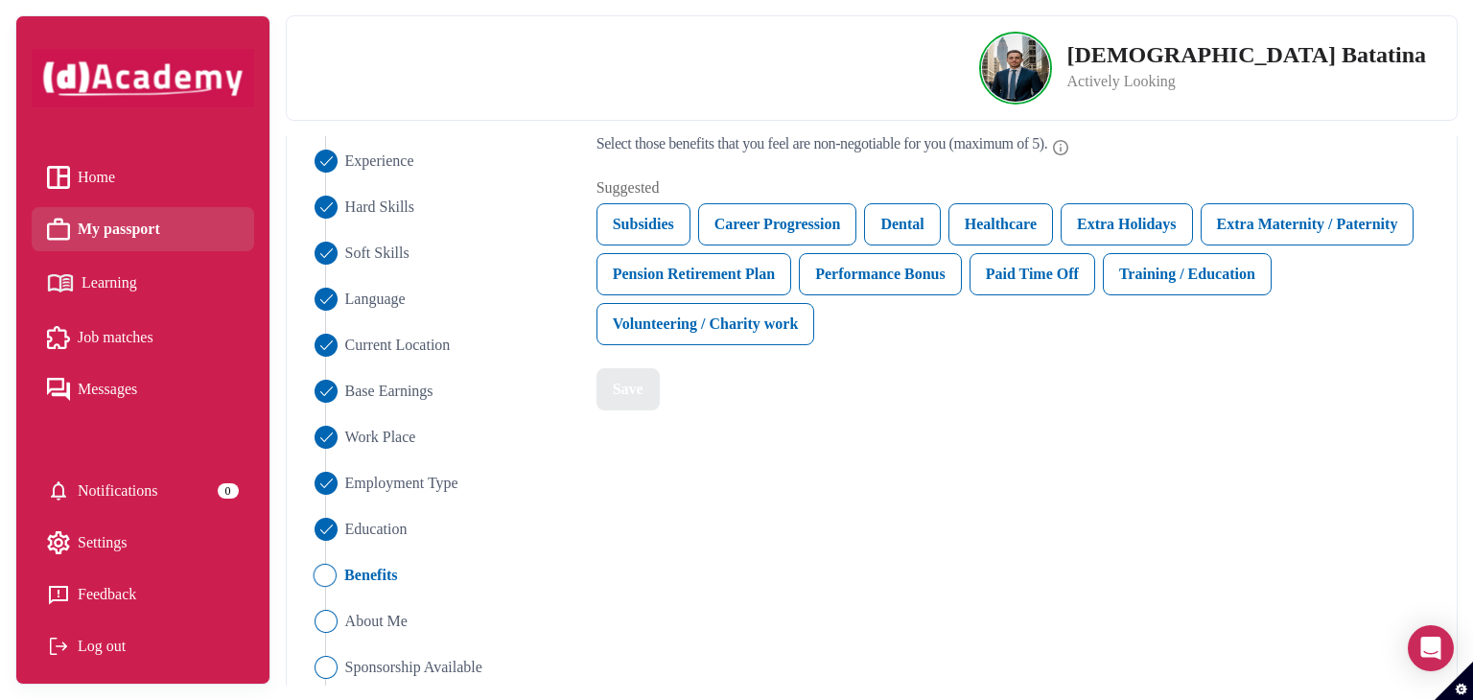
scroll to position [154, 0]
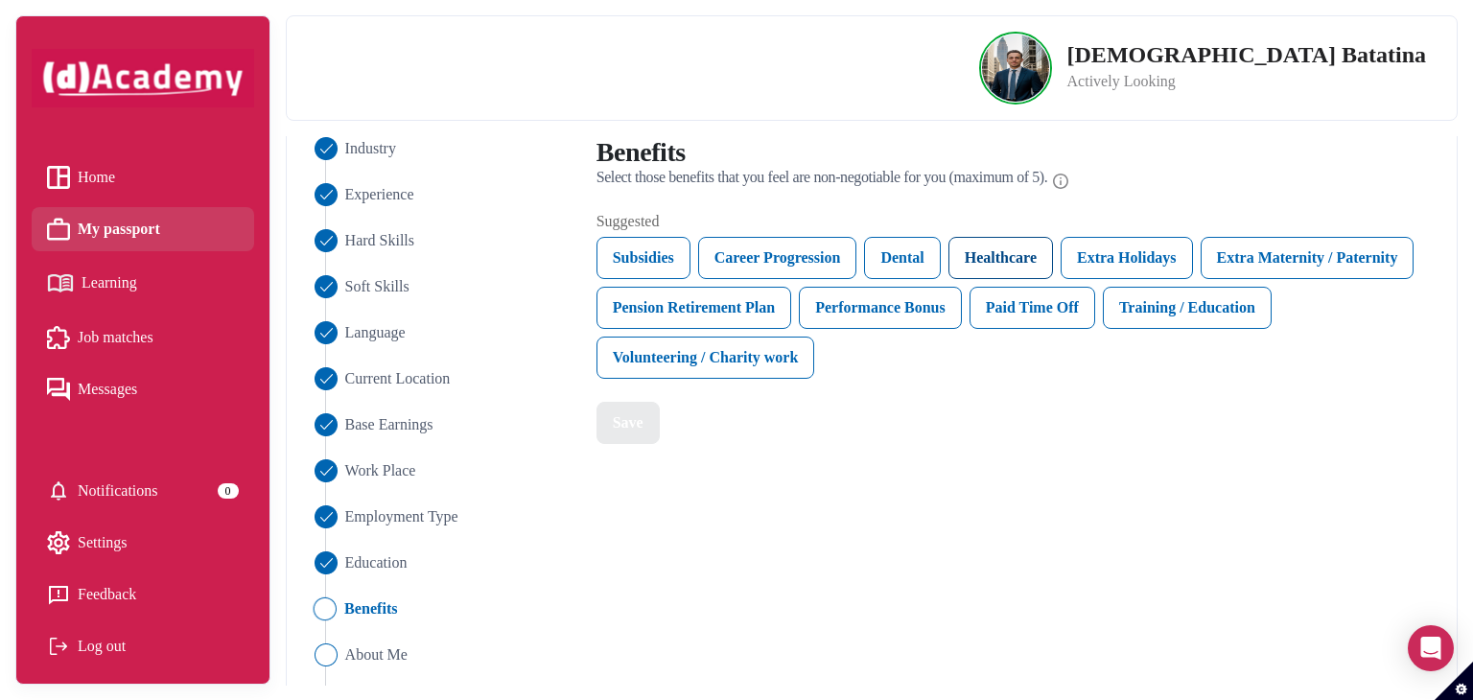
click at [1015, 259] on div "Healthcare" at bounding box center [1001, 258] width 105 height 42
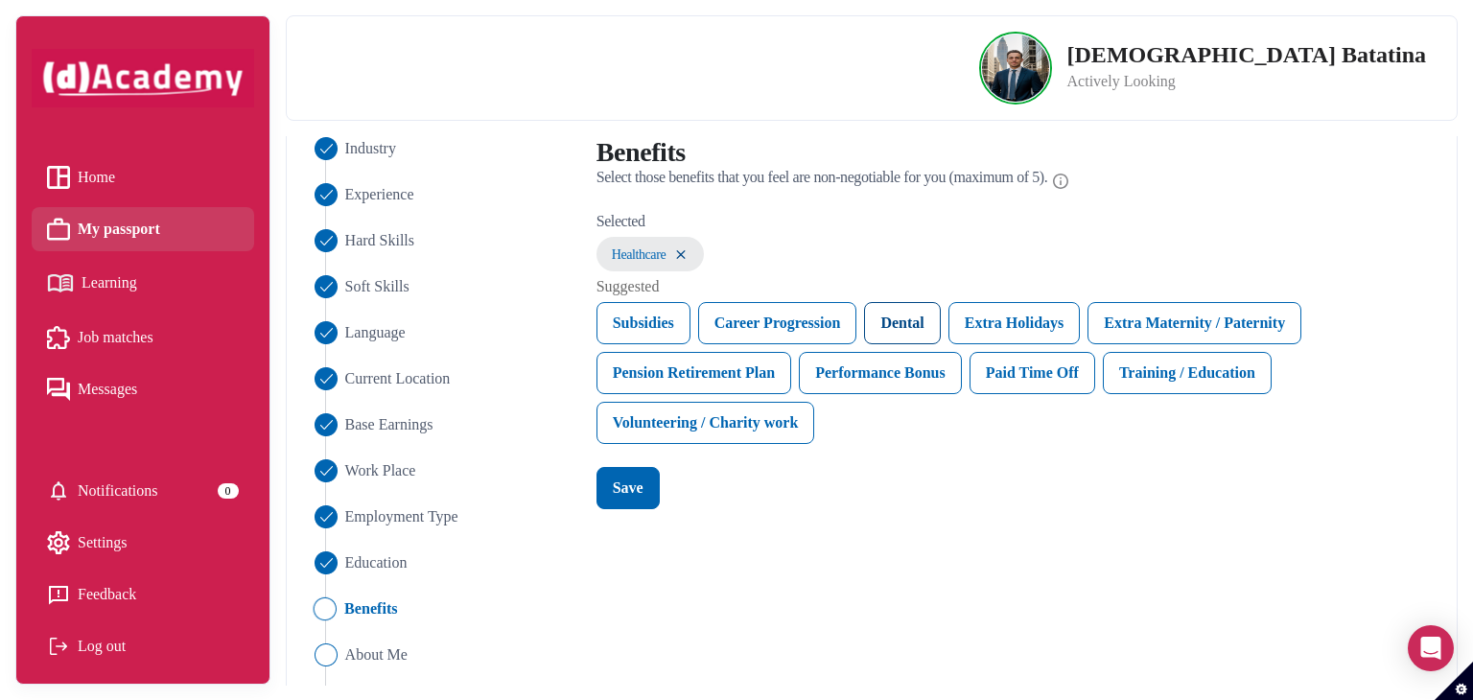
click at [928, 318] on div "Dental" at bounding box center [902, 323] width 76 height 42
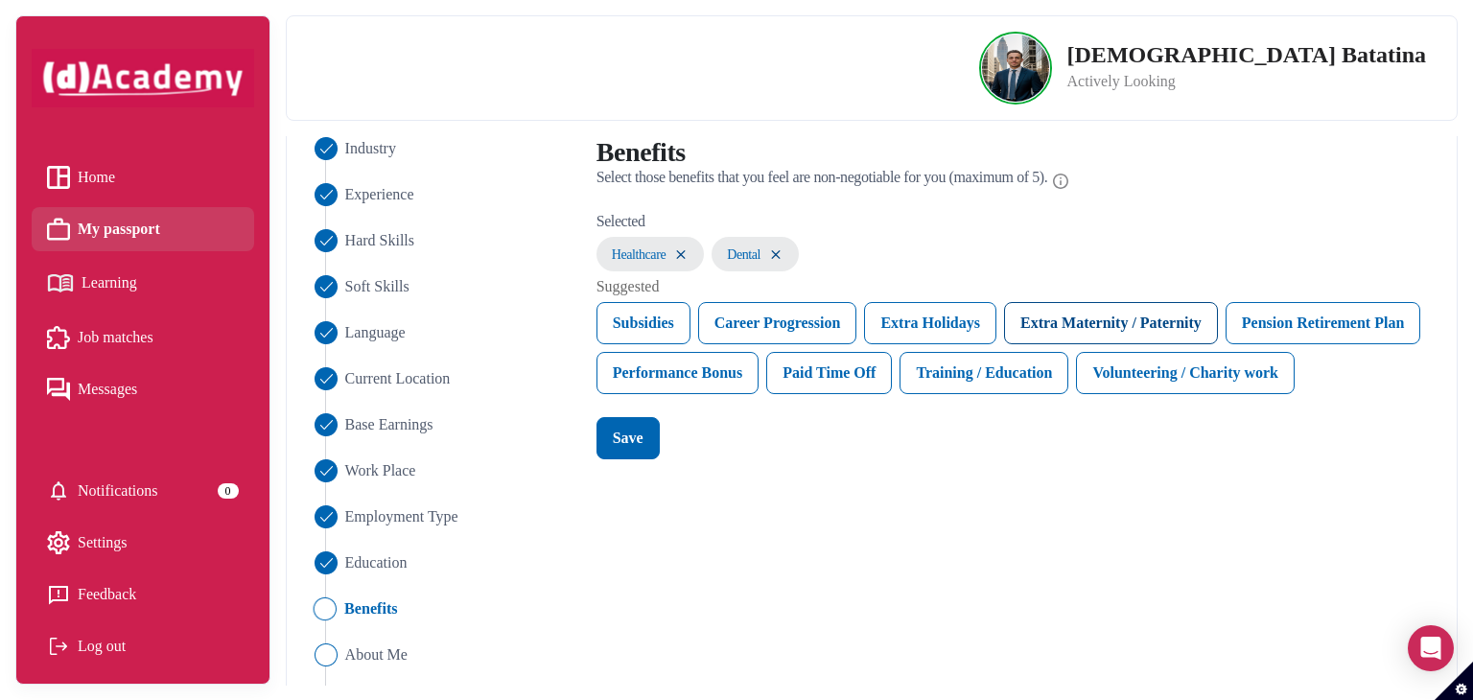
click at [1045, 319] on div "Extra Maternity / Paternity" at bounding box center [1111, 323] width 214 height 42
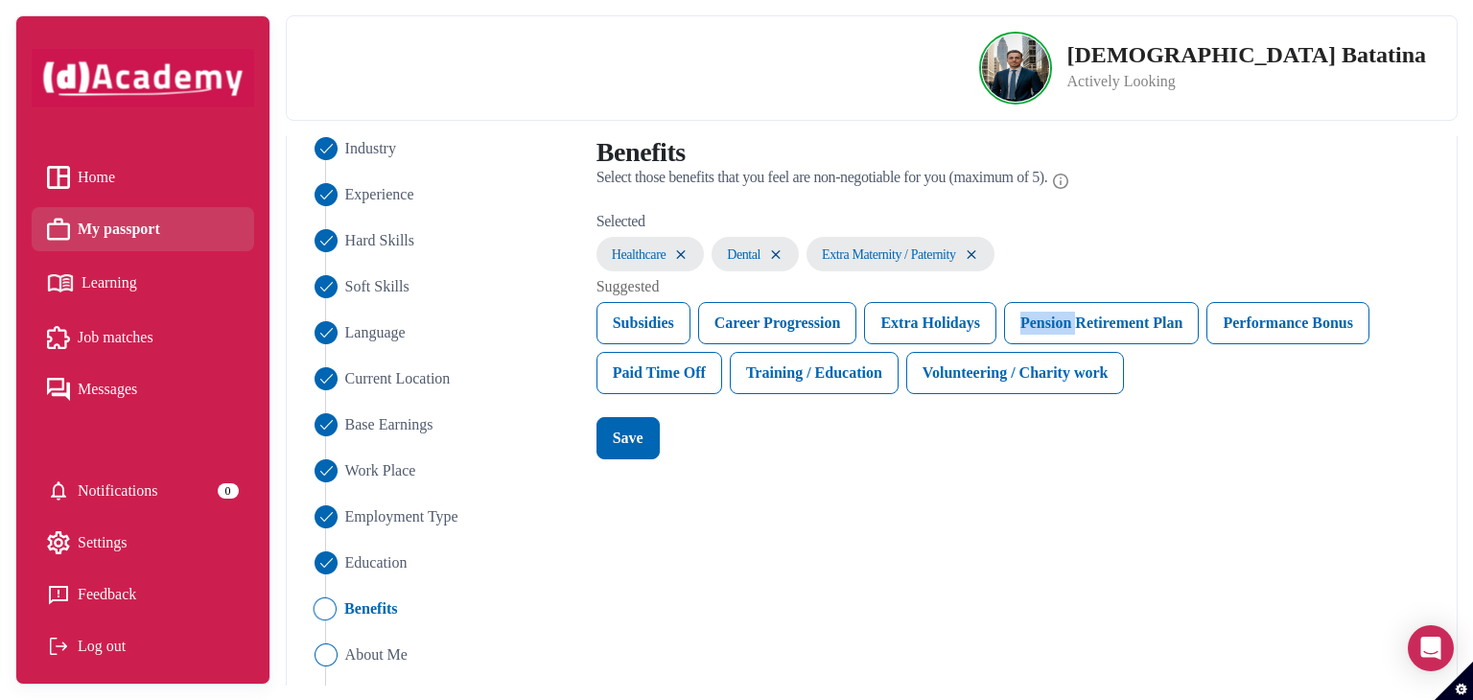
click at [1045, 319] on div "Pension Retirement Plan" at bounding box center [1101, 323] width 195 height 42
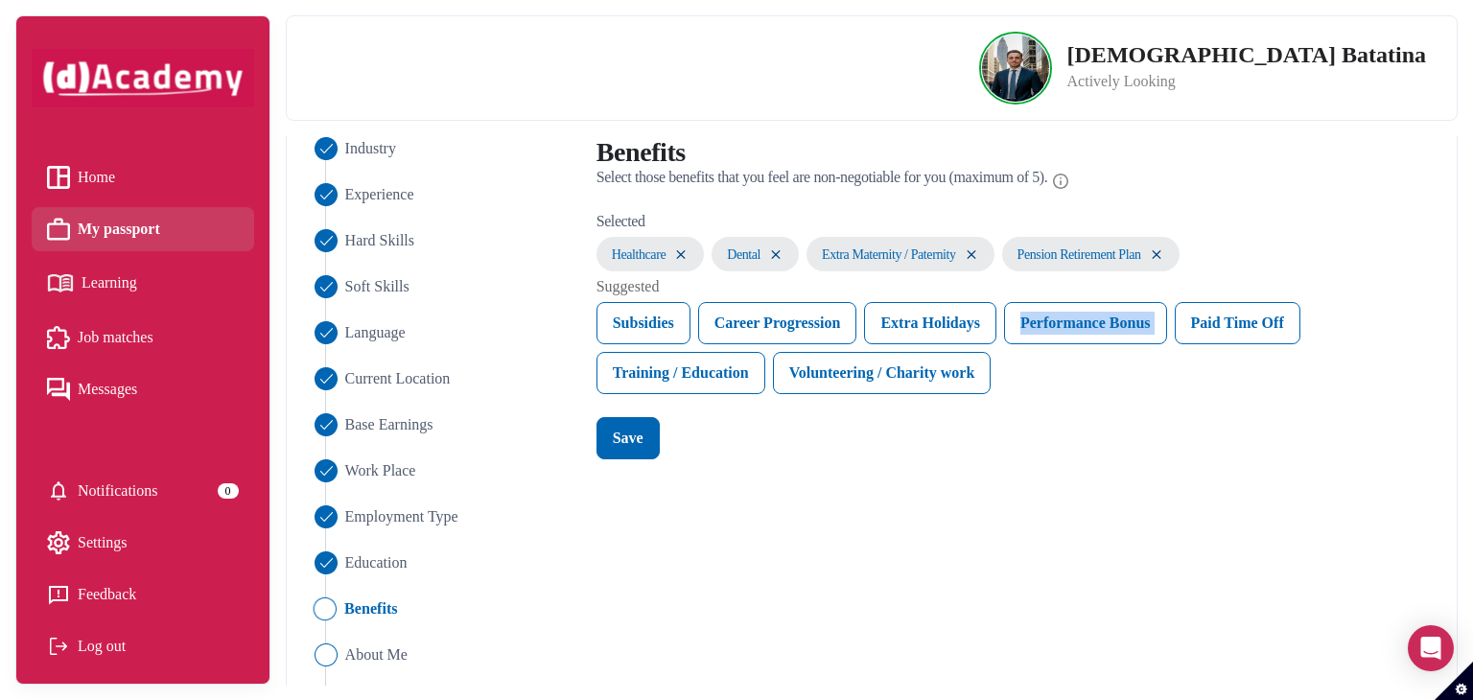
click at [1045, 319] on div "Performance Bonus" at bounding box center [1085, 323] width 163 height 42
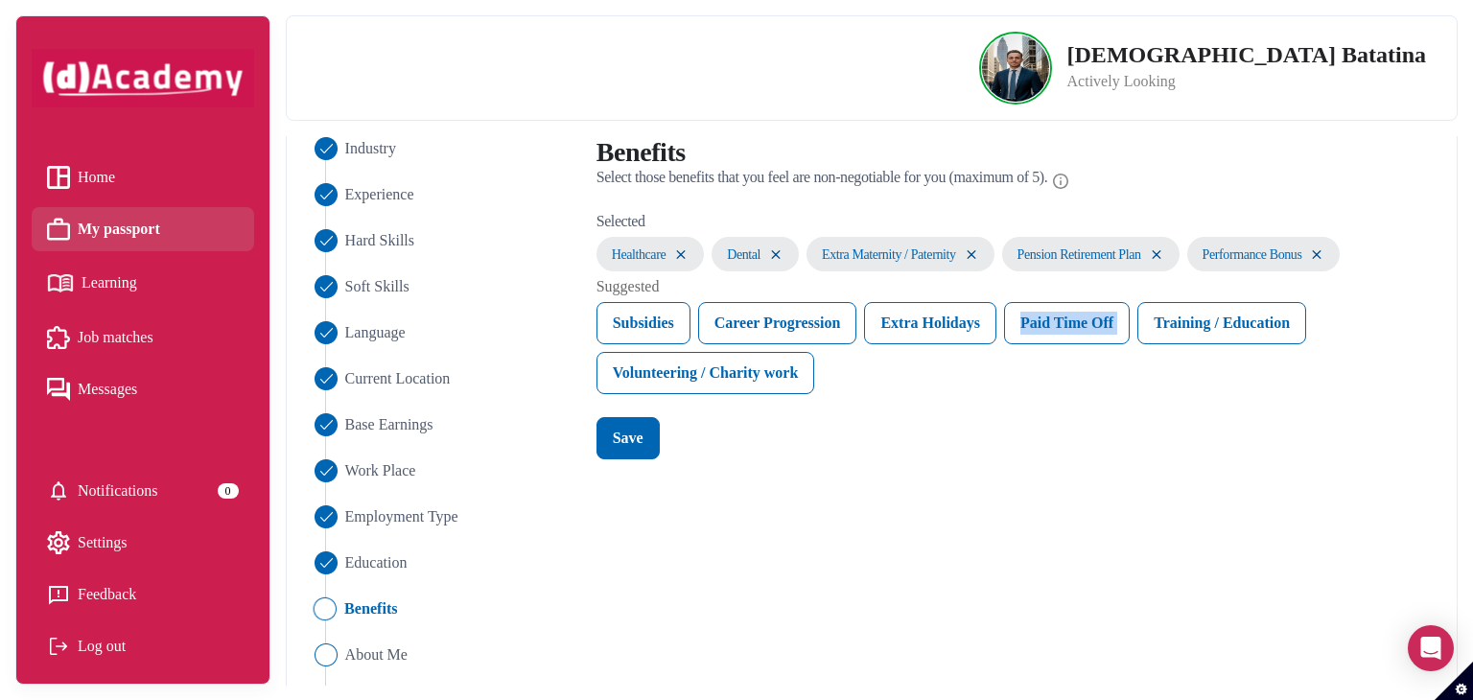
click at [1045, 319] on div "Paid Time Off" at bounding box center [1067, 323] width 126 height 42
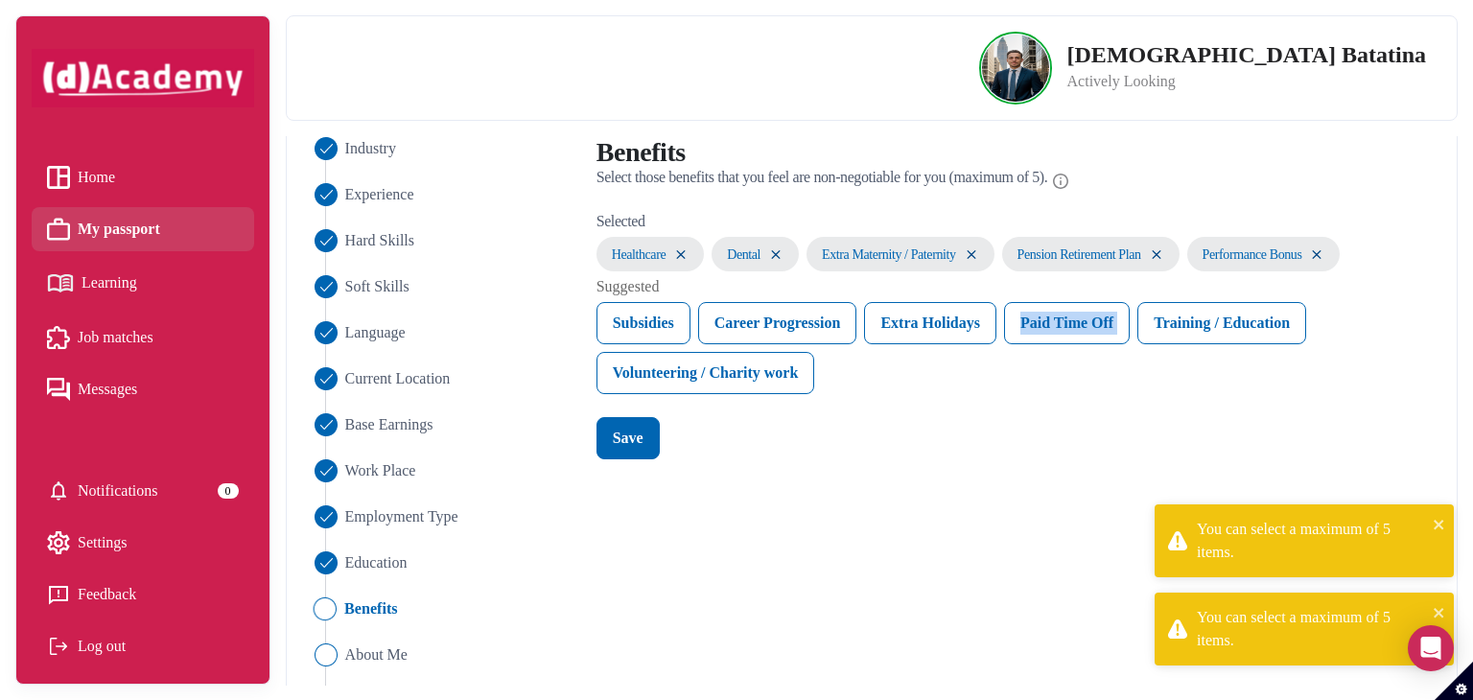
click at [1045, 319] on div "Paid Time Off" at bounding box center [1067, 323] width 126 height 42
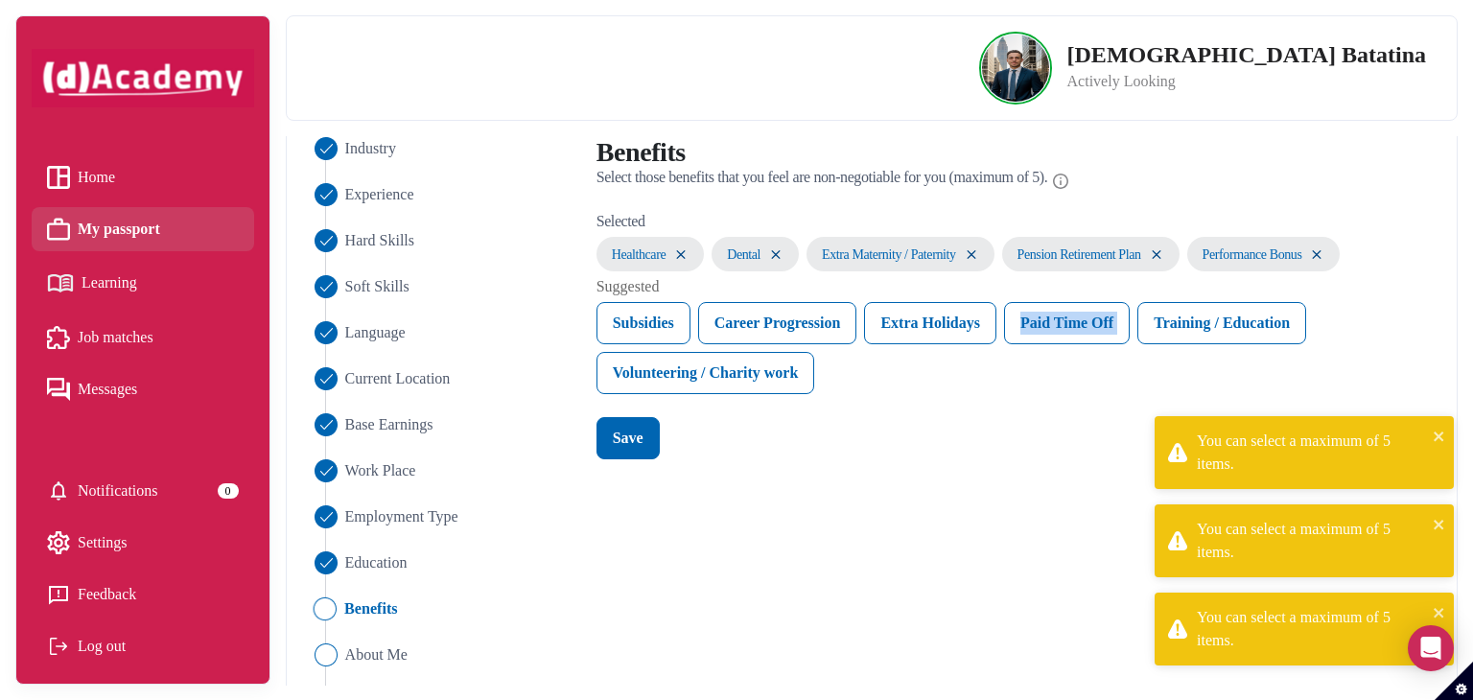
click at [1045, 319] on div "Paid Time Off" at bounding box center [1067, 323] width 126 height 42
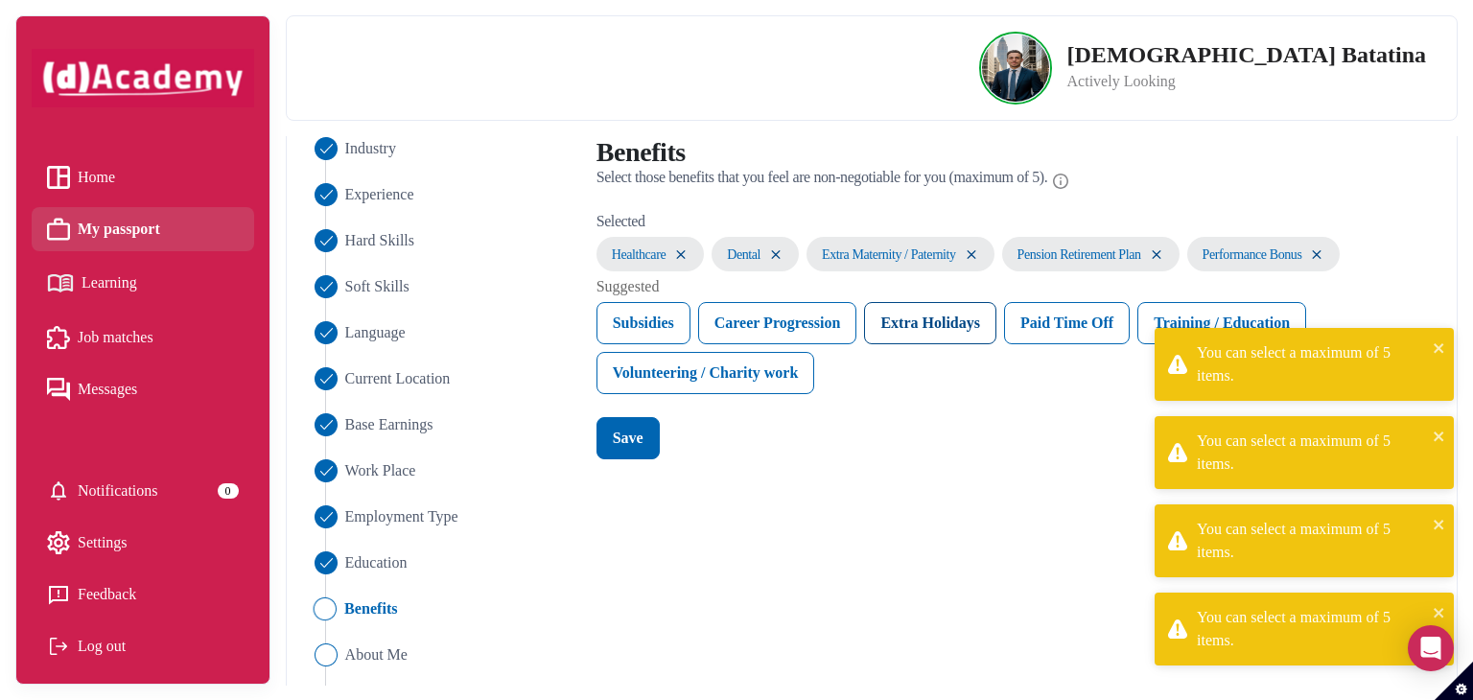
click at [996, 319] on div "Extra Holidays" at bounding box center [930, 323] width 132 height 42
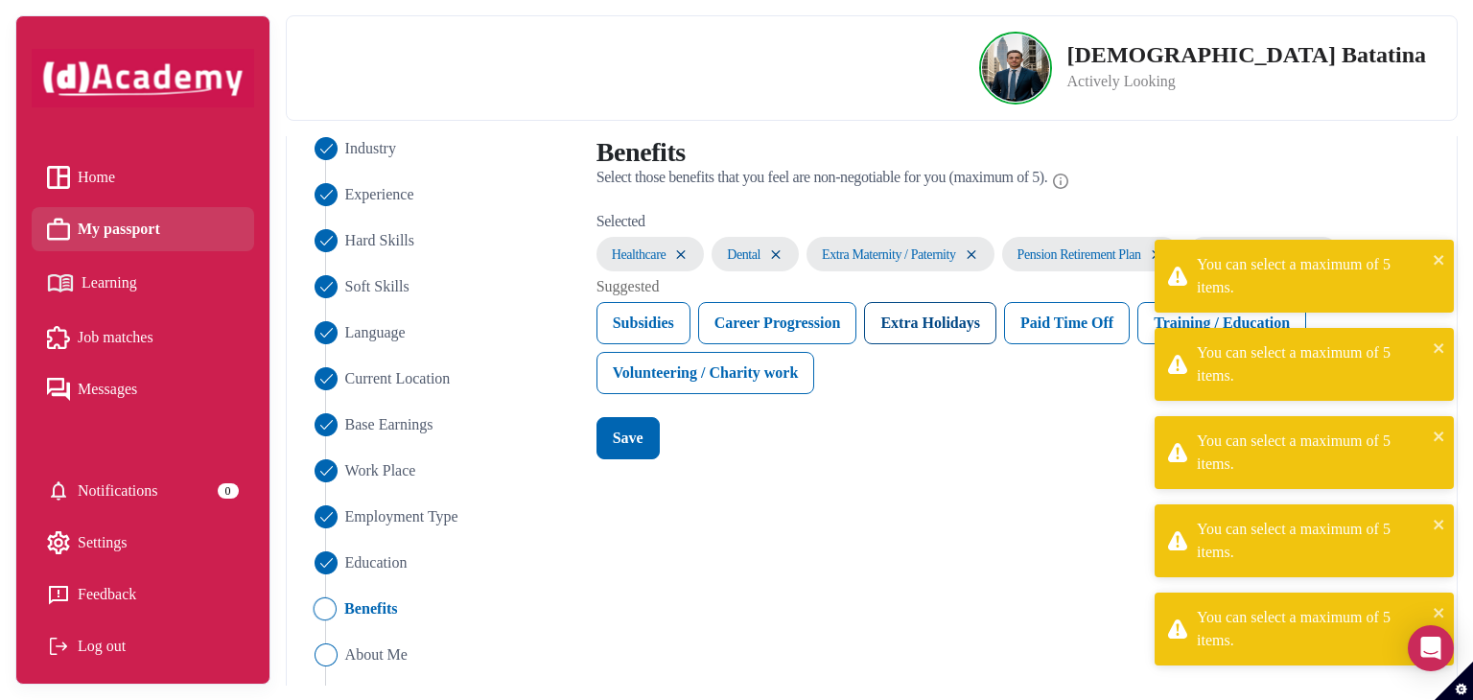
click at [976, 323] on div "Extra Holidays" at bounding box center [930, 323] width 132 height 42
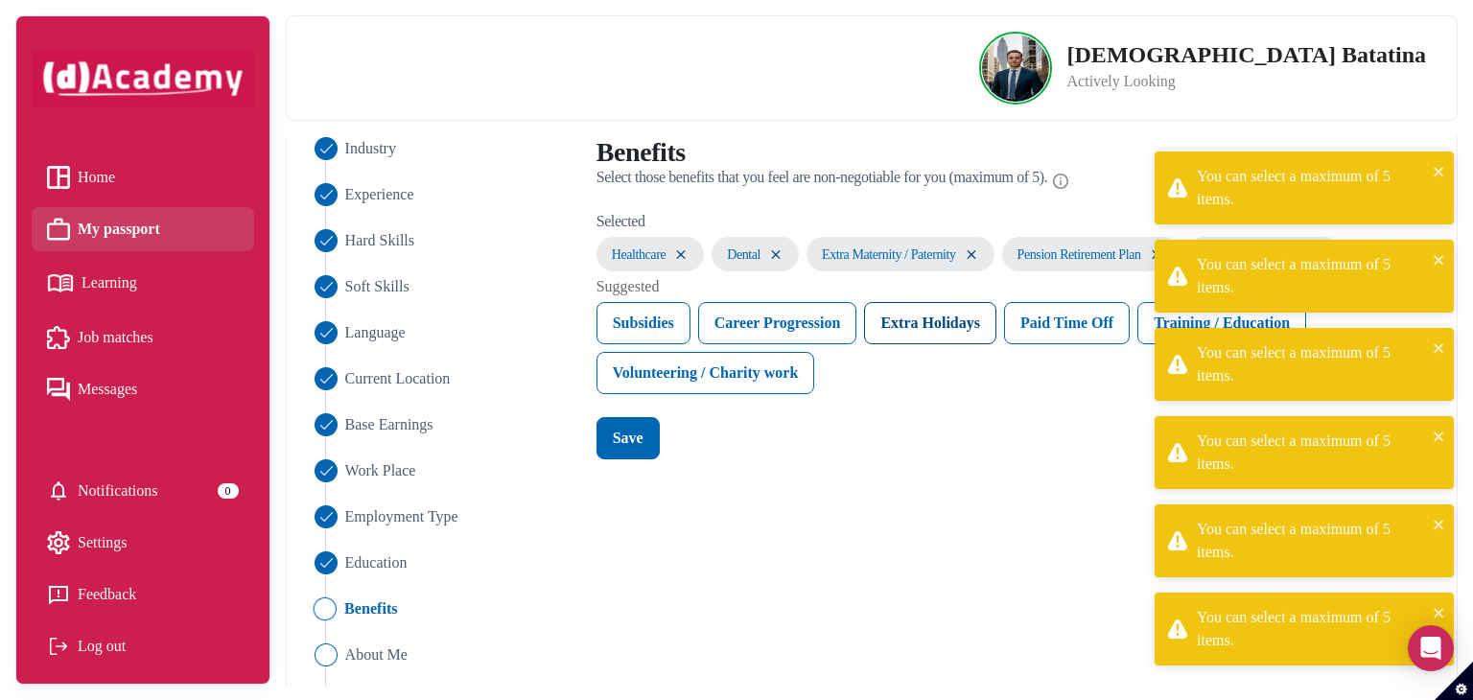
click at [958, 330] on div "Extra Holidays" at bounding box center [930, 323] width 132 height 42
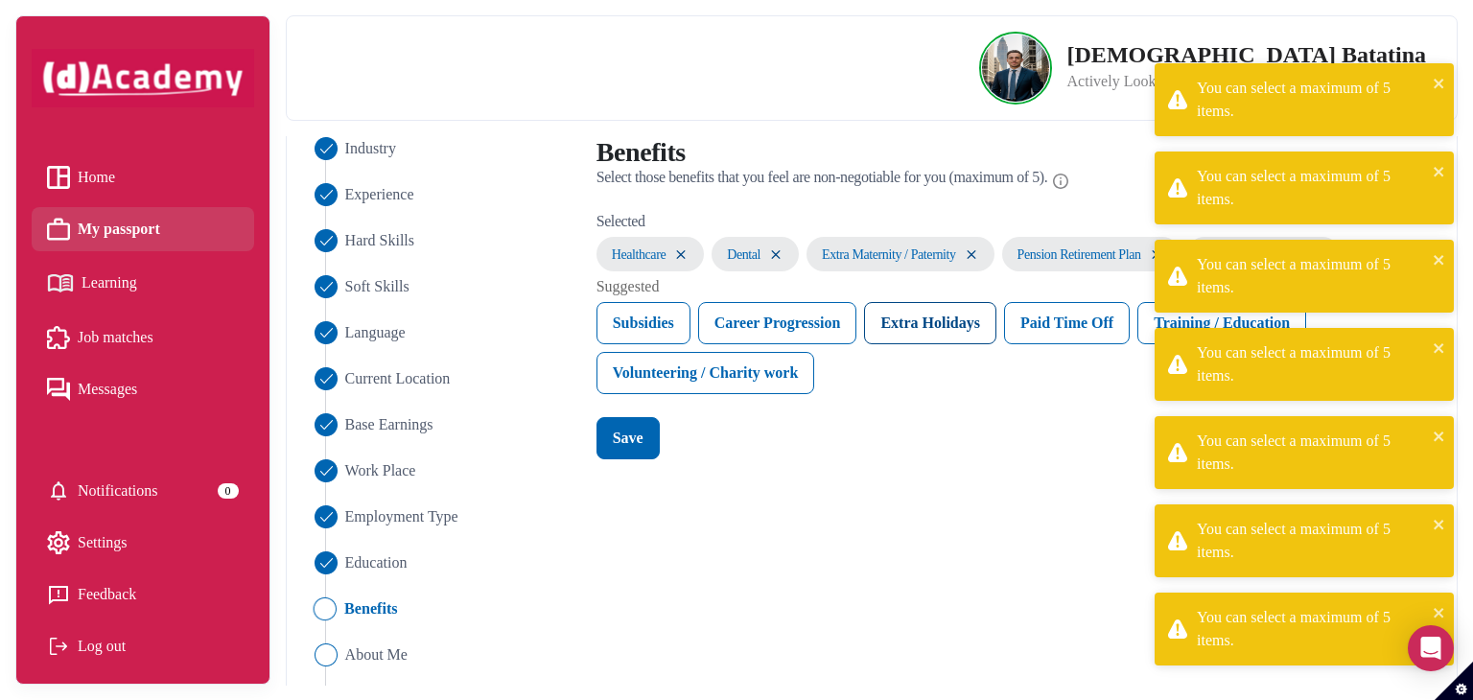
click at [876, 333] on div "Extra Holidays" at bounding box center [930, 323] width 132 height 42
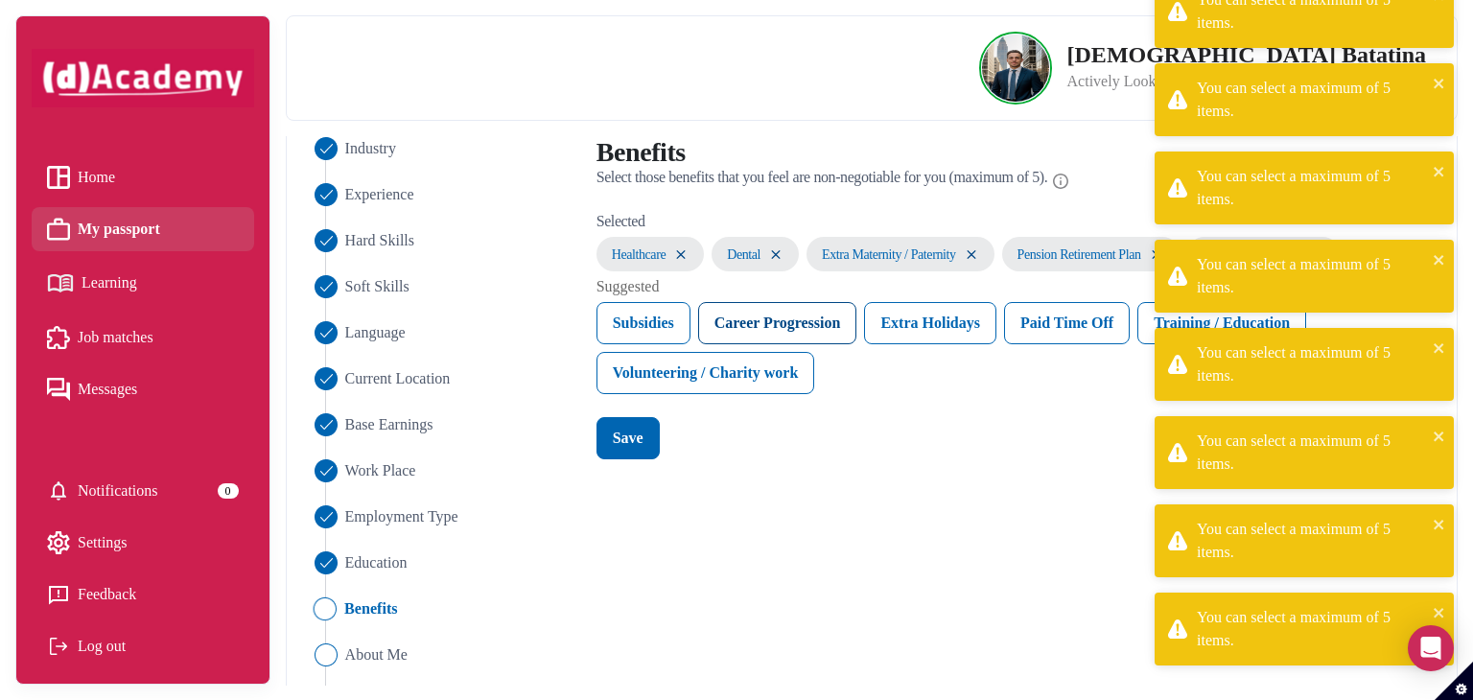
click at [775, 333] on div "Career Progression" at bounding box center [777, 323] width 159 height 42
click at [758, 362] on div "Volunteering / Charity work" at bounding box center [706, 373] width 219 height 42
click at [645, 325] on div "Subsidies" at bounding box center [644, 323] width 94 height 42
click at [634, 440] on div "Save" at bounding box center [628, 438] width 31 height 23
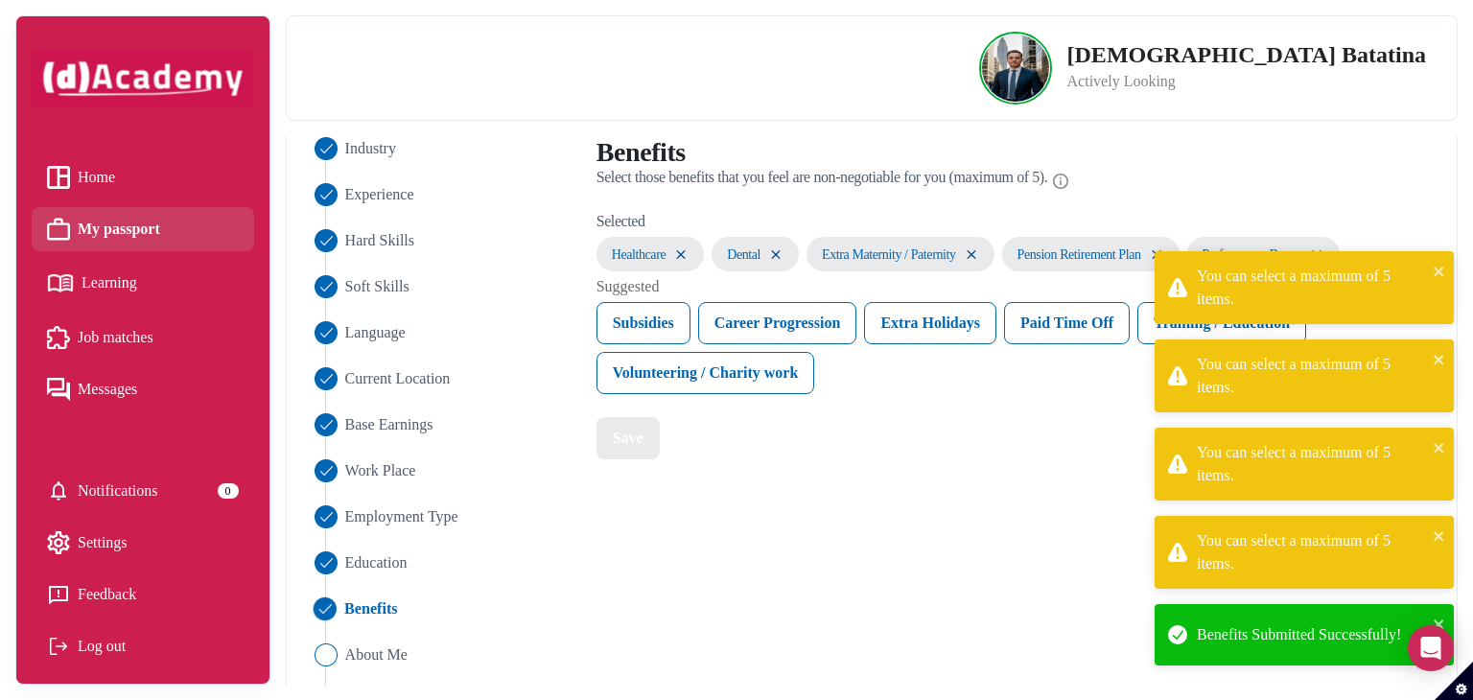
scroll to position [250, 0]
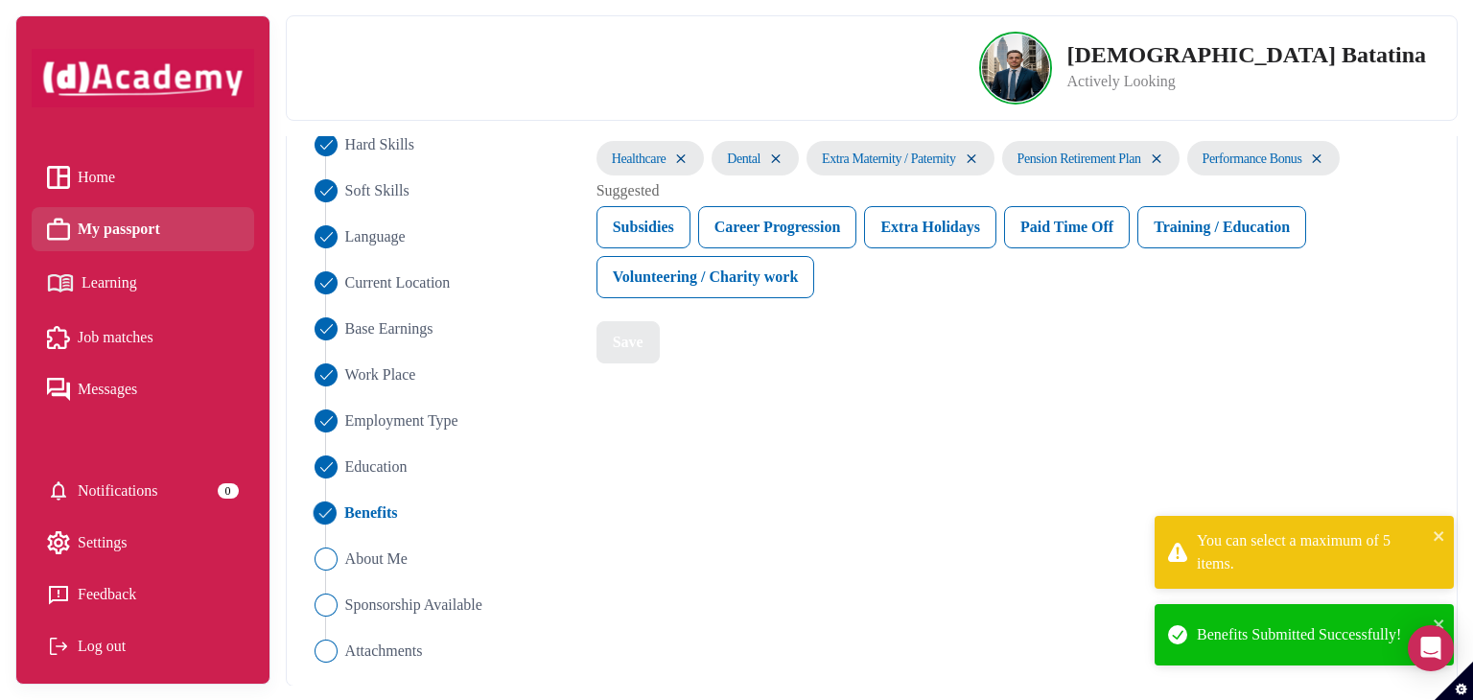
click at [375, 544] on ul "Industry Experience Hard Skills Soft Skills Language Current Location Base Earn…" at bounding box center [442, 351] width 264 height 621
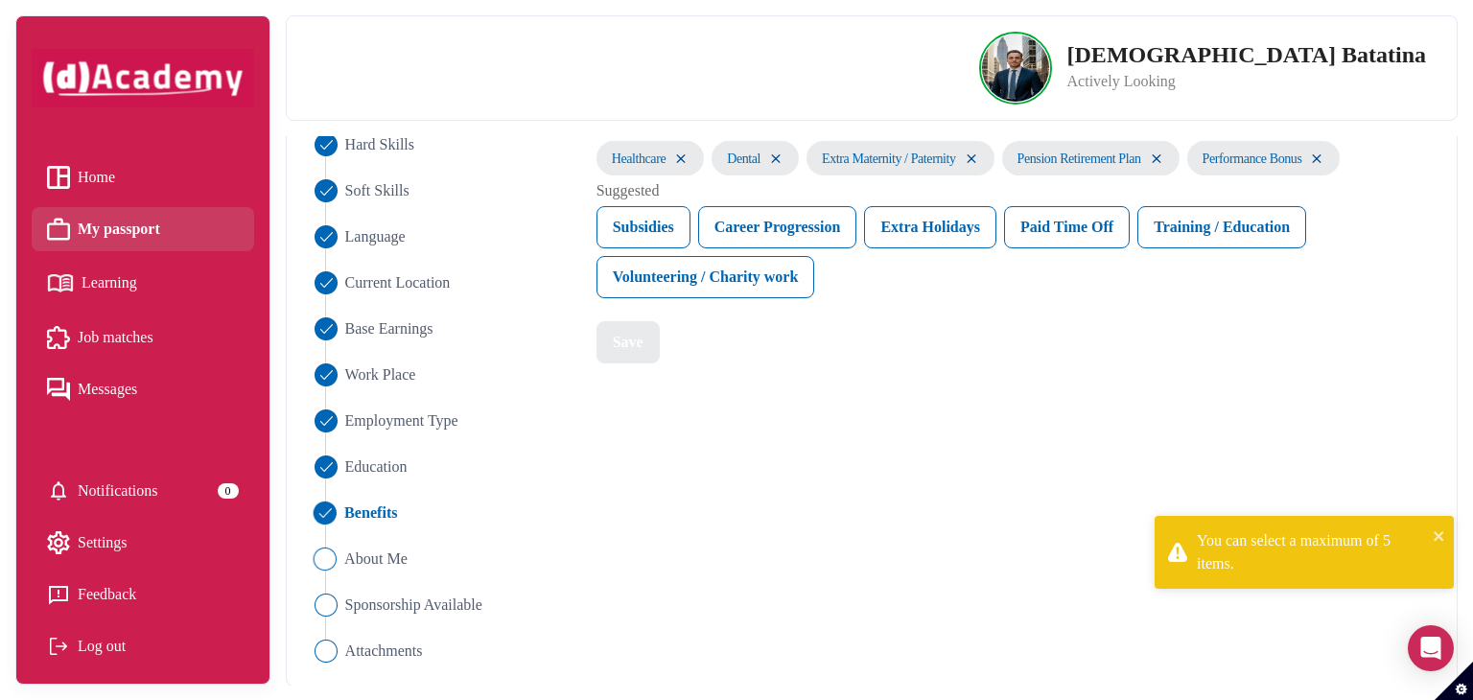
click at [384, 557] on span "About Me" at bounding box center [375, 559] width 63 height 23
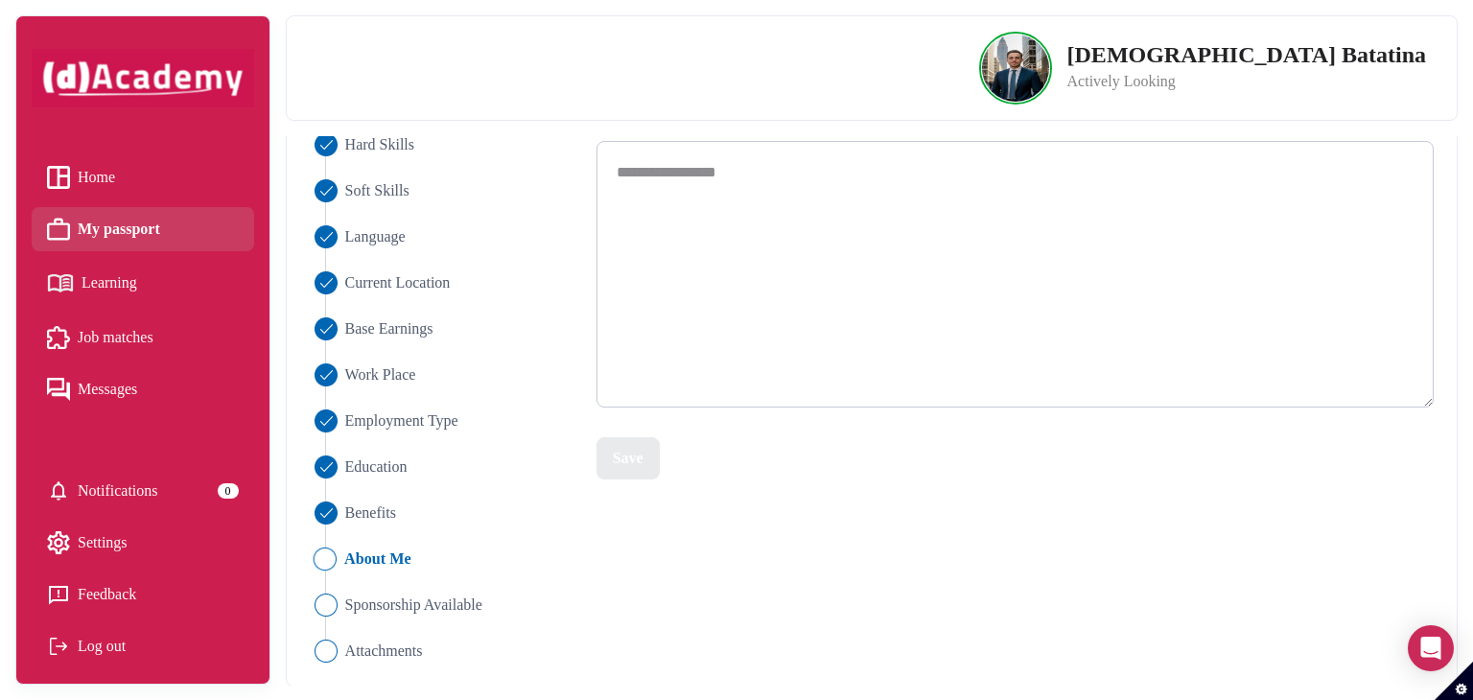
click at [747, 217] on textarea at bounding box center [1015, 274] width 837 height 266
paste textarea "**********"
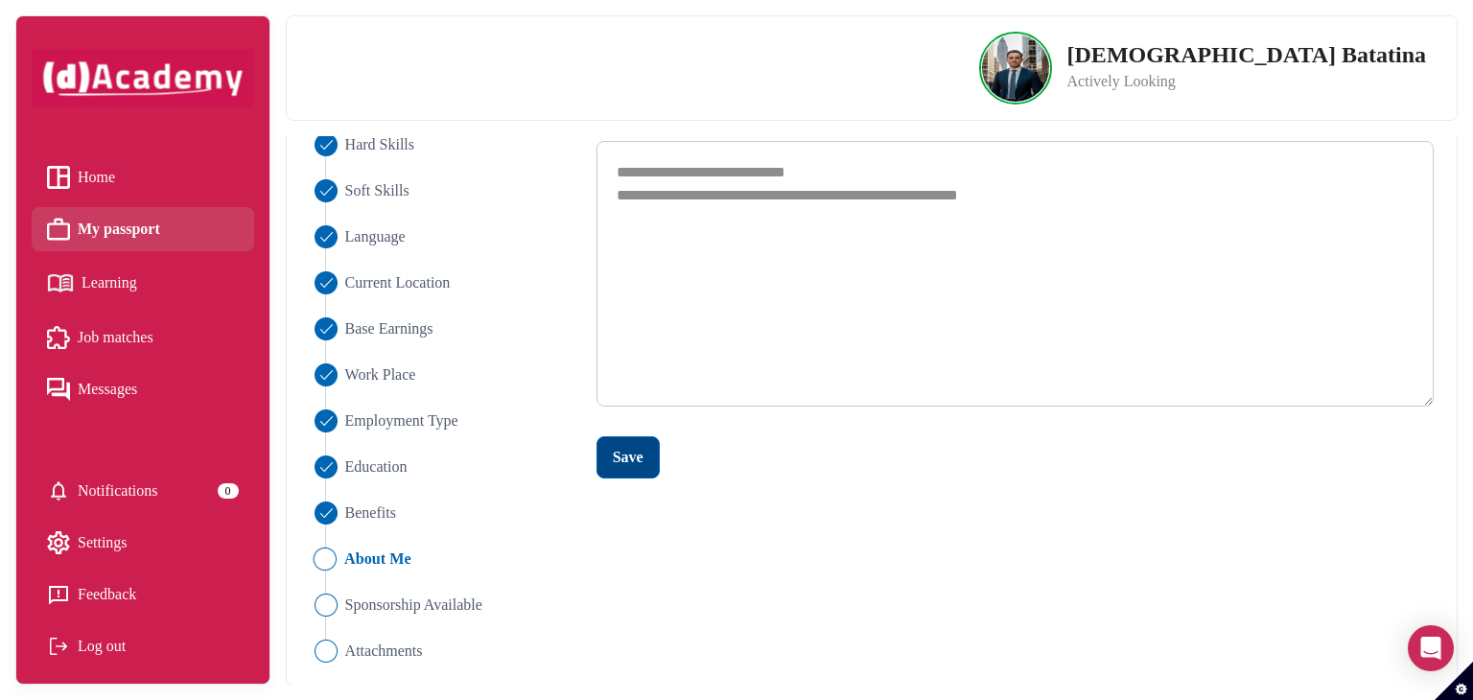
type textarea "**********"
click at [619, 455] on div "Save" at bounding box center [628, 457] width 31 height 23
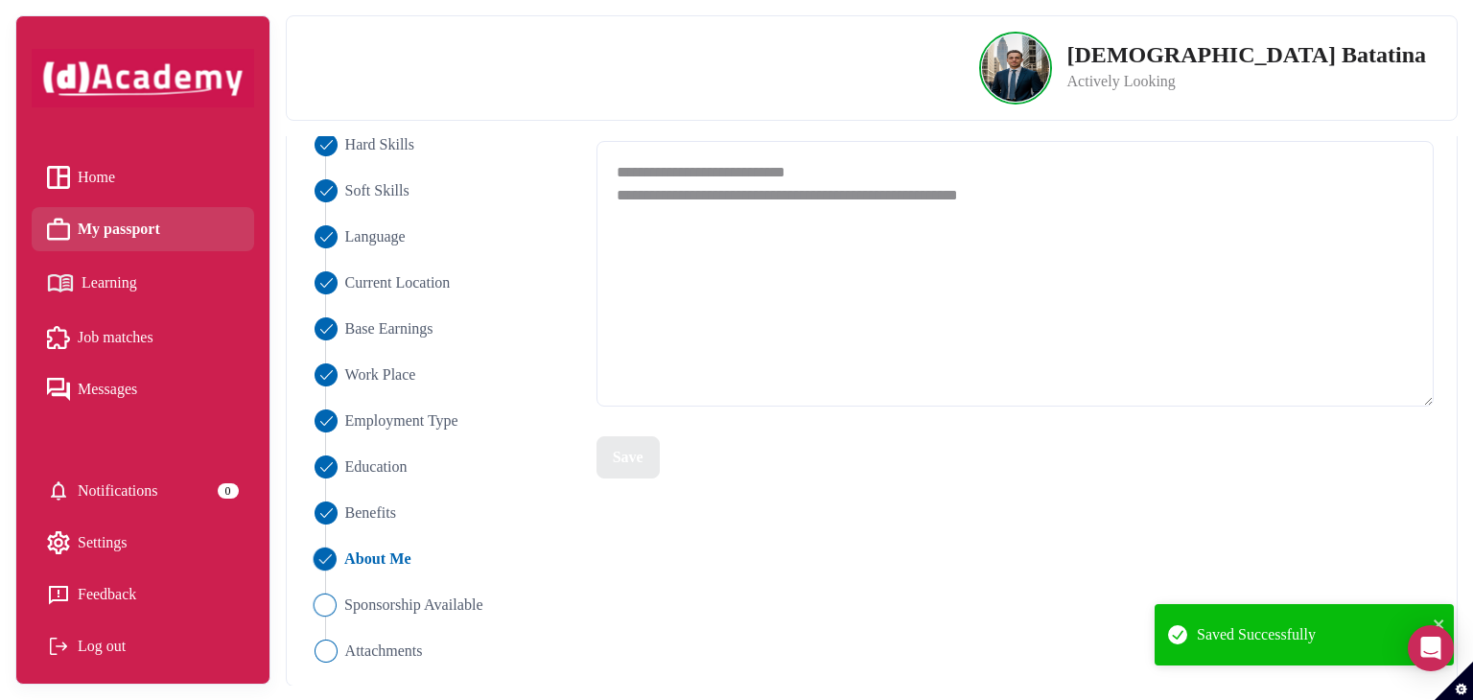
click at [449, 607] on span "Sponsorship Available" at bounding box center [413, 605] width 139 height 23
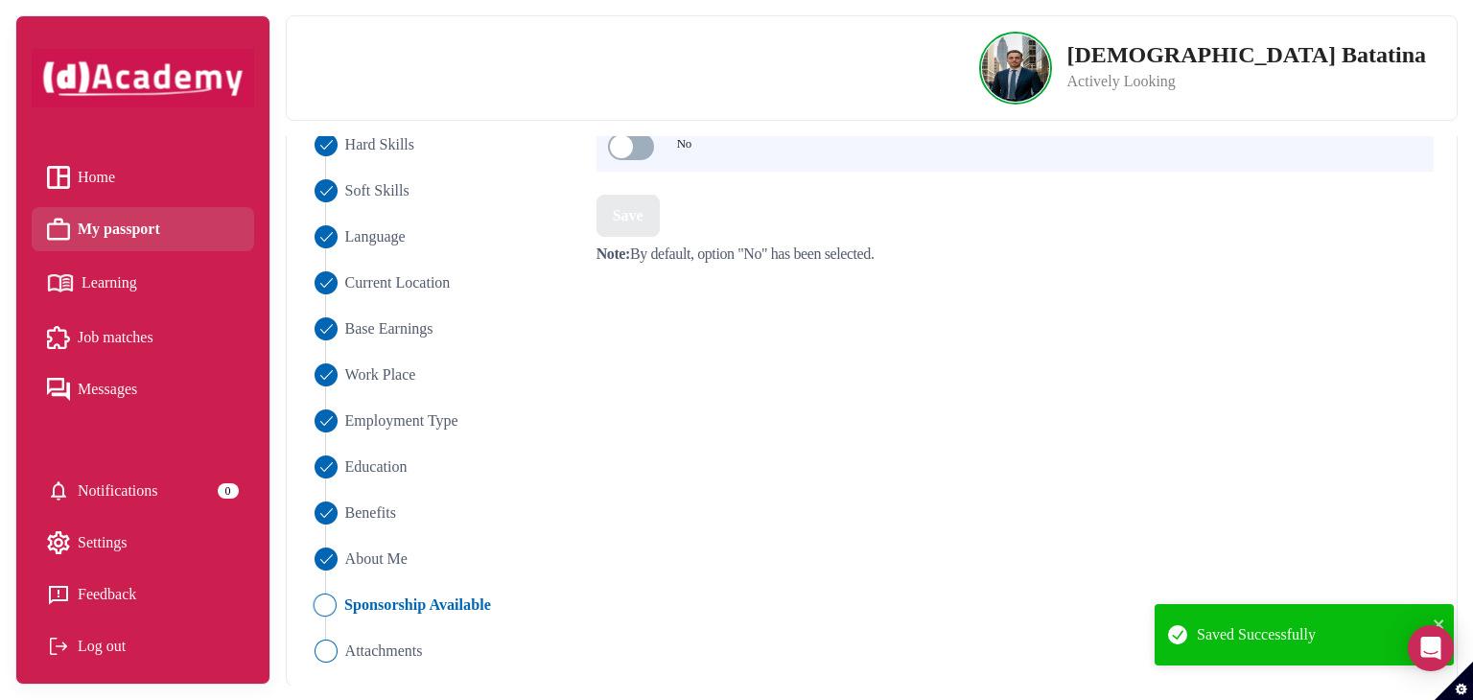
scroll to position [154, 0]
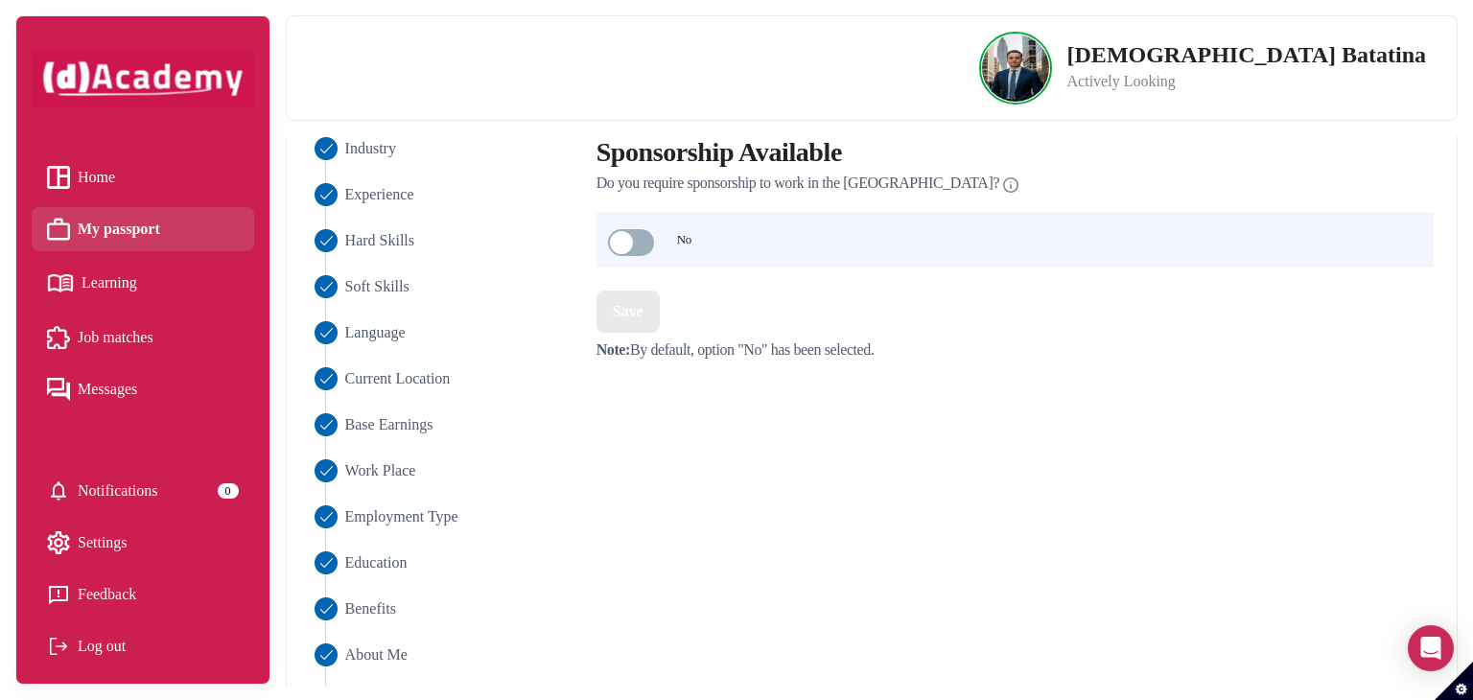
click at [652, 254] on div "No" at bounding box center [1015, 240] width 837 height 56
click at [652, 243] on span at bounding box center [631, 242] width 46 height 27
click at [618, 243] on span at bounding box center [631, 242] width 46 height 27
click at [650, 300] on button "Save" at bounding box center [628, 312] width 63 height 42
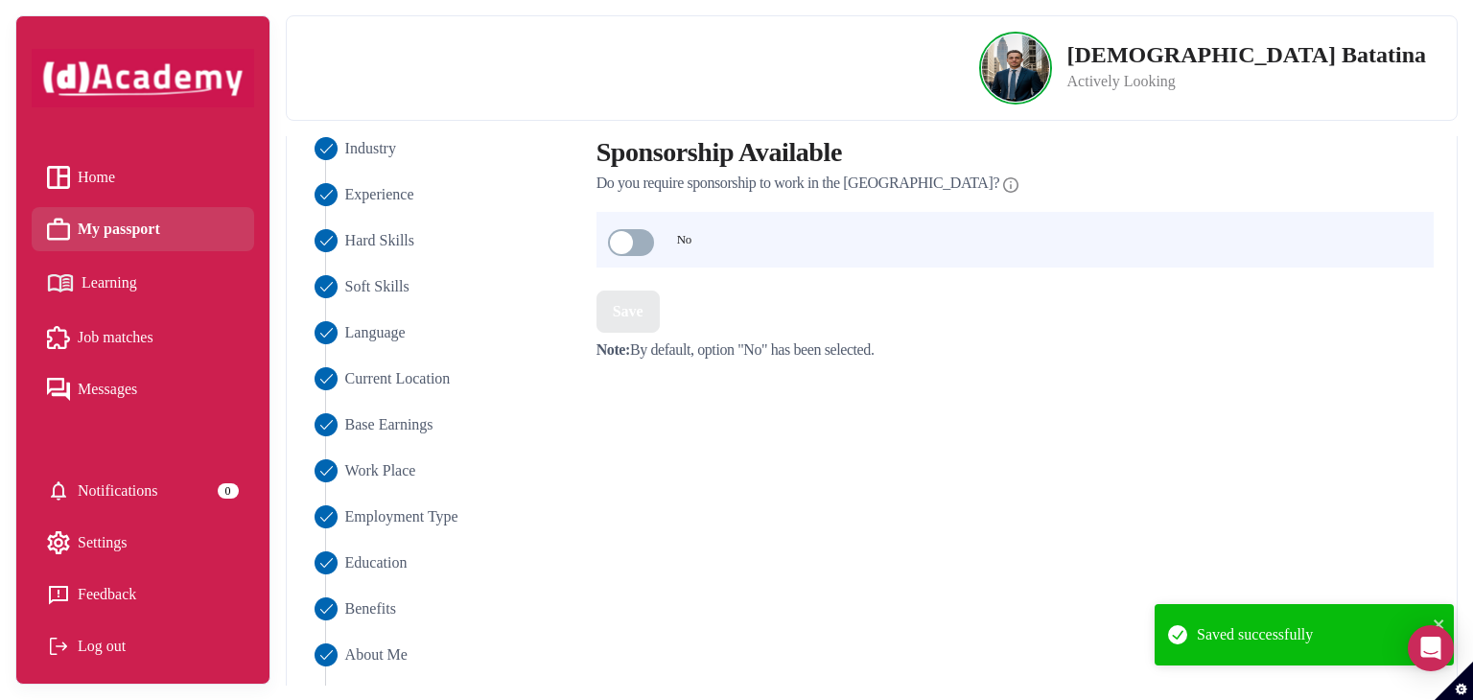
drag, startPoint x: 644, startPoint y: 243, endPoint x: 657, endPoint y: 266, distance: 26.6
click at [644, 244] on span at bounding box center [631, 242] width 46 height 27
click at [649, 327] on button "Save" at bounding box center [628, 312] width 63 height 42
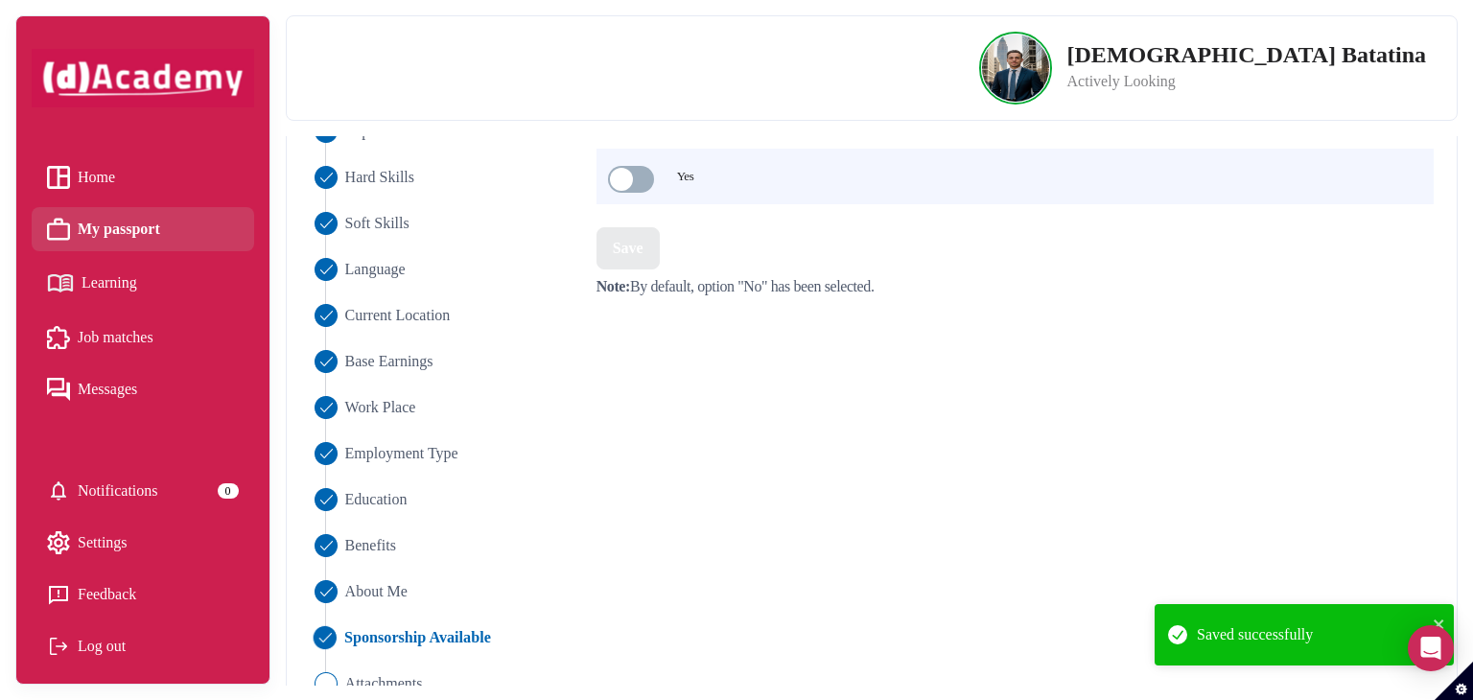
scroll to position [250, 0]
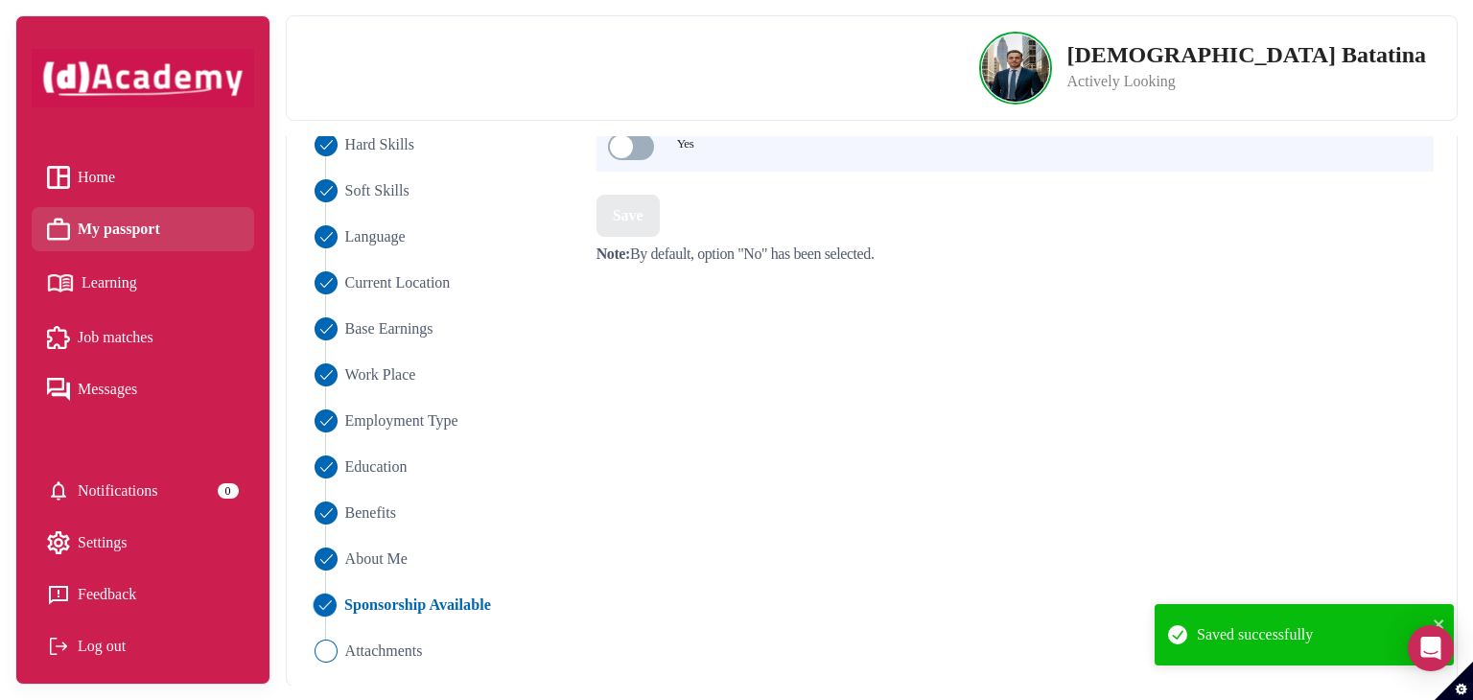
click at [380, 636] on ul "Industry Experience Hard Skills Soft Skills Language Current Location Base Earn…" at bounding box center [442, 351] width 264 height 621
click at [395, 651] on span "Attachments" at bounding box center [383, 651] width 79 height 23
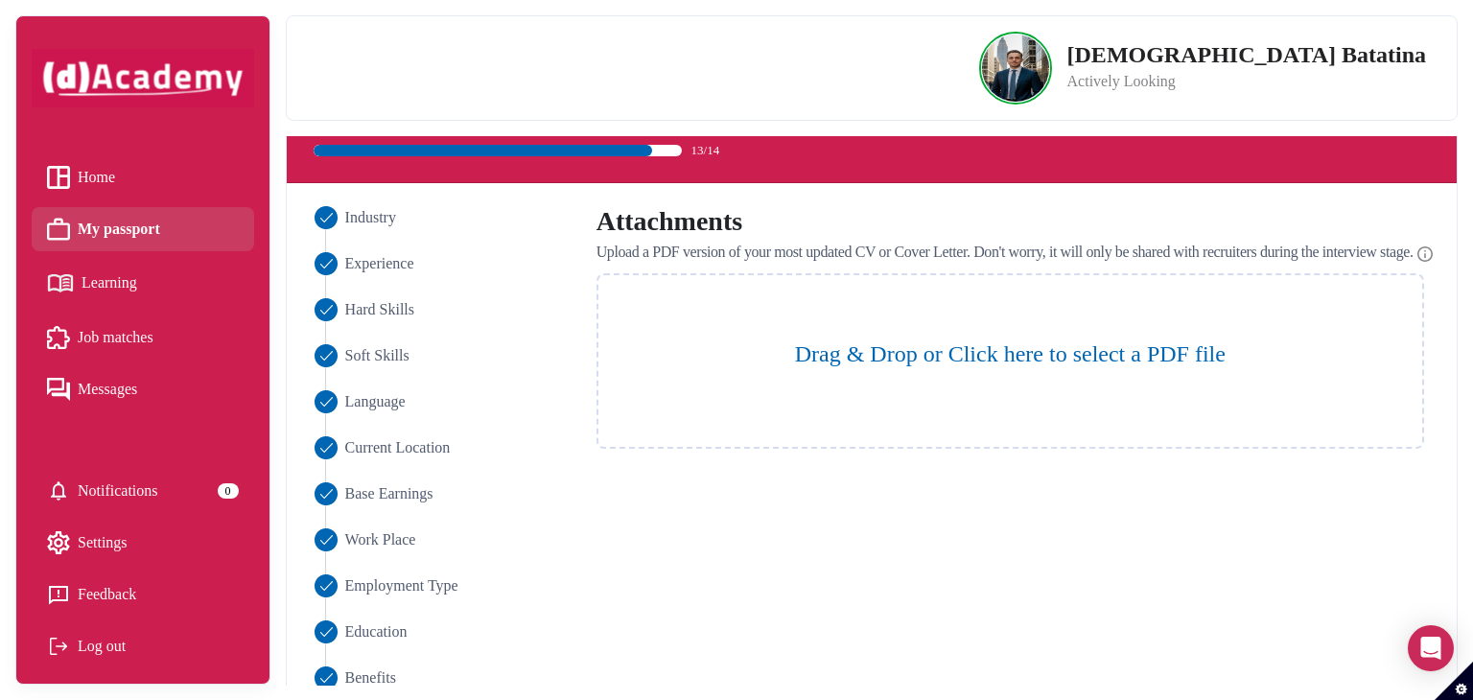
scroll to position [59, 0]
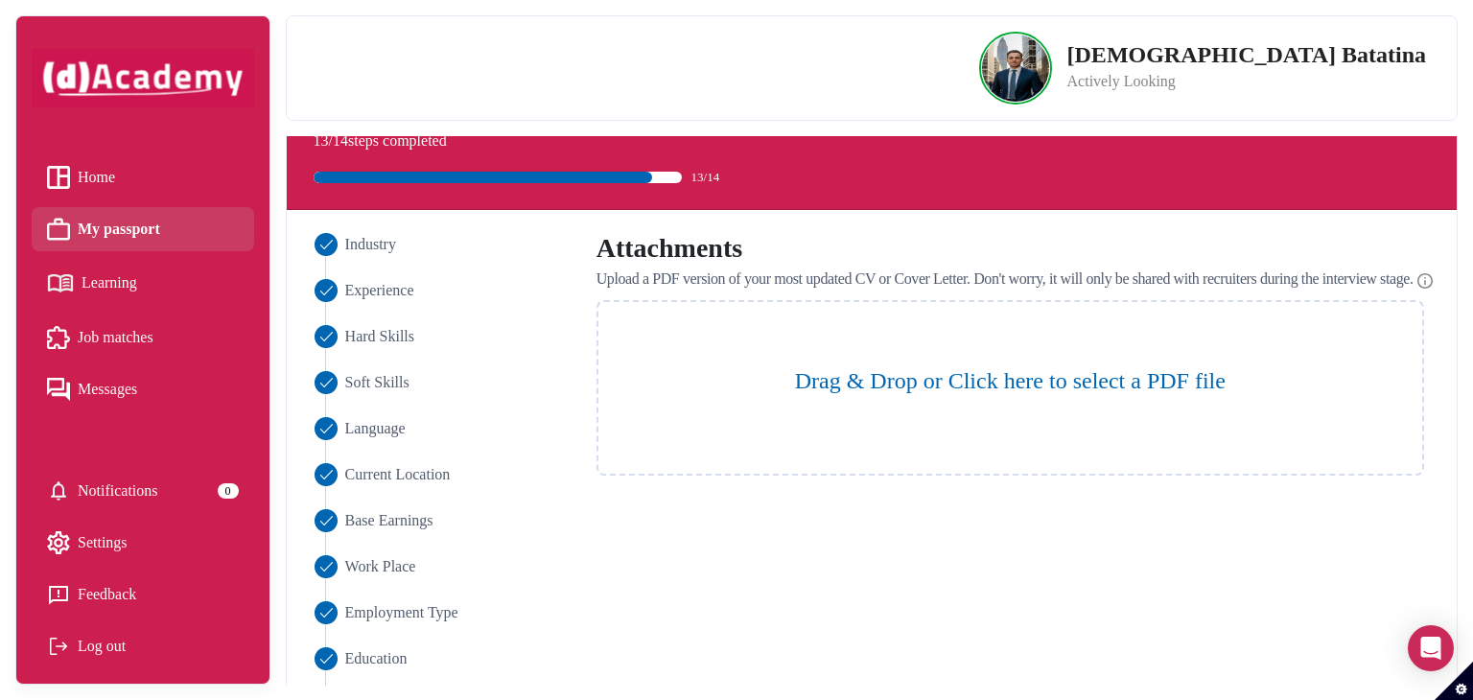
click at [1074, 398] on label "Drag & Drop or Click here to select a PDF file" at bounding box center [1010, 380] width 824 height 35
click at [0, 0] on input "Drag & Drop or Click here to select a PDF file" at bounding box center [0, 0] width 0 height 0
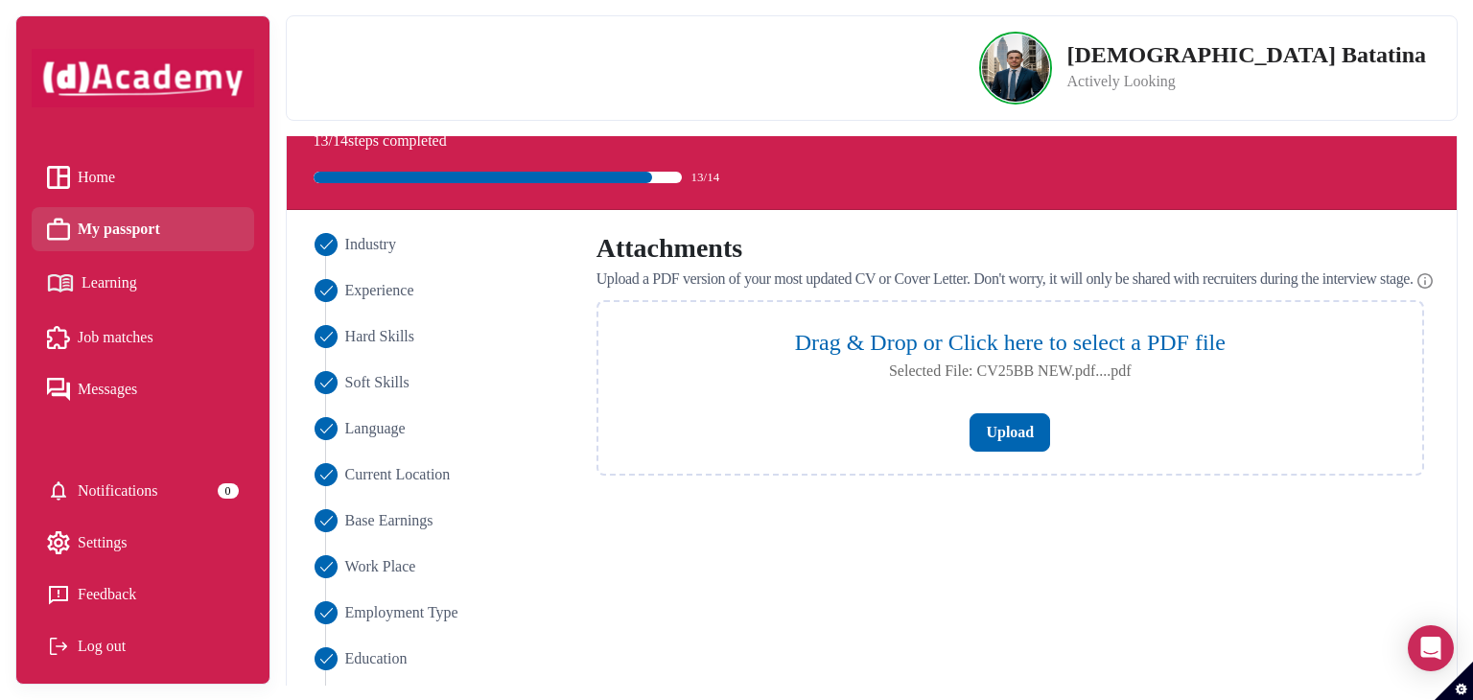
click at [1051, 431] on div "Upload" at bounding box center [1010, 432] width 824 height 38
click at [0, 0] on input "Drag & Drop or Click here to select a PDF file Selected File: CV25BB NEW.pdf...…" at bounding box center [0, 0] width 0 height 0
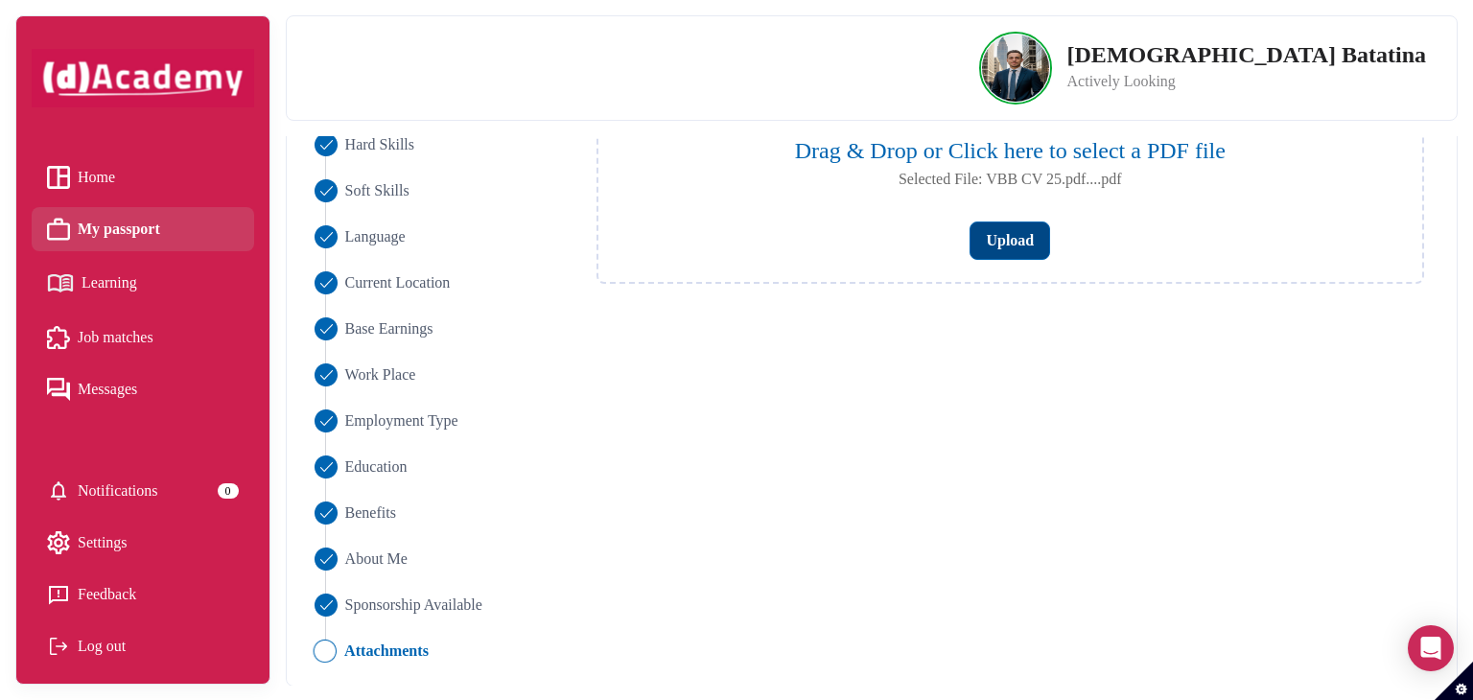
click at [1030, 260] on button "Upload" at bounding box center [1010, 241] width 81 height 38
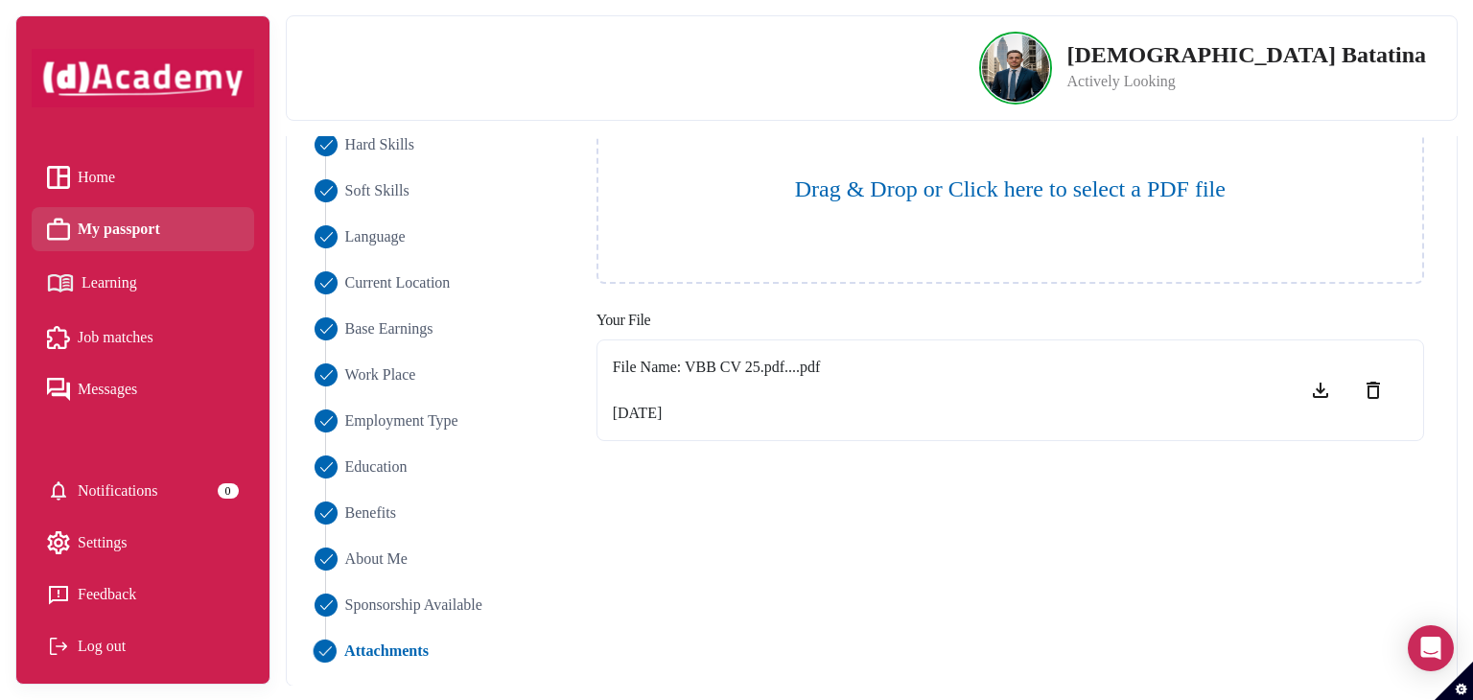
click at [108, 286] on span "Learning" at bounding box center [110, 283] width 56 height 29
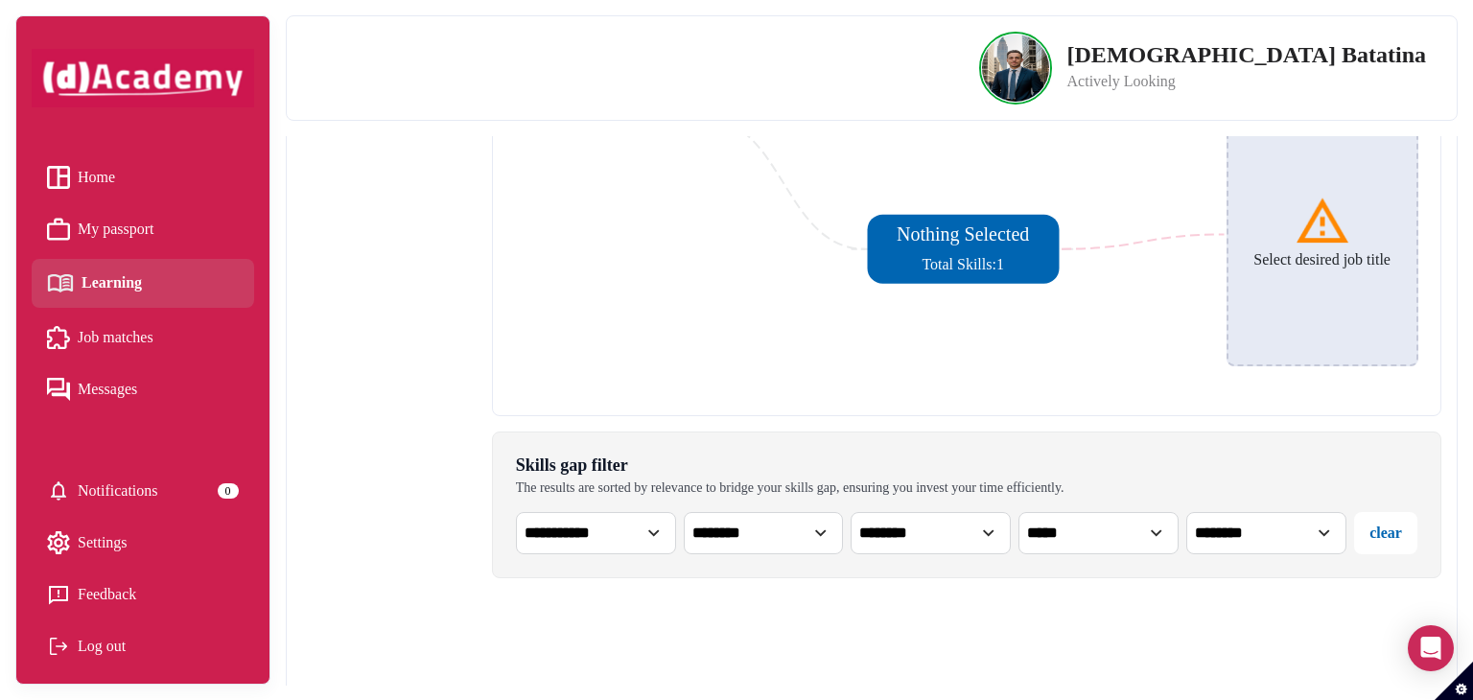
scroll to position [480, 0]
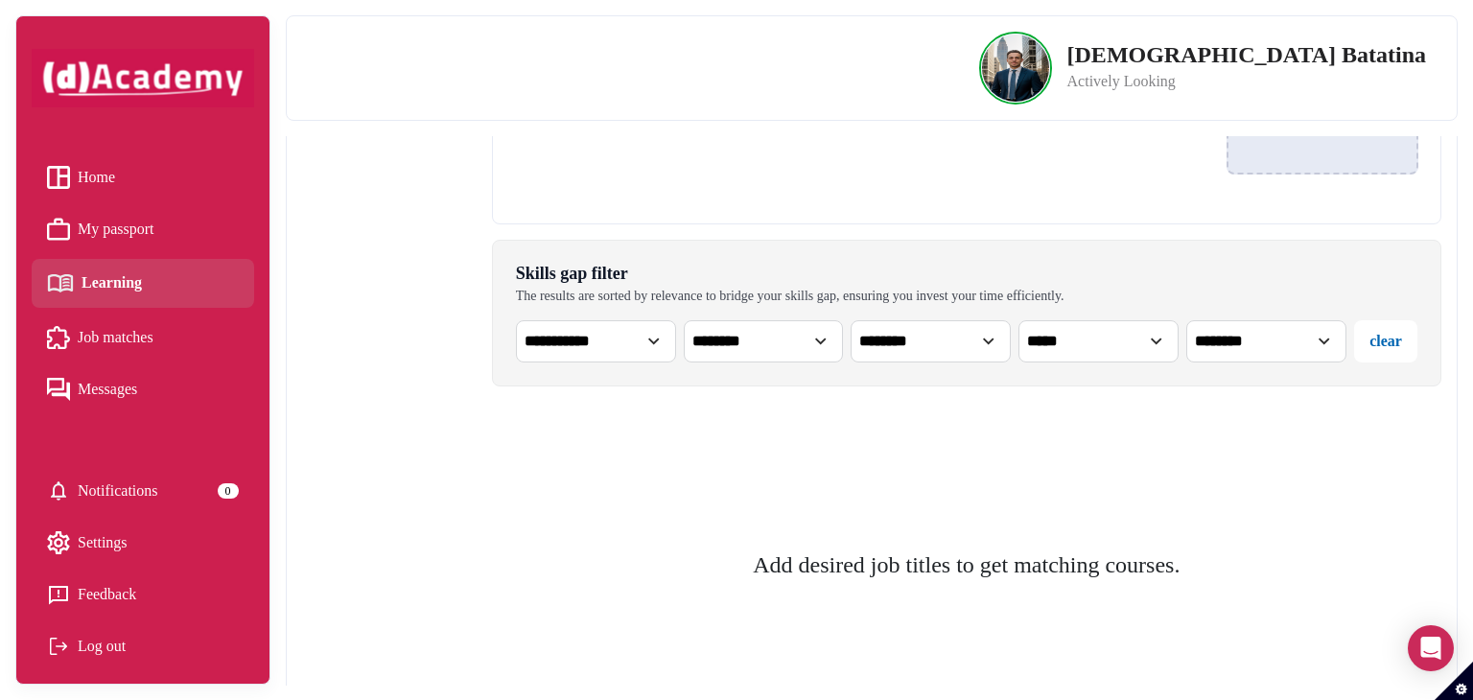
click at [1108, 354] on select "*****" at bounding box center [1099, 341] width 160 height 42
click at [1230, 347] on select "********" at bounding box center [1266, 341] width 160 height 42
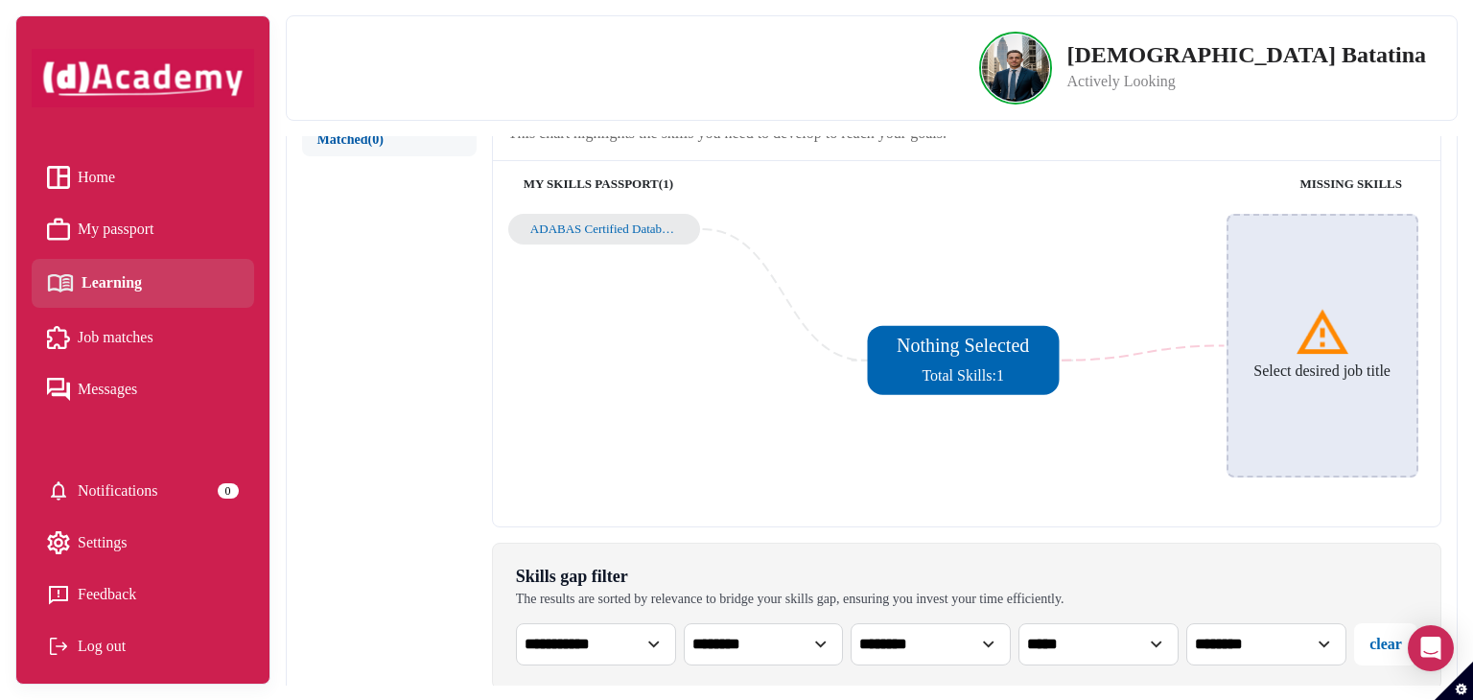
scroll to position [0, 0]
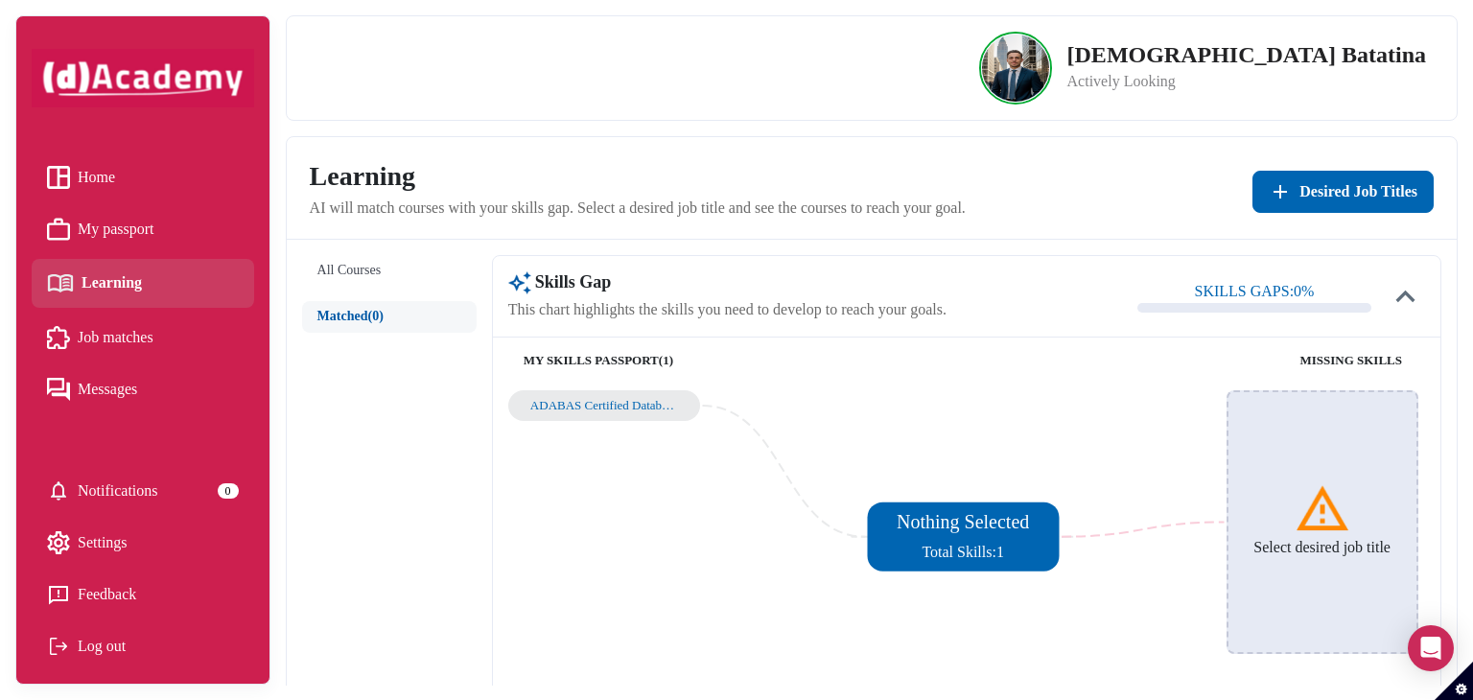
click at [113, 176] on span "Home" at bounding box center [96, 177] width 37 height 29
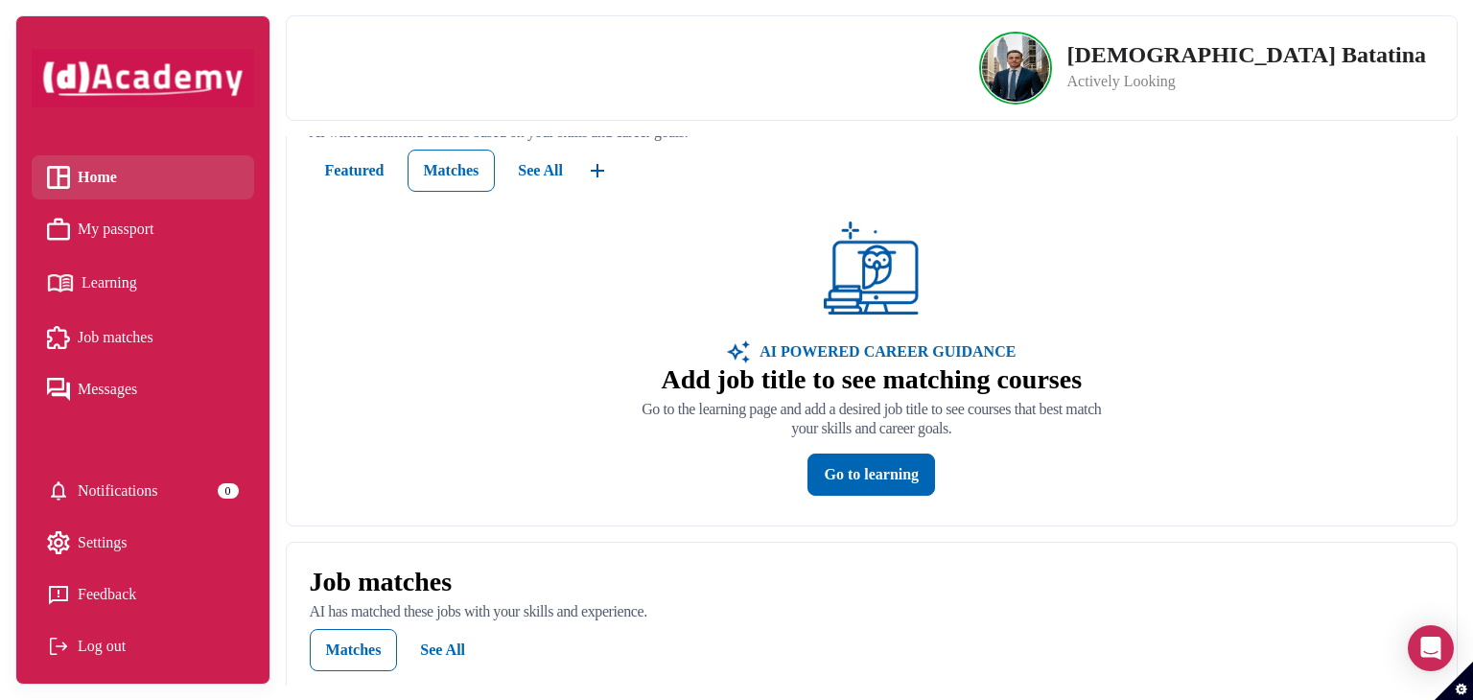
scroll to position [384, 0]
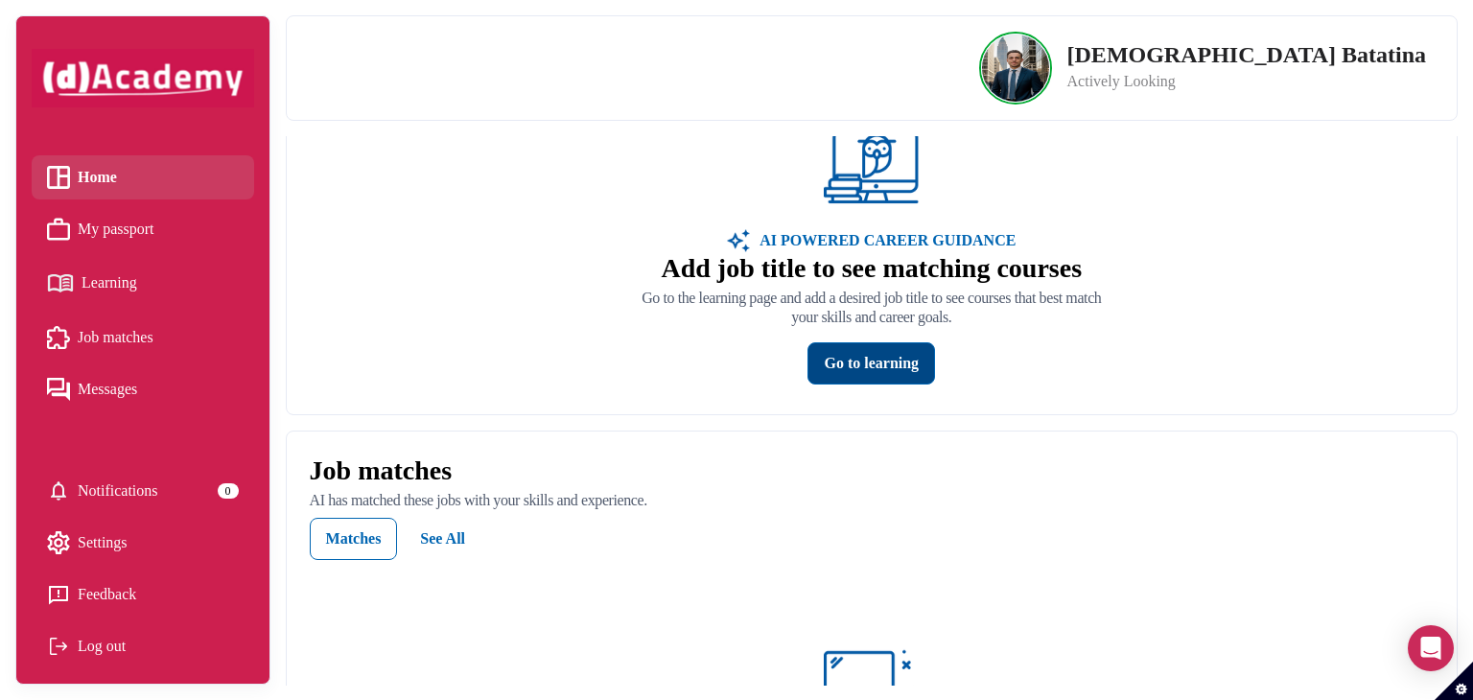
click at [879, 374] on button "Go to learning" at bounding box center [872, 363] width 128 height 42
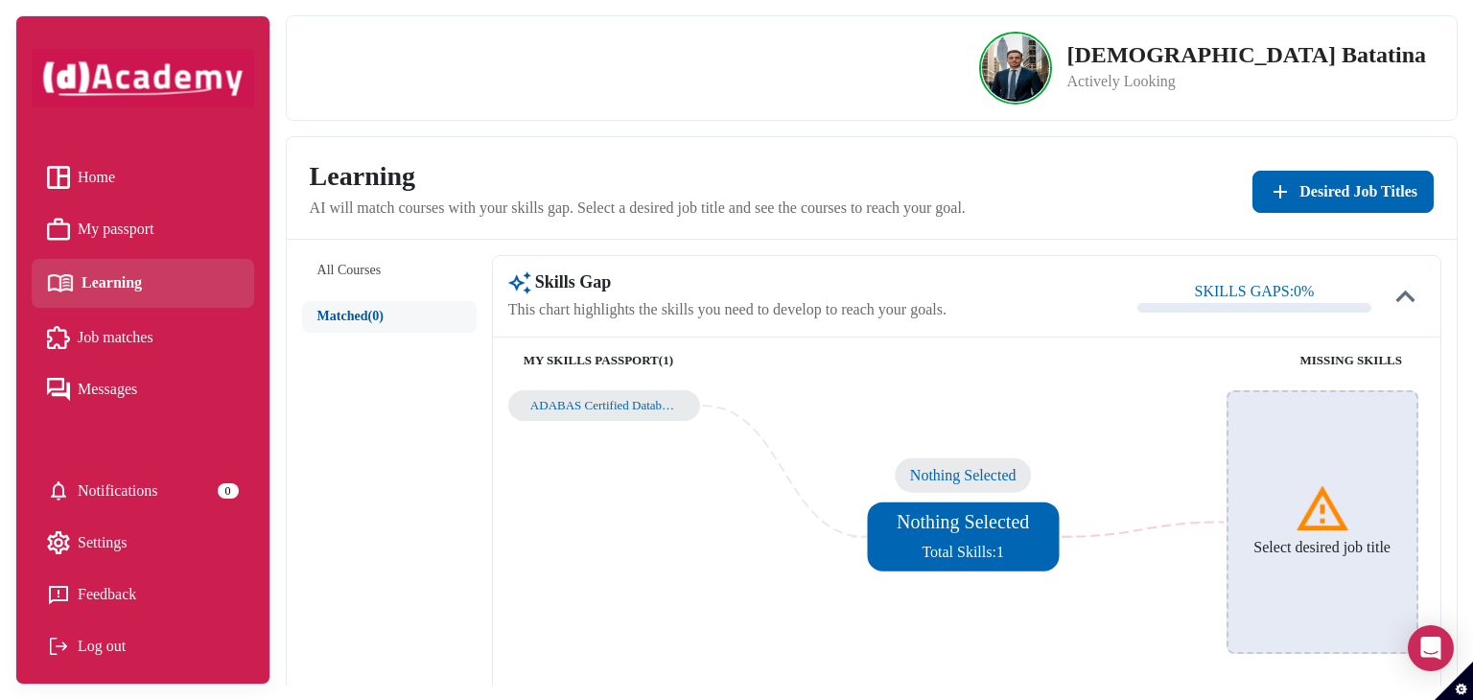
click at [986, 519] on h5 "Nothing Selected" at bounding box center [963, 521] width 141 height 23
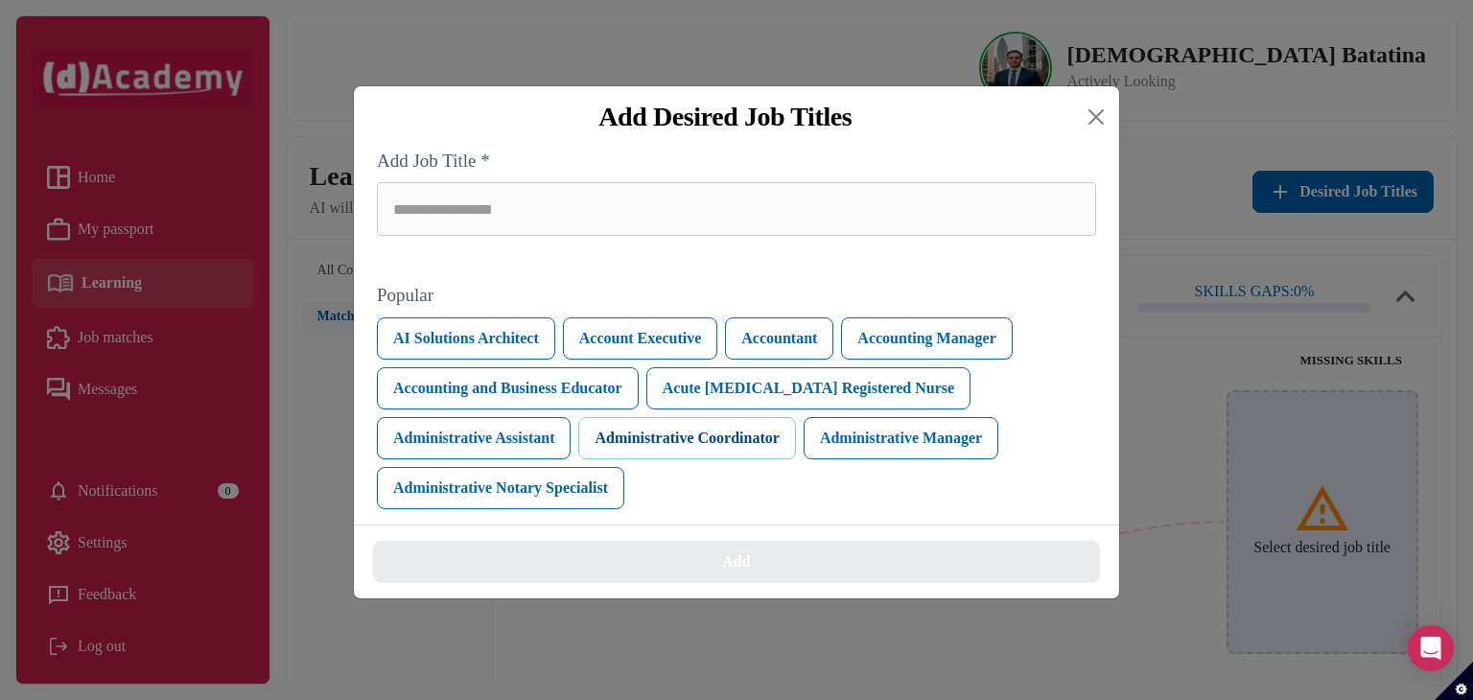
click at [671, 447] on button "Administrative Coordinator" at bounding box center [686, 438] width 217 height 42
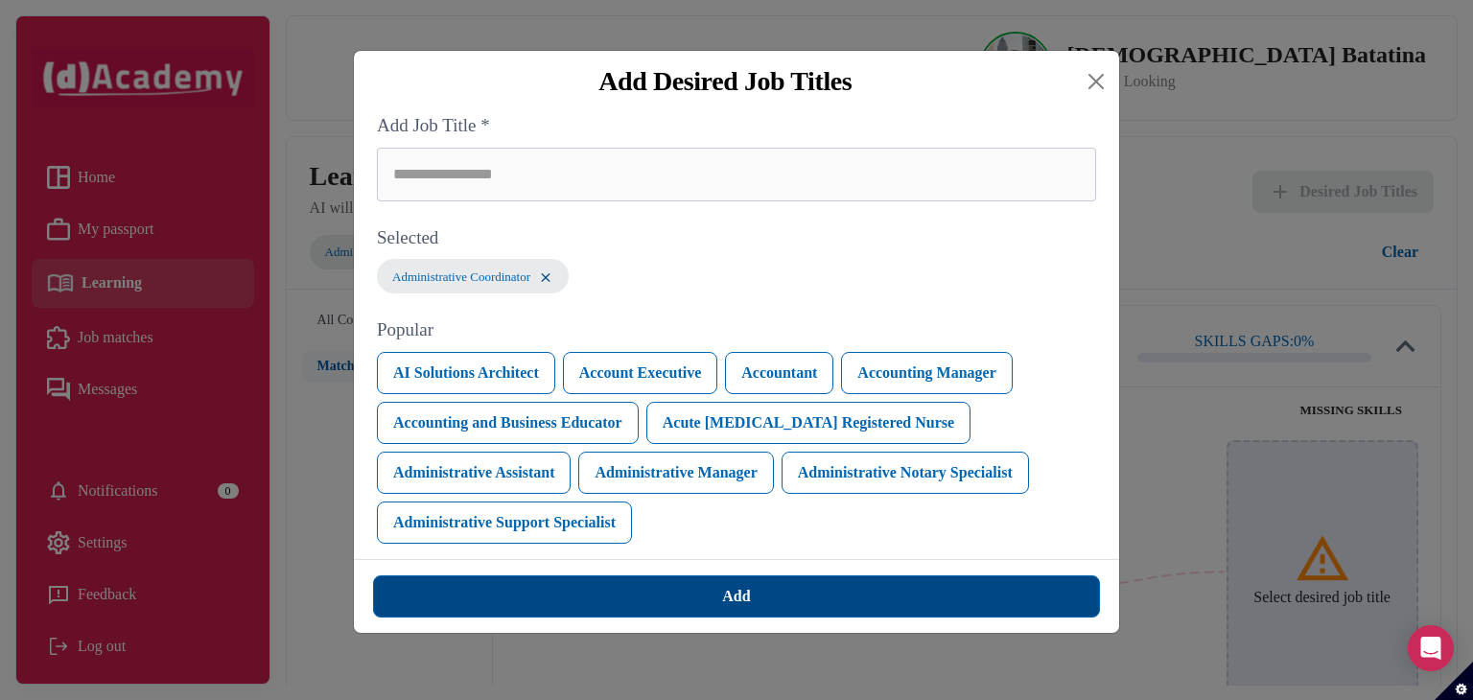
click at [829, 579] on button "Add" at bounding box center [736, 596] width 727 height 42
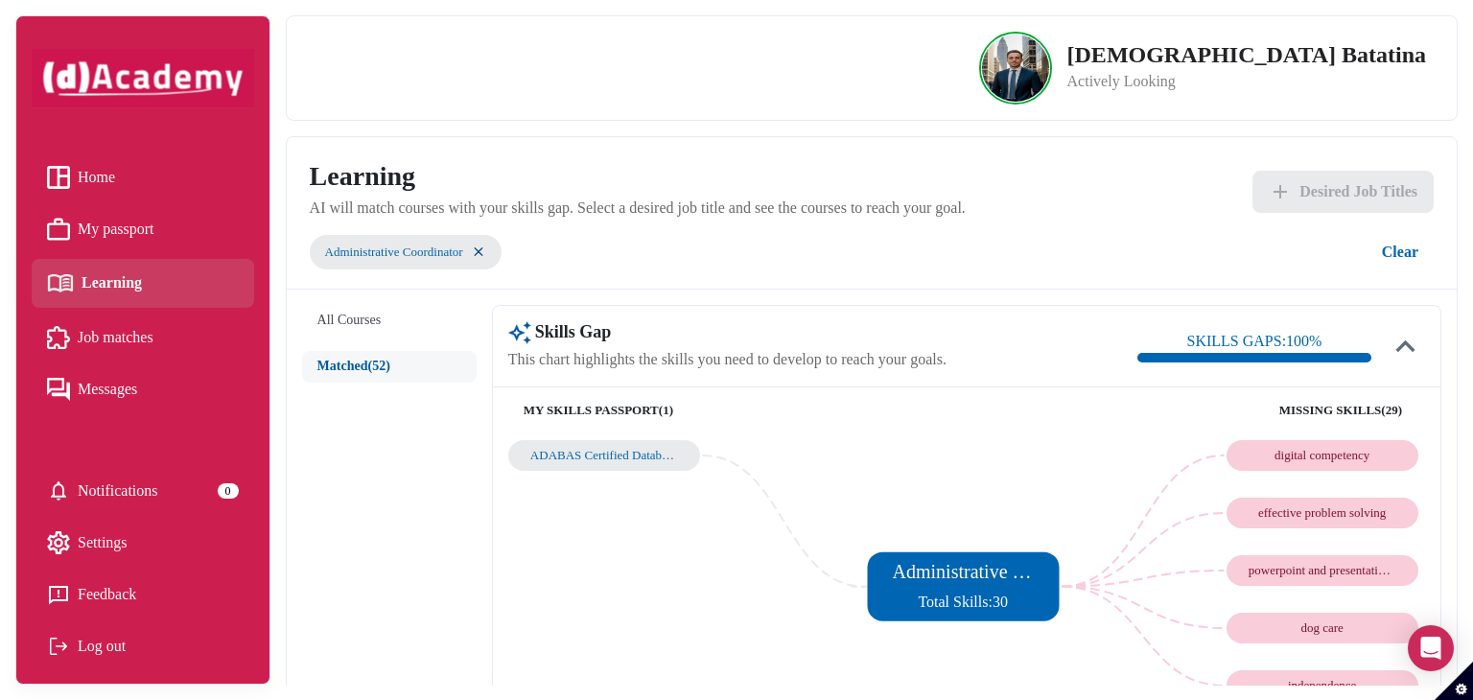
click at [725, 266] on div "Administrative Coordinator Clear" at bounding box center [872, 252] width 1124 height 42
click at [725, 262] on div "Administrative Coordinator Clear" at bounding box center [872, 252] width 1124 height 42
click at [1002, 575] on h5 "Administrative Coordinator" at bounding box center [963, 571] width 141 height 23
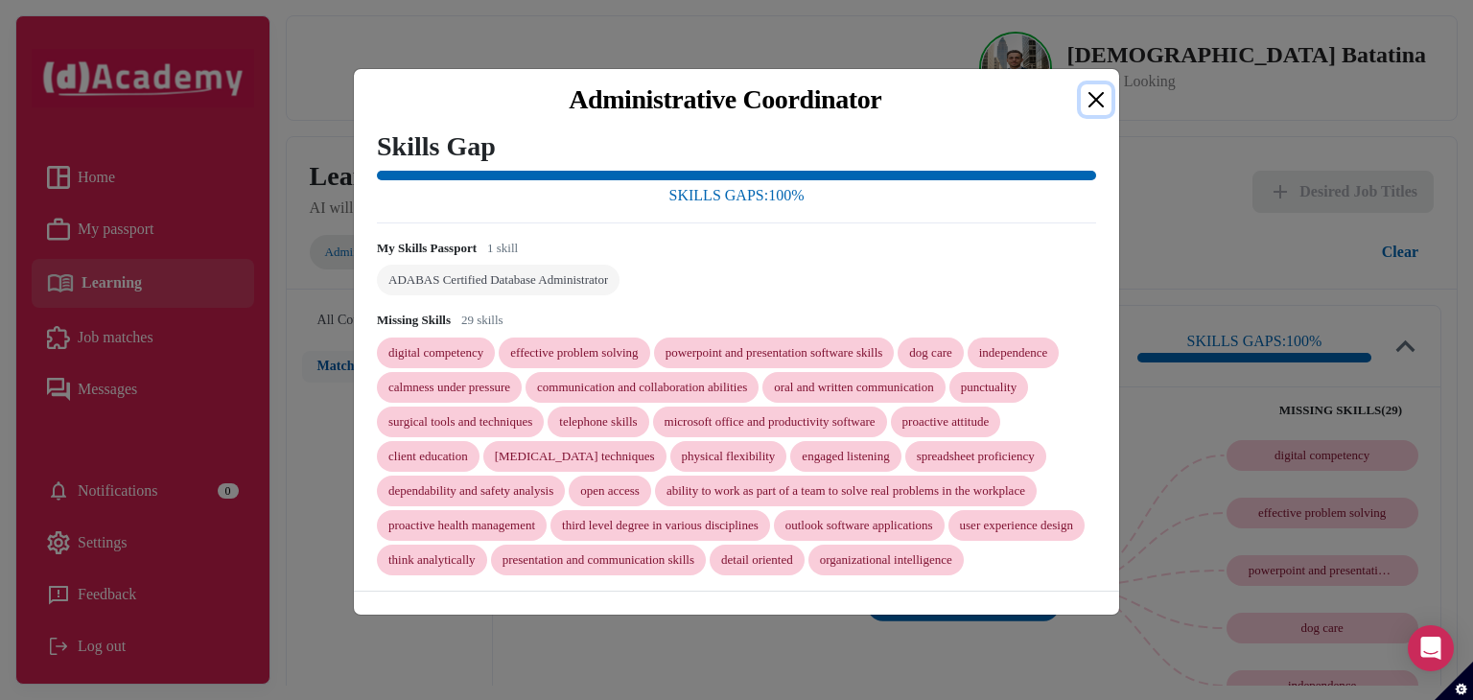
click at [1090, 84] on button "Close" at bounding box center [1096, 99] width 31 height 31
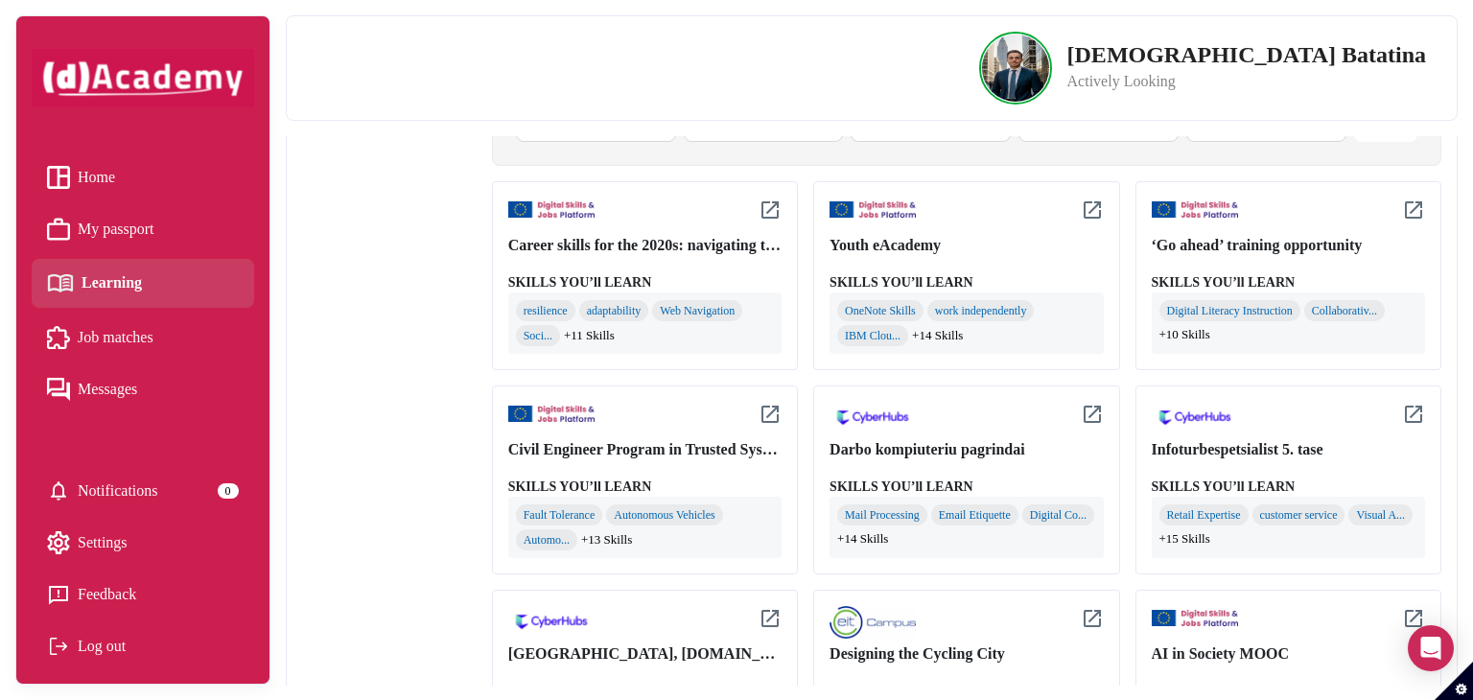
scroll to position [767, 0]
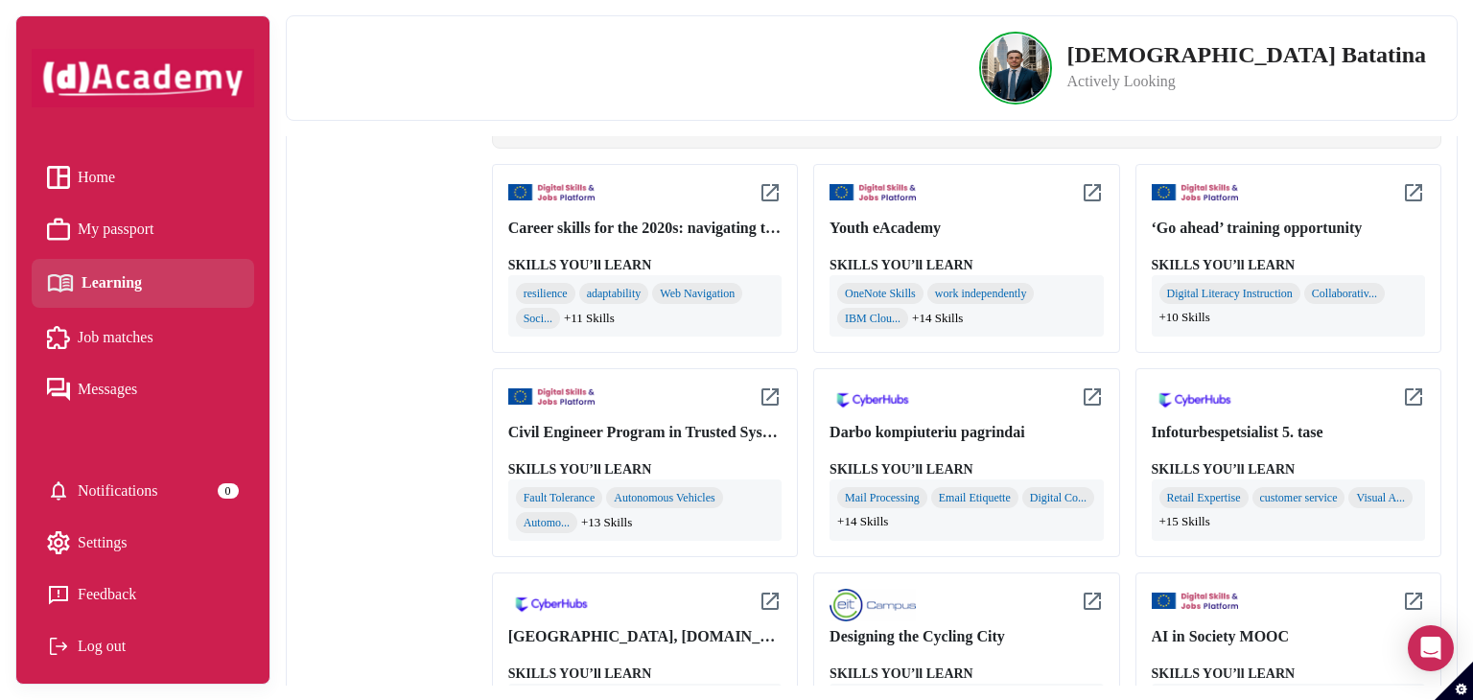
click at [629, 432] on div "Civil Engineer Program in Trusted Systems" at bounding box center [644, 432] width 273 height 23
click at [604, 434] on div "Civil Engineer Program in Trusted Systems" at bounding box center [644, 432] width 273 height 23
click at [607, 428] on div "Civil Engineer Program in Trusted Systems" at bounding box center [644, 432] width 273 height 23
click at [629, 480] on div "Fault Tolerance Autonomous Vehicles Automo... +13 Skills" at bounding box center [644, 510] width 273 height 61
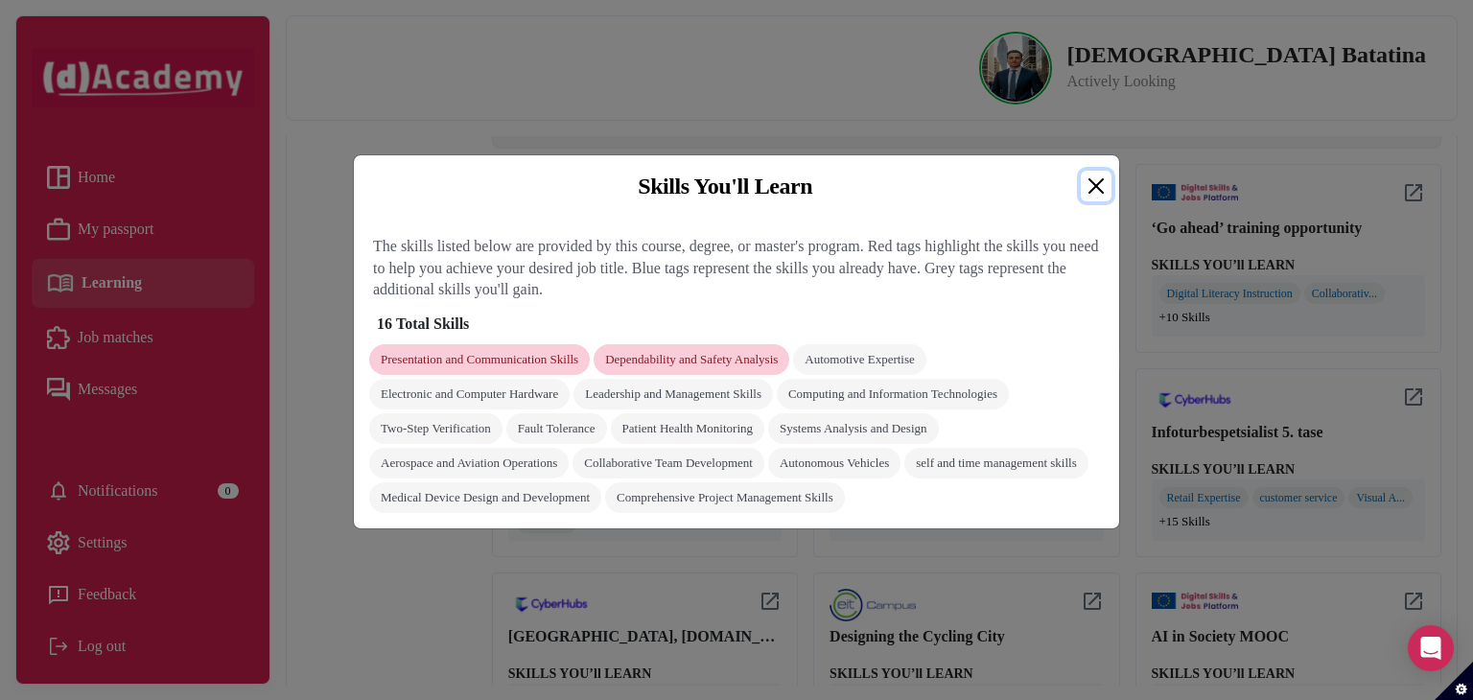
click at [1096, 185] on button "Close" at bounding box center [1096, 186] width 31 height 31
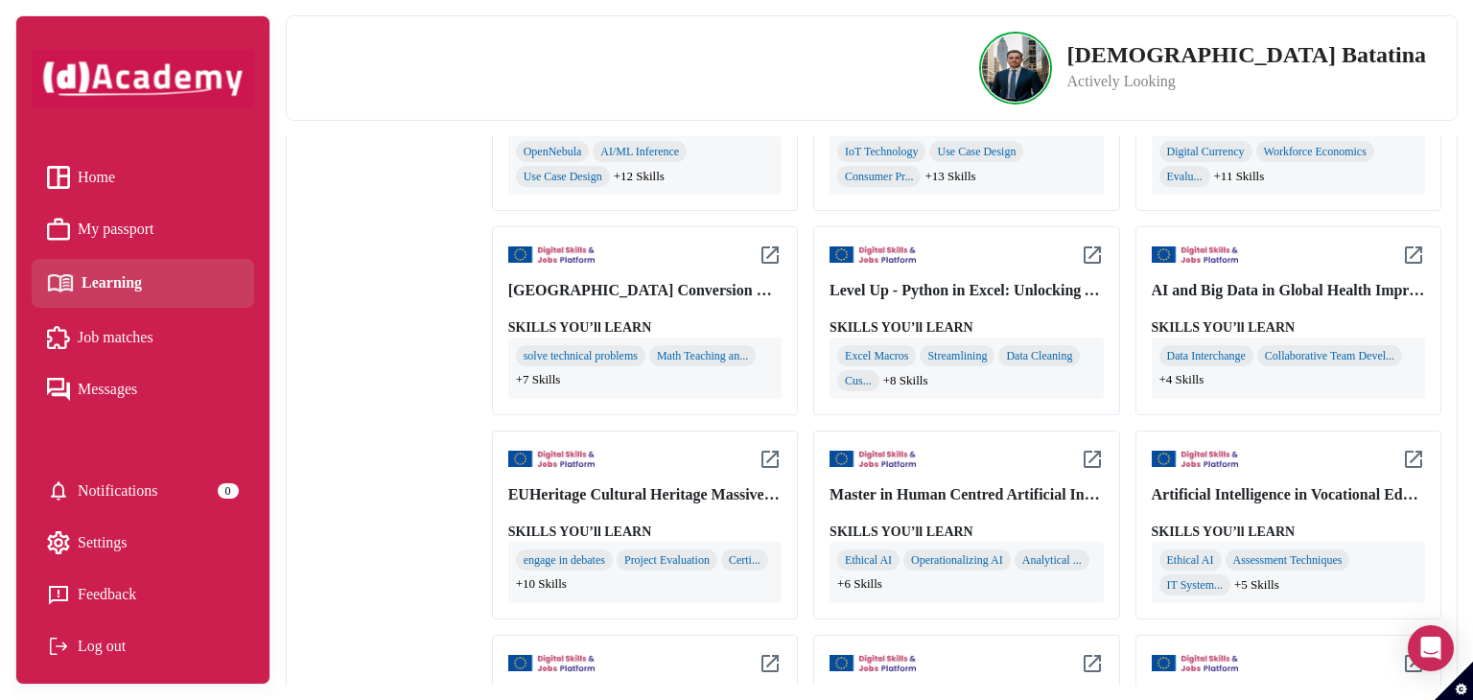
scroll to position [1535, 0]
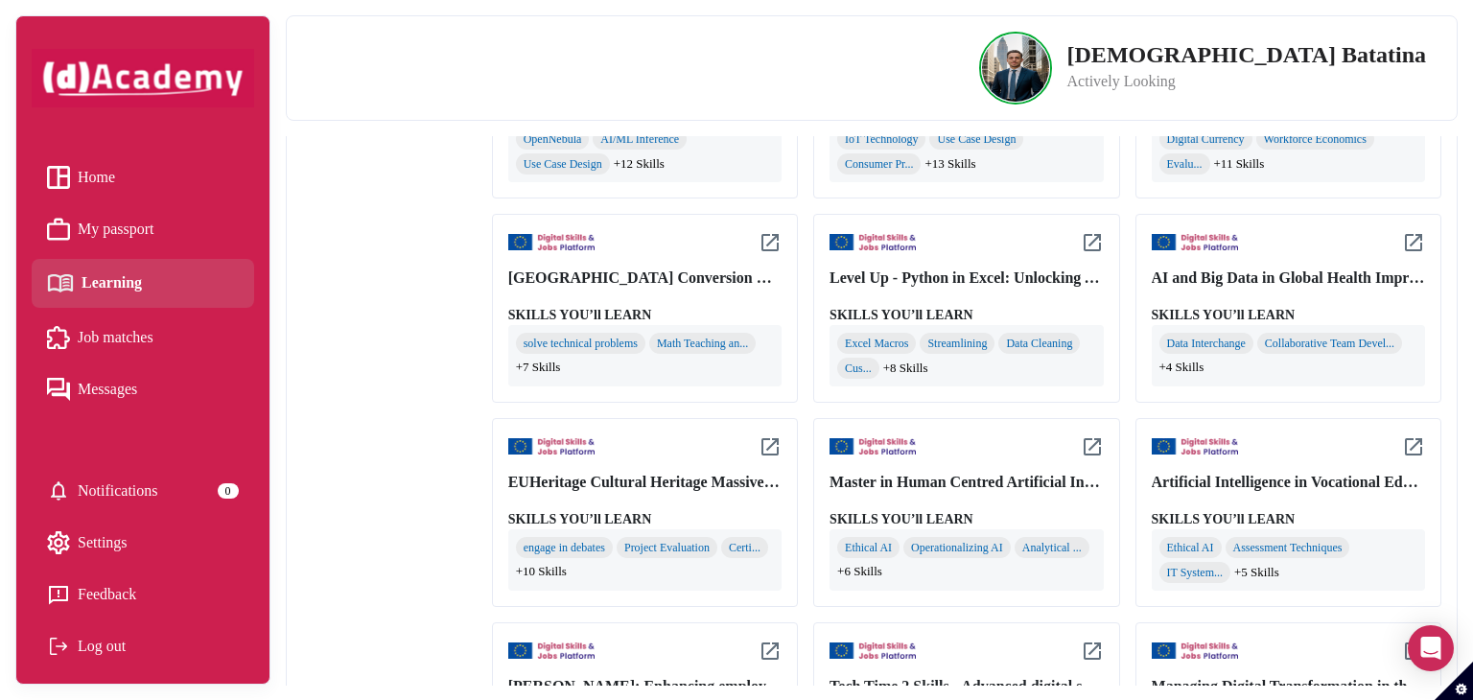
click at [909, 477] on div "Master in Human Centred Artificial Intelligence (HCAIM)" at bounding box center [966, 482] width 273 height 23
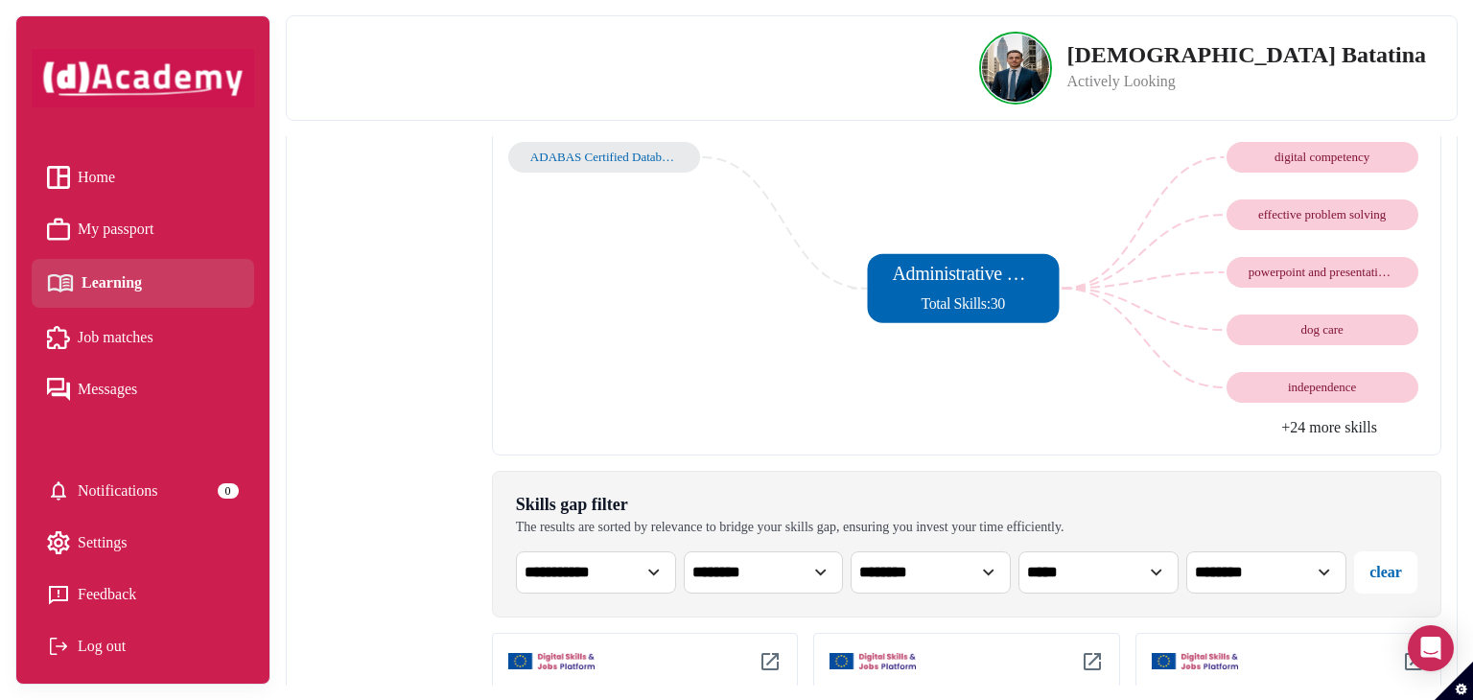
scroll to position [0, 0]
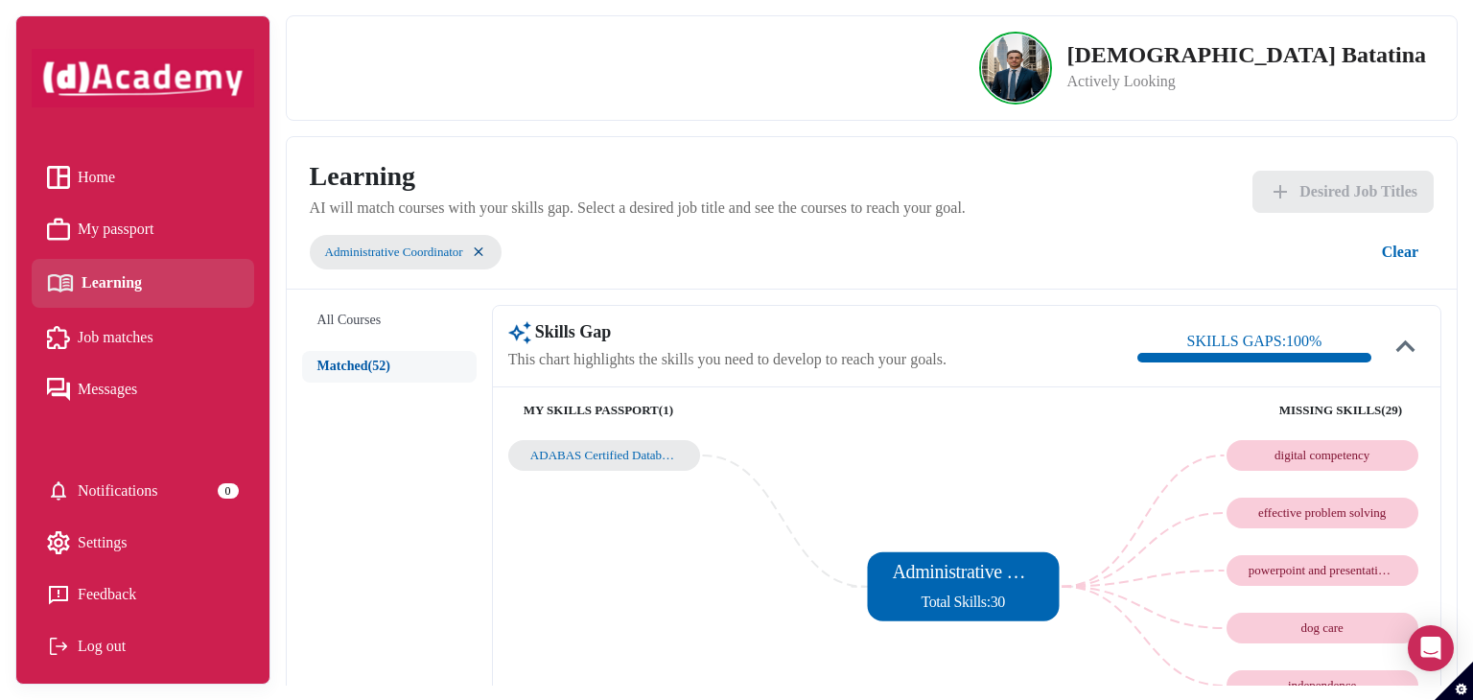
click at [339, 319] on button "All Courses" at bounding box center [389, 321] width 175 height 32
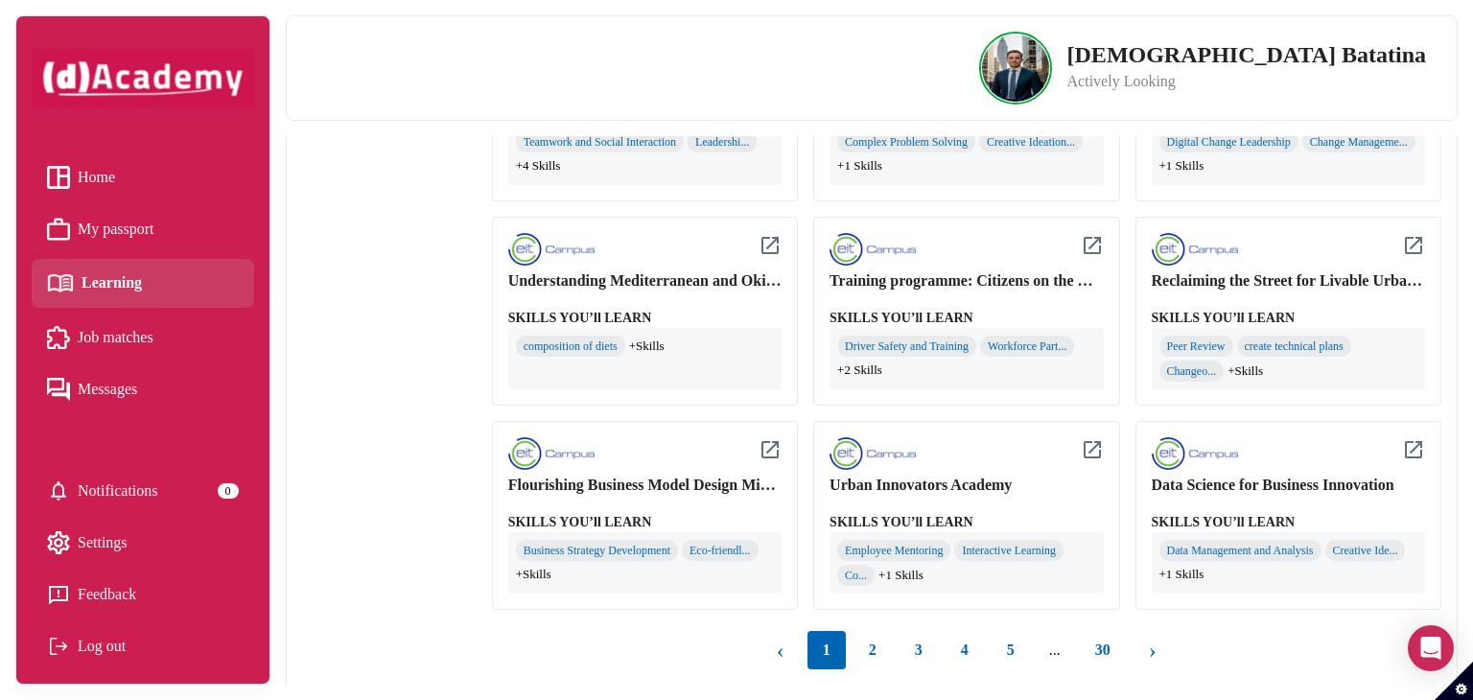
scroll to position [1737, 0]
click at [872, 647] on button "2" at bounding box center [873, 649] width 38 height 38
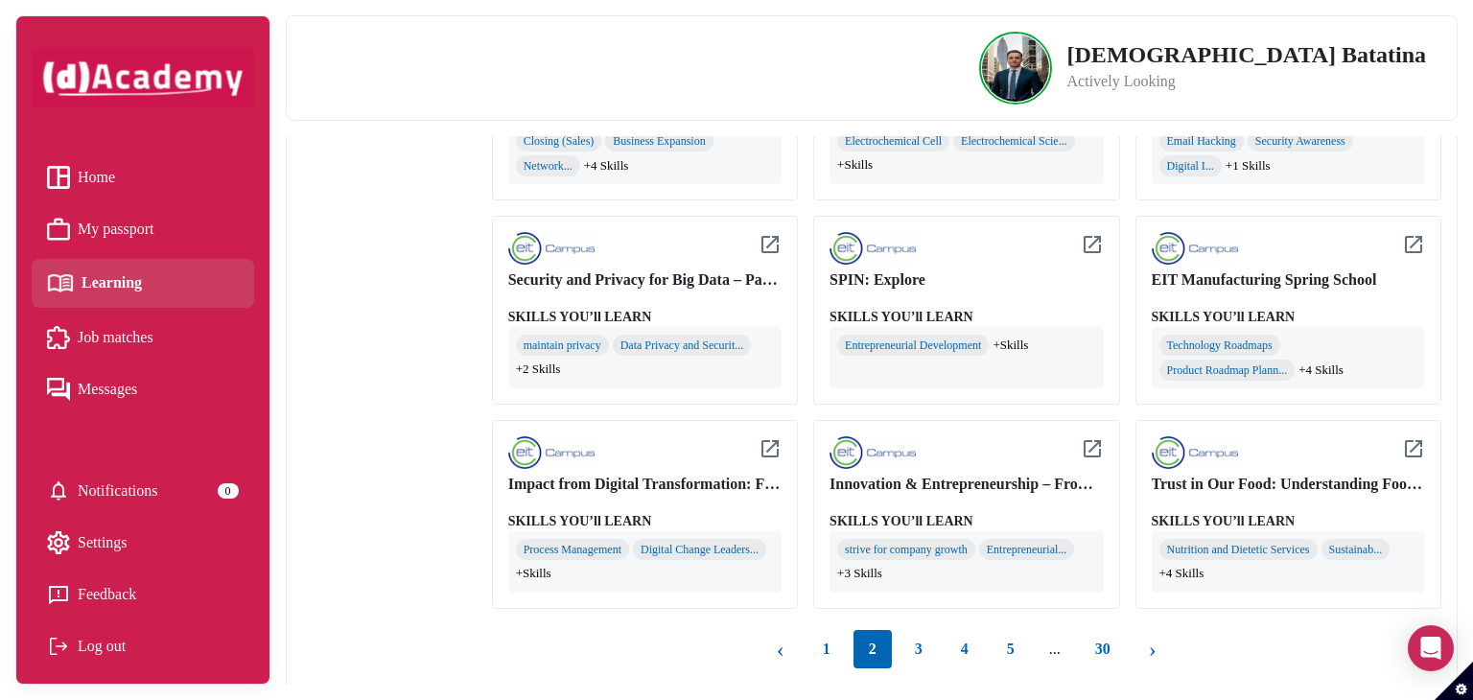
click at [1007, 645] on button "5" at bounding box center [1011, 649] width 38 height 38
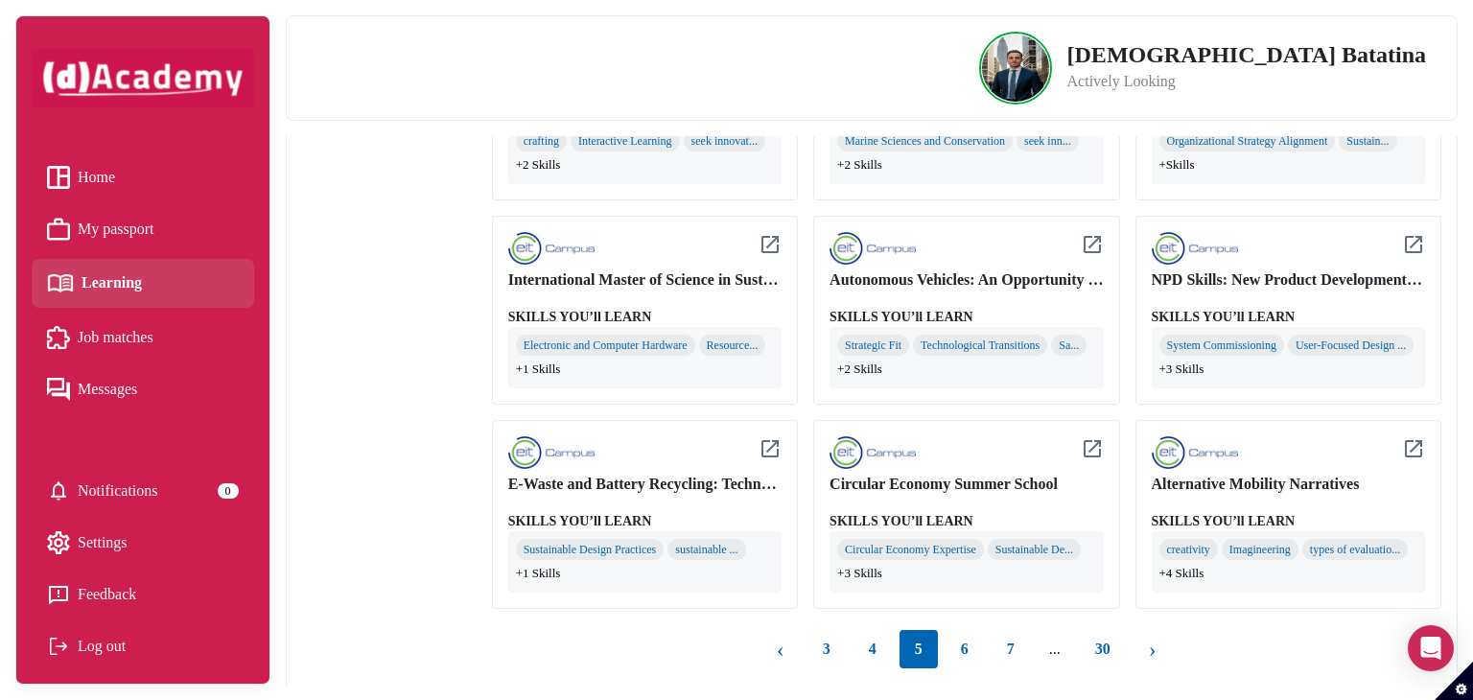
click at [1016, 639] on button "7" at bounding box center [1011, 649] width 38 height 38
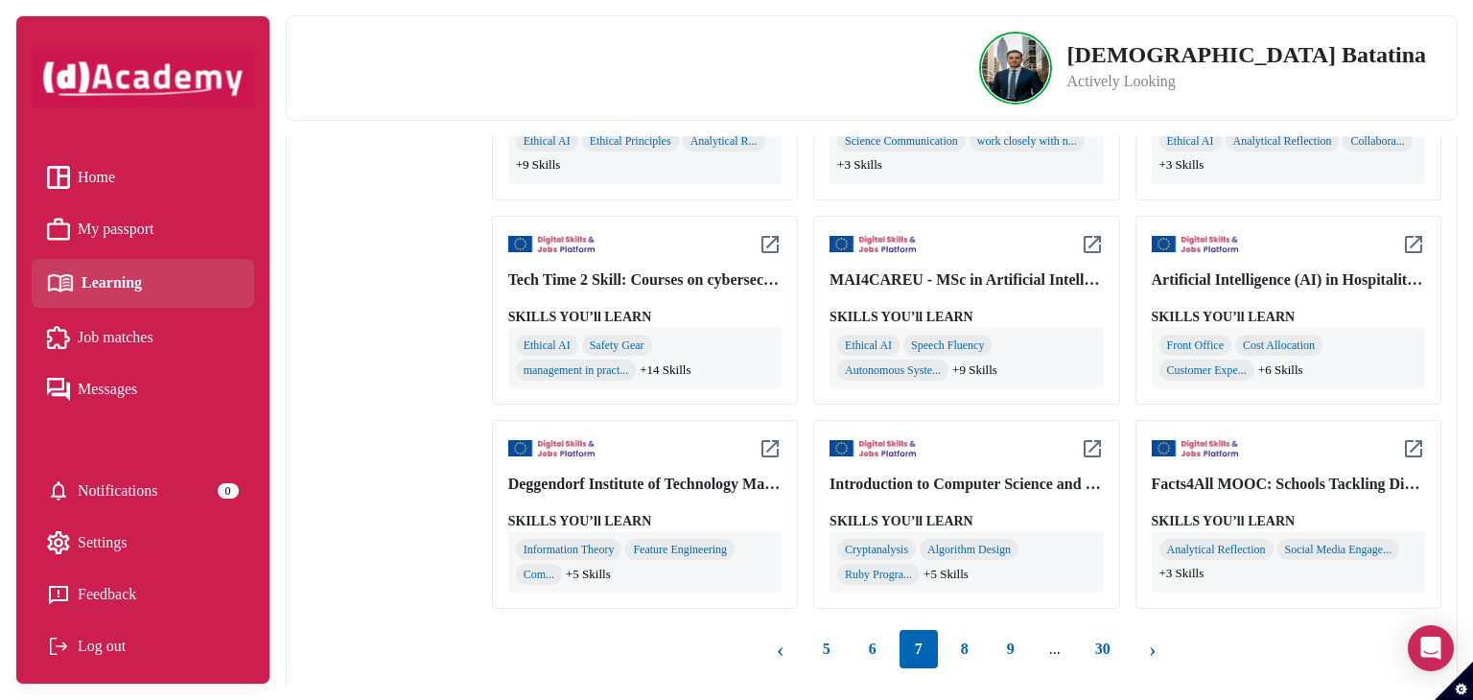
click at [968, 639] on button "8" at bounding box center [965, 649] width 38 height 38
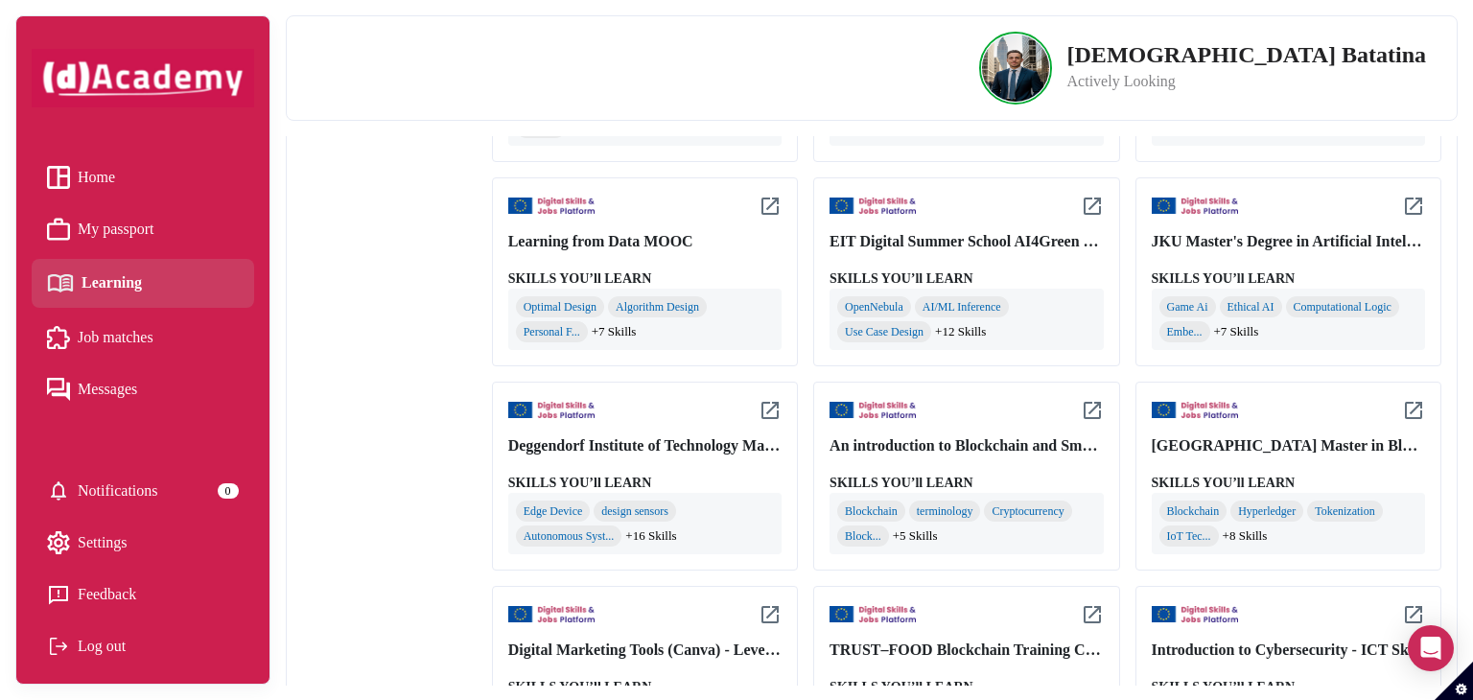
scroll to position [1353, 0]
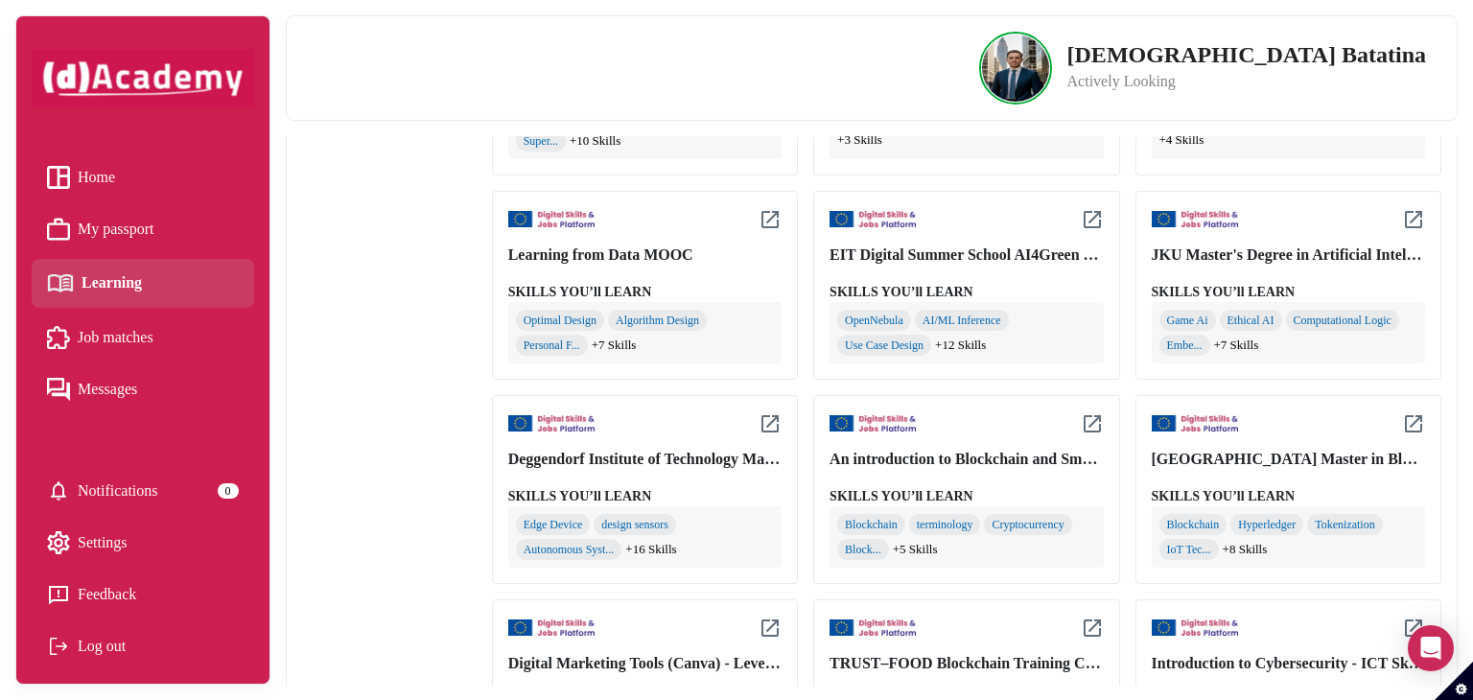
click at [1285, 254] on div "JKU Master's Degree in Artificial Intelligence" at bounding box center [1288, 255] width 273 height 23
click at [1252, 250] on div "JKU Master's Degree in Artificial Intelligence" at bounding box center [1288, 255] width 273 height 23
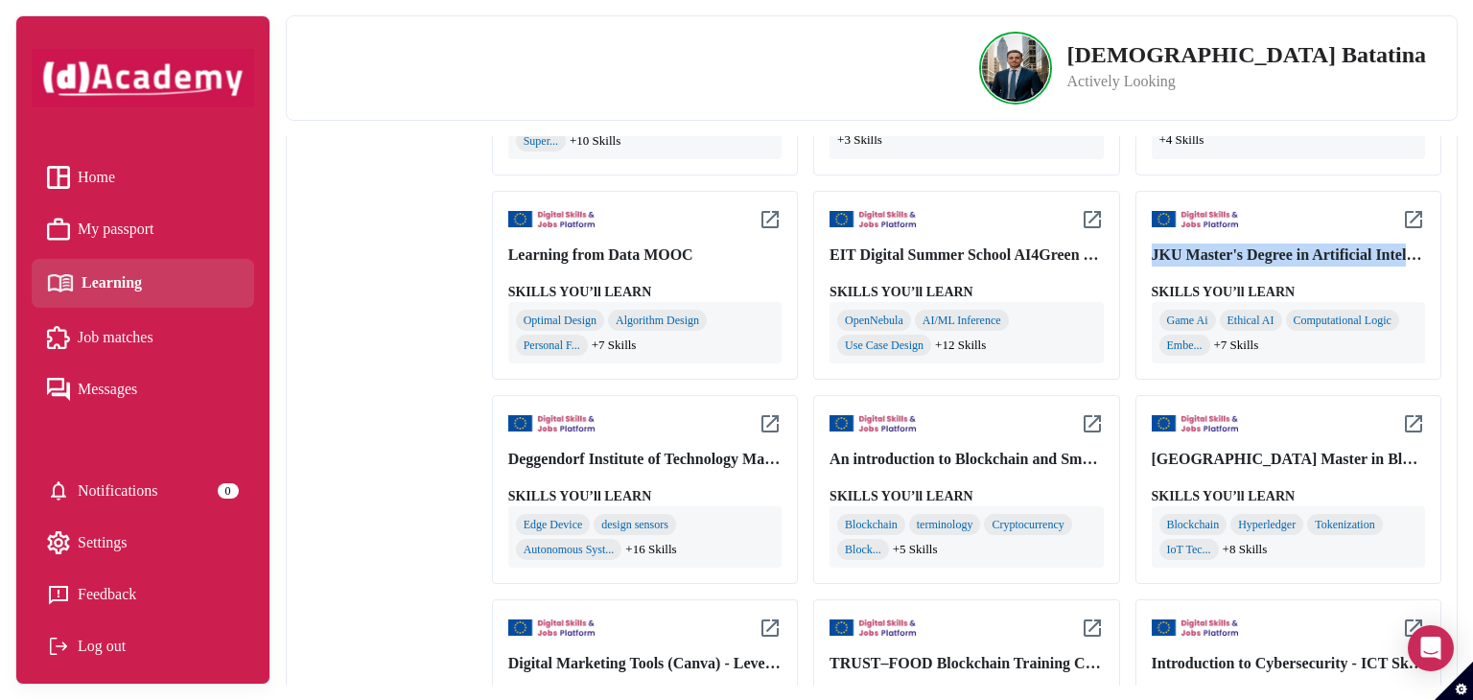
click at [1252, 250] on div "JKU Master's Degree in Artificial Intelligence" at bounding box center [1288, 255] width 273 height 23
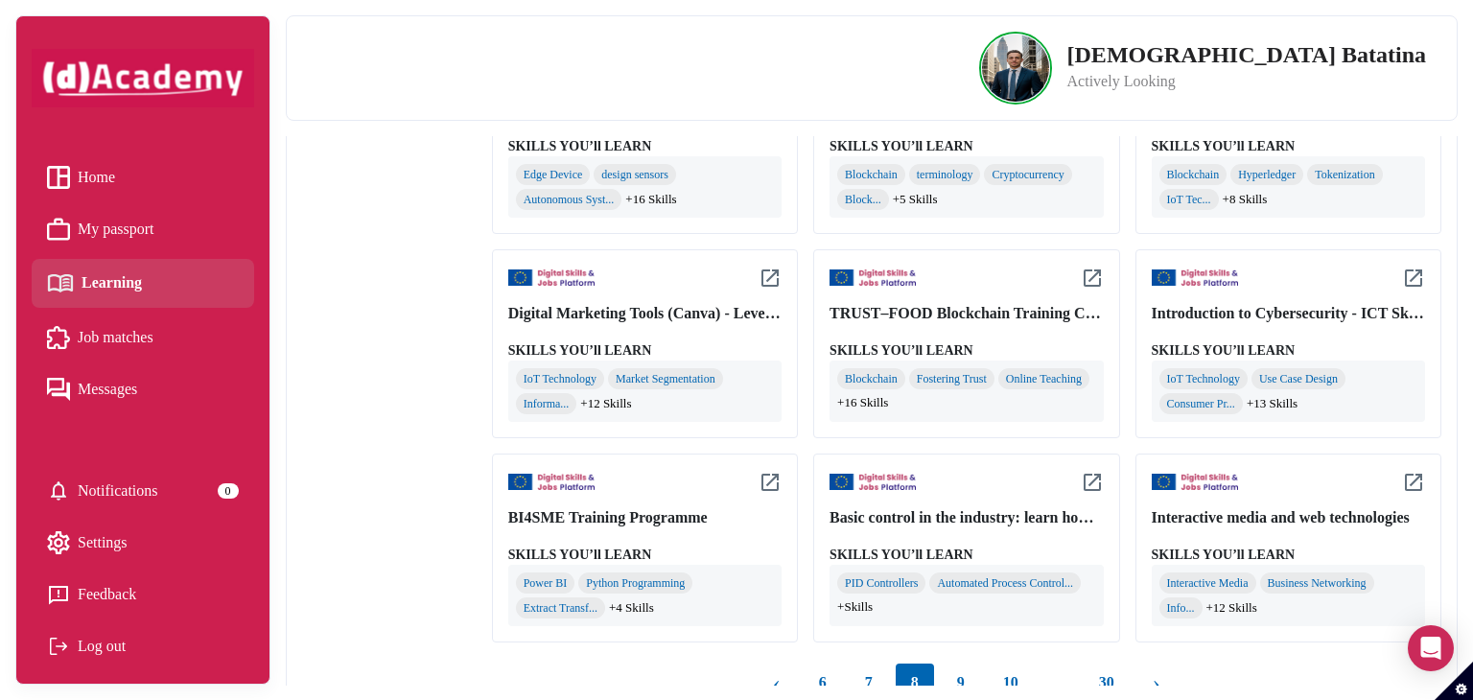
scroll to position [1737, 0]
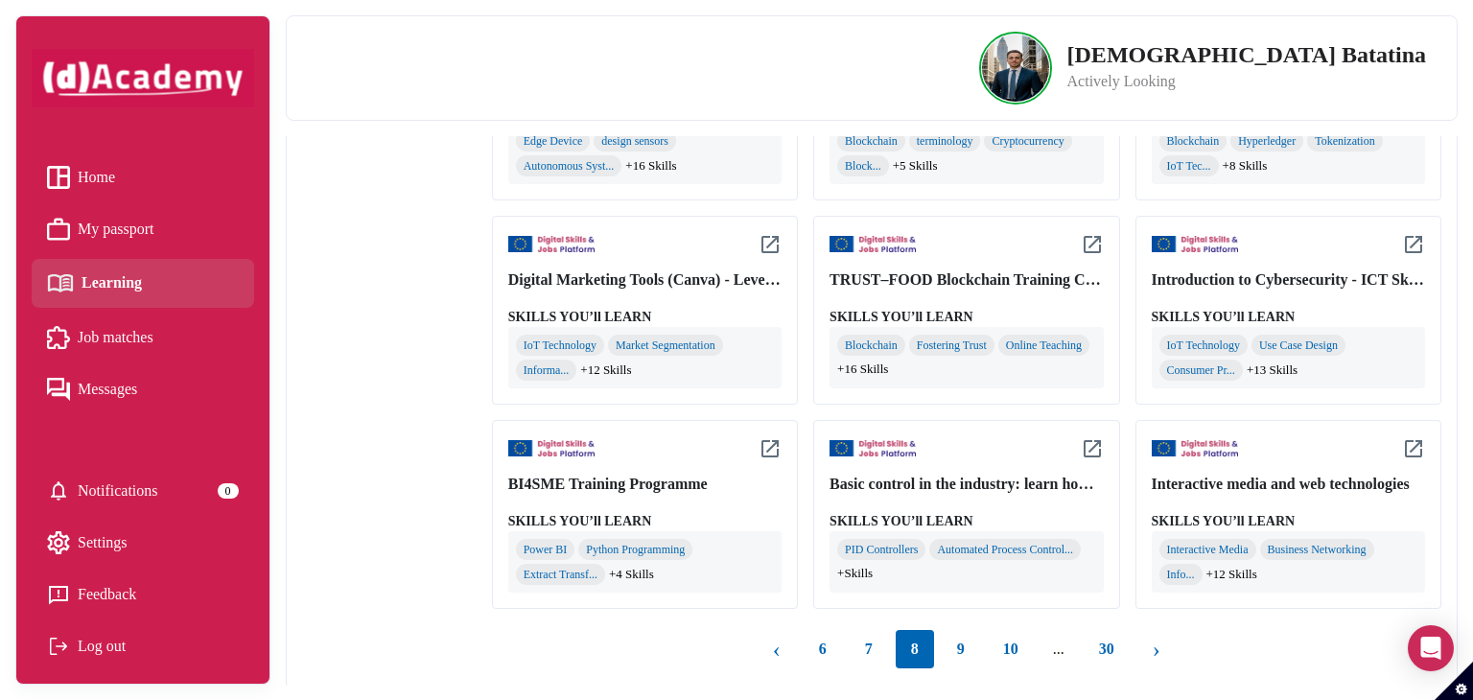
click at [970, 638] on button "9" at bounding box center [961, 649] width 38 height 38
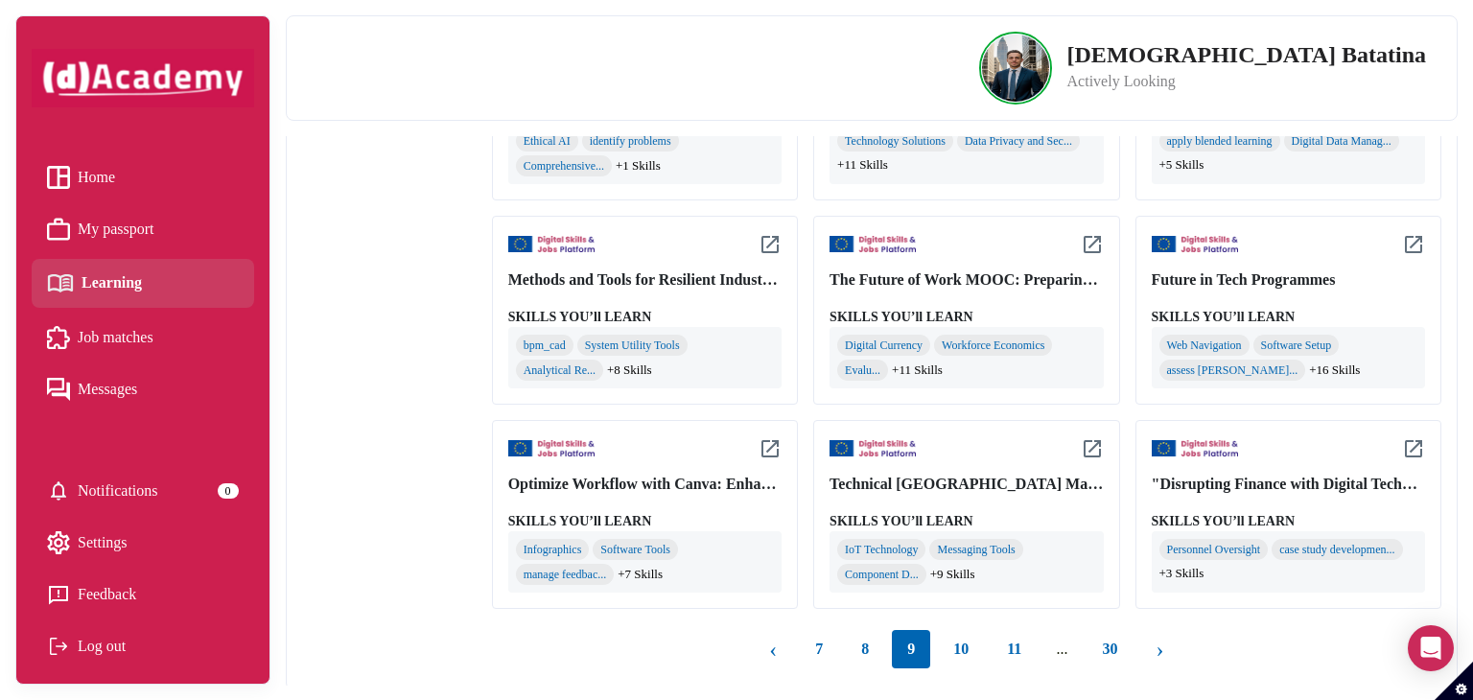
click at [975, 488] on div "Technical University of Denmark Master of Science in Communication Technologies…" at bounding box center [966, 484] width 273 height 23
click at [976, 487] on div "Technical University of Denmark Master of Science in Communication Technologies…" at bounding box center [966, 484] width 273 height 23
click at [921, 480] on div "Technical University of Denmark Master of Science in Communication Technologies…" at bounding box center [966, 484] width 273 height 23
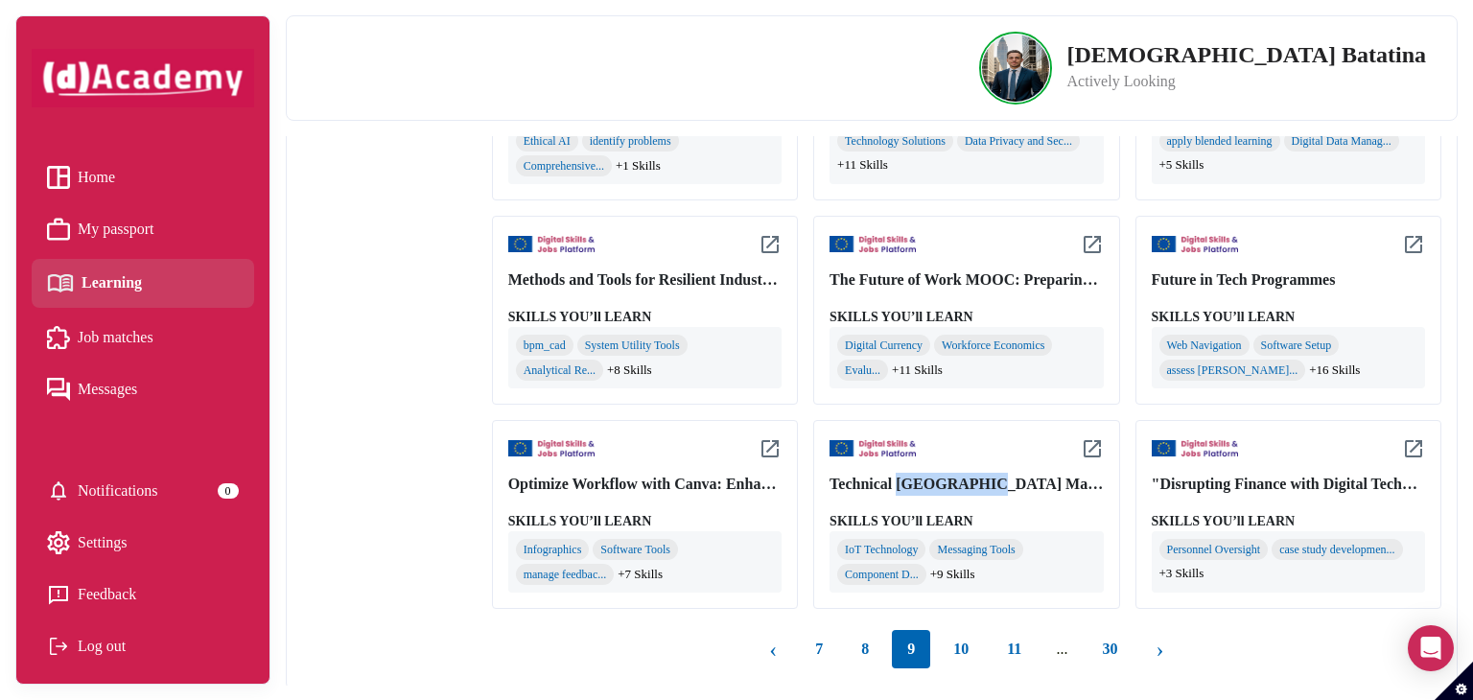
click at [1096, 440] on img at bounding box center [1092, 448] width 23 height 23
click at [98, 549] on span "Settings" at bounding box center [103, 542] width 50 height 29
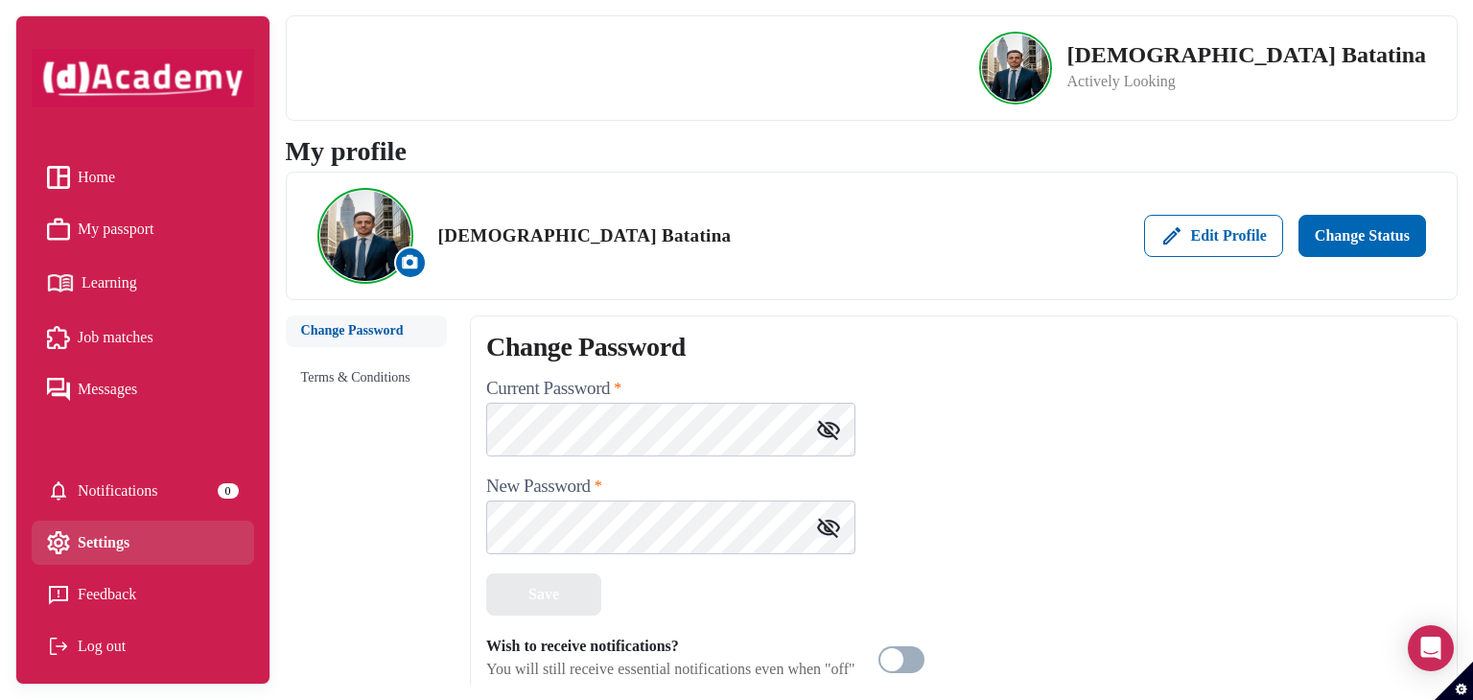
click at [154, 100] on img at bounding box center [143, 78] width 223 height 59
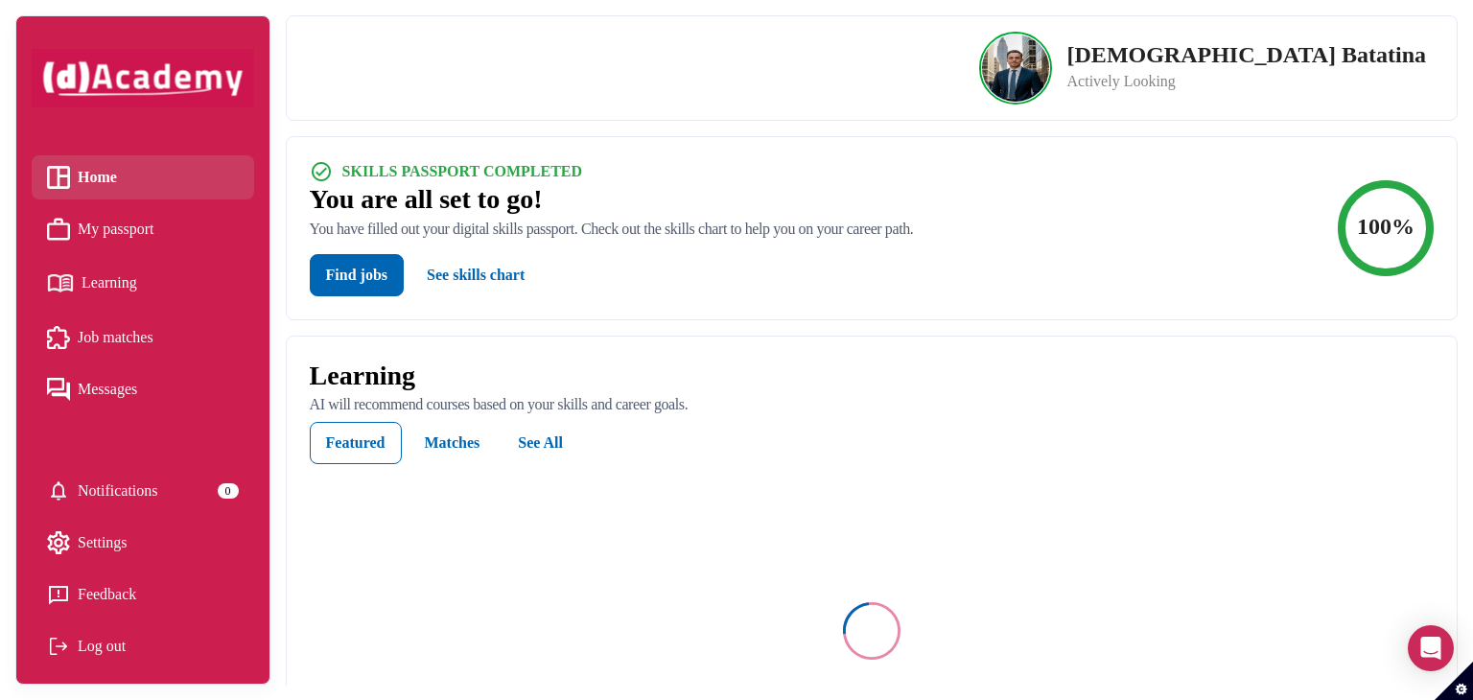
click at [391, 270] on button "Find jobs" at bounding box center [357, 275] width 94 height 42
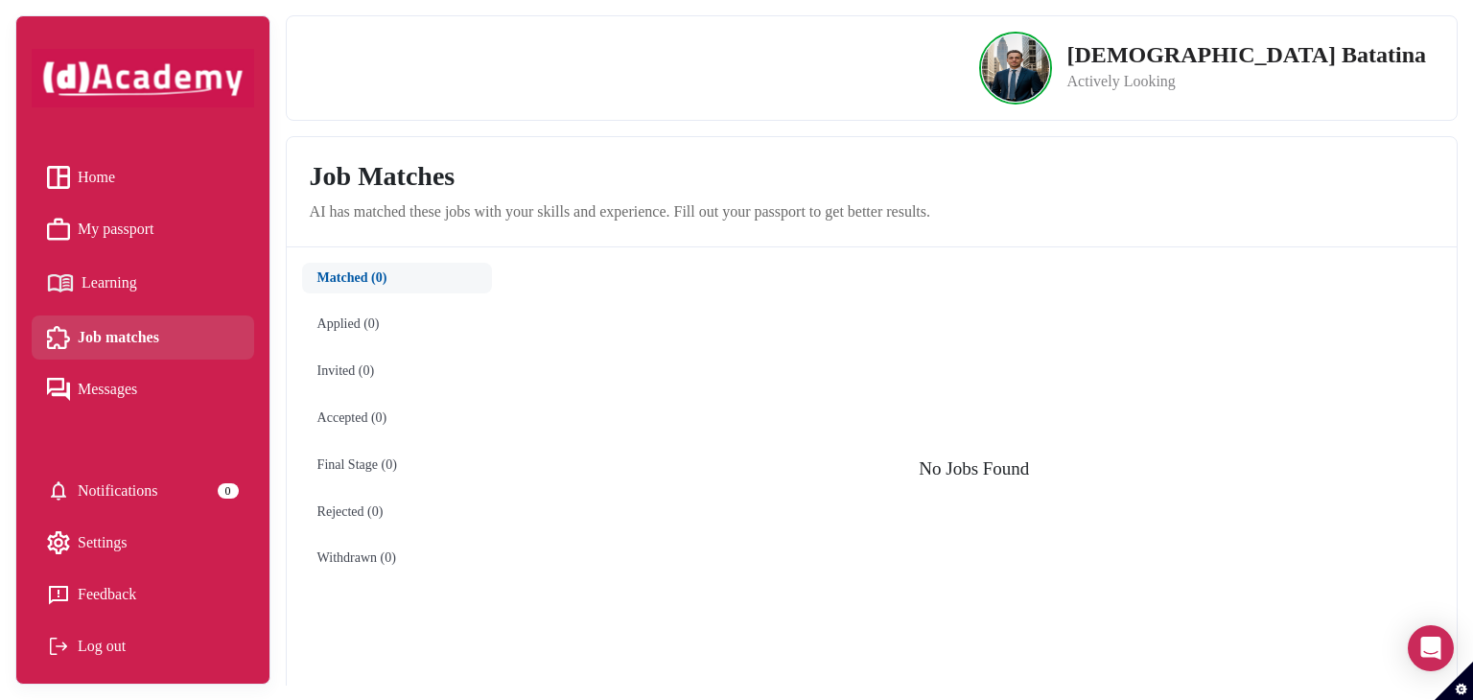
click at [125, 276] on span "Learning" at bounding box center [110, 283] width 56 height 29
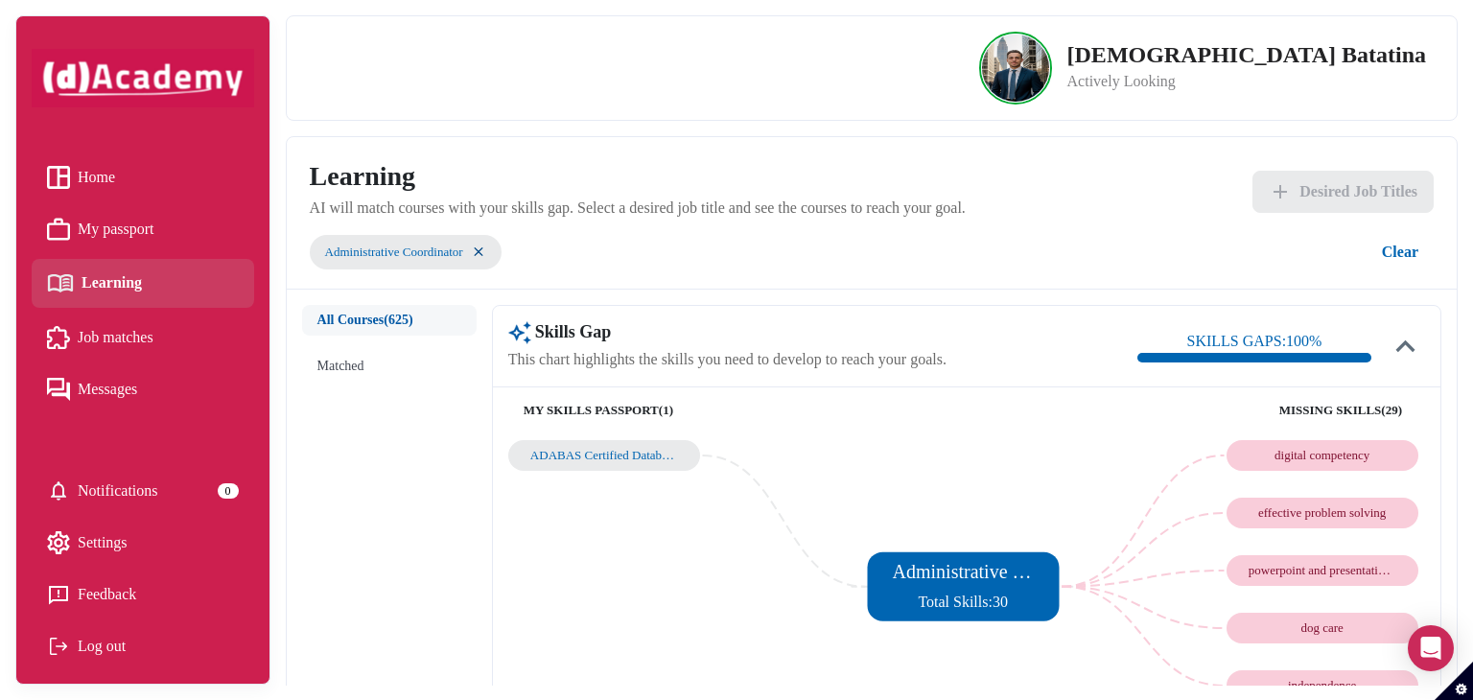
click at [100, 372] on li "Messages" at bounding box center [143, 389] width 223 height 44
click at [117, 339] on span "Job matches" at bounding box center [116, 337] width 76 height 29
